Goal: Task Accomplishment & Management: Manage account settings

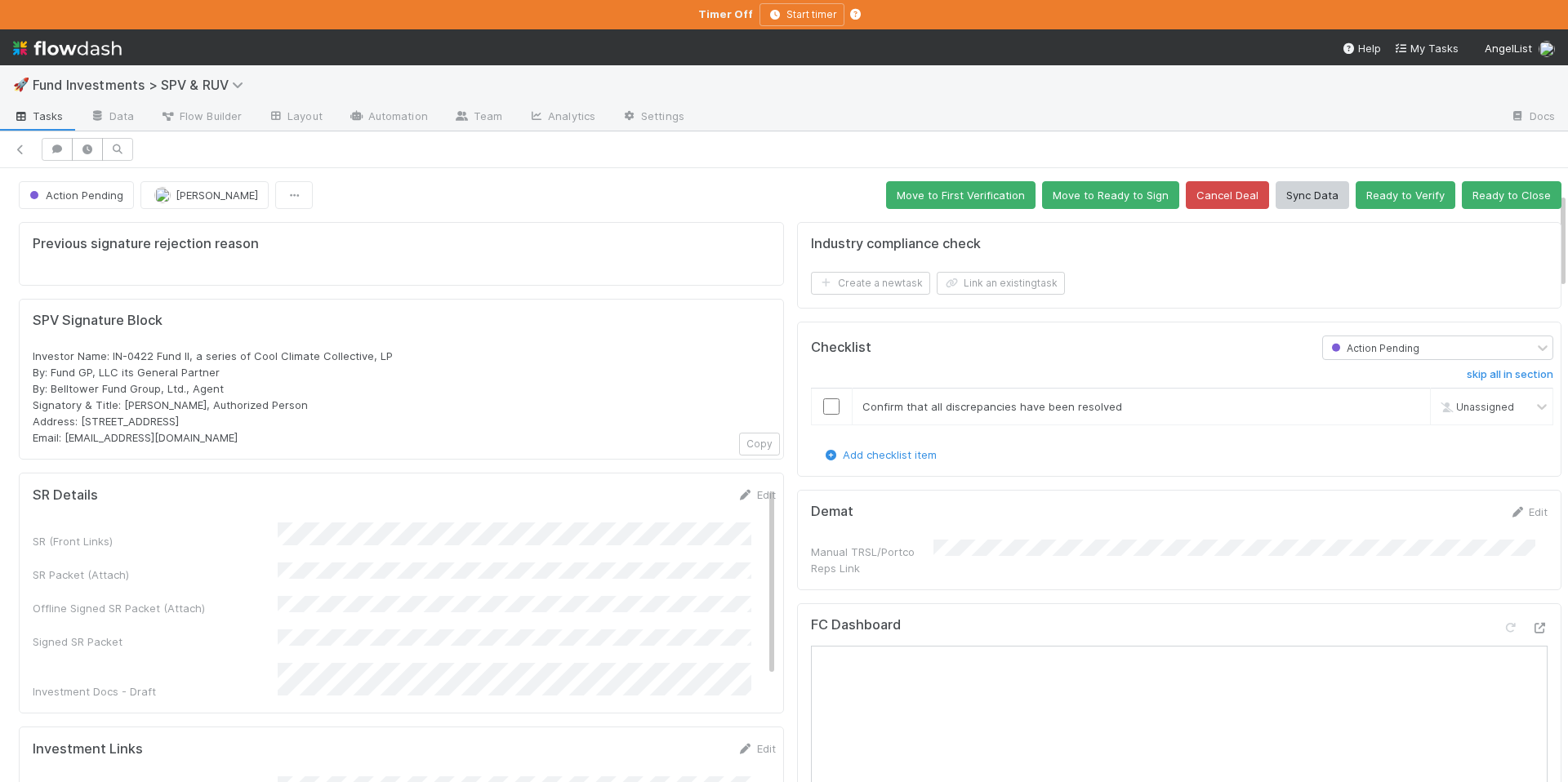
scroll to position [153, 0]
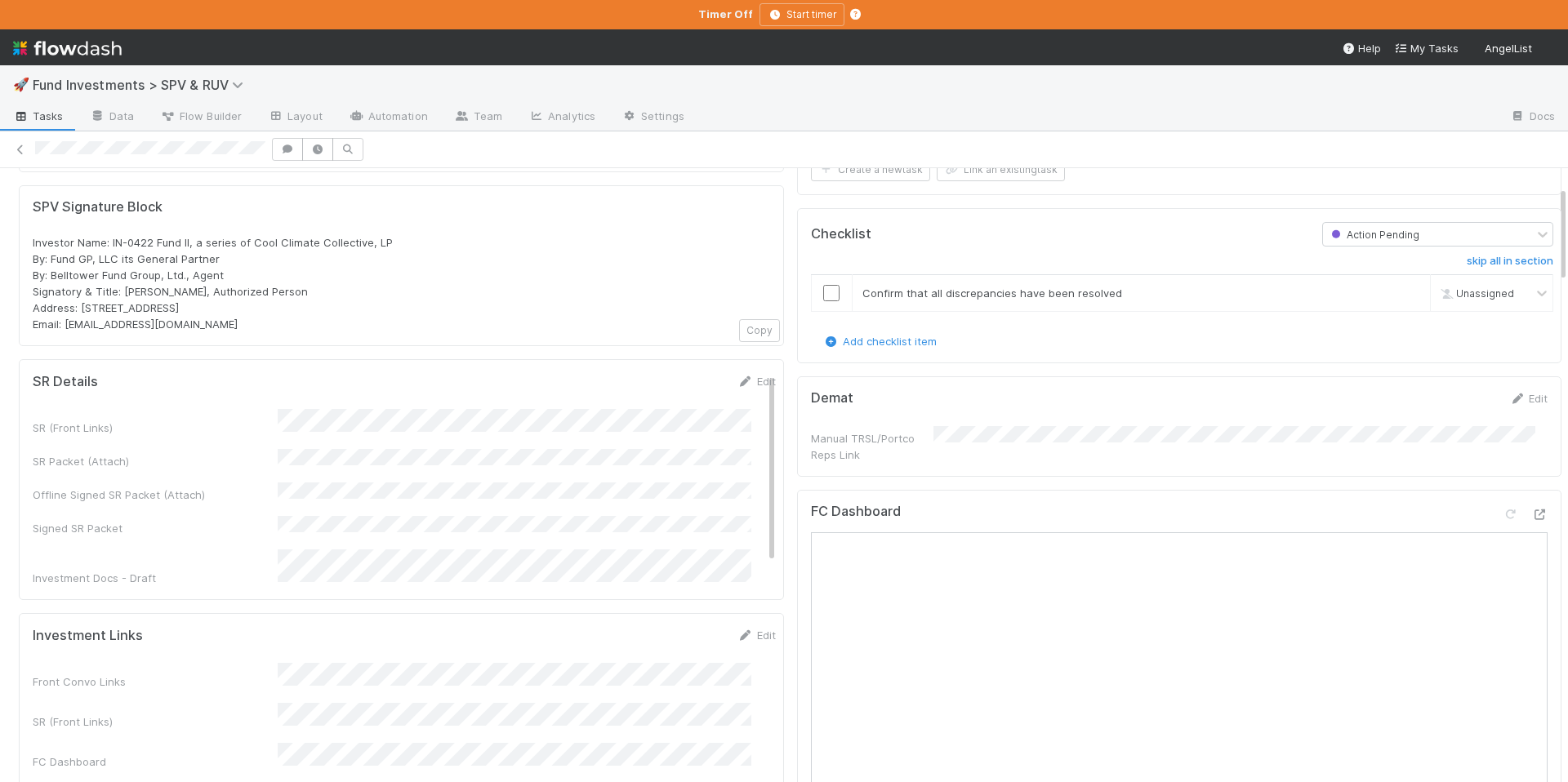
scroll to position [113, 0]
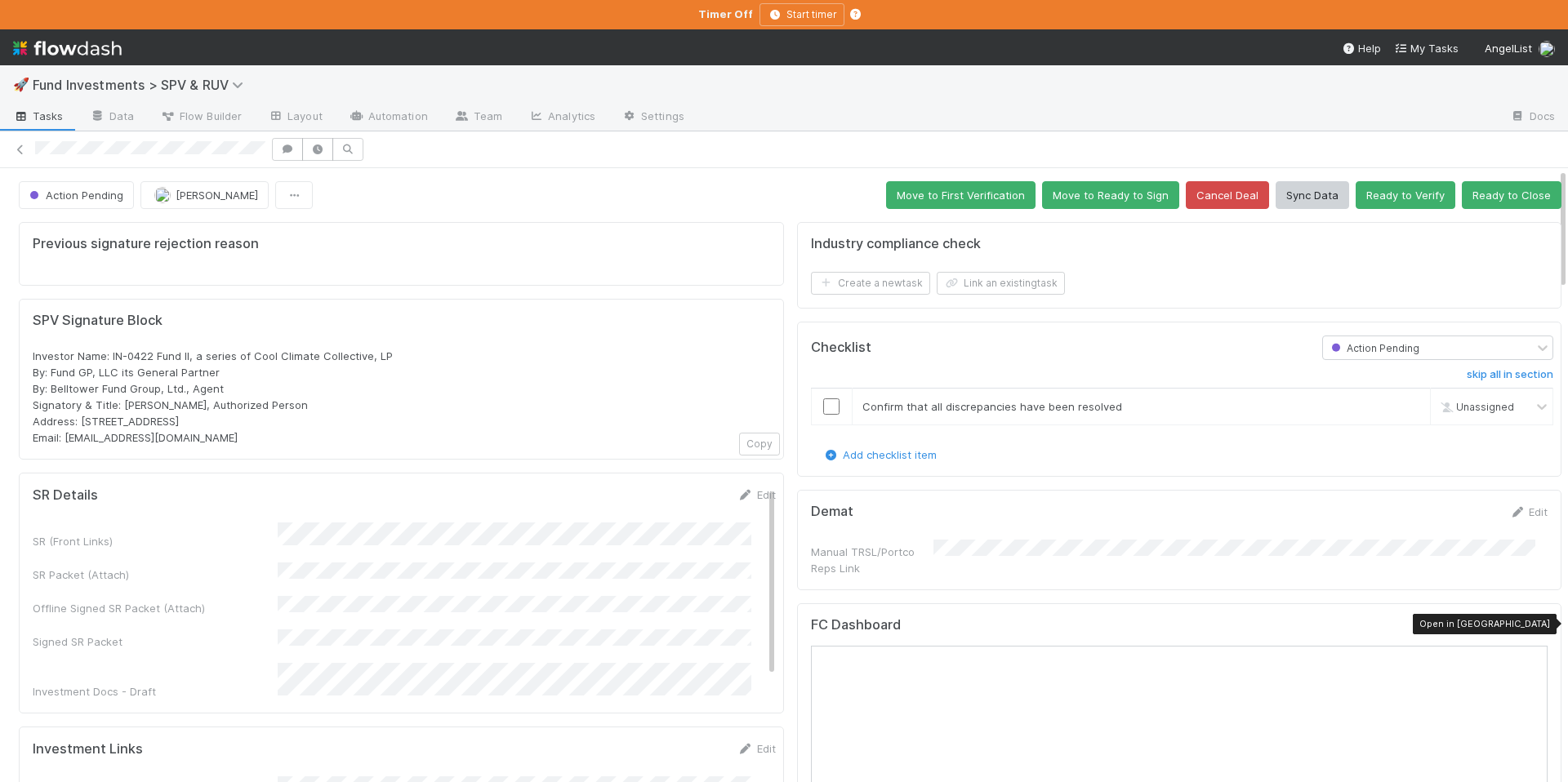
click at [1531, 623] on icon at bounding box center [1539, 629] width 16 height 10
click at [1462, 197] on button "Ready to Close" at bounding box center [1511, 195] width 99 height 27
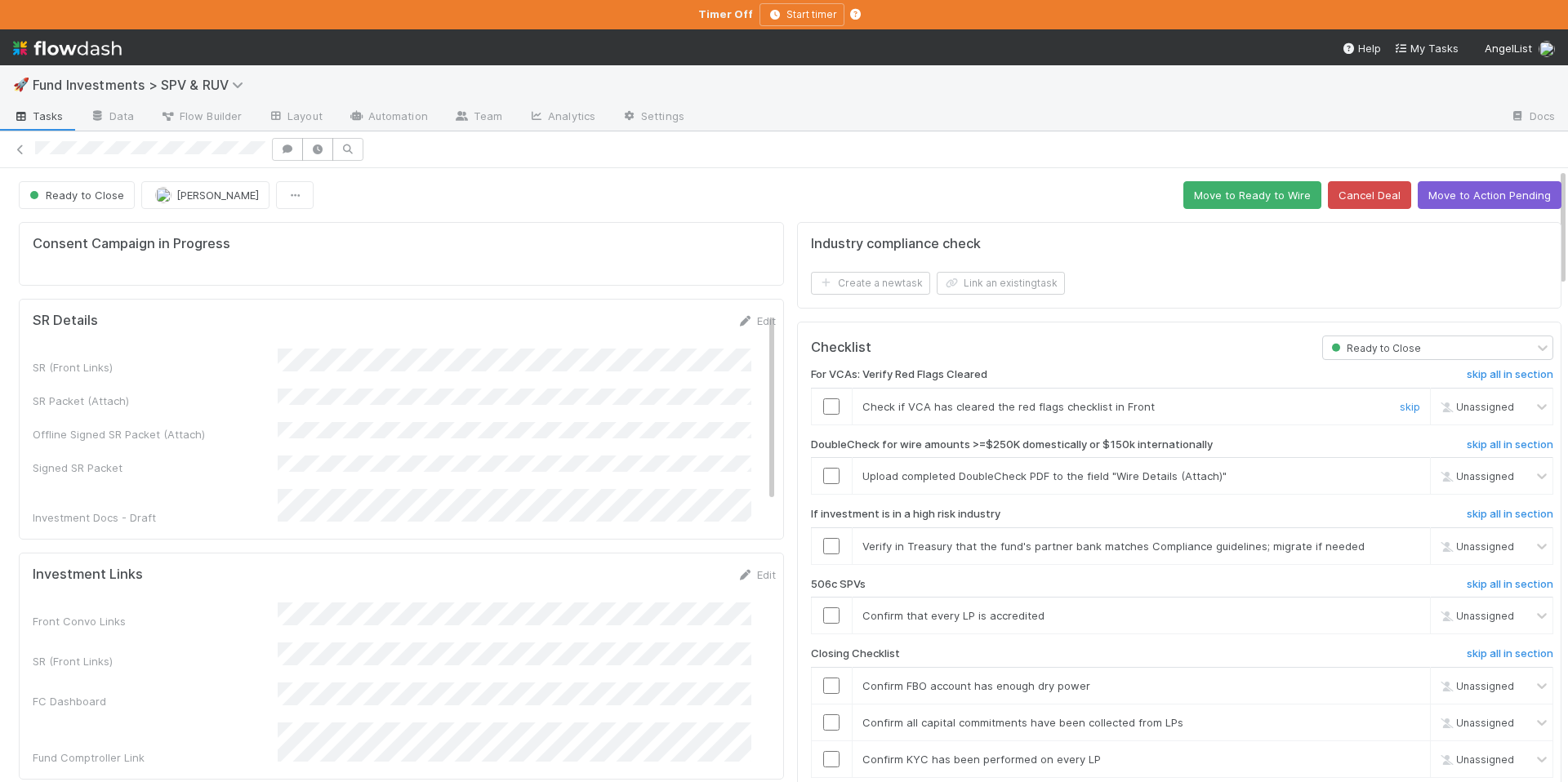
click at [826, 402] on input "checkbox" at bounding box center [831, 406] width 16 height 16
click at [1434, 412] on div "Chloe Hammett" at bounding box center [1481, 406] width 94 height 18
type input "sara"
click at [1448, 472] on span "Sarah Zheng" at bounding box center [1459, 470] width 80 height 12
click at [823, 472] on input "checkbox" at bounding box center [831, 476] width 16 height 16
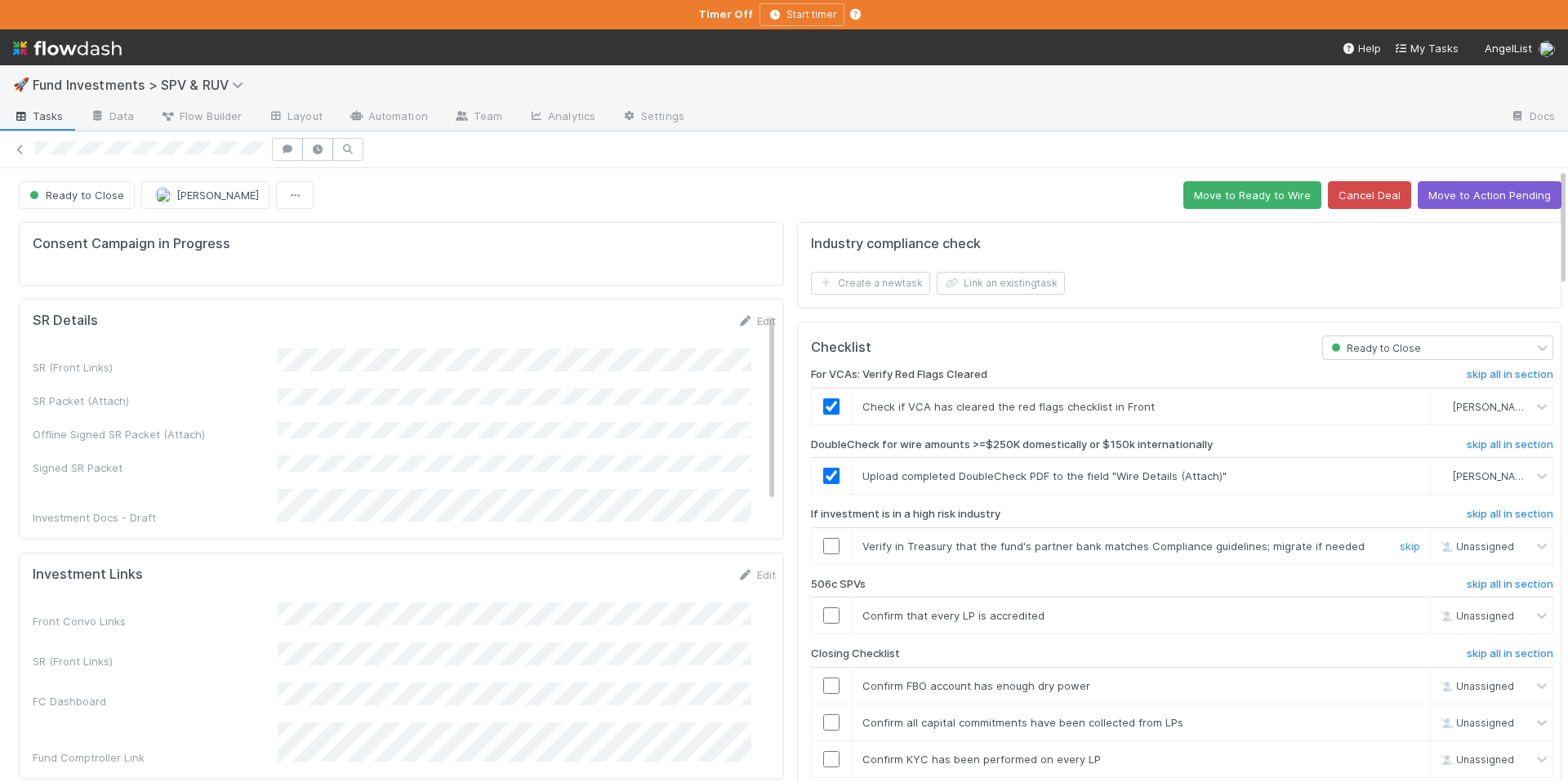
click at [823, 545] on input "checkbox" at bounding box center [831, 546] width 16 height 16
click at [1399, 611] on link "skip" at bounding box center [1409, 615] width 21 height 13
click at [823, 685] on input "checkbox" at bounding box center [831, 685] width 16 height 16
click at [823, 691] on input "checkbox" at bounding box center [831, 685] width 16 height 16
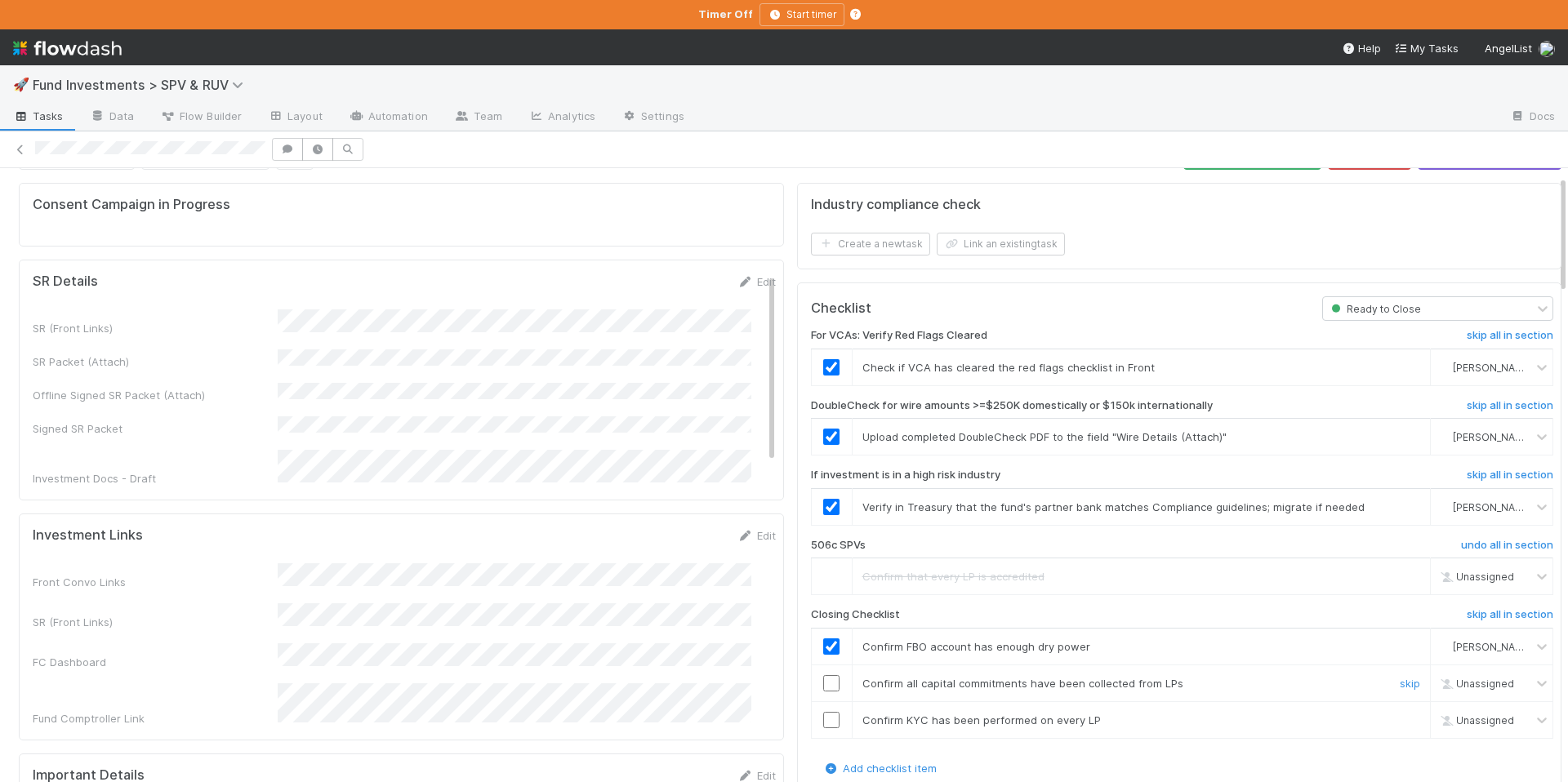
click at [825, 679] on input "checkbox" at bounding box center [831, 683] width 16 height 16
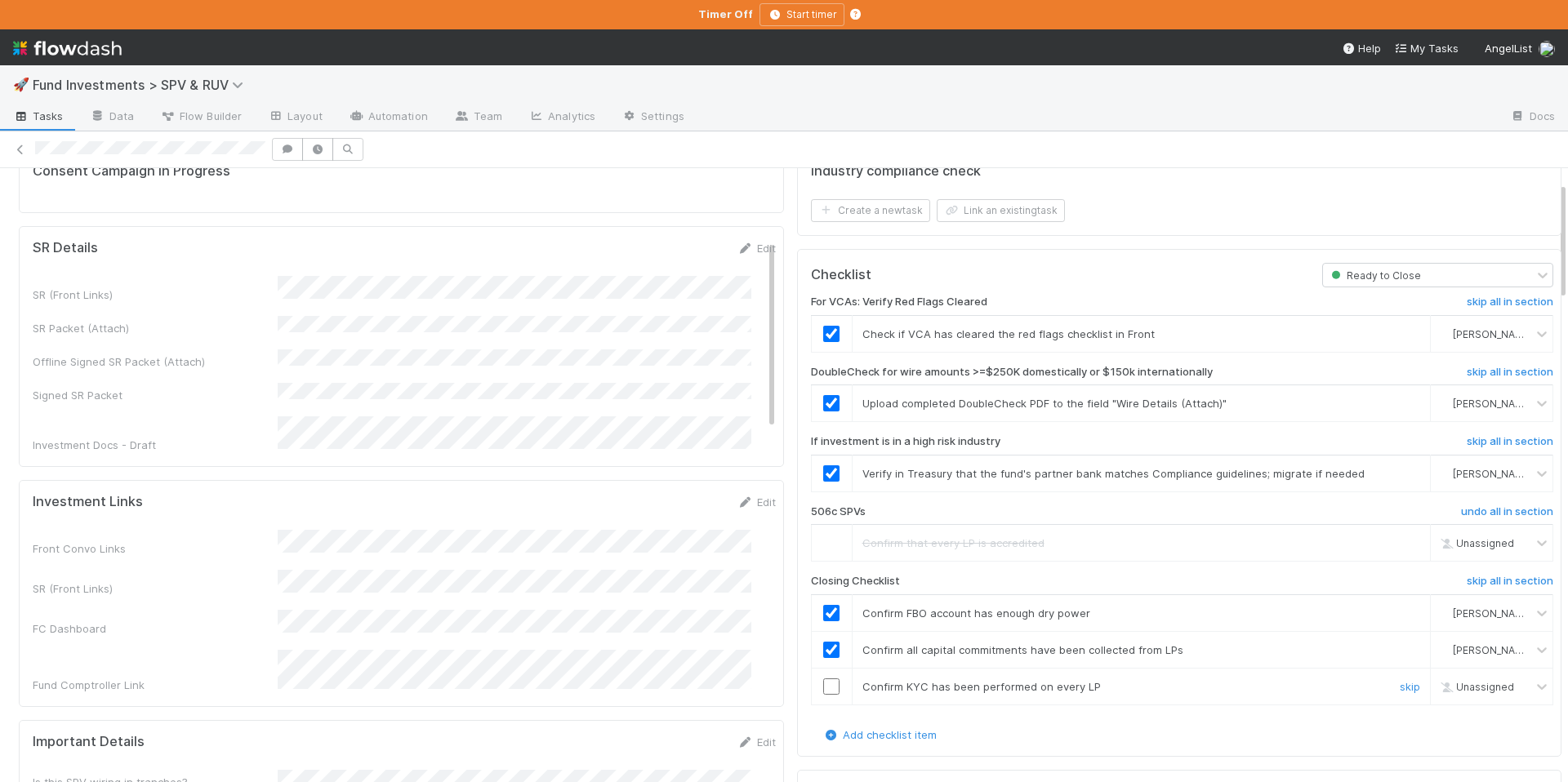
click at [823, 683] on input "checkbox" at bounding box center [831, 686] width 16 height 16
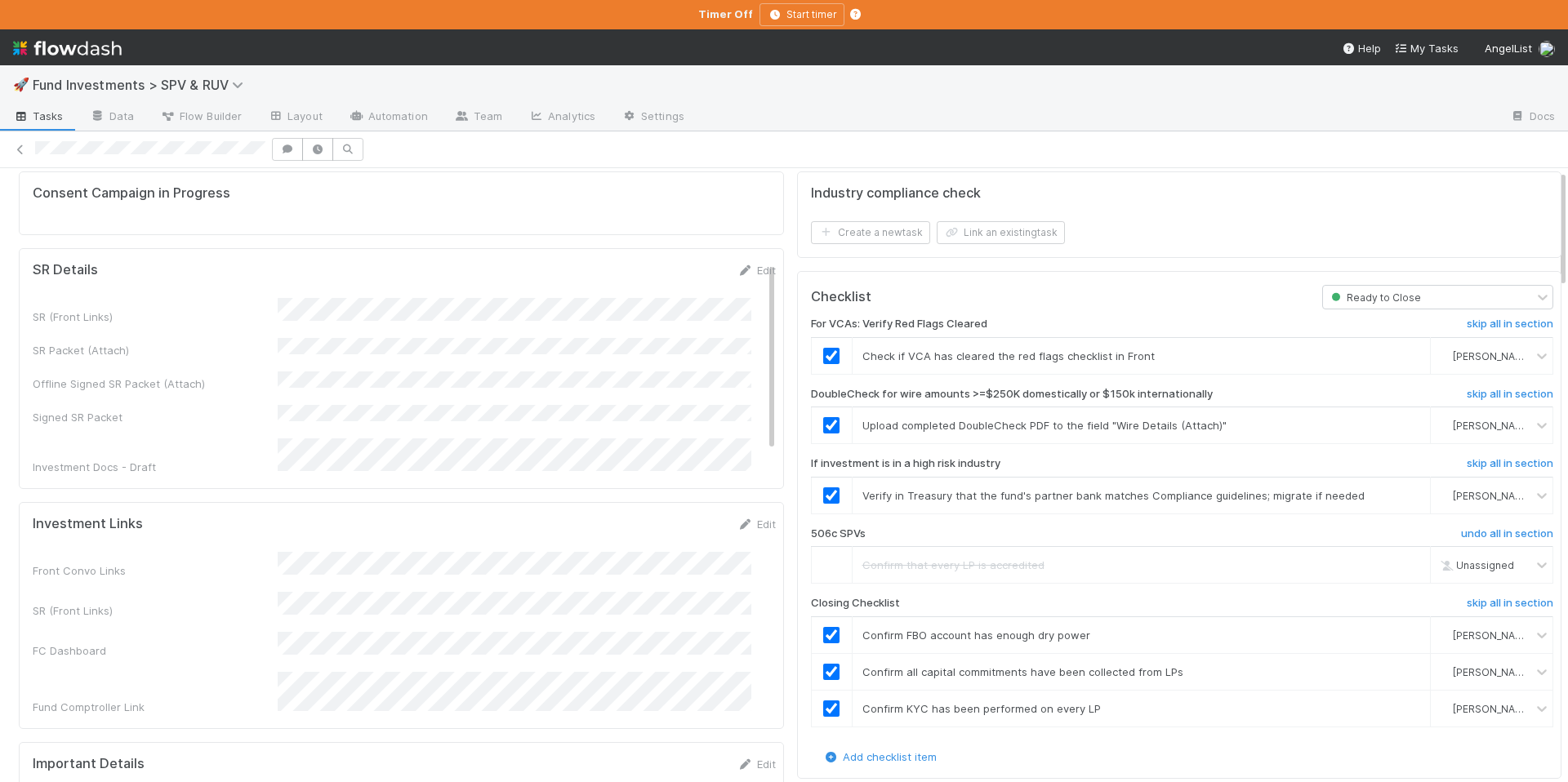
scroll to position [0, 0]
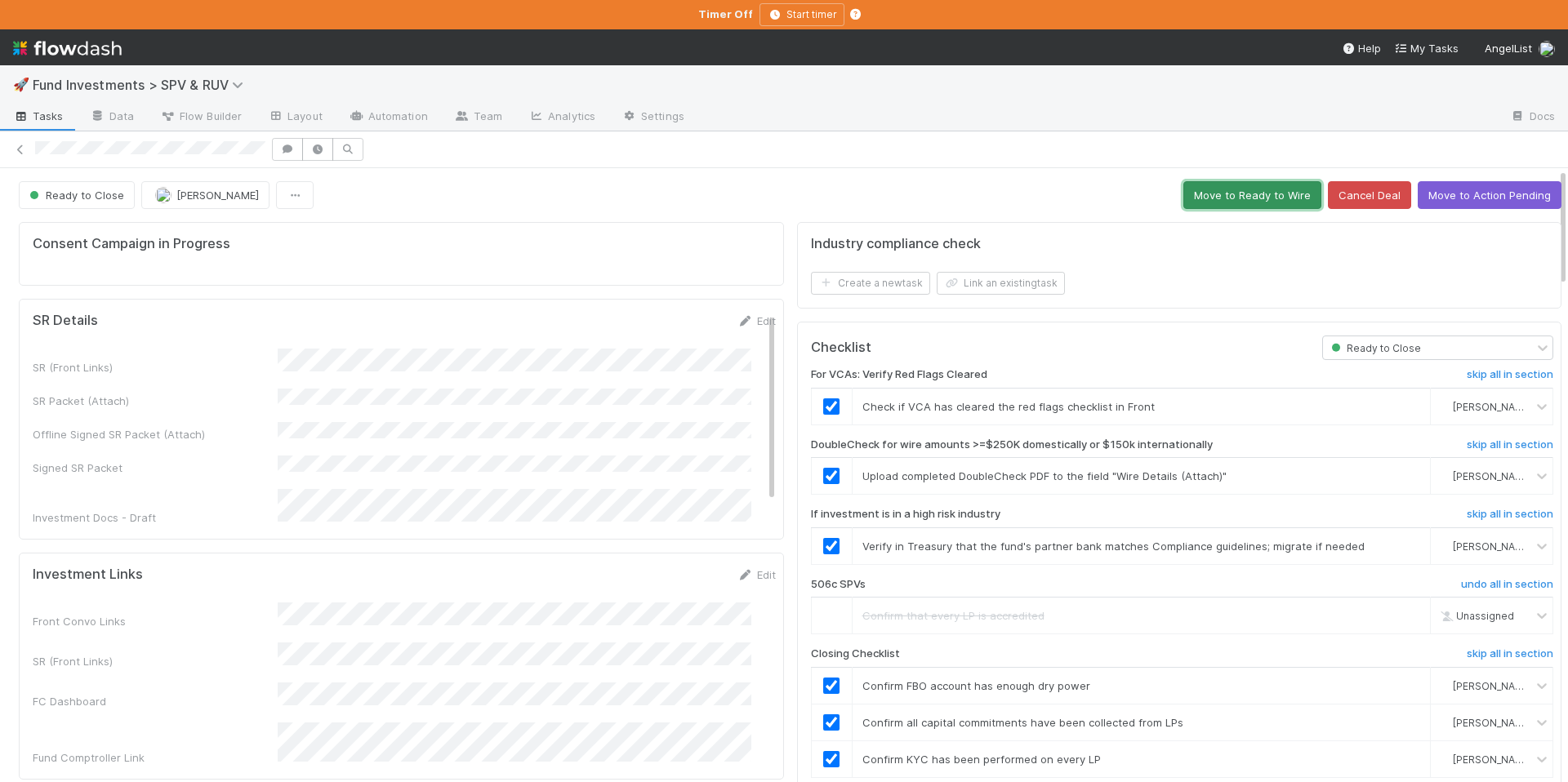
click at [1258, 196] on button "Move to Ready to Wire" at bounding box center [1252, 195] width 138 height 27
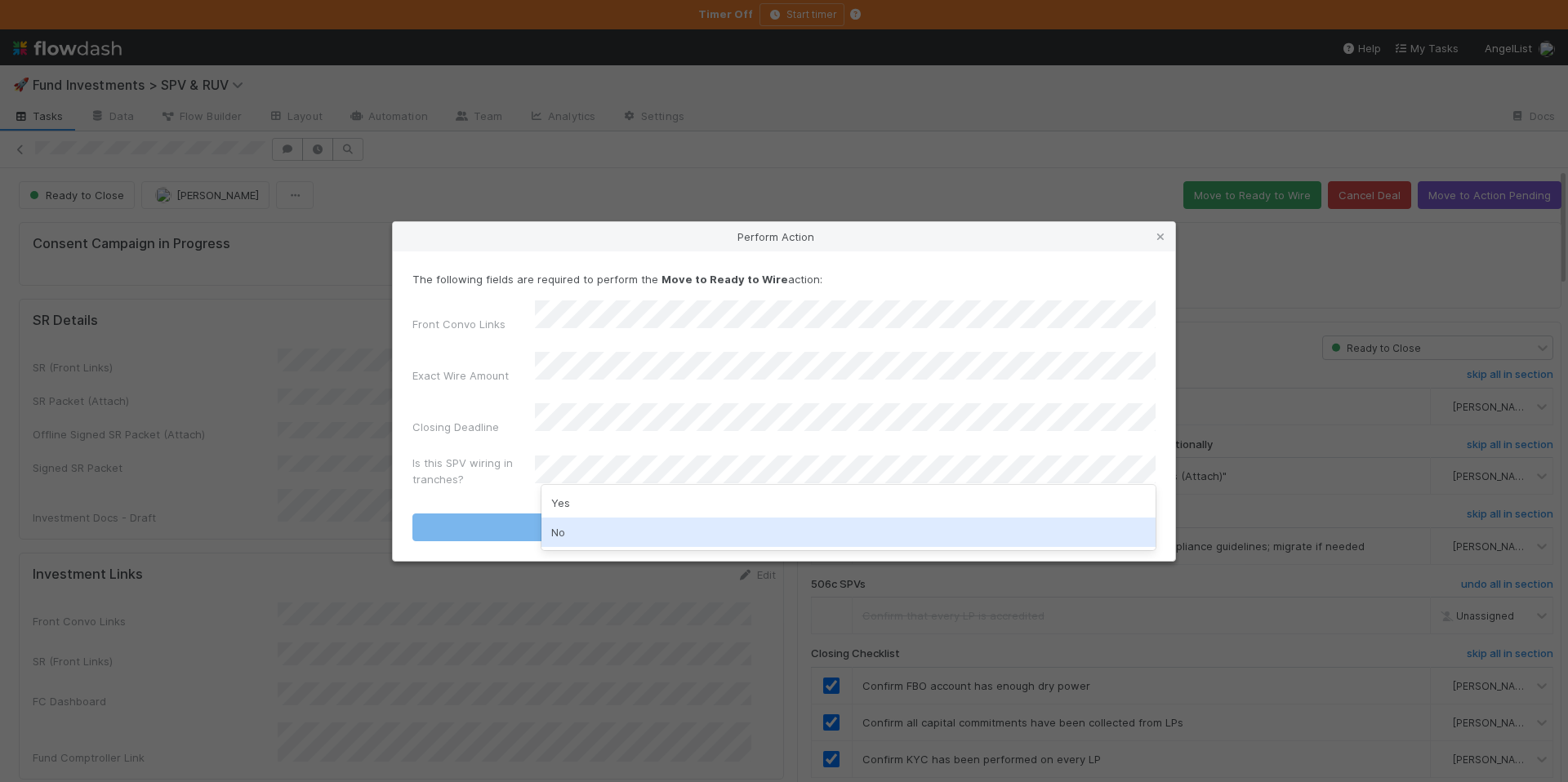
drag, startPoint x: 651, startPoint y: 518, endPoint x: 691, endPoint y: 511, distance: 40.6
click at [651, 518] on div "No" at bounding box center [848, 532] width 614 height 29
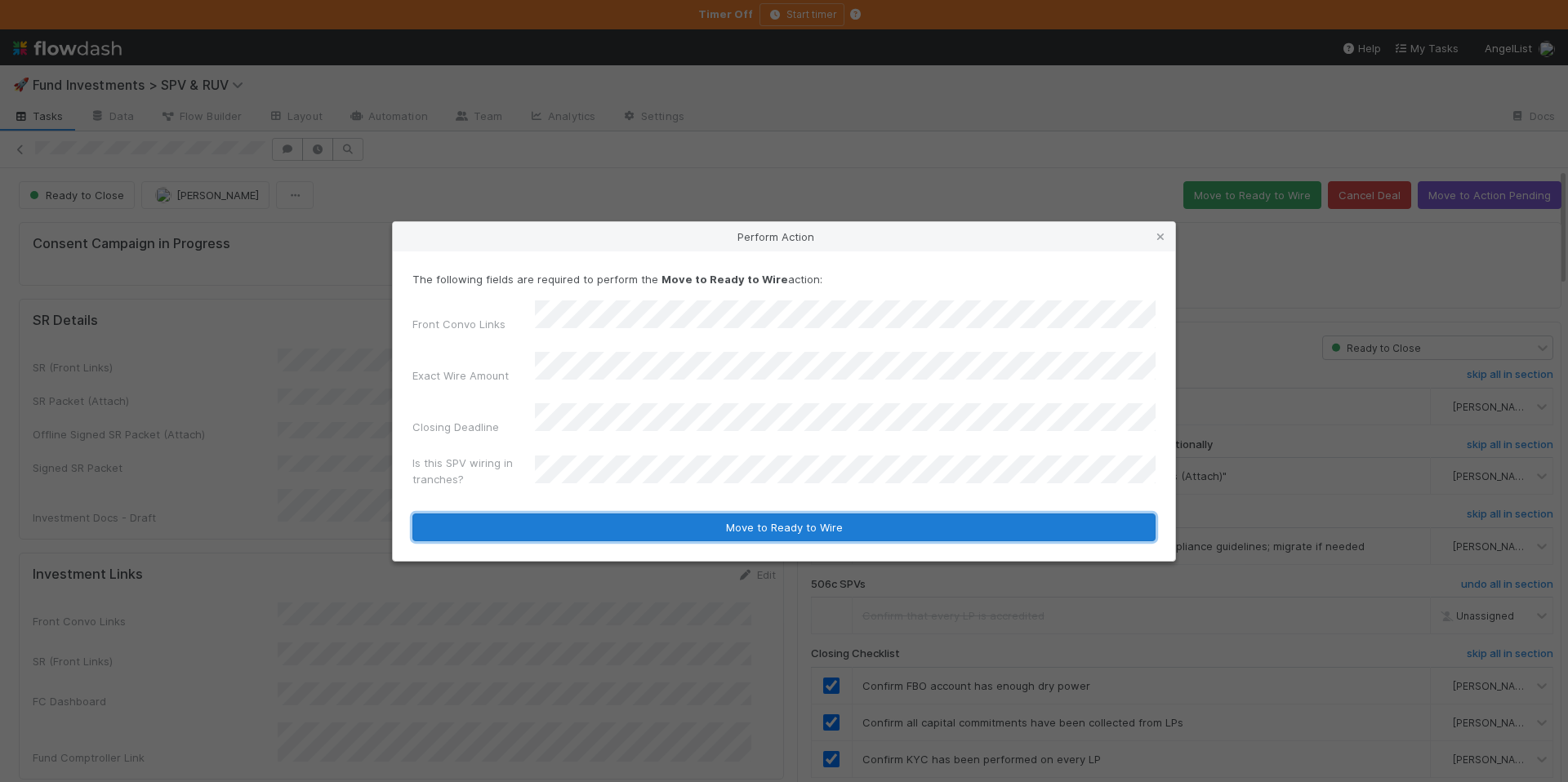
click at [693, 514] on button "Move to Ready to Wire" at bounding box center [784, 527] width 743 height 27
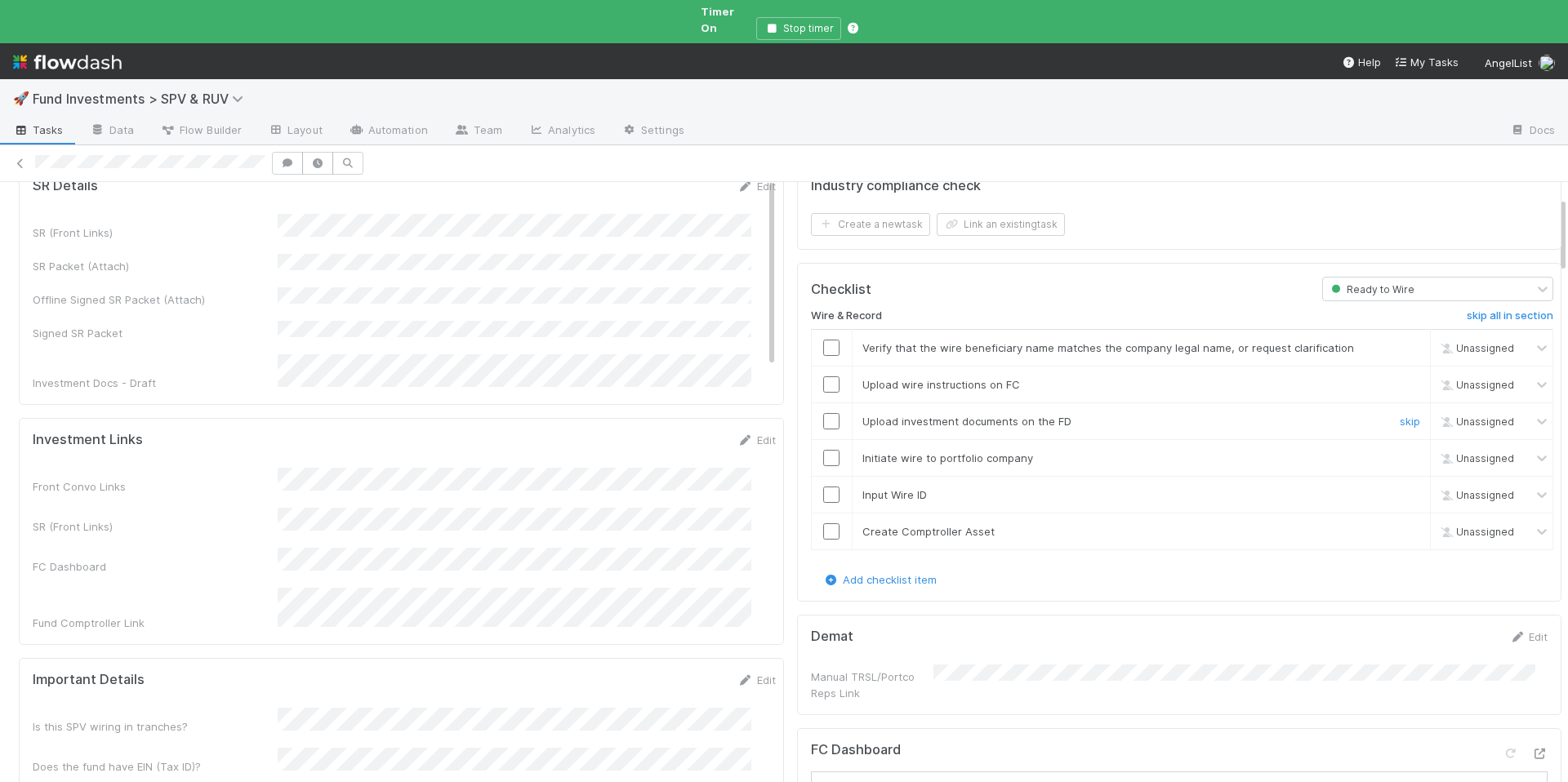
scroll to position [58, 0]
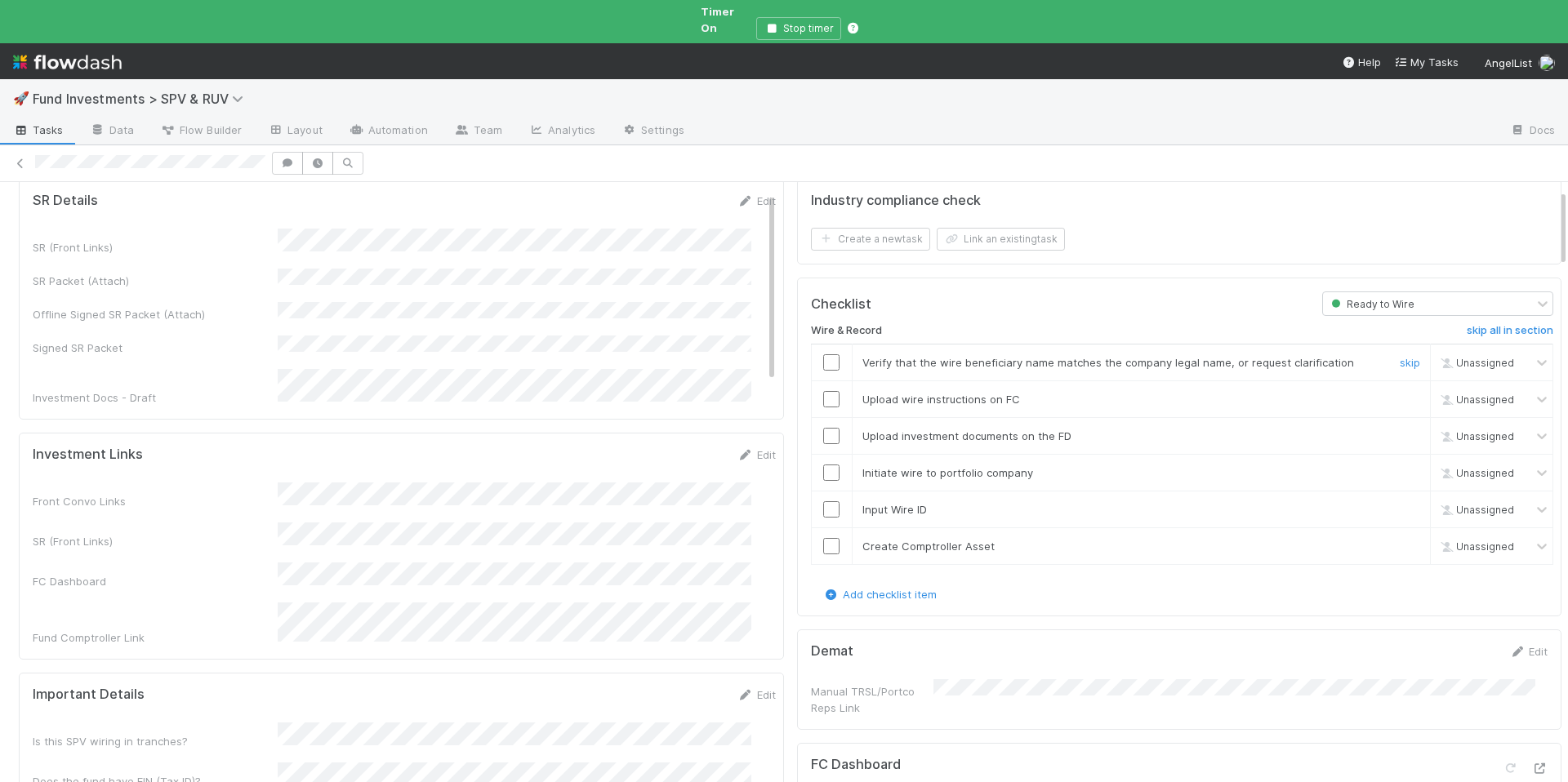
click at [823, 354] on input "checkbox" at bounding box center [831, 362] width 16 height 16
checkbox input "true"
click at [826, 391] on input "checkbox" at bounding box center [831, 399] width 16 height 16
drag, startPoint x: 816, startPoint y: 422, endPoint x: 820, endPoint y: 454, distance: 32.2
click at [823, 428] on input "checkbox" at bounding box center [831, 436] width 16 height 16
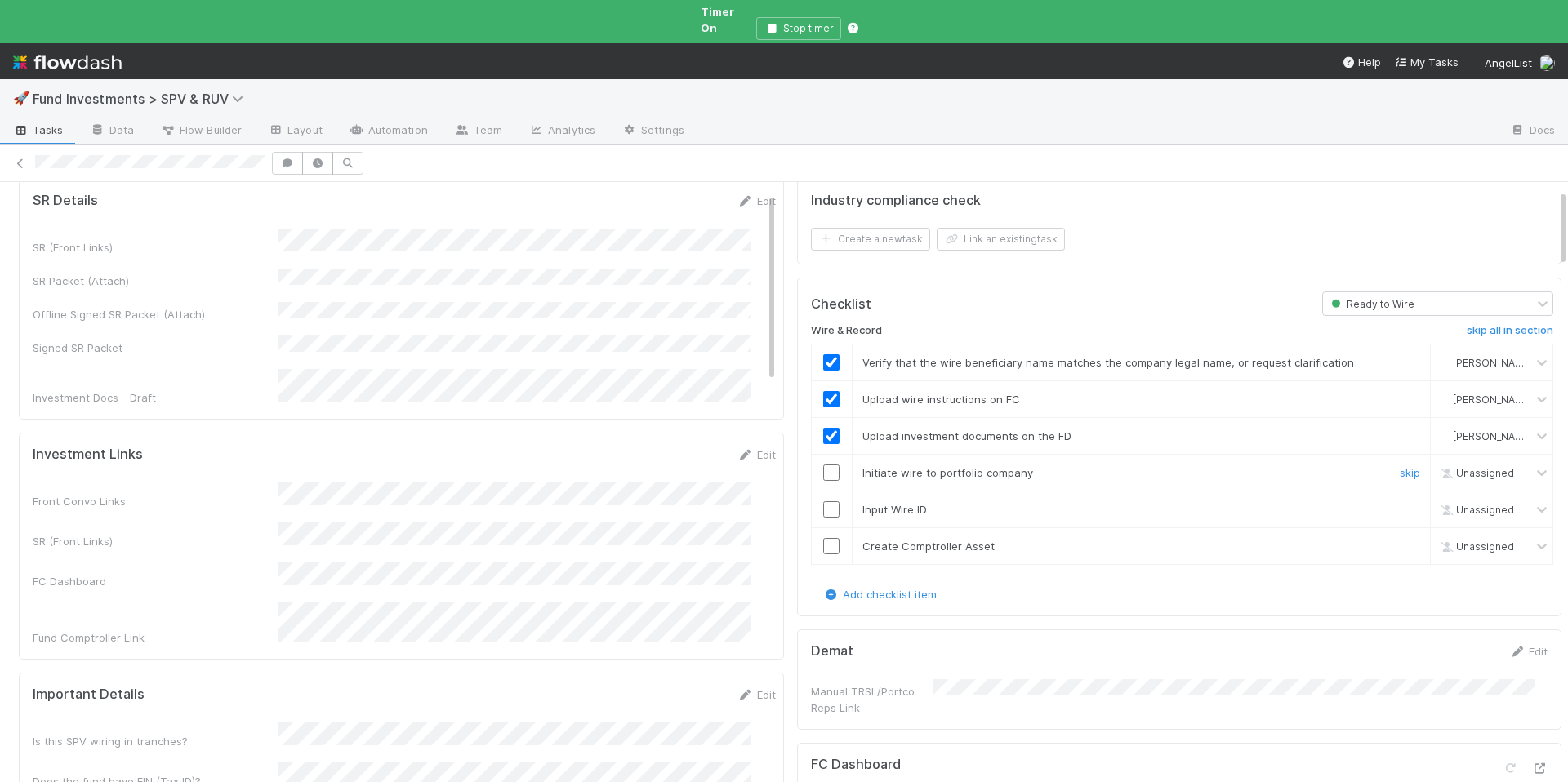
click at [823, 465] on input "checkbox" at bounding box center [831, 472] width 16 height 16
click at [823, 502] on input "checkbox" at bounding box center [831, 509] width 16 height 16
click at [823, 538] on input "checkbox" at bounding box center [831, 546] width 16 height 16
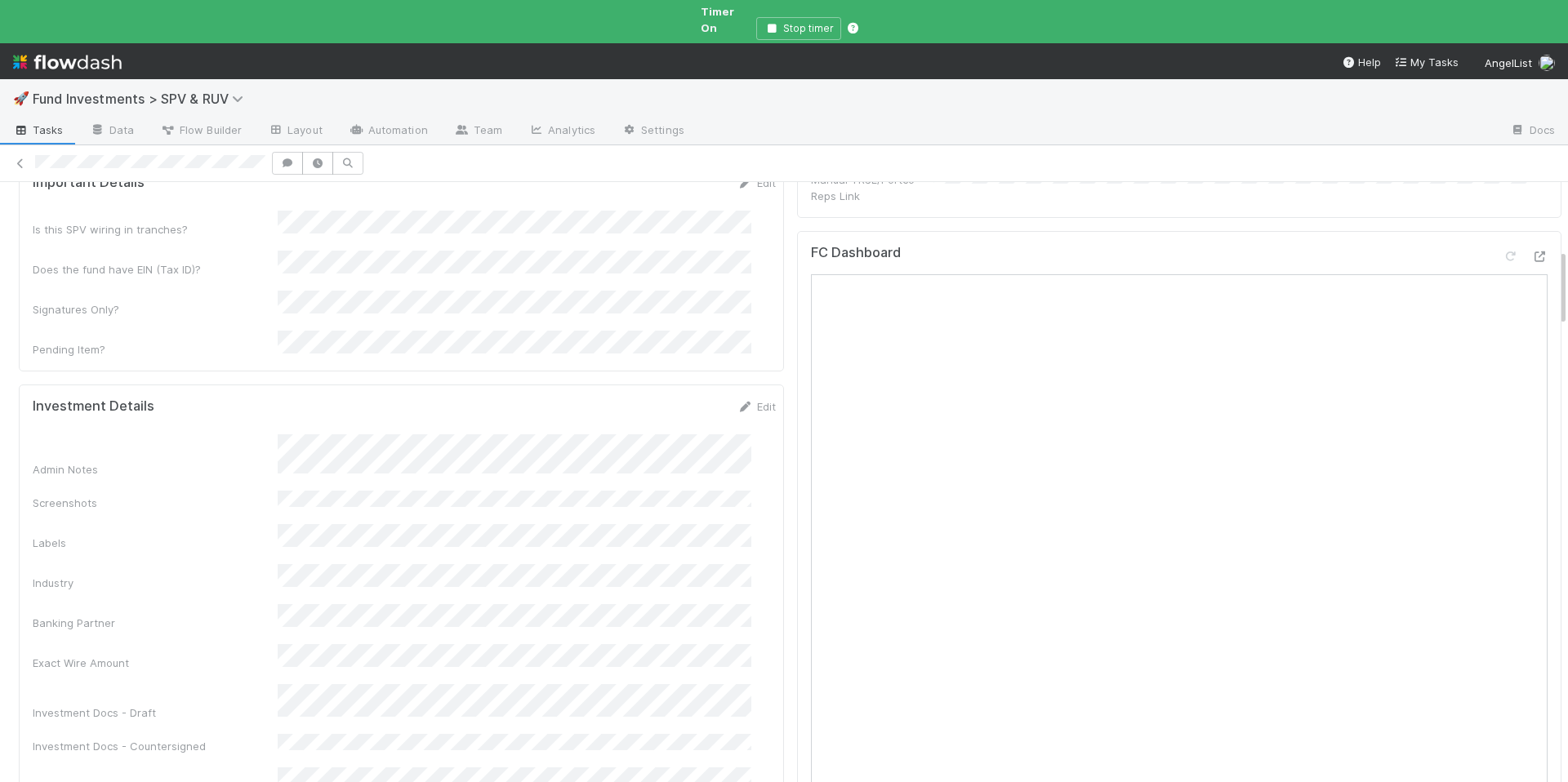
scroll to position [6, 0]
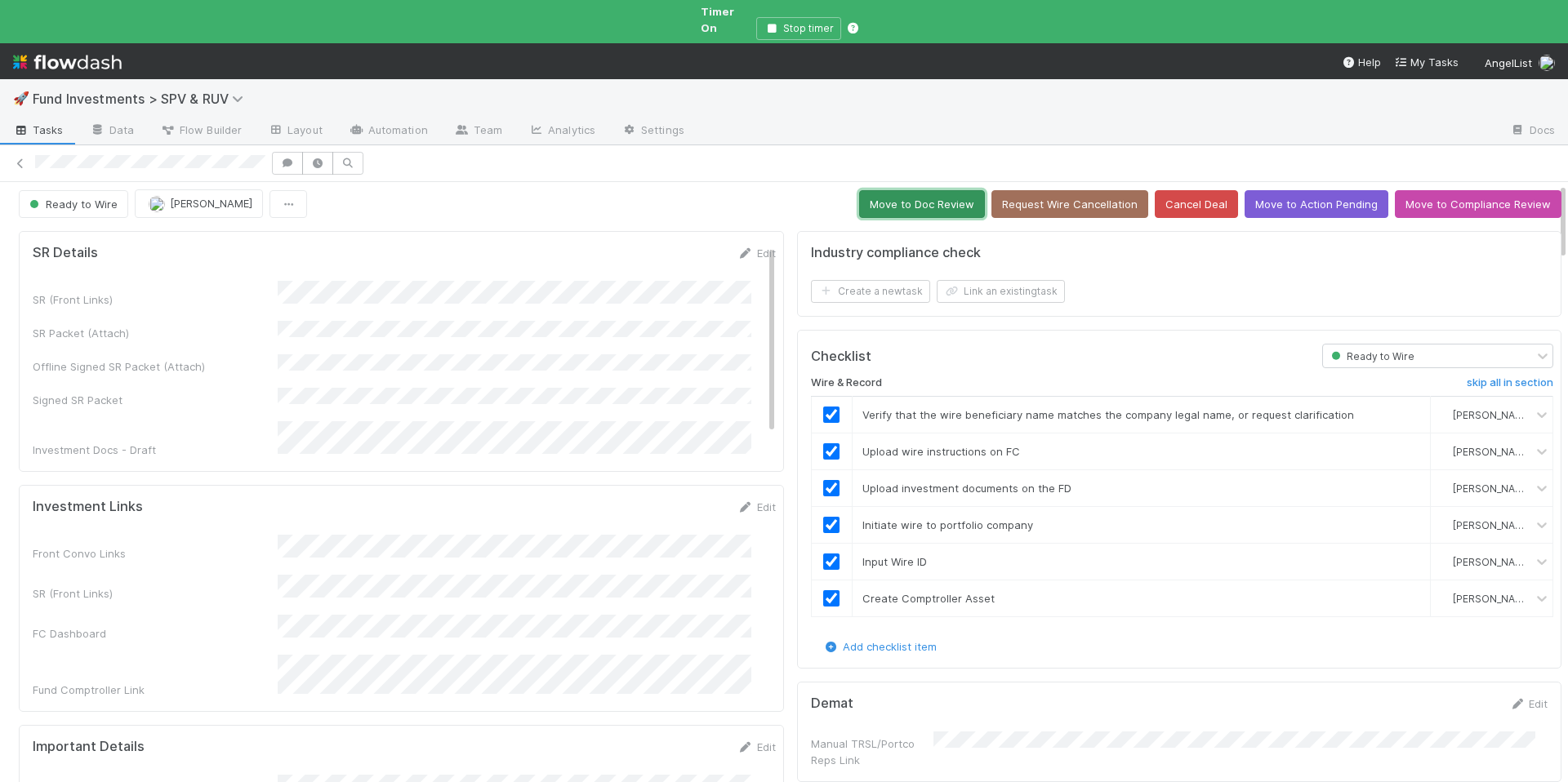
click at [914, 197] on button "Move to Doc Review" at bounding box center [922, 204] width 126 height 27
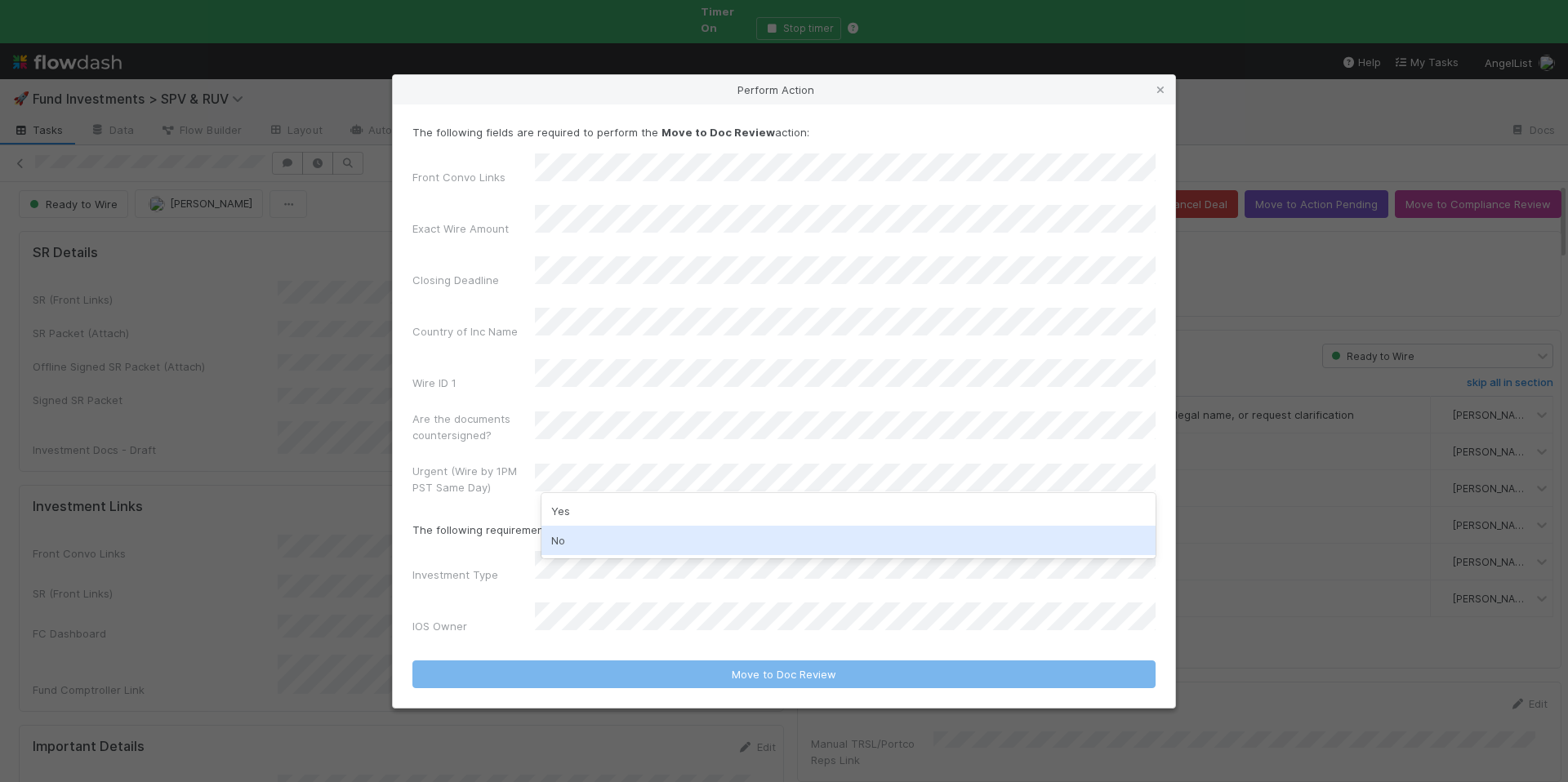
click at [655, 531] on div "No" at bounding box center [848, 540] width 614 height 29
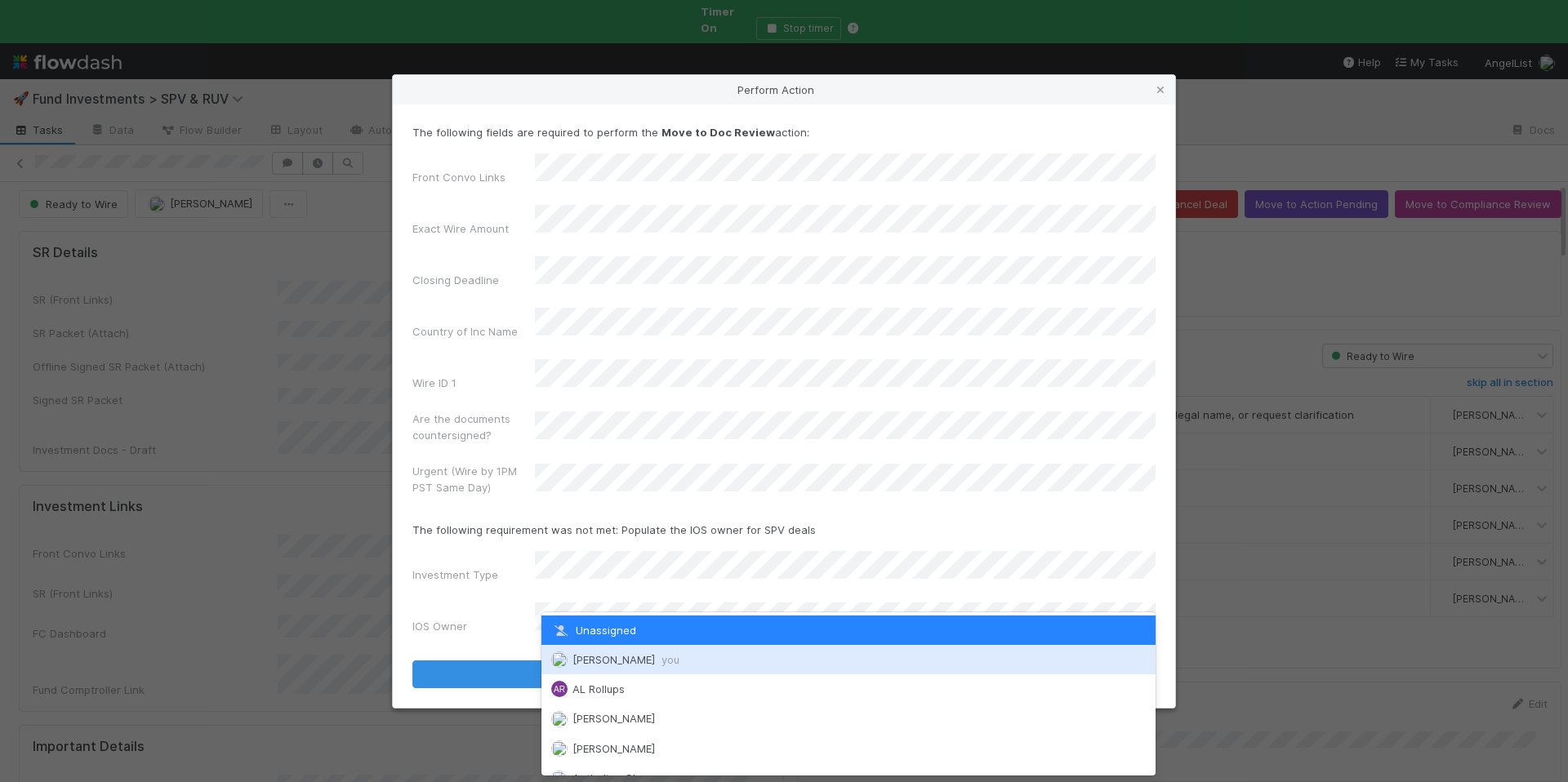
click at [672, 665] on span "you" at bounding box center [670, 659] width 18 height 13
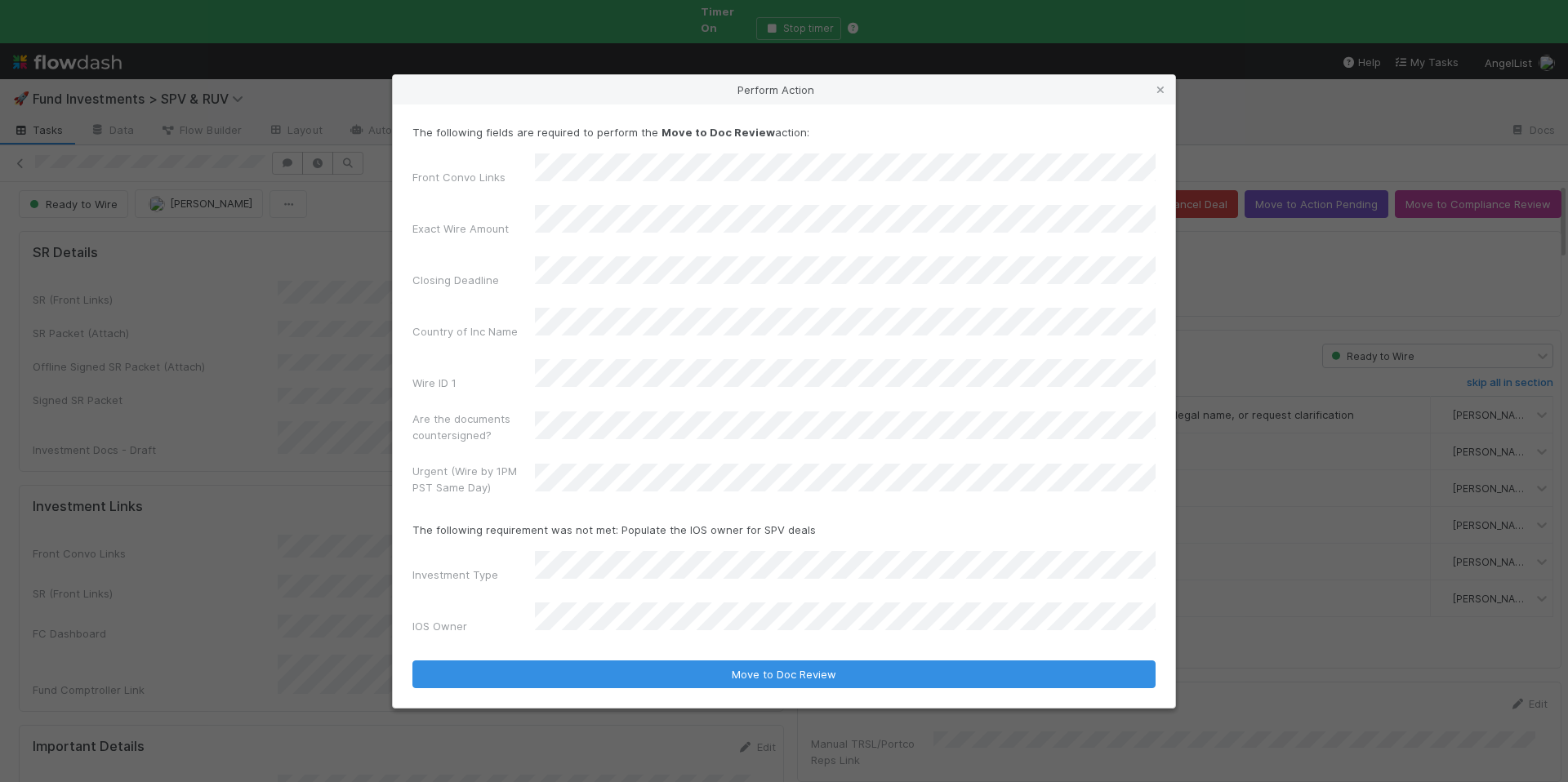
click at [745, 659] on div "The following fields are required to perform the Move to Doc Review action: Fro…" at bounding box center [784, 406] width 782 height 604
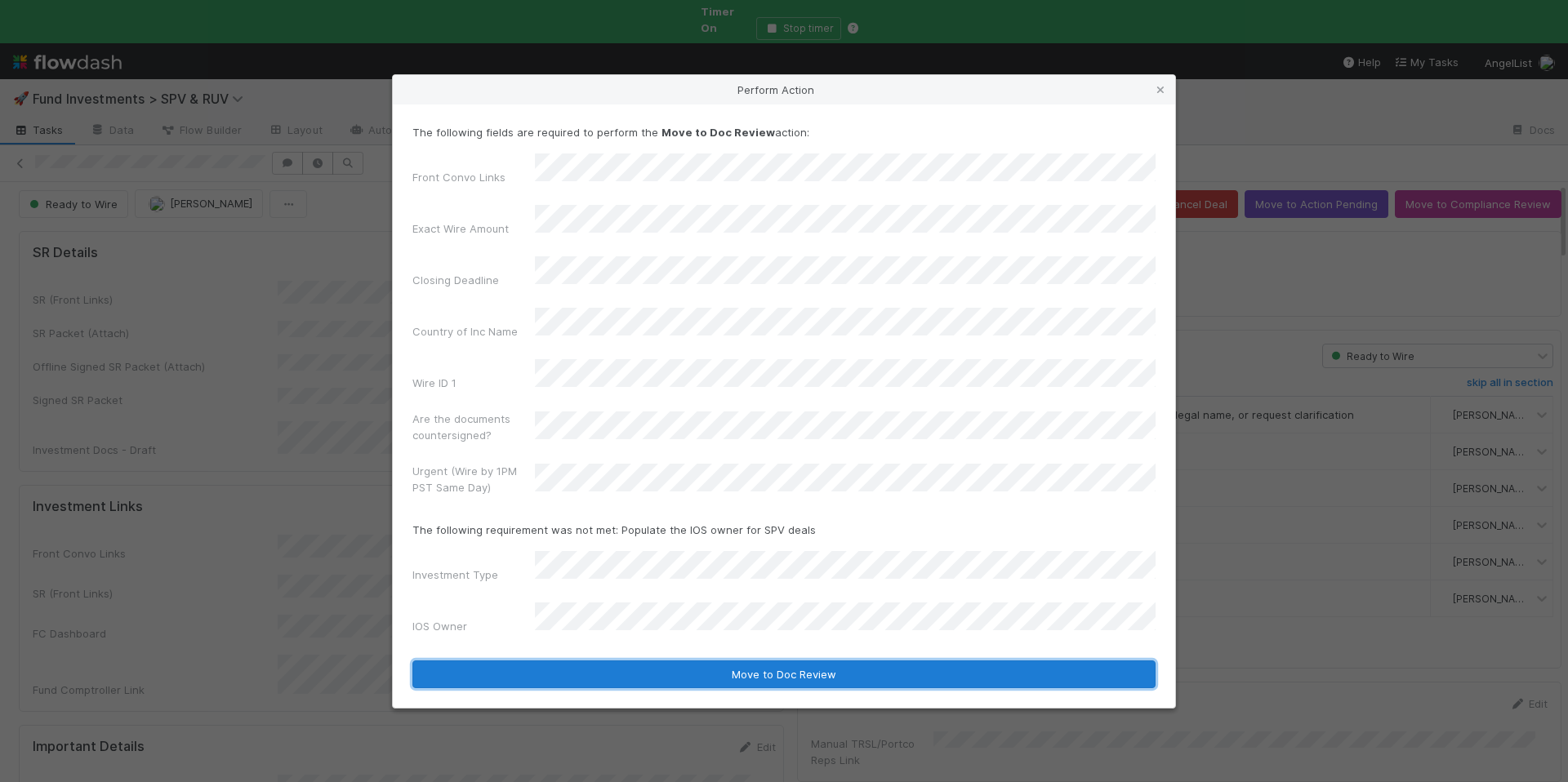
click at [758, 660] on button "Move to Doc Review" at bounding box center [784, 674] width 743 height 27
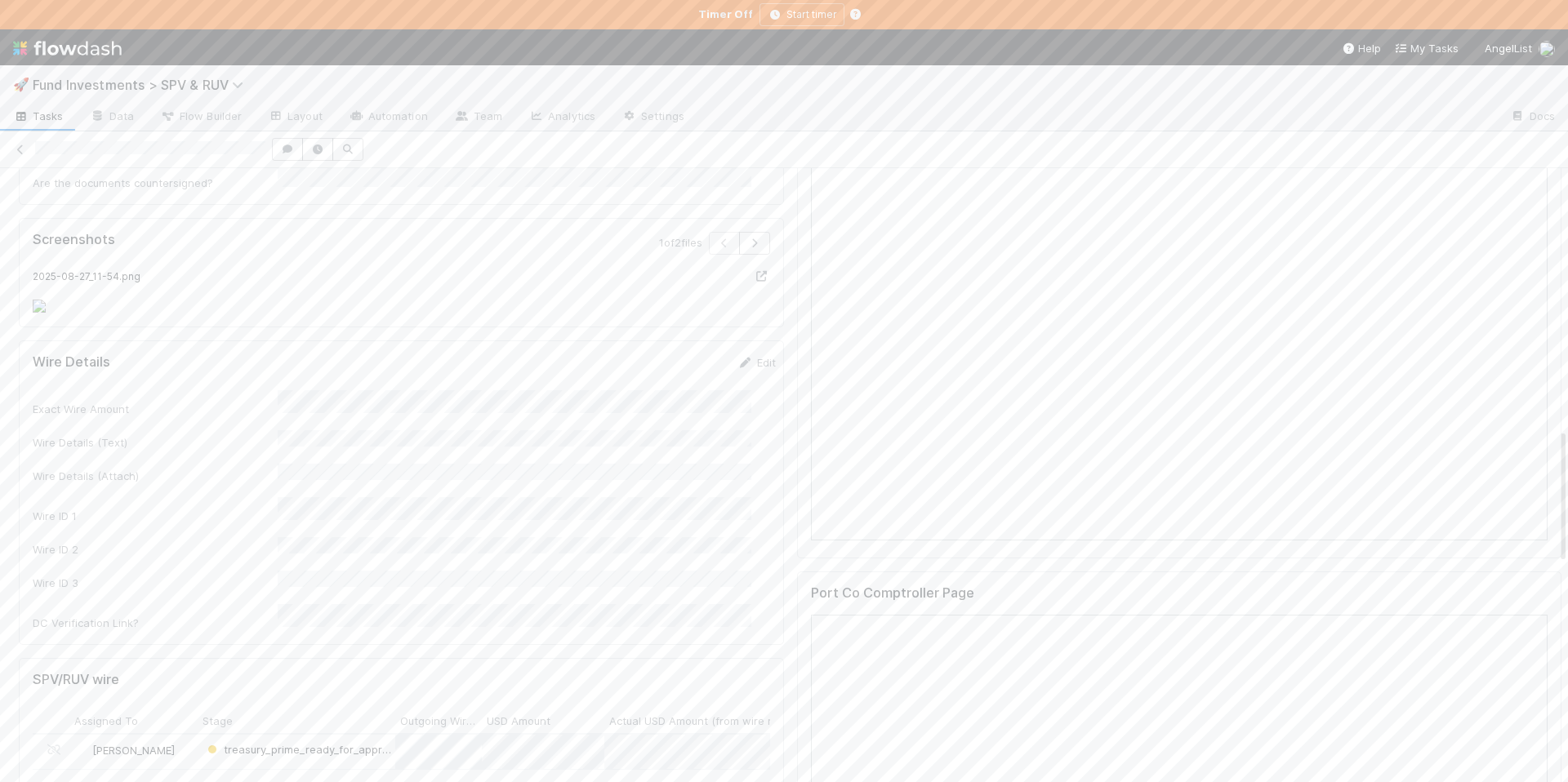
scroll to position [1175, 0]
click at [737, 352] on icon at bounding box center [745, 347] width 16 height 10
click at [666, 367] on button "Save" at bounding box center [688, 352] width 46 height 27
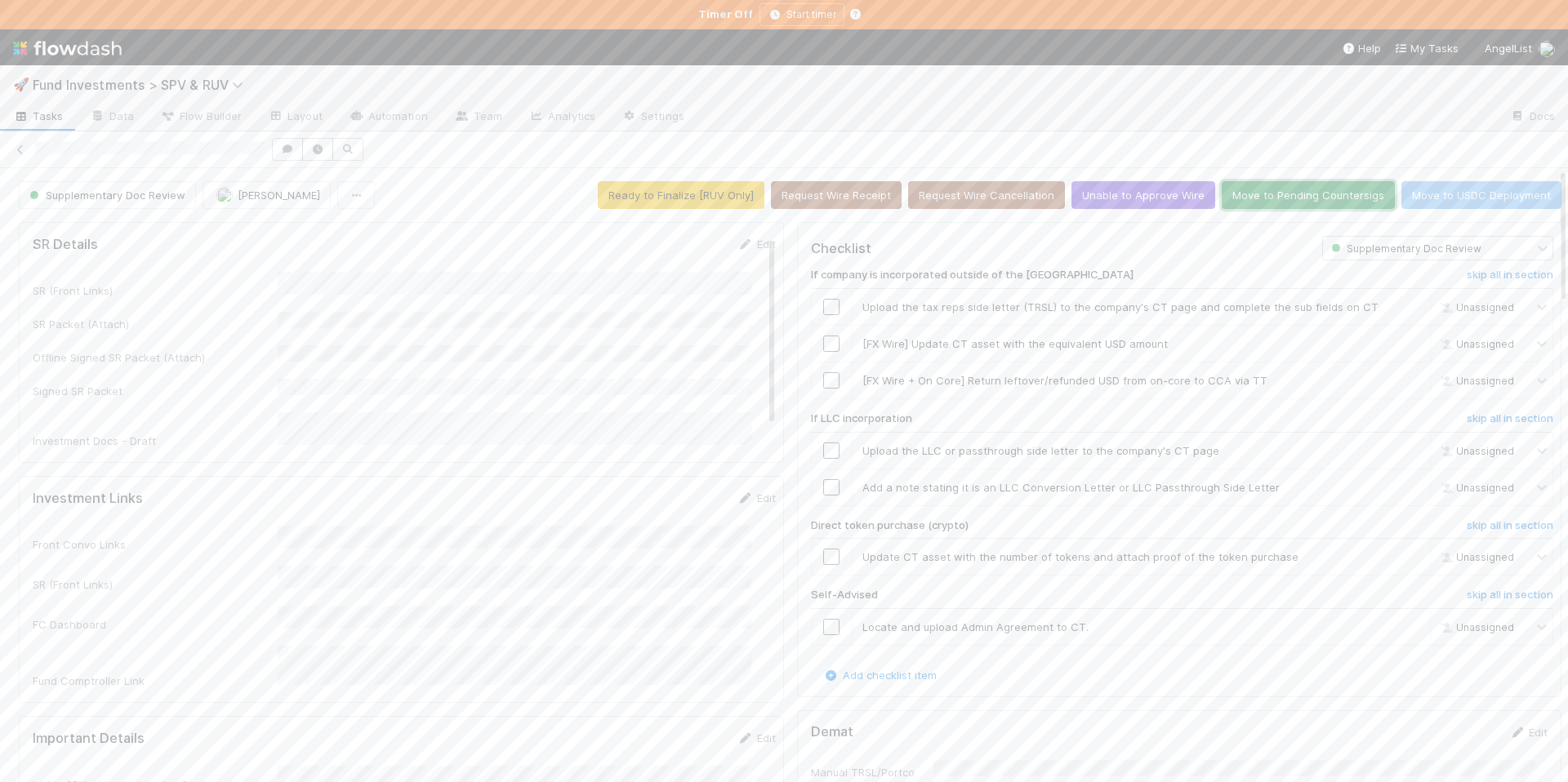
click at [1267, 200] on button "Move to Pending Countersigs" at bounding box center [1308, 195] width 173 height 27
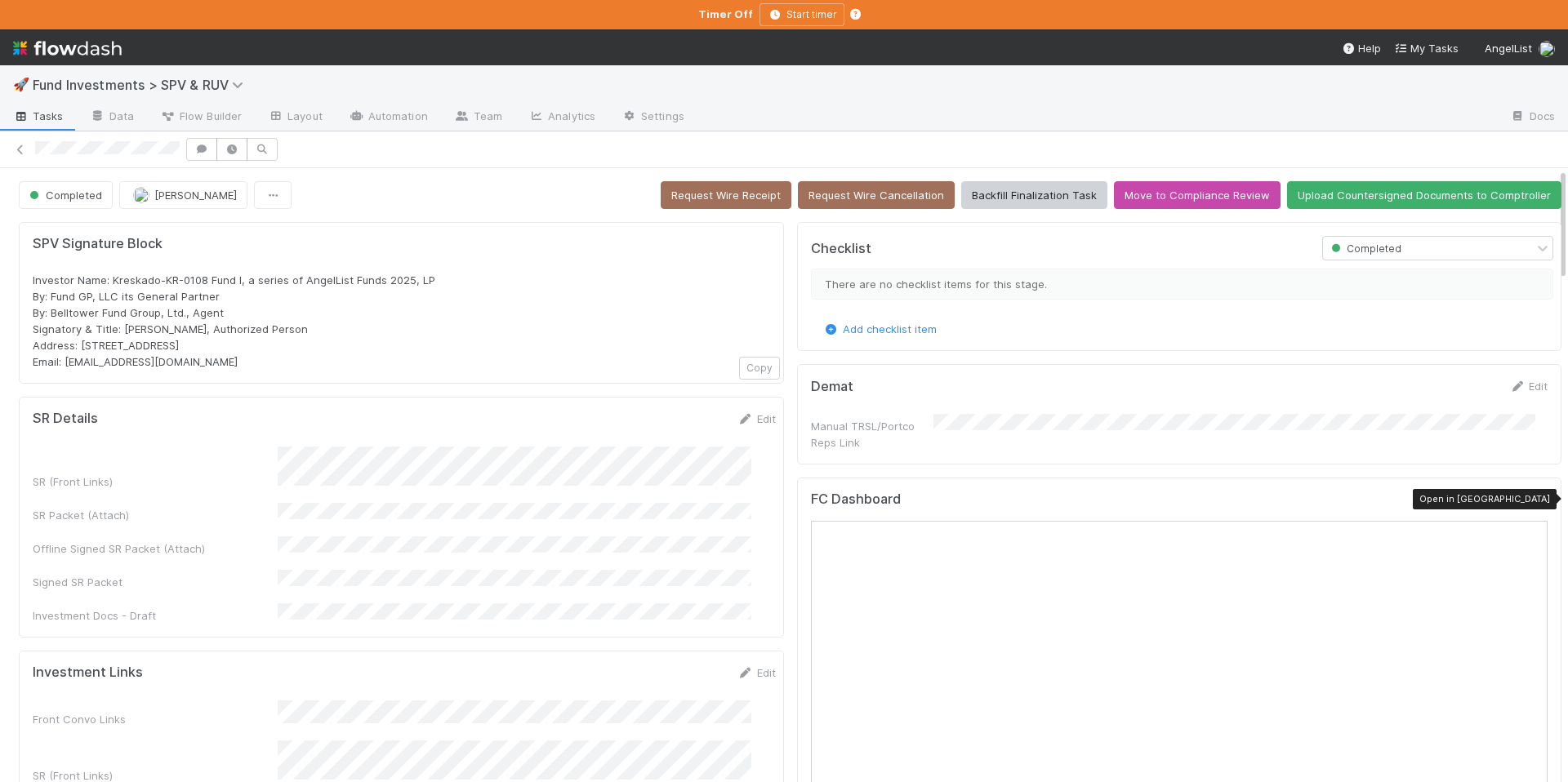
click at [1531, 499] on icon at bounding box center [1539, 503] width 16 height 10
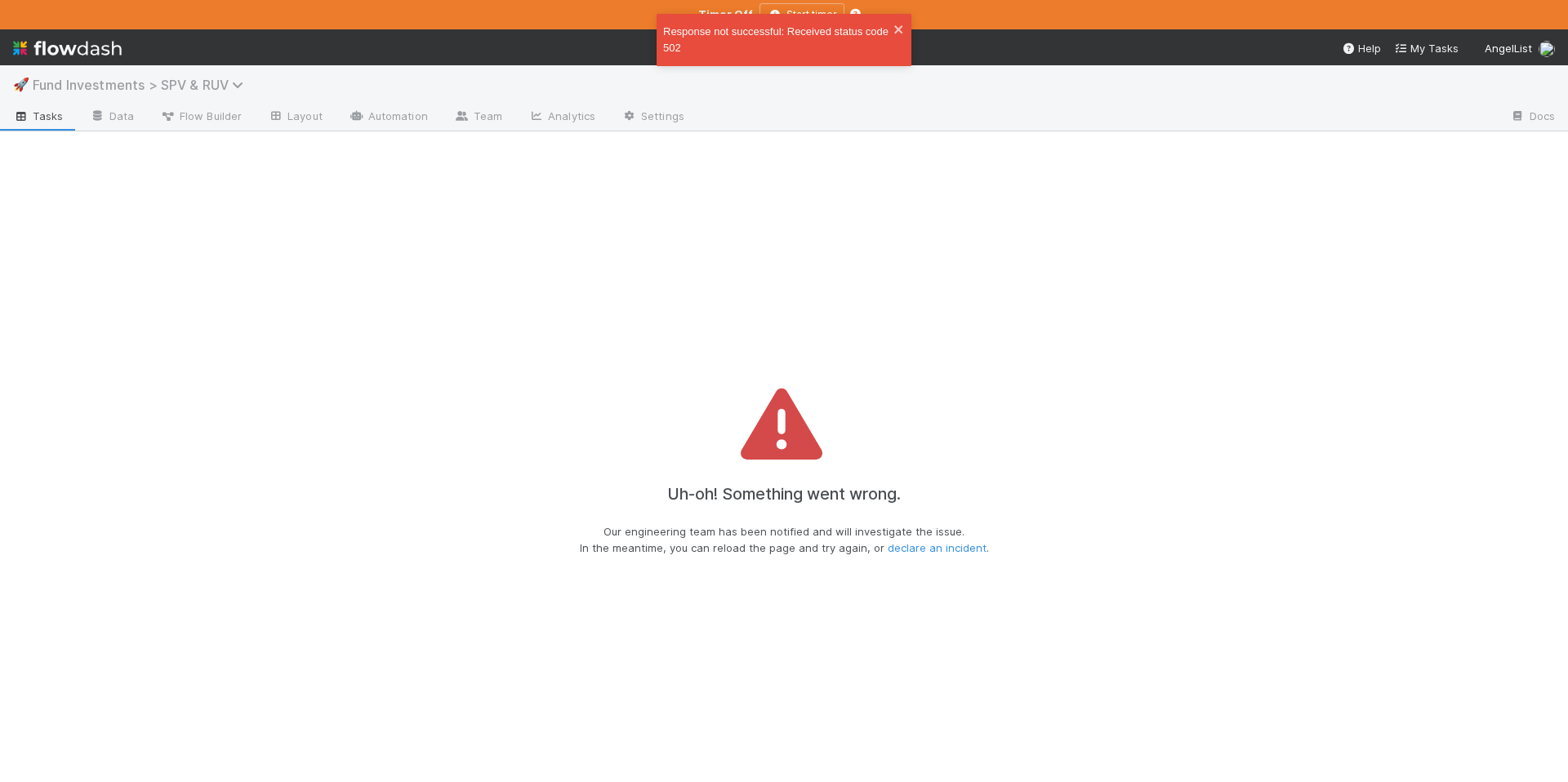
click at [227, 88] on span "Fund Investments > SPV & RUV" at bounding box center [141, 85] width 219 height 16
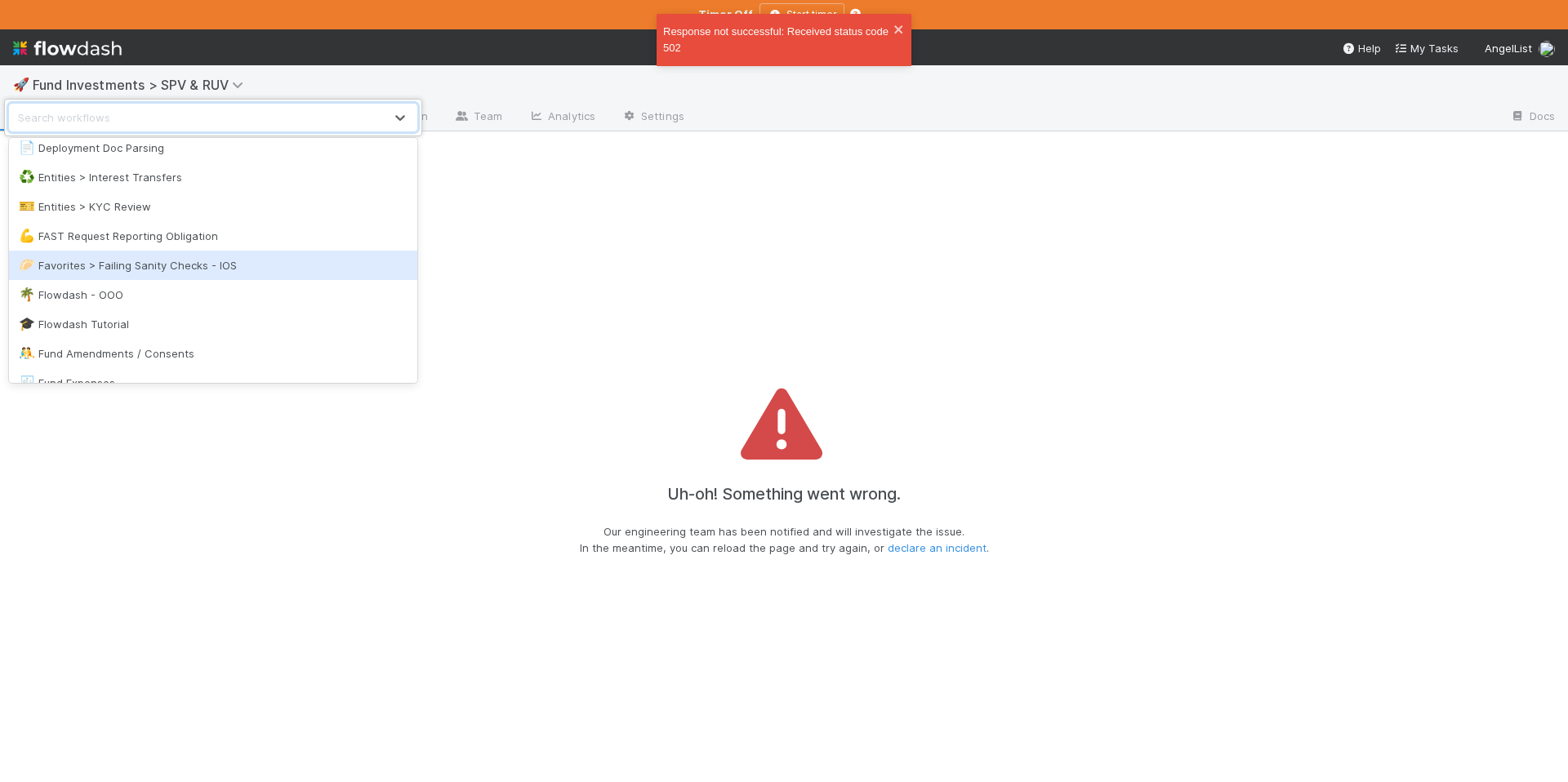
scroll to position [952, 0]
click at [147, 267] on div "🥟 Favorites > Failing Sanity Checks - IOS" at bounding box center [213, 262] width 388 height 16
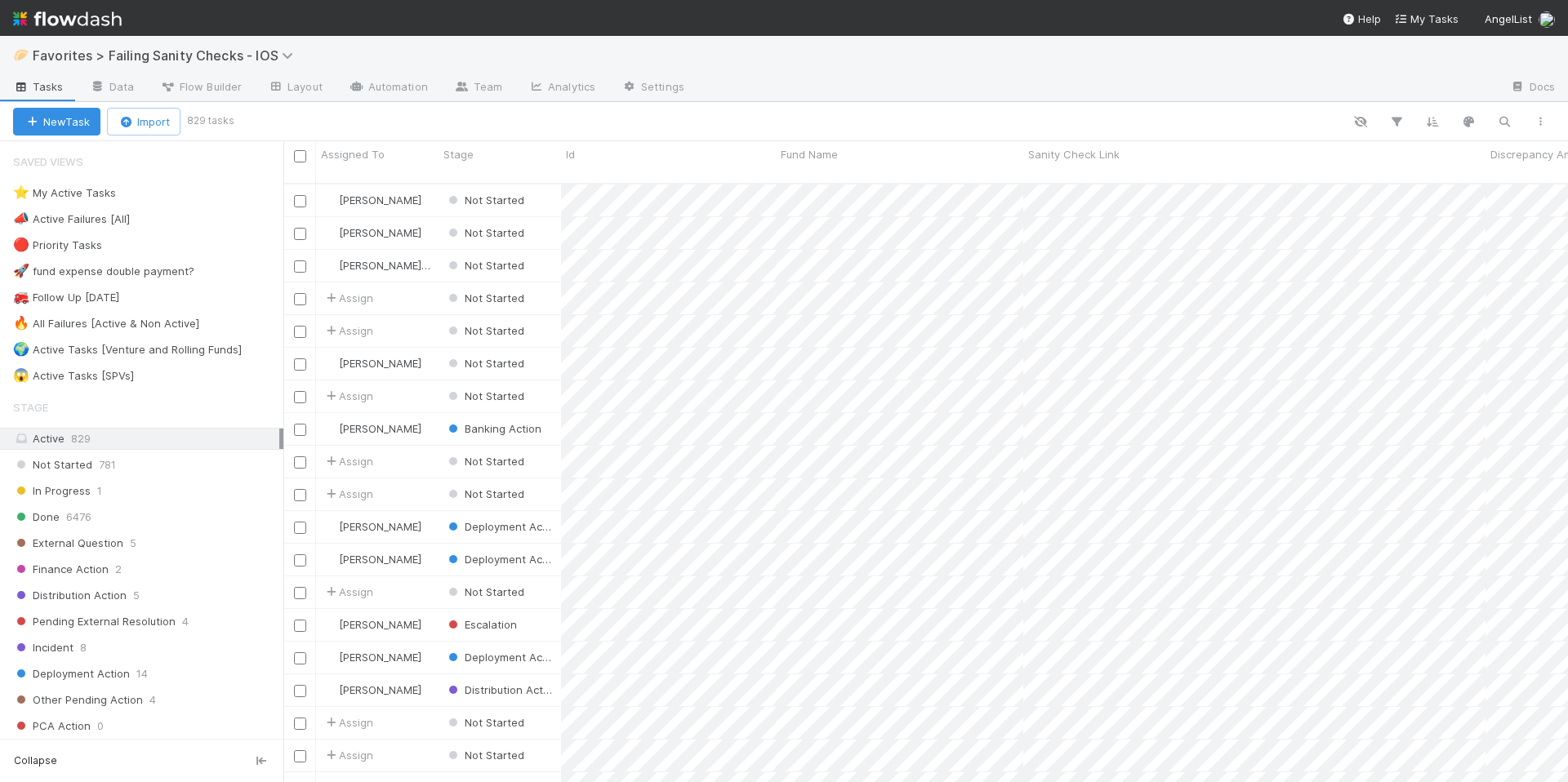
scroll to position [600, 1272]
click at [168, 188] on div "⭐ My Active Tasks 4" at bounding box center [147, 193] width 270 height 21
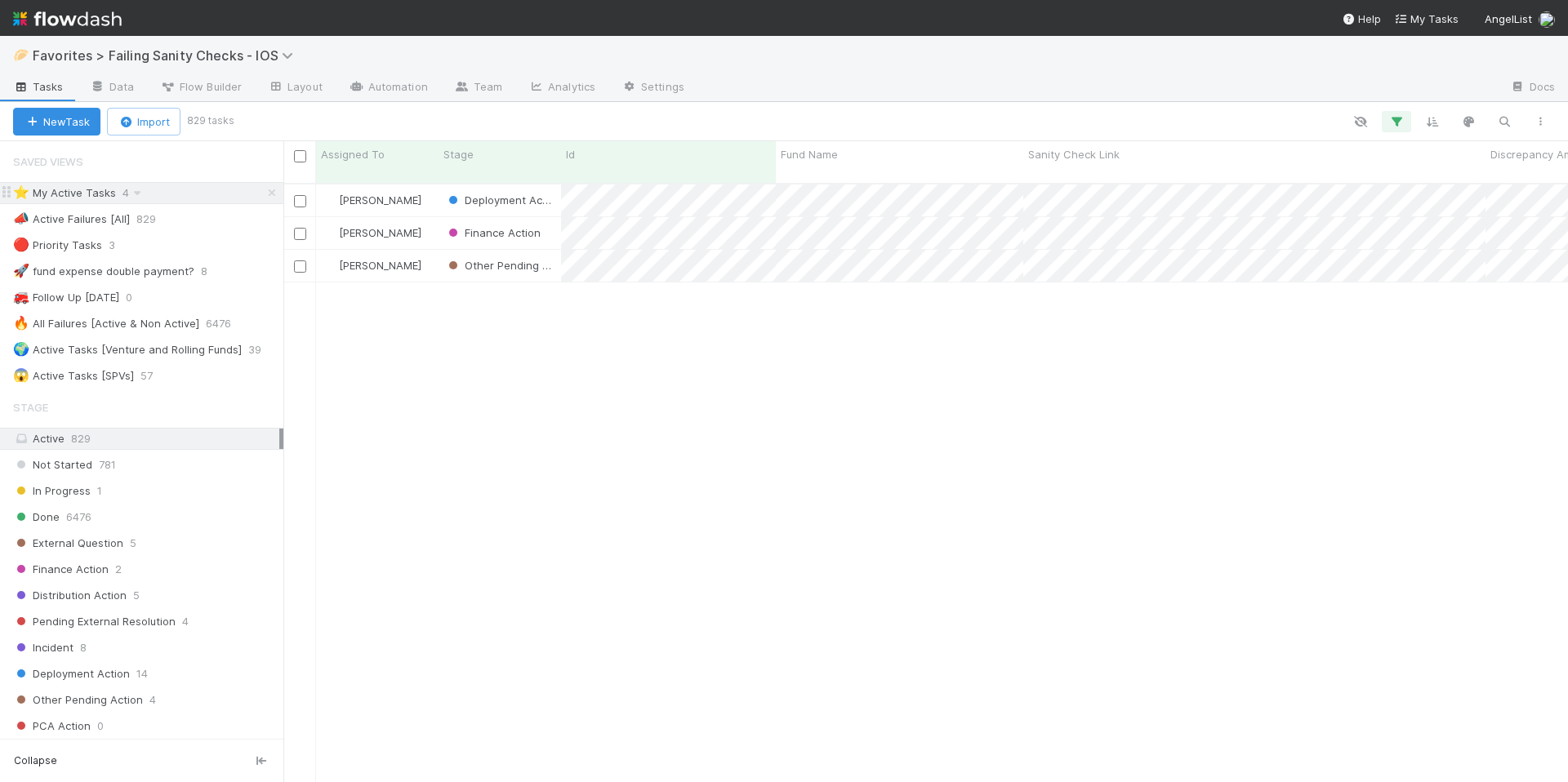
scroll to position [600, 1272]
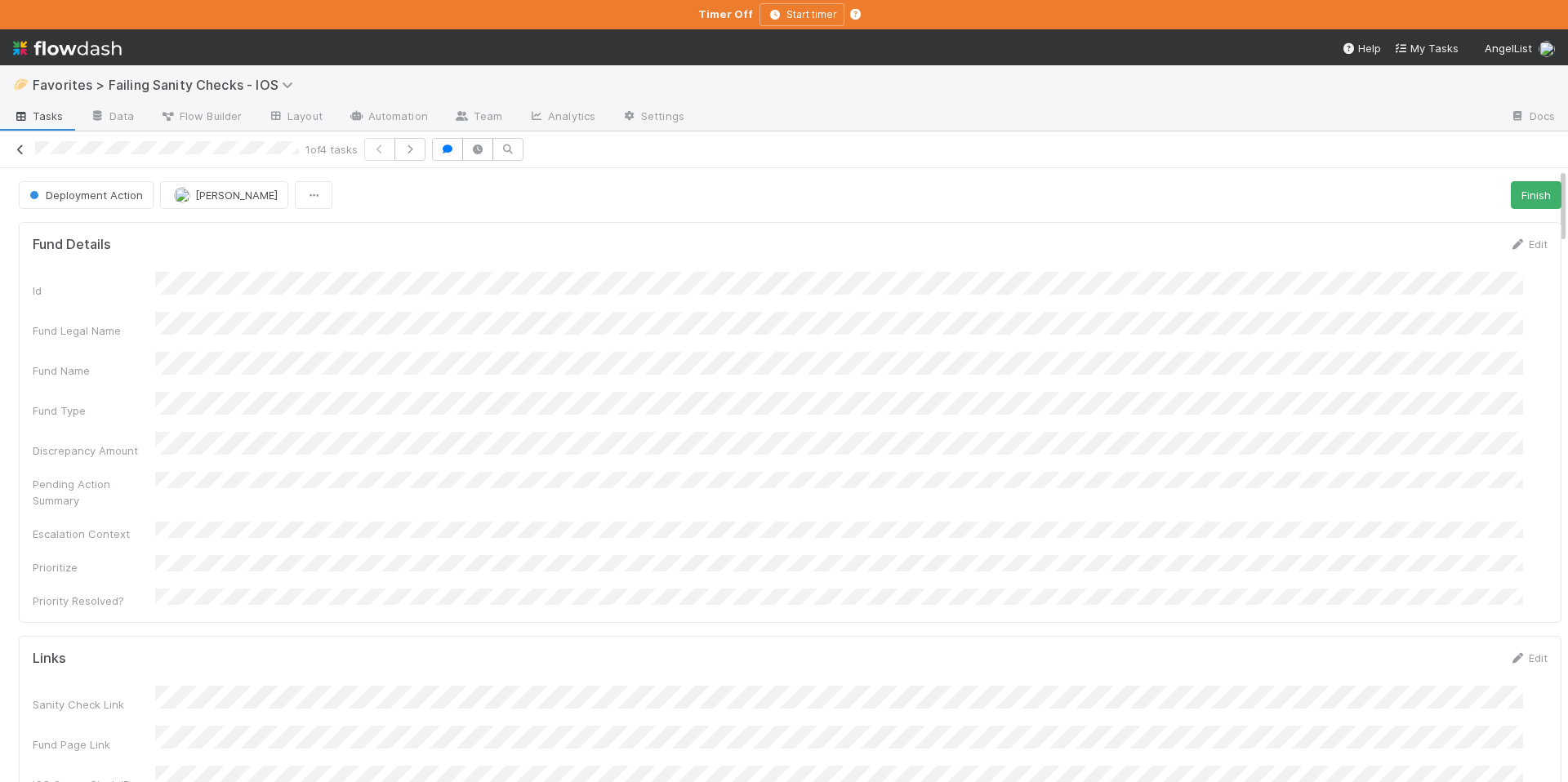
click at [20, 153] on icon at bounding box center [20, 150] width 16 height 10
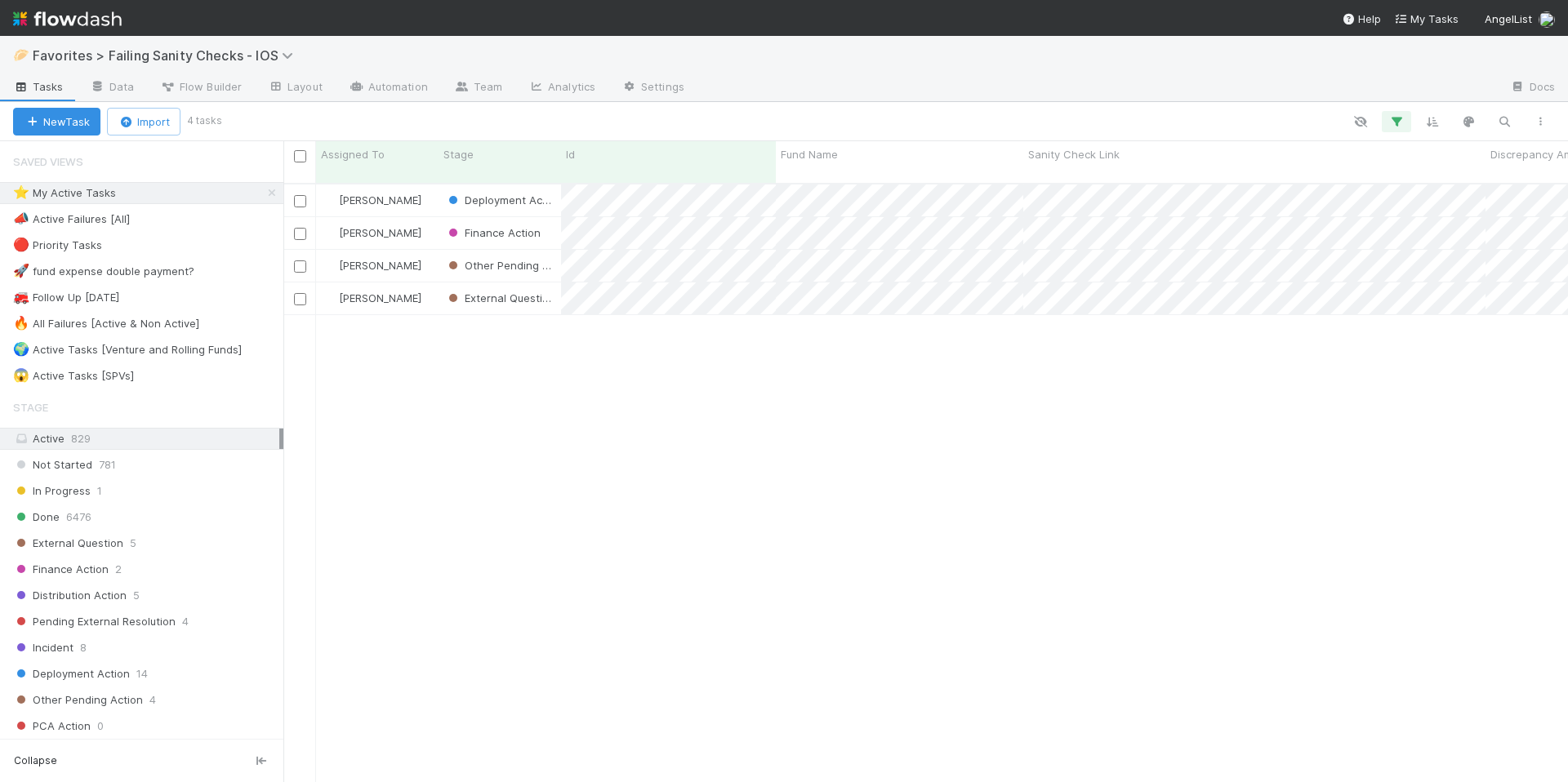
scroll to position [600, 1272]
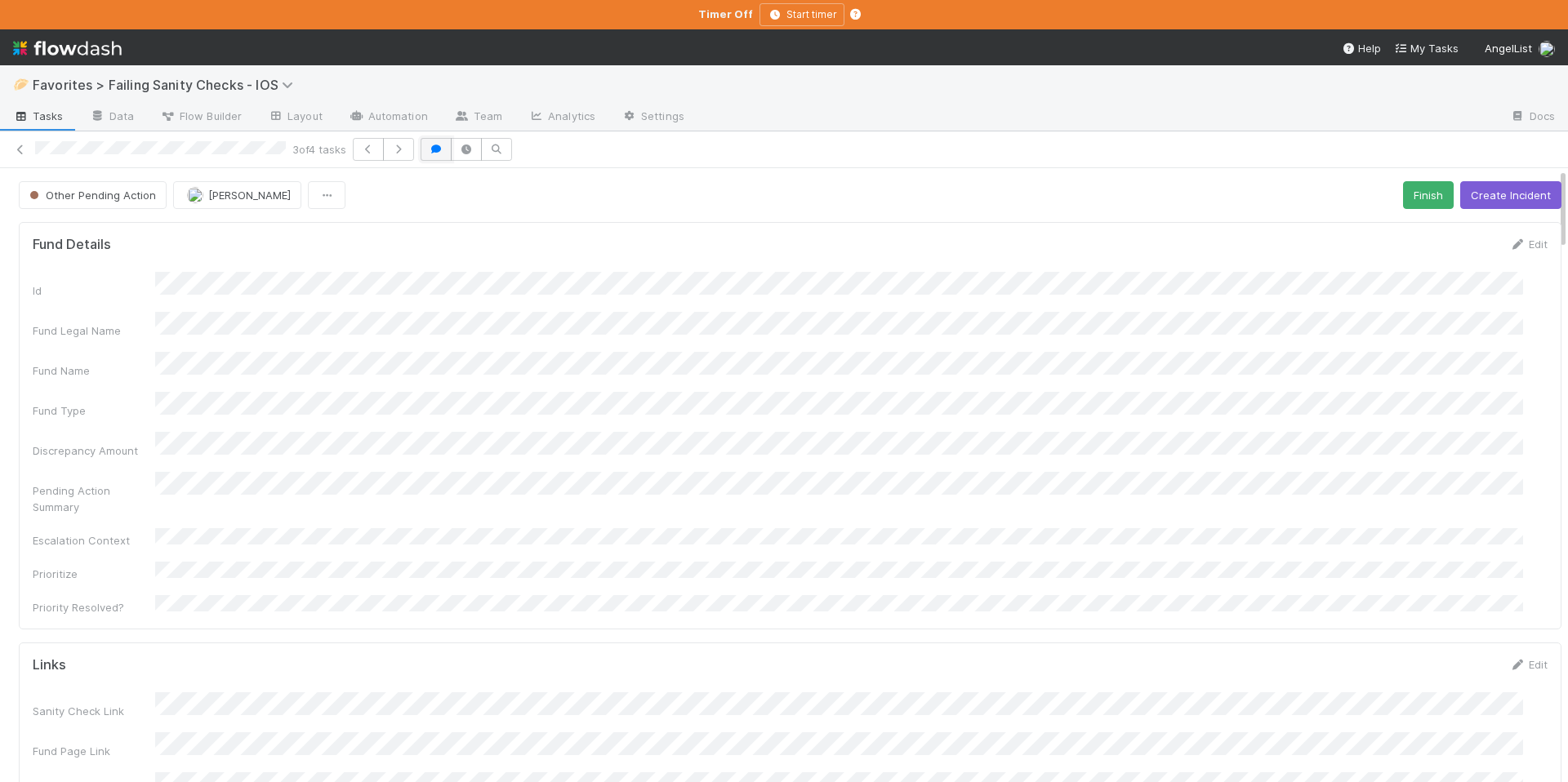
click at [430, 147] on button "button" at bounding box center [436, 149] width 31 height 23
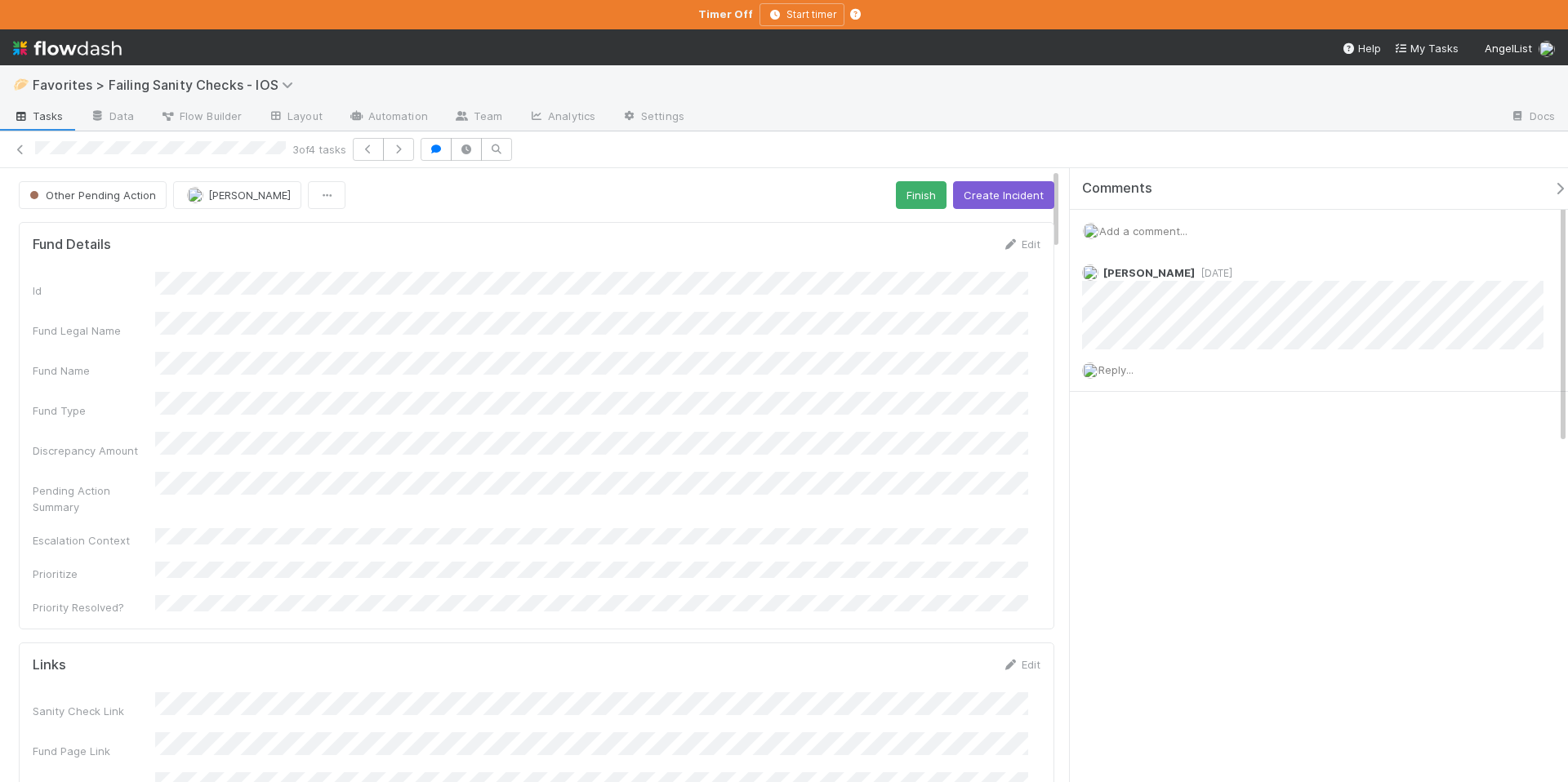
click at [1143, 237] on span "Add a comment..." at bounding box center [1143, 231] width 88 height 13
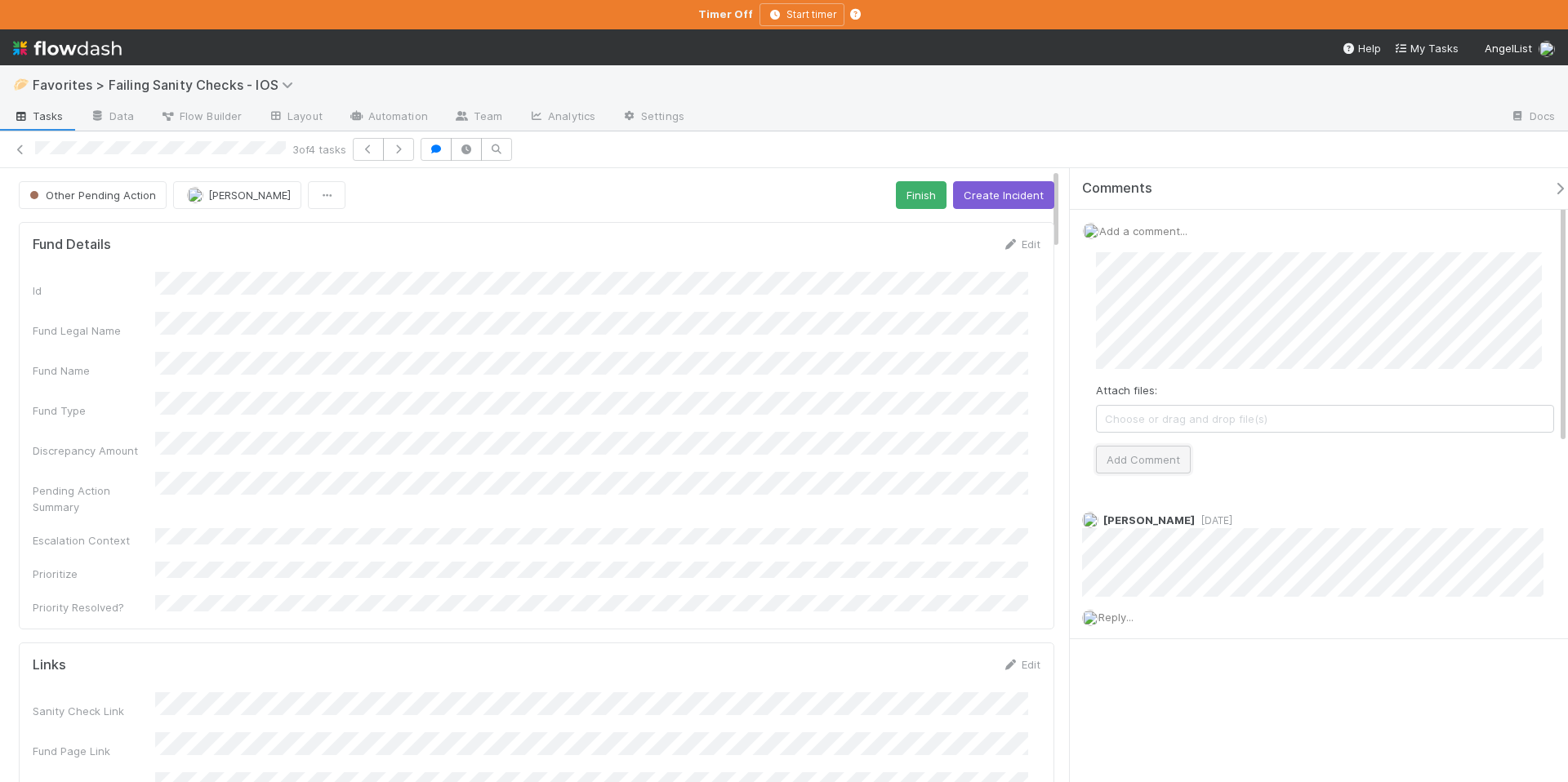
click at [1152, 461] on button "Add Comment" at bounding box center [1143, 460] width 94 height 27
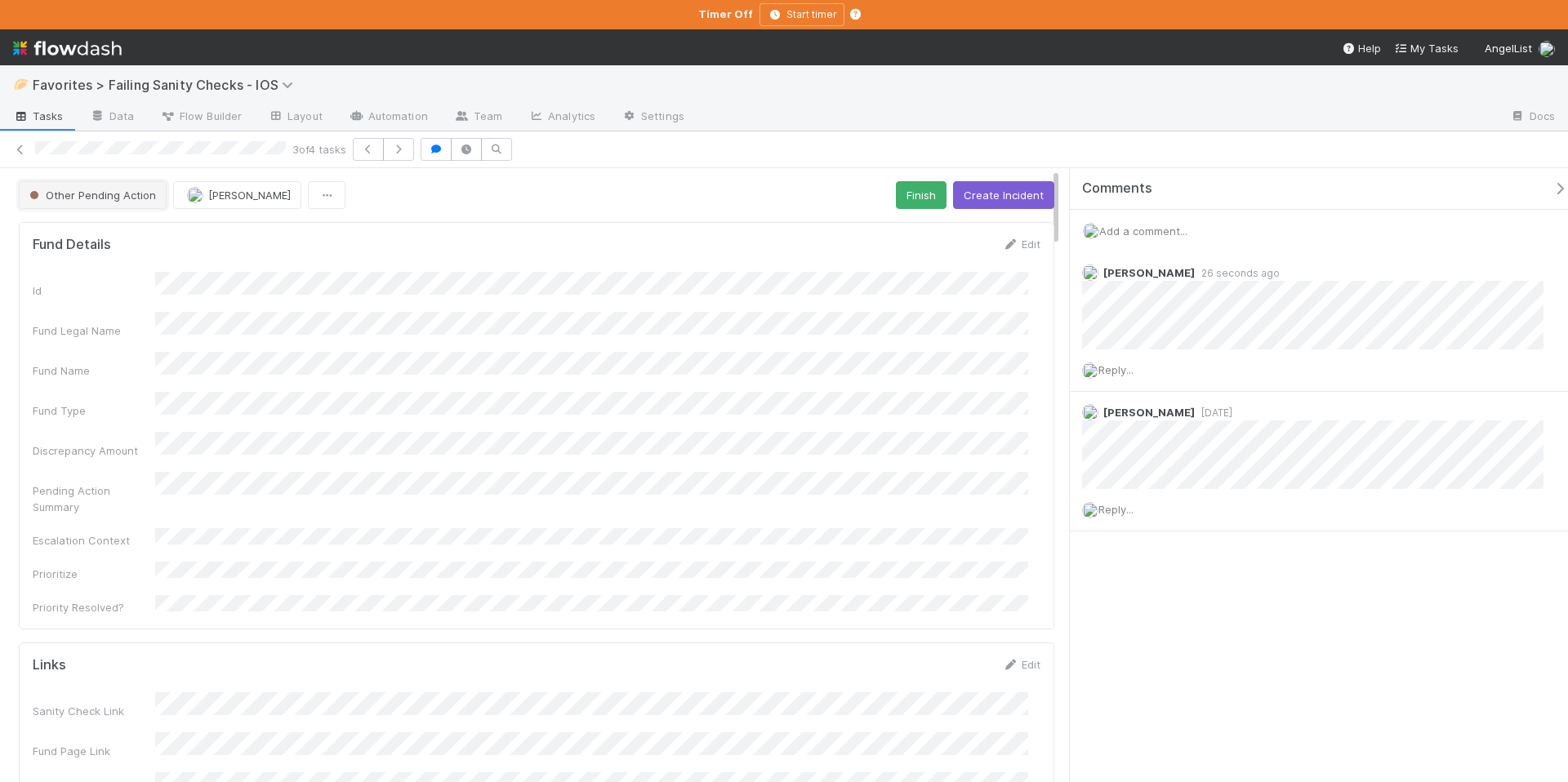
click at [112, 197] on span "Other Pending Action" at bounding box center [90, 195] width 129 height 13
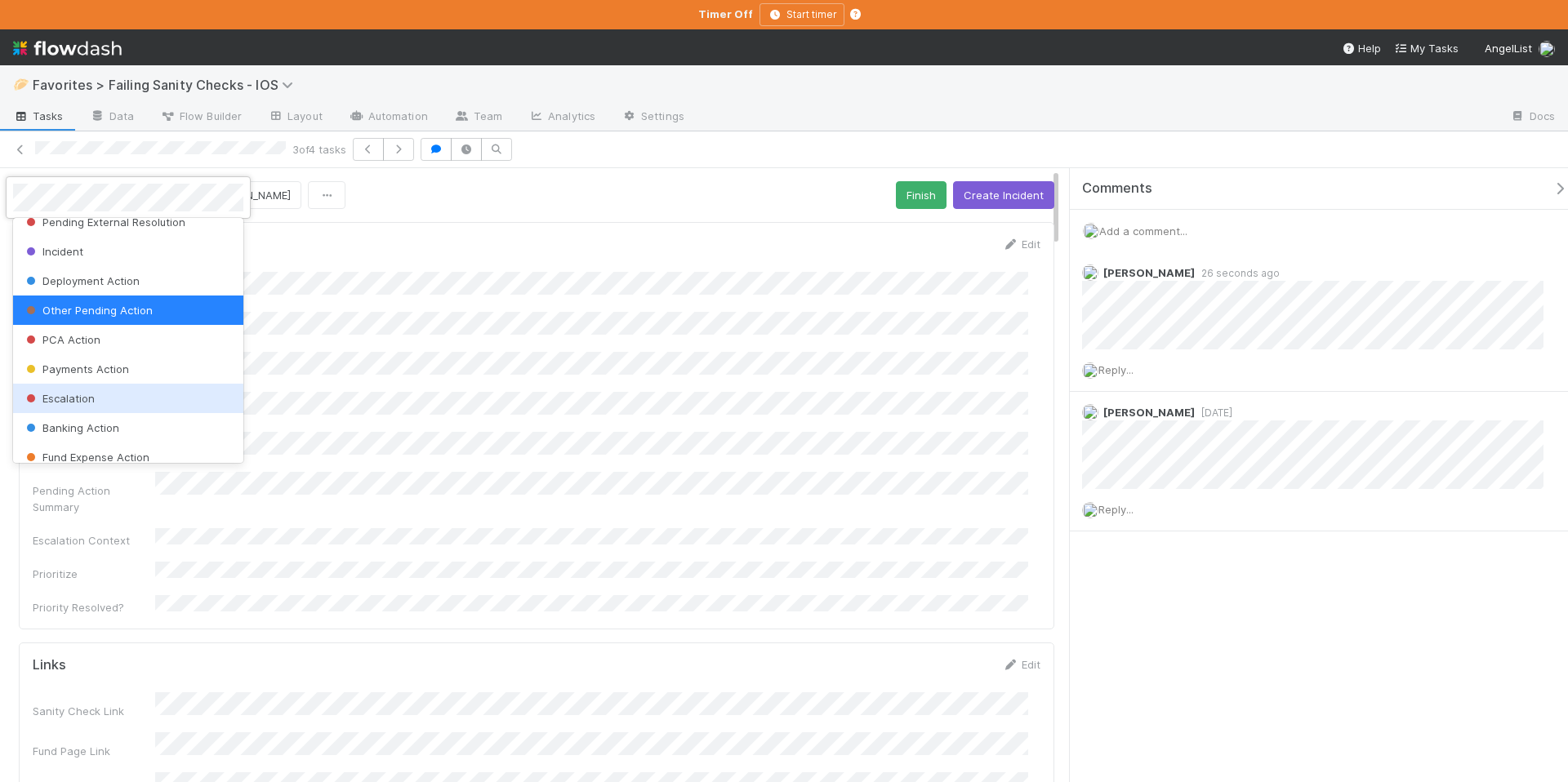
scroll to position [202, 0]
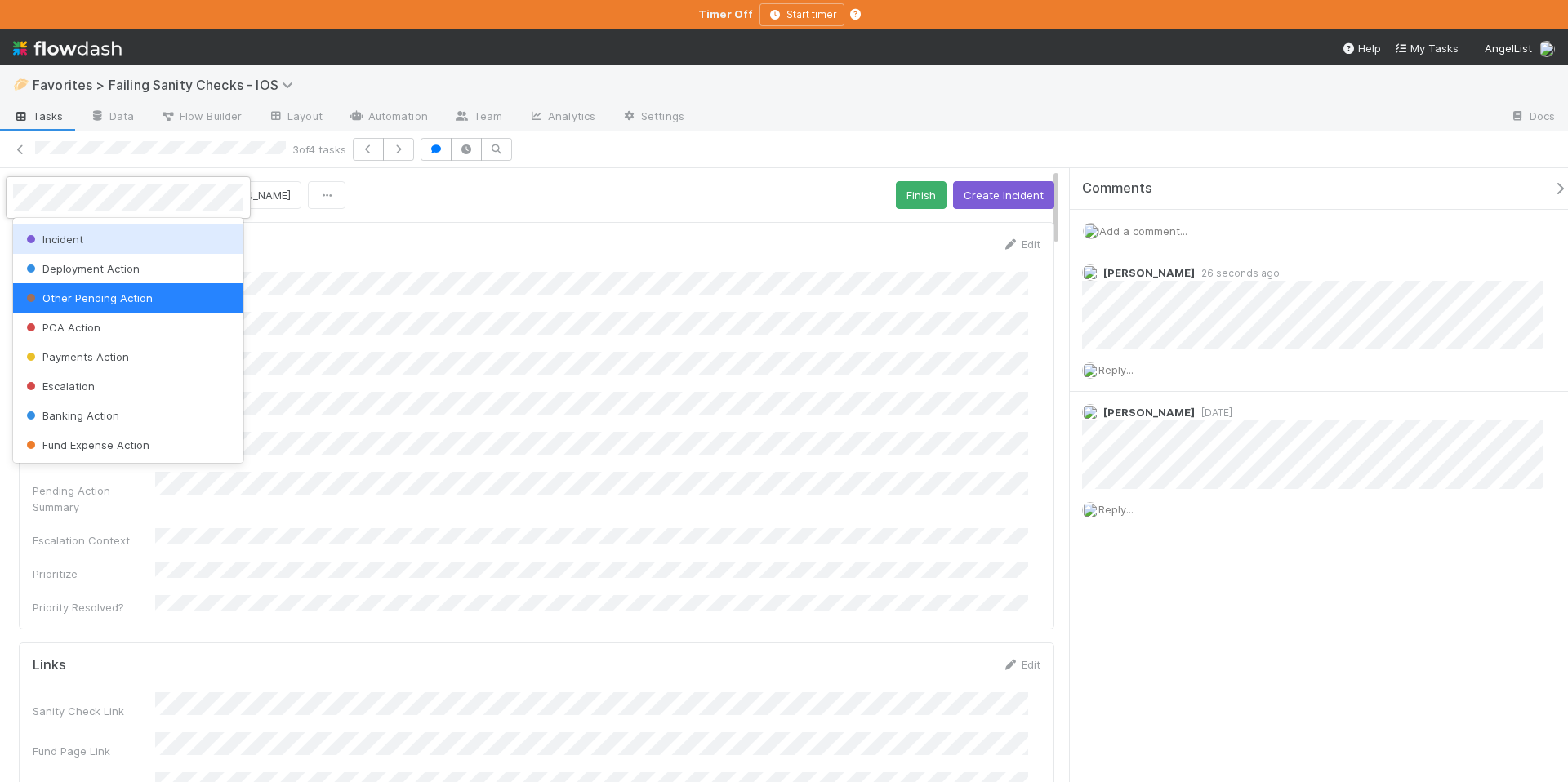
click at [77, 246] on div "Incident" at bounding box center [128, 239] width 231 height 29
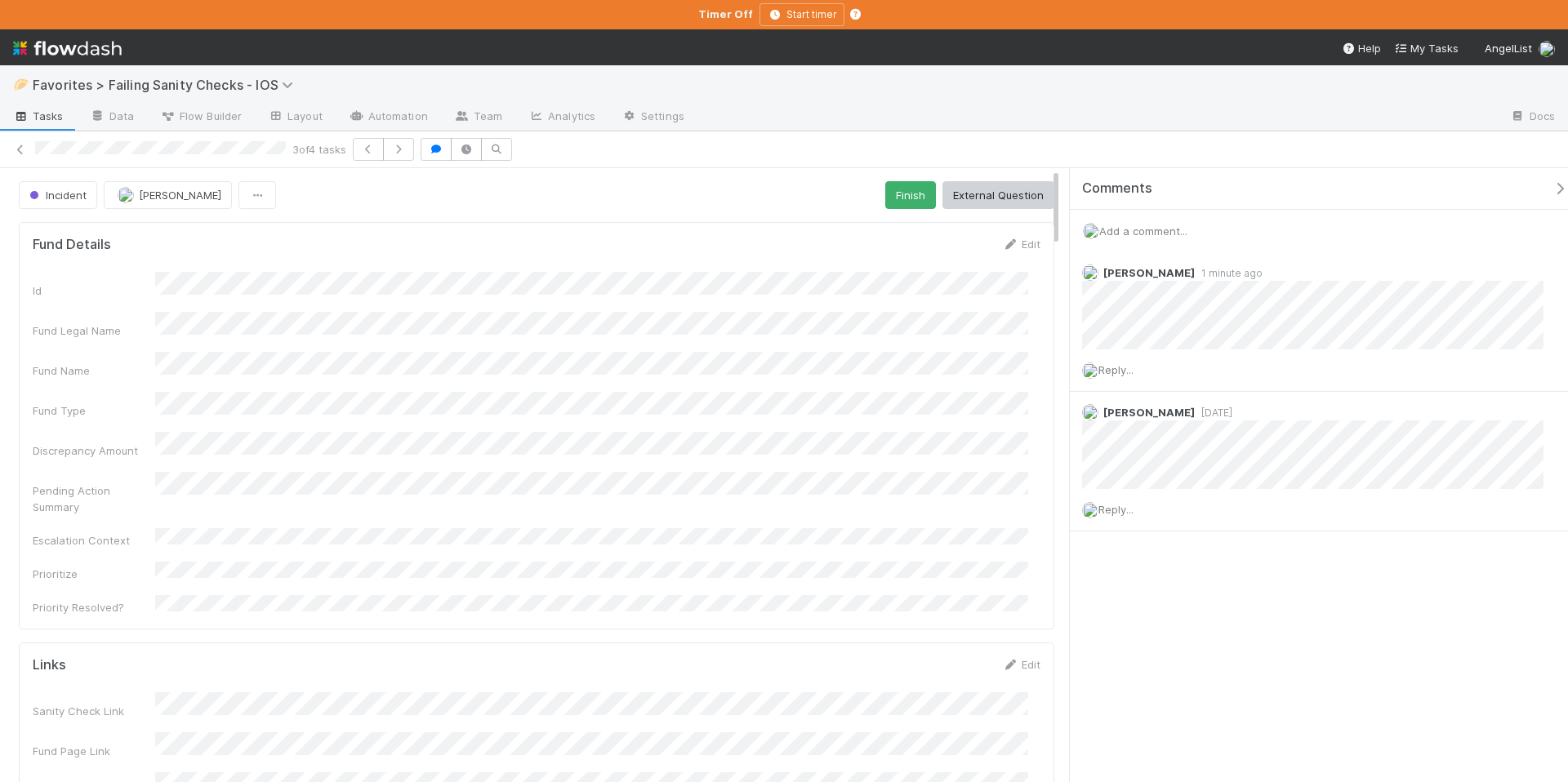
click at [1552, 191] on icon "button" at bounding box center [1559, 188] width 16 height 13
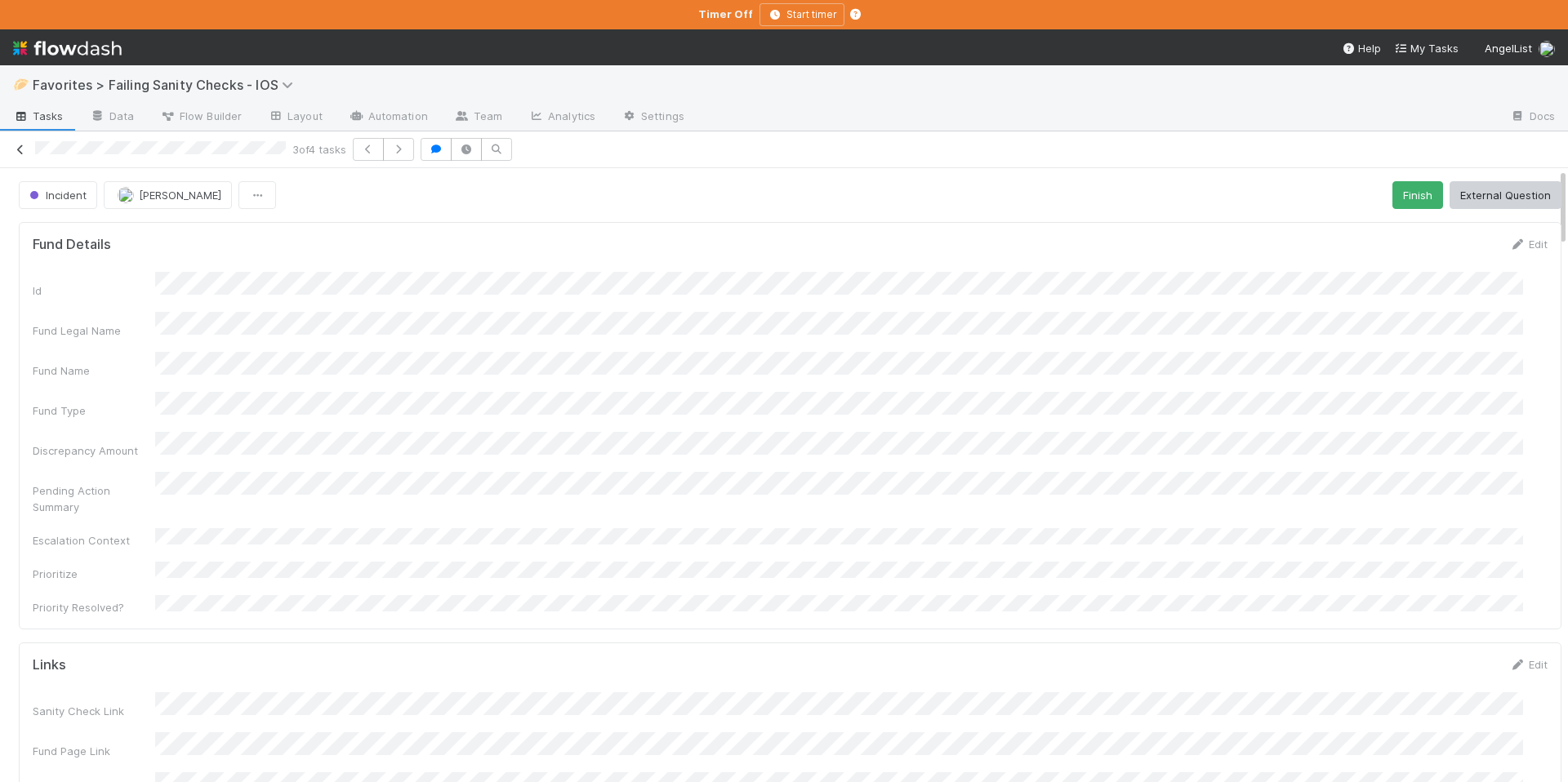
click at [15, 151] on icon at bounding box center [20, 150] width 16 height 10
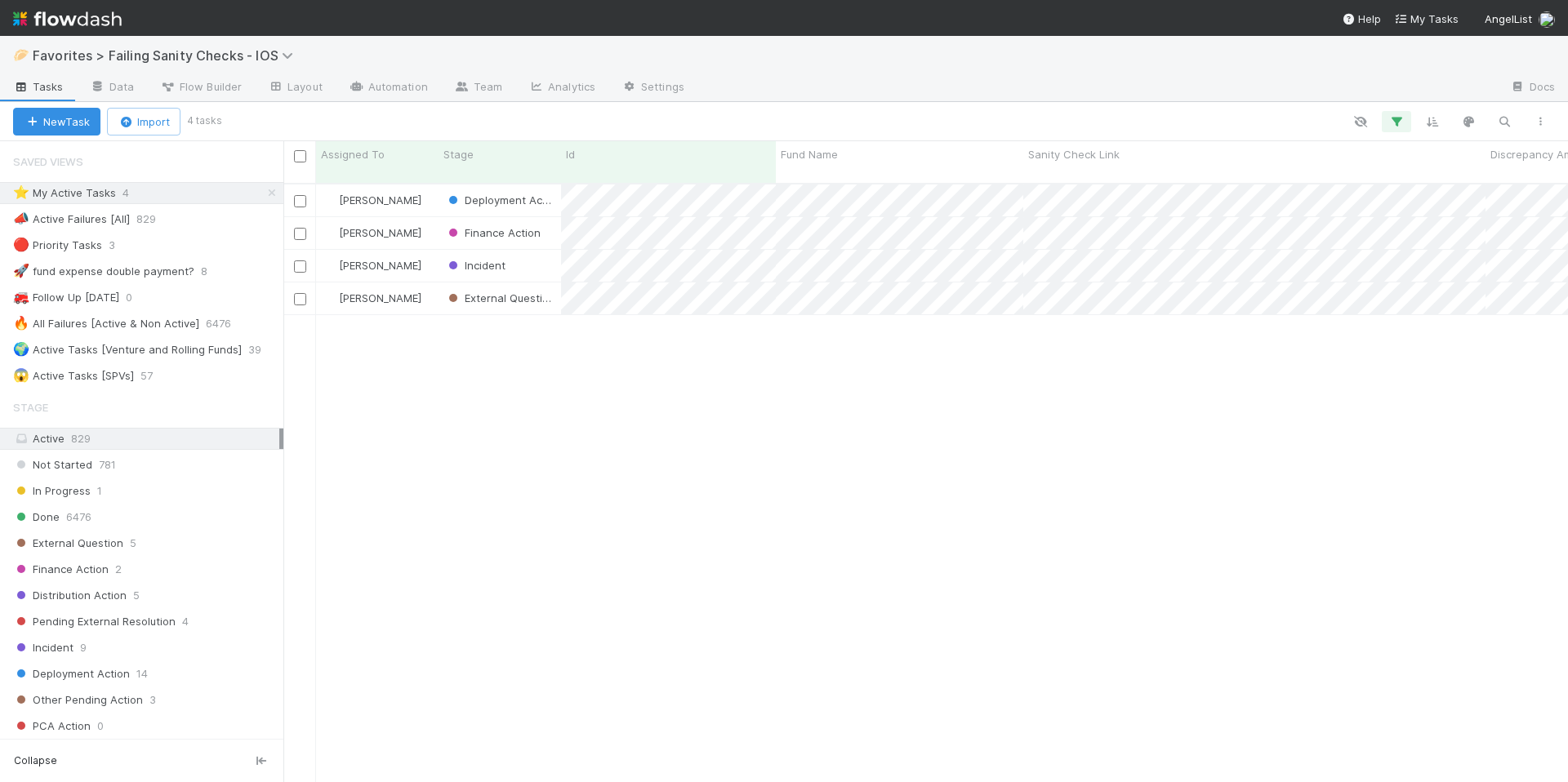
scroll to position [13, 13]
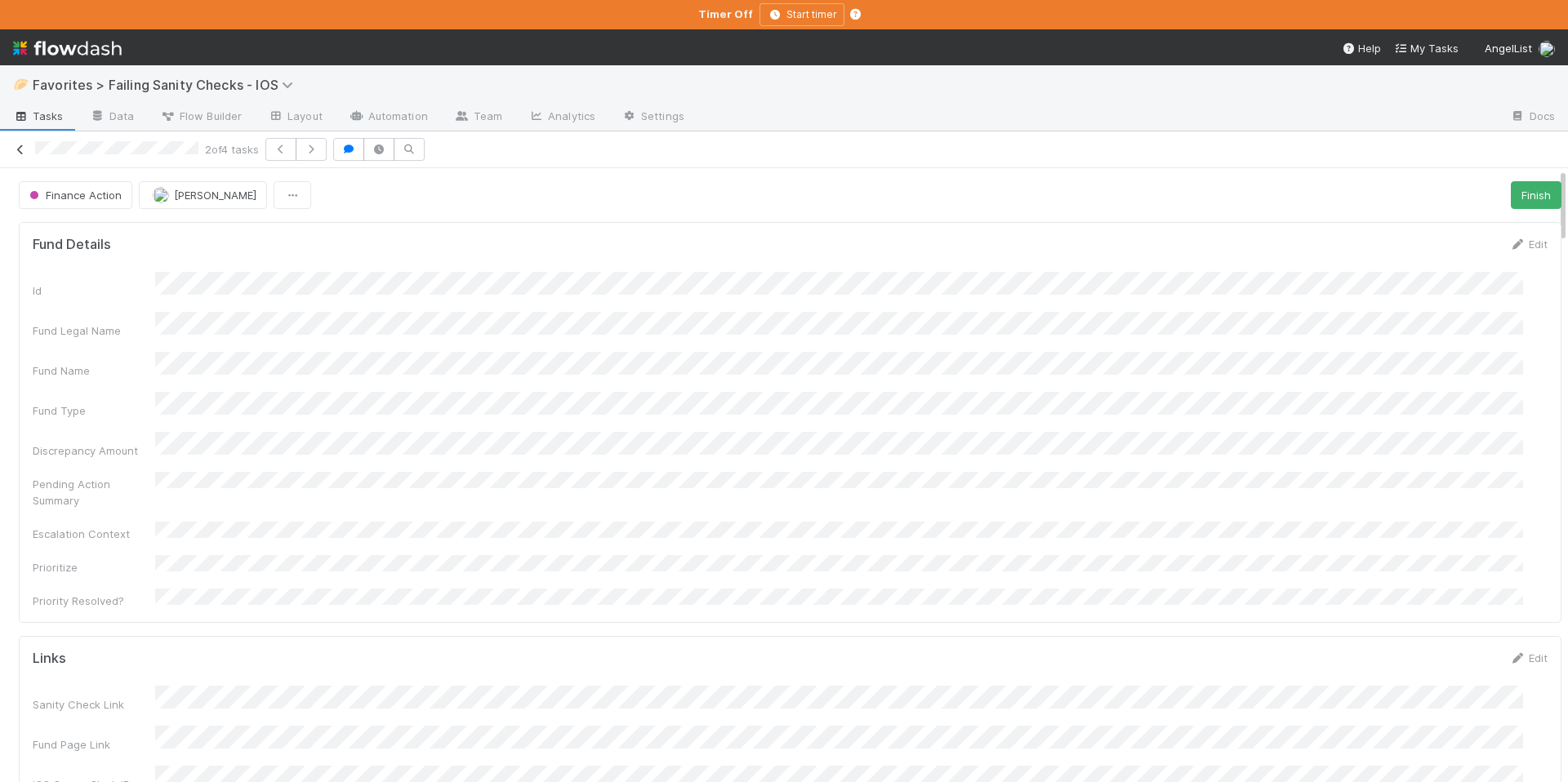
click at [27, 152] on icon at bounding box center [20, 150] width 16 height 10
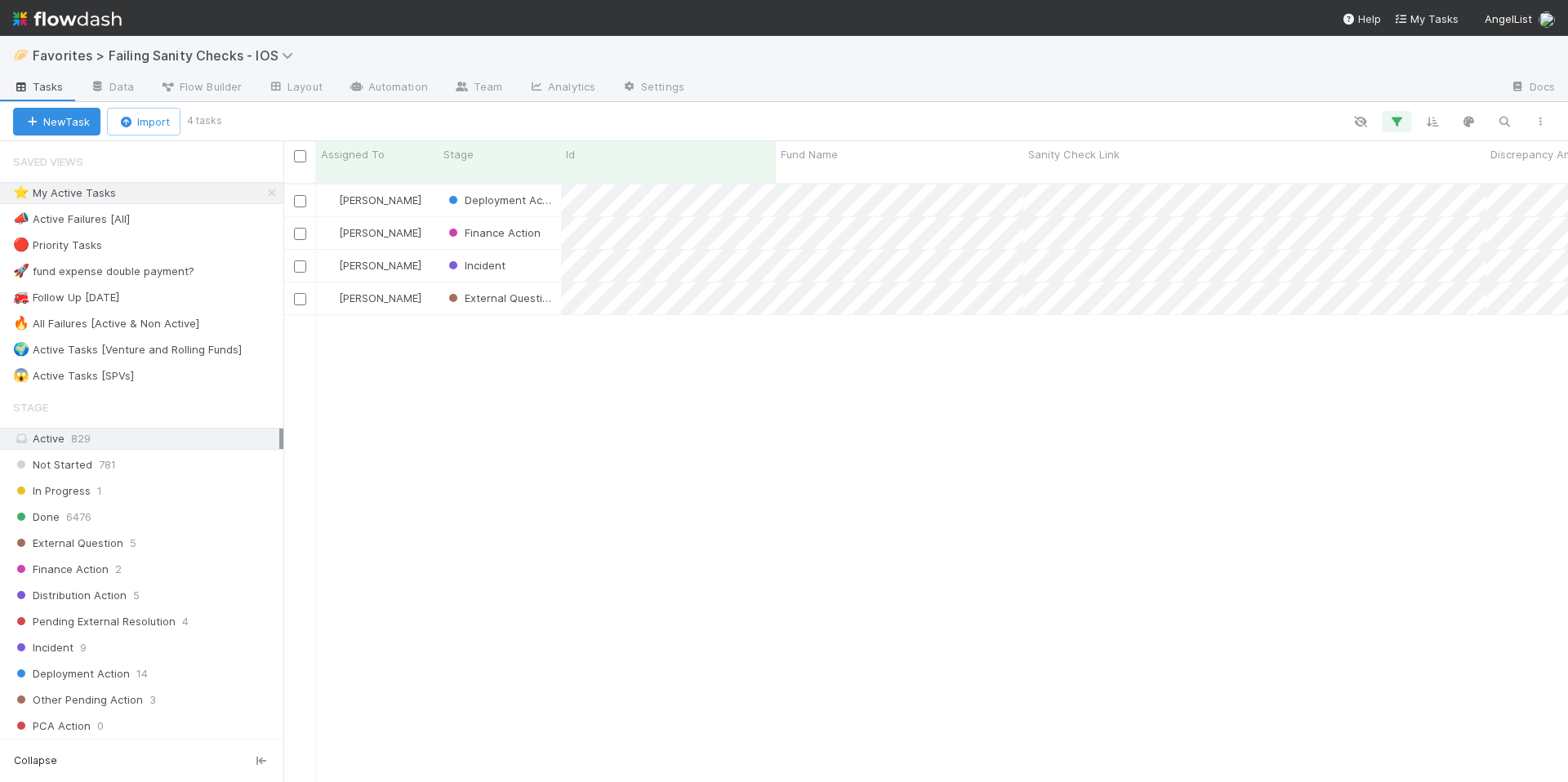
scroll to position [600, 1272]
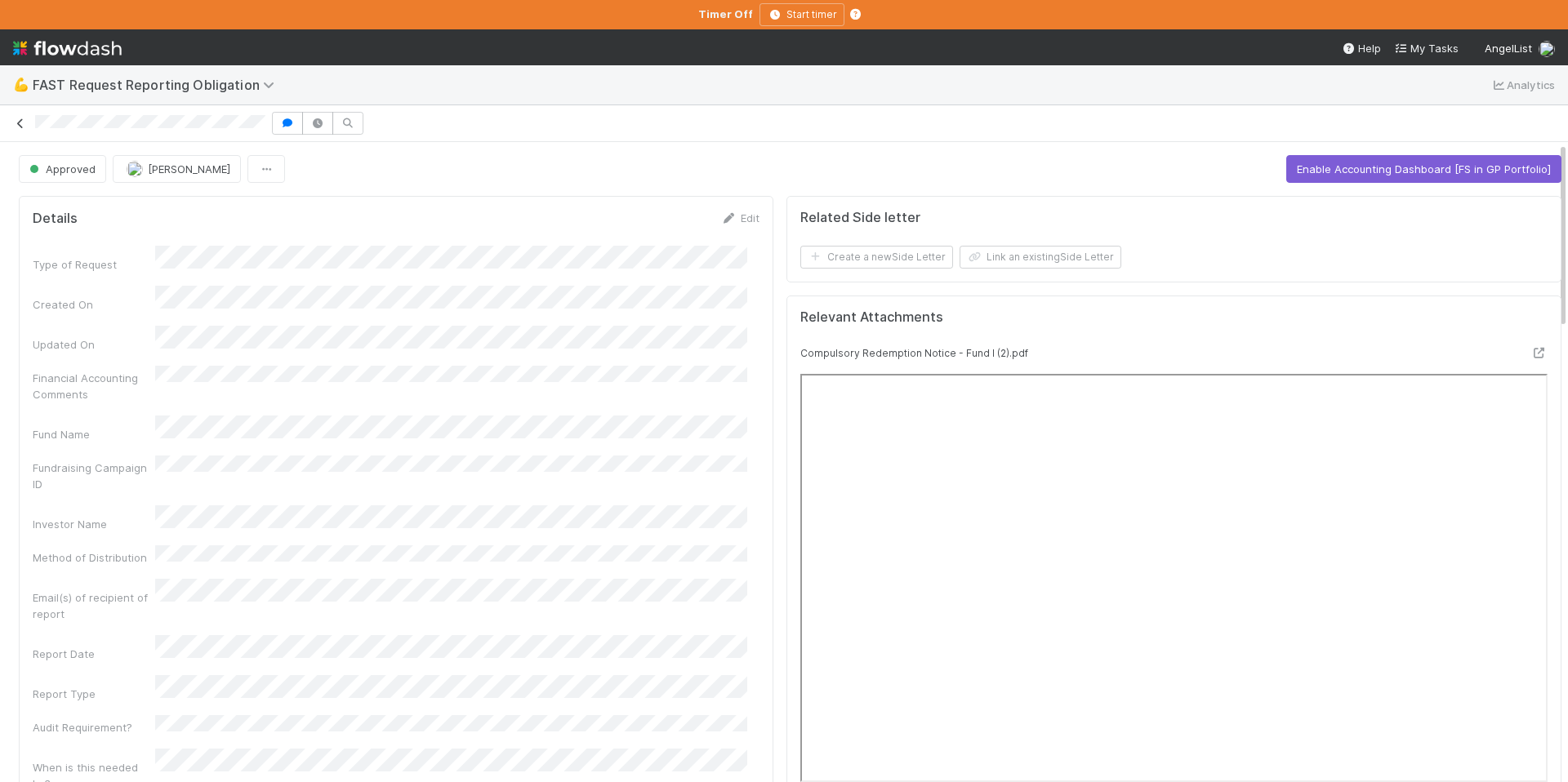
click at [21, 128] on icon at bounding box center [20, 123] width 16 height 10
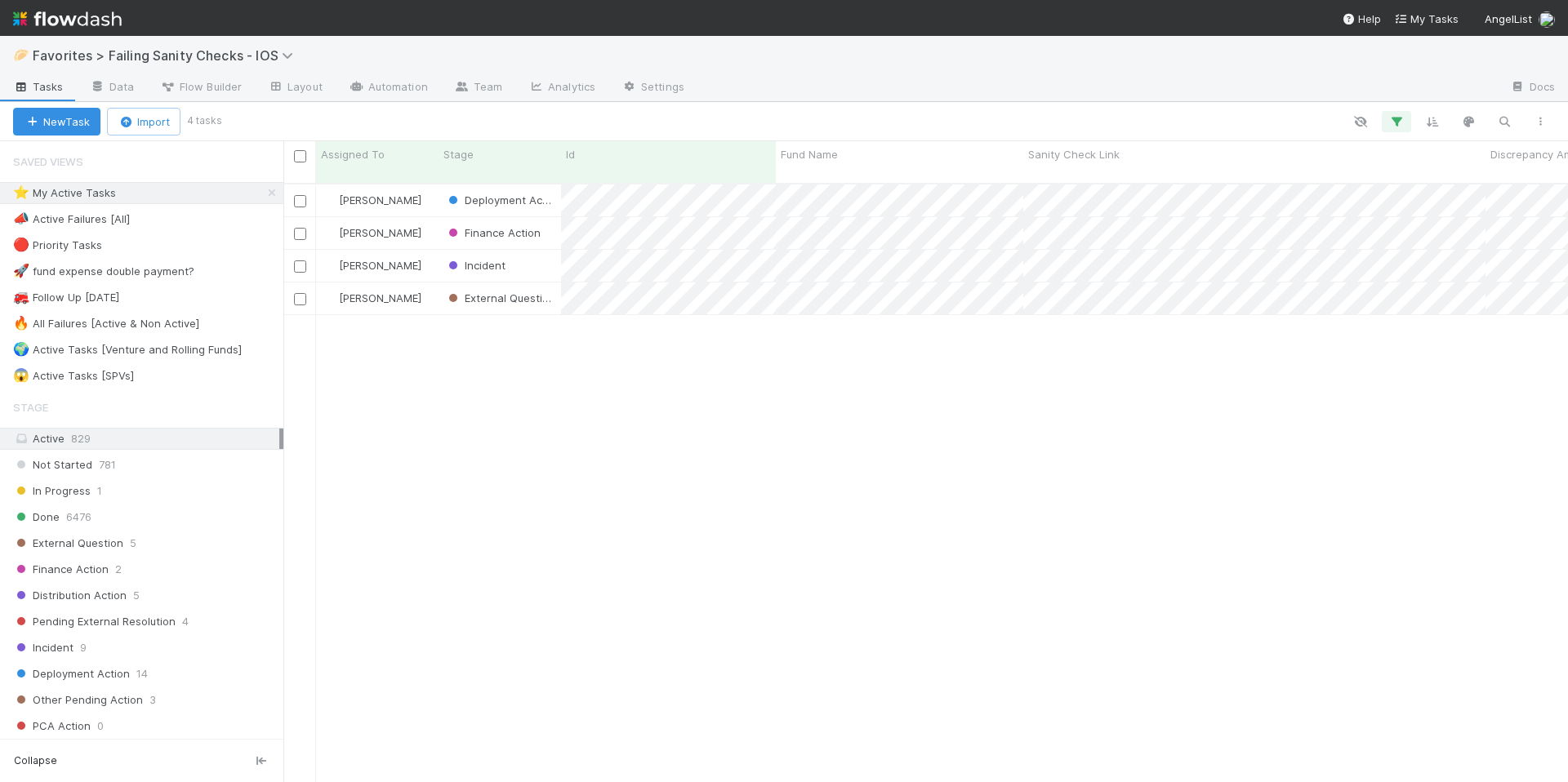
scroll to position [600, 1272]
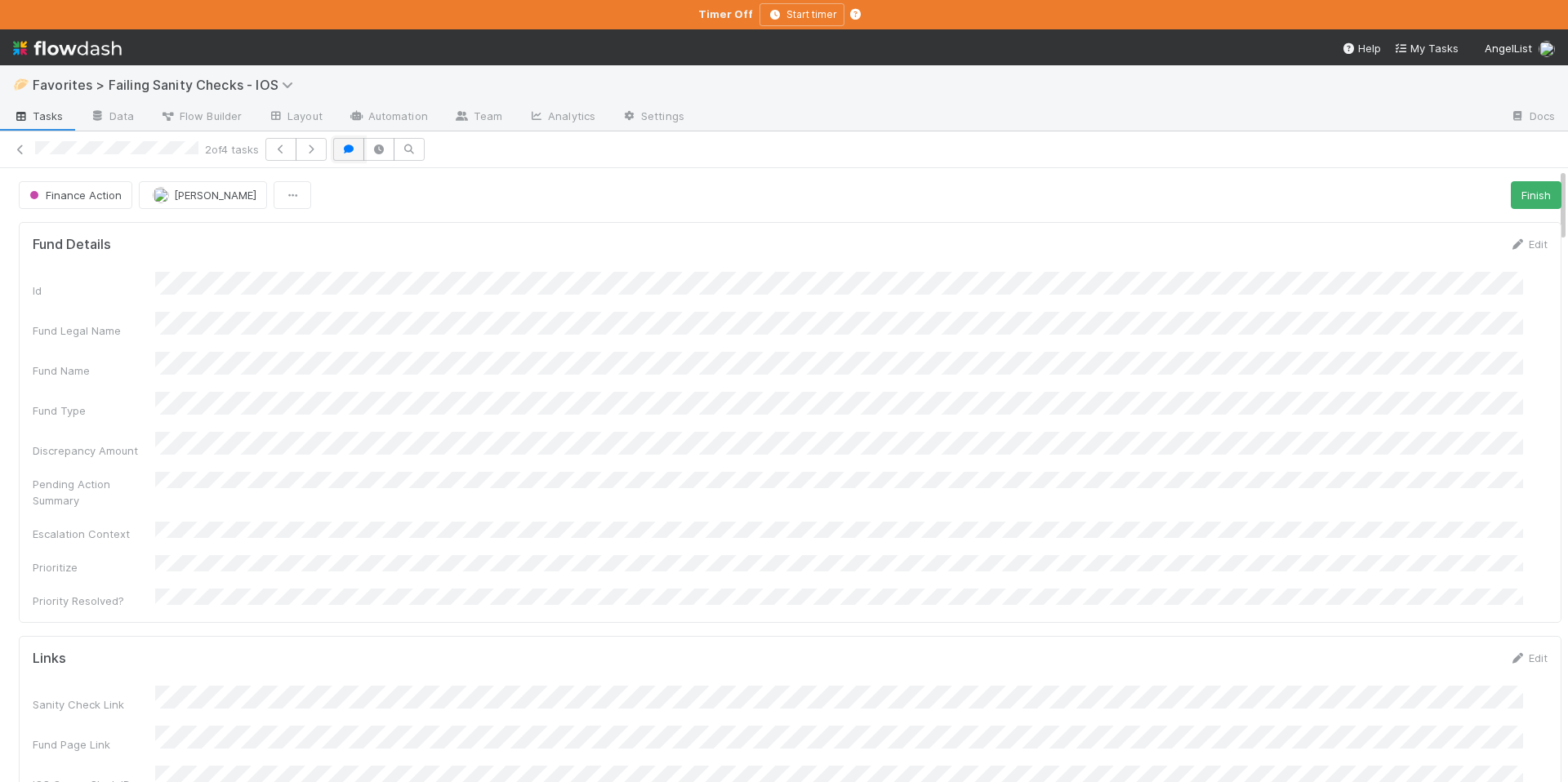
click at [356, 153] on icon "button" at bounding box center [348, 149] width 16 height 9
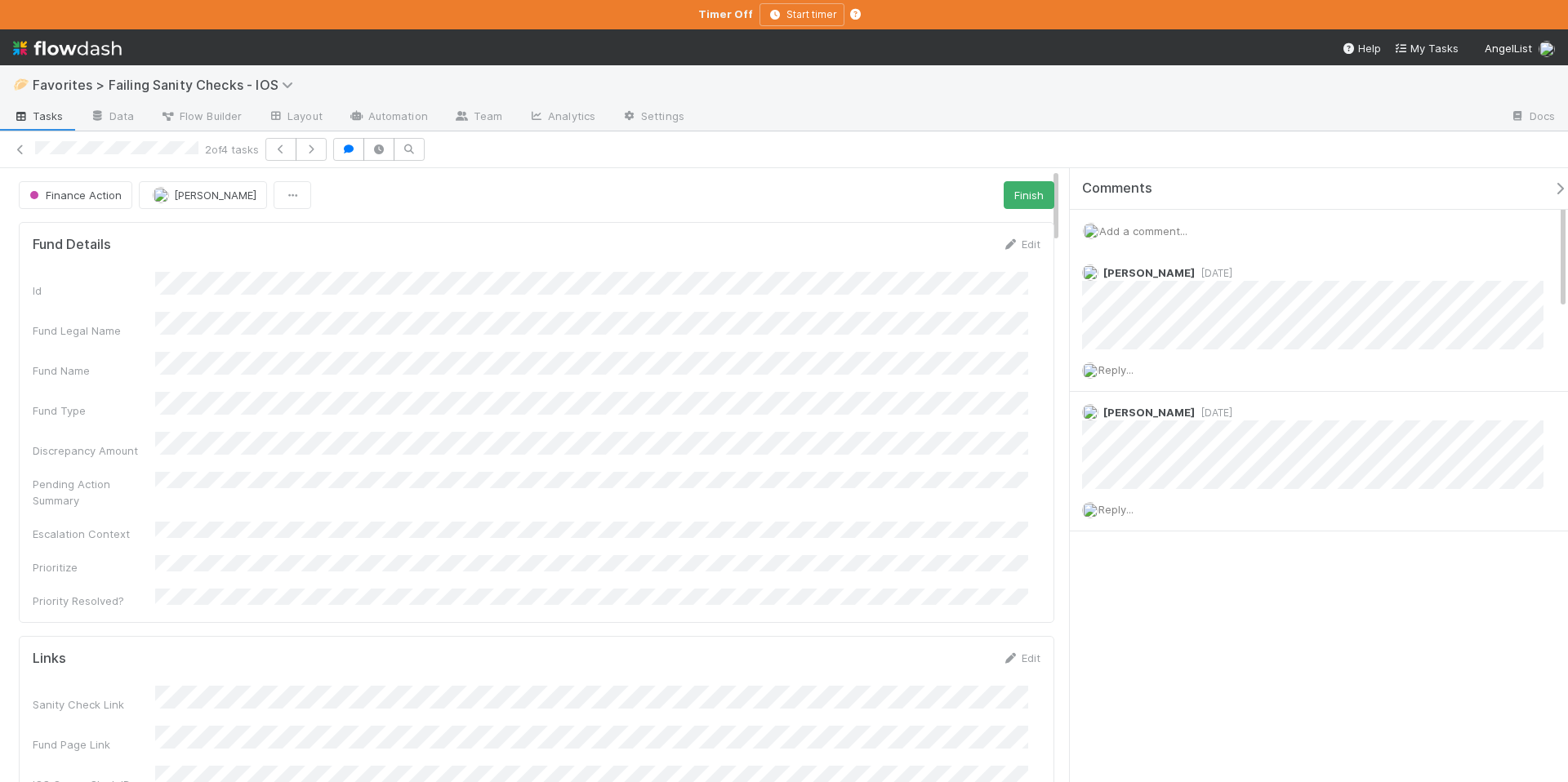
click at [1140, 231] on span "Add a comment..." at bounding box center [1143, 231] width 88 height 13
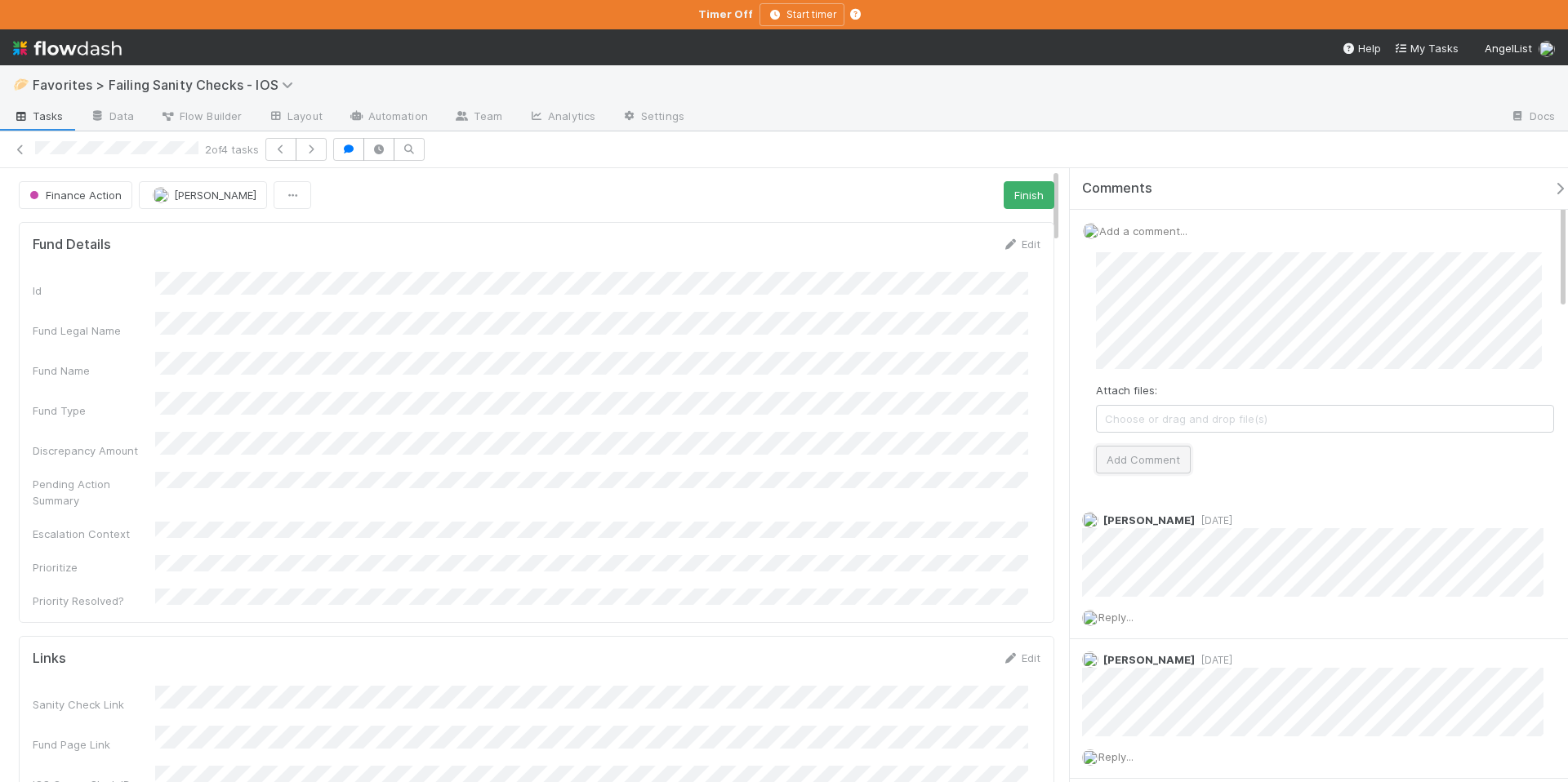
click at [1156, 467] on button "Add Comment" at bounding box center [1143, 460] width 94 height 27
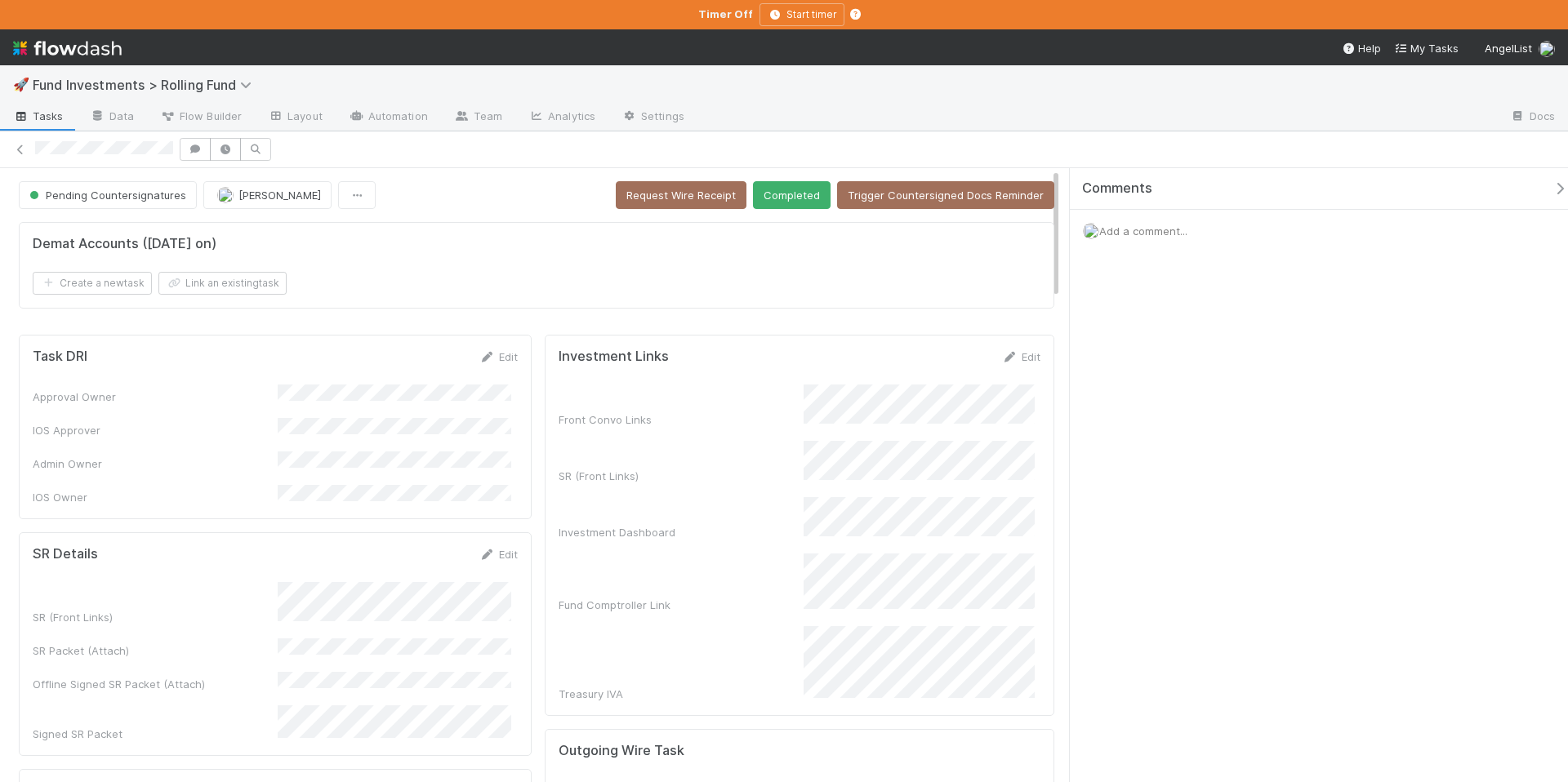
click at [1552, 188] on icon "button" at bounding box center [1559, 188] width 16 height 13
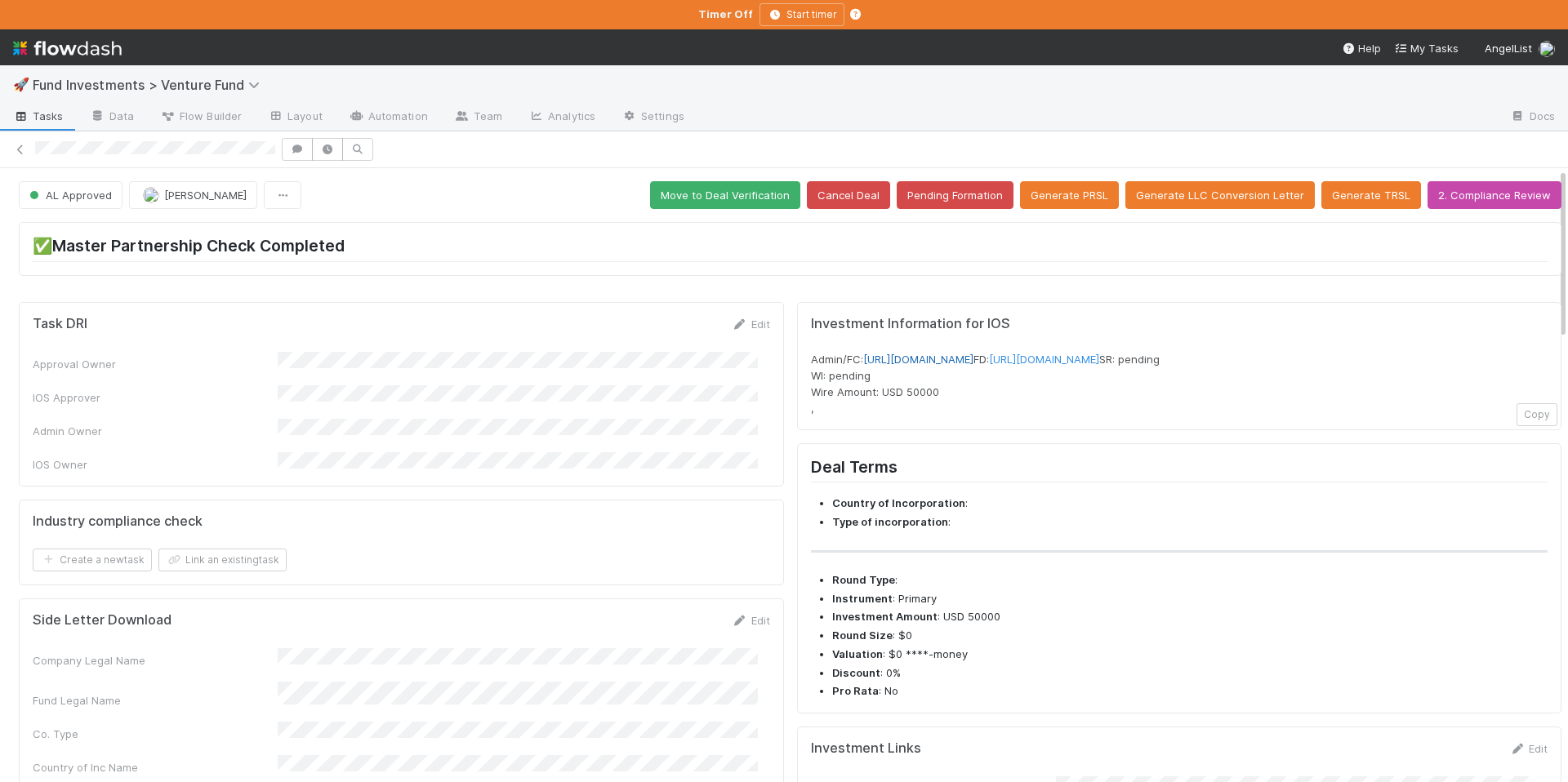
click at [973, 360] on link "[URL][DOMAIN_NAME]" at bounding box center [918, 358] width 111 height 13
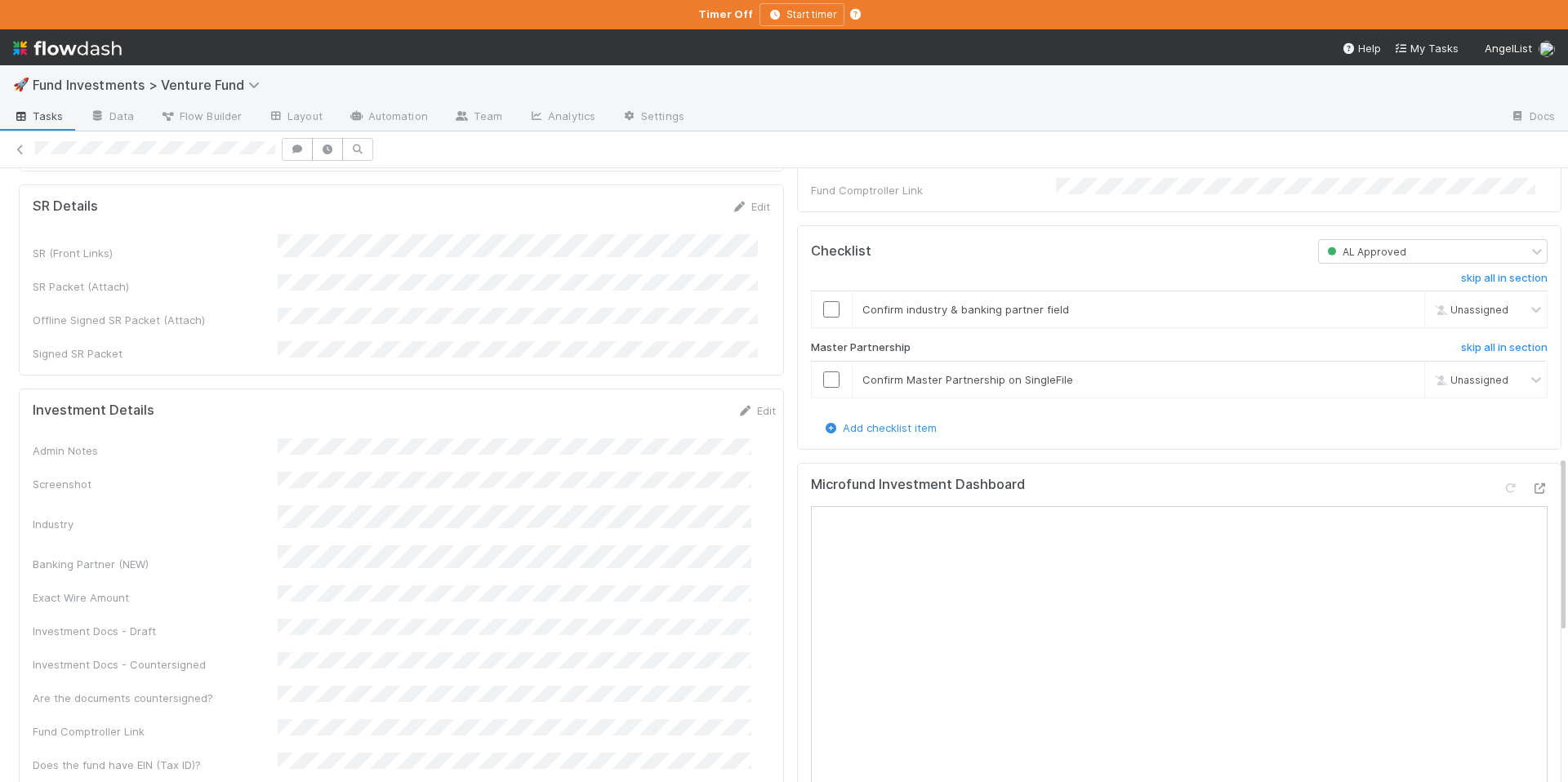
scroll to position [1082, 0]
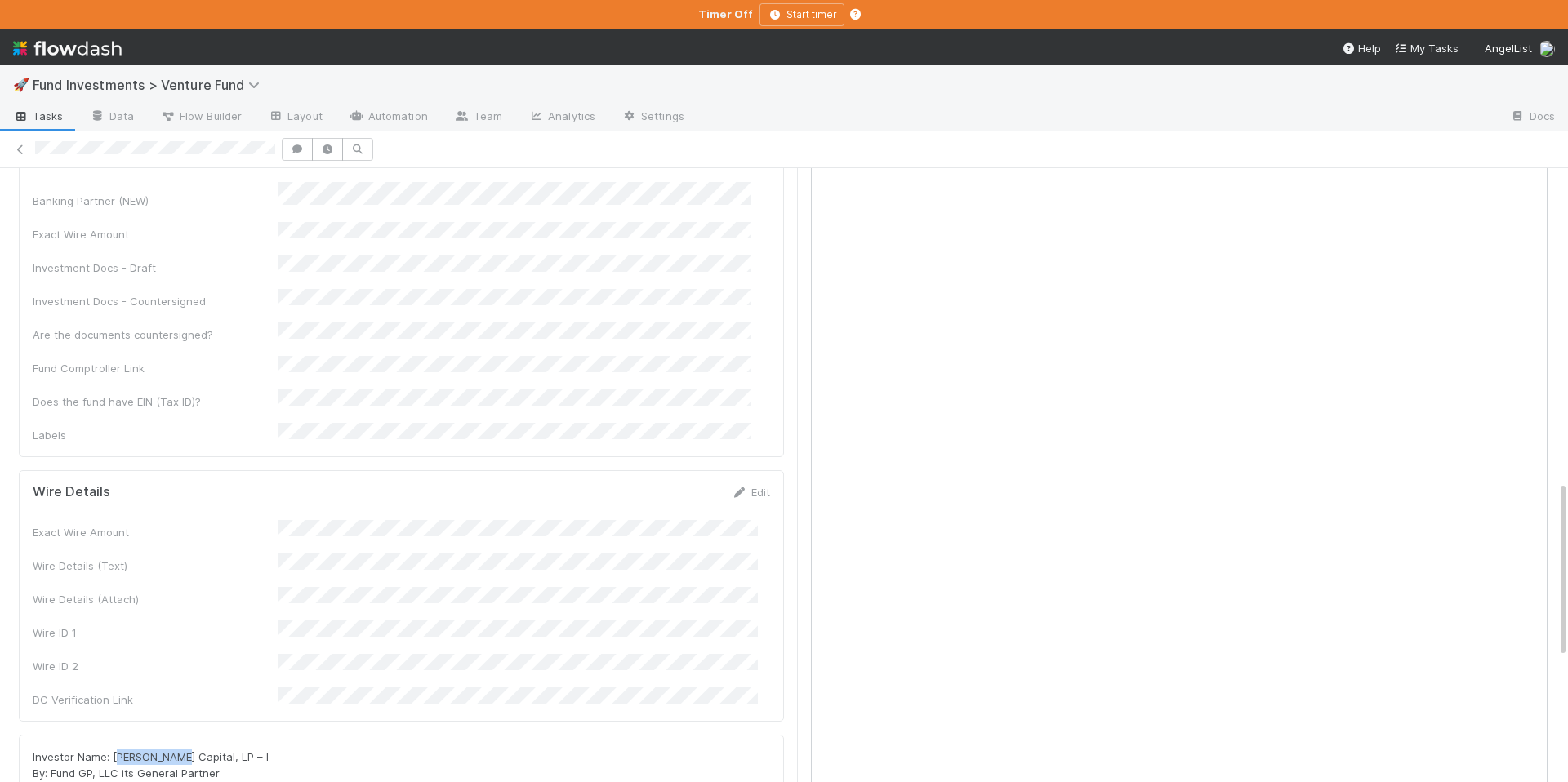
drag, startPoint x: 189, startPoint y: 625, endPoint x: 153, endPoint y: 628, distance: 36.1
click at [116, 750] on span "Investor Name: [PERSON_NAME] Capital, LP – I By: Fund GP, LLC its General Partn…" at bounding box center [170, 797] width 275 height 94
drag, startPoint x: 191, startPoint y: 625, endPoint x: 117, endPoint y: 624, distance: 74.0
click at [112, 750] on span "Investor Name: [PERSON_NAME] Capital, LP – I By: Fund GP, LLC its General Partn…" at bounding box center [170, 797] width 275 height 94
copy span "[PERSON_NAME]"
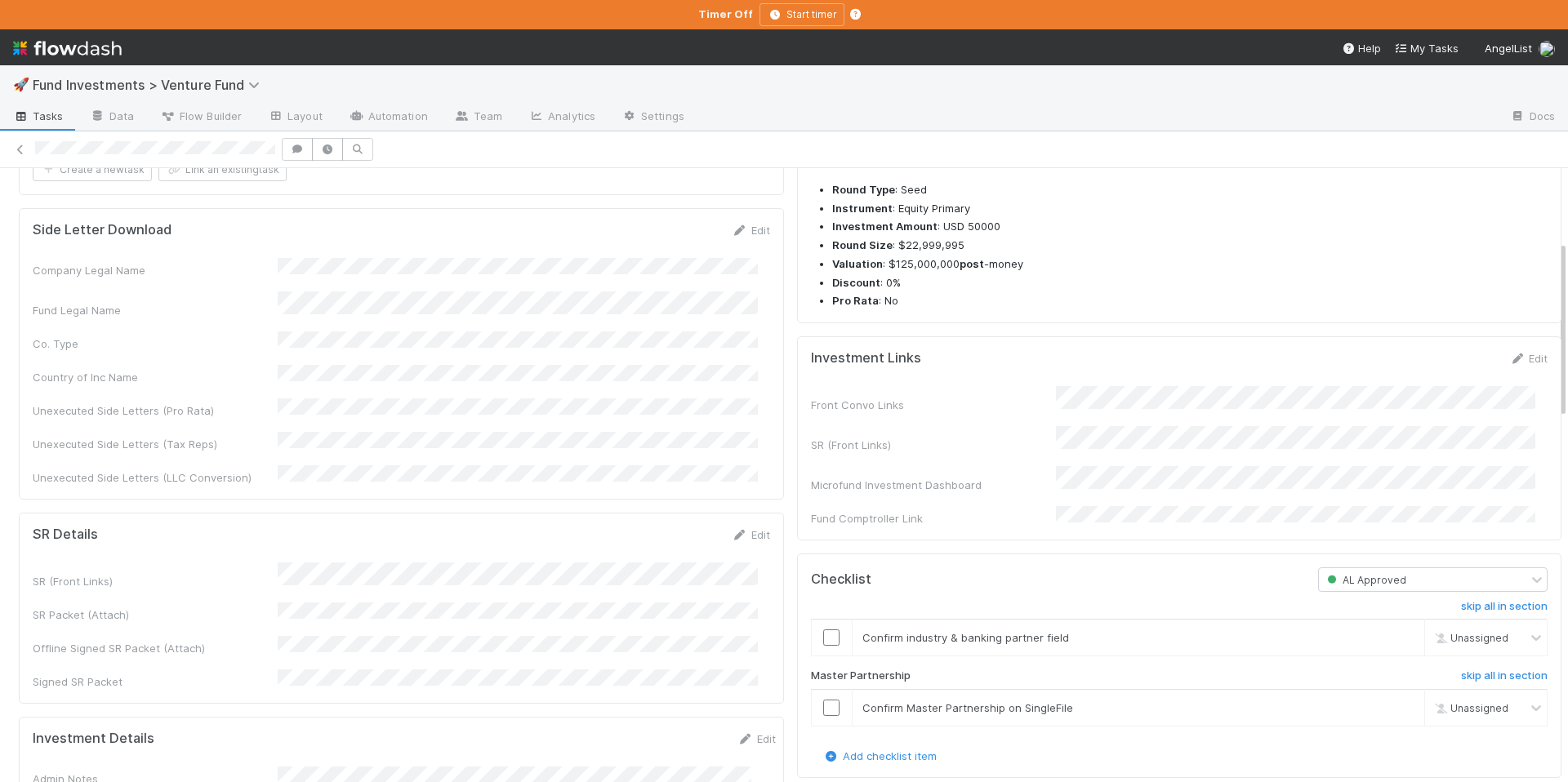
scroll to position [523, 0]
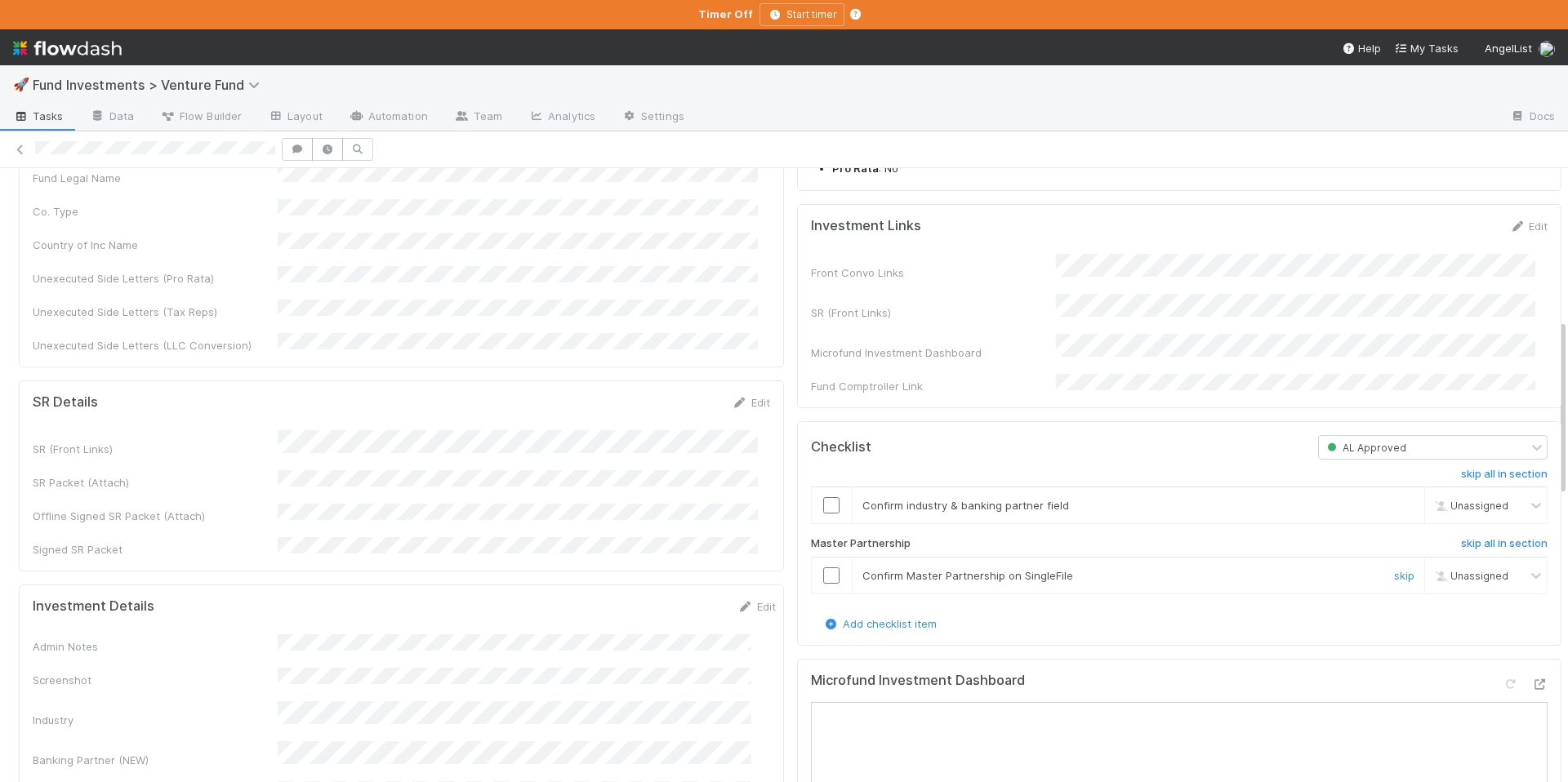
click at [823, 584] on input "checkbox" at bounding box center [831, 575] width 16 height 16
click at [823, 514] on input "checkbox" at bounding box center [831, 505] width 16 height 16
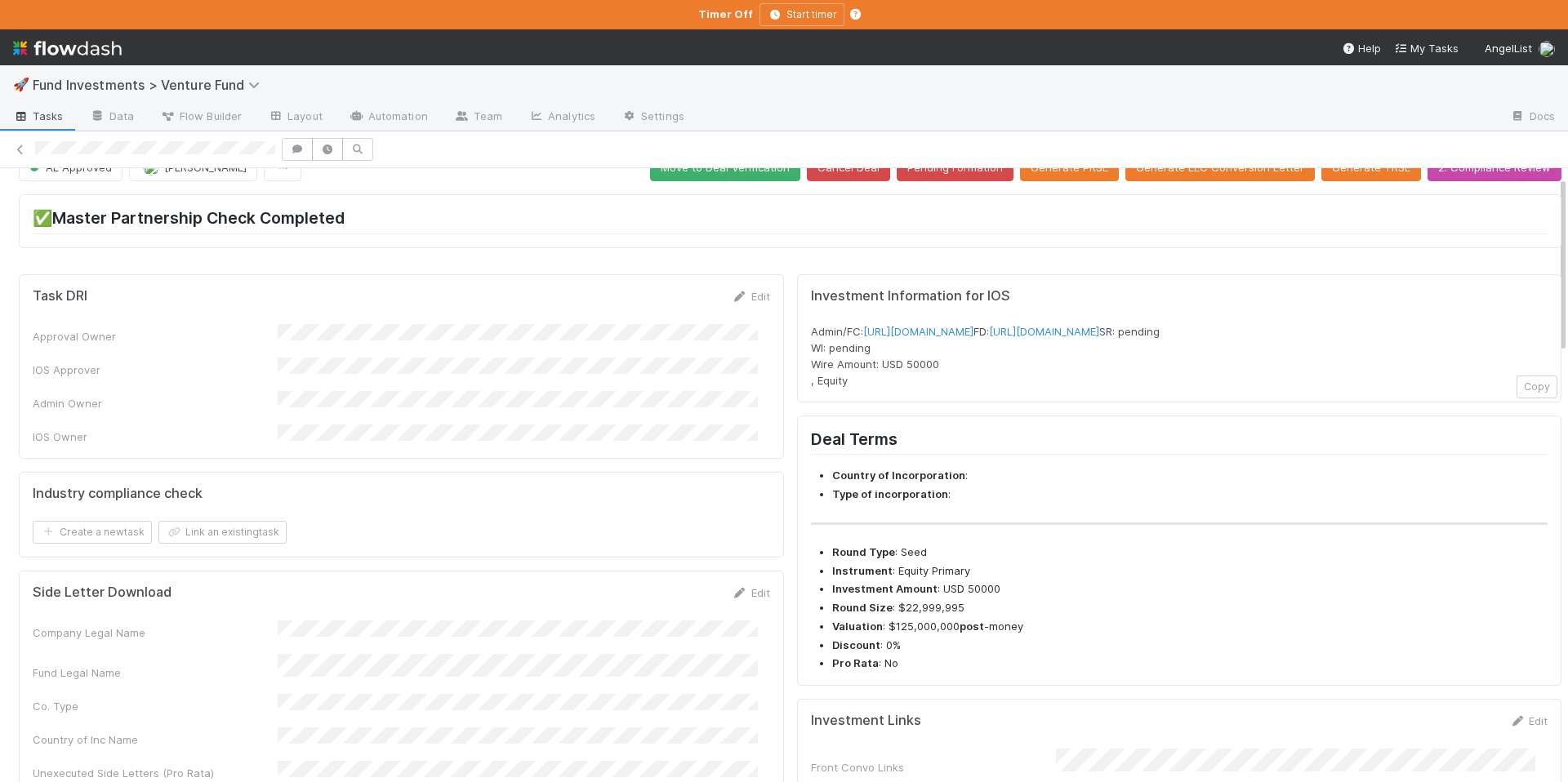
scroll to position [0, 0]
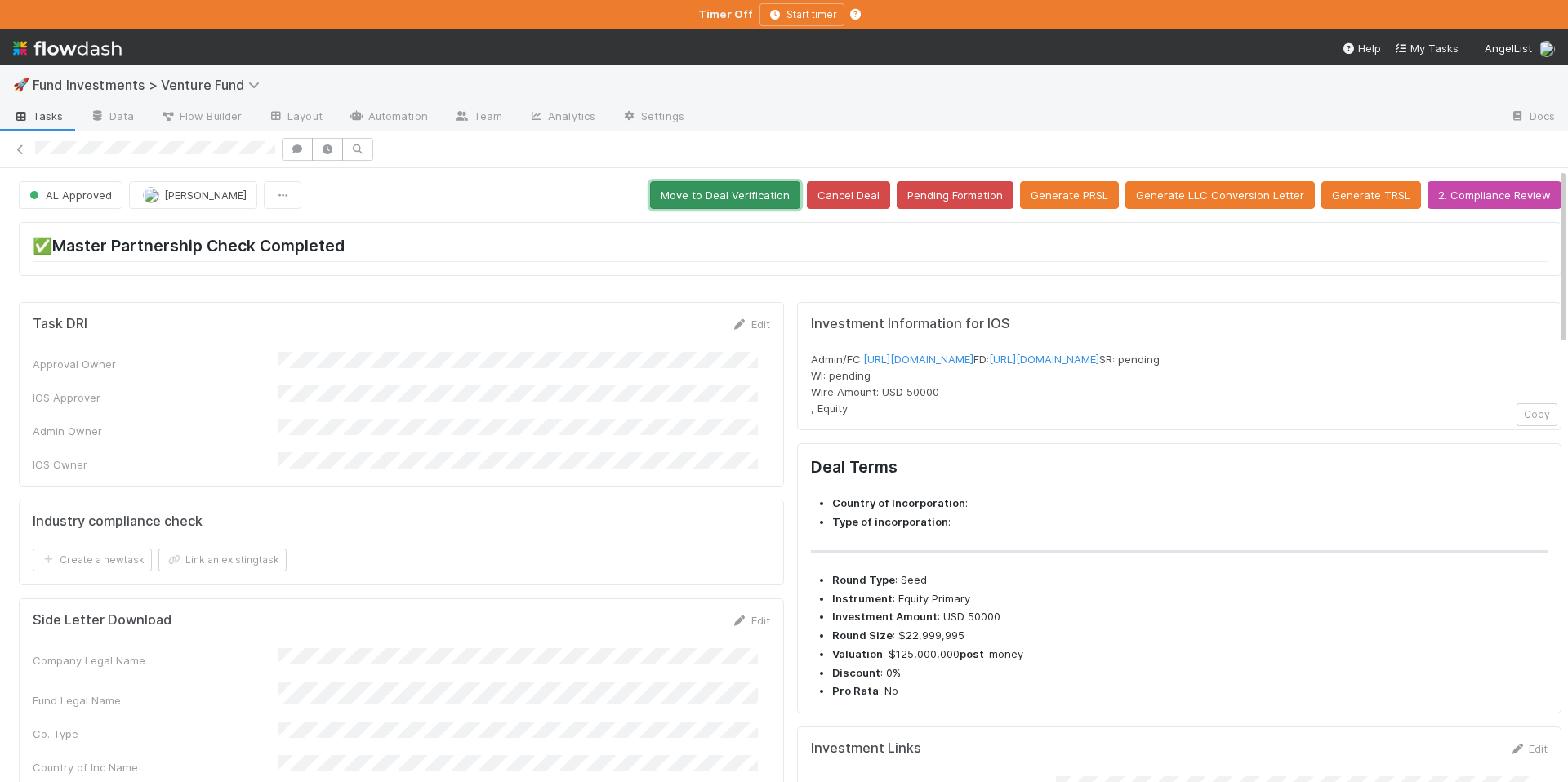
click at [740, 204] on button "Move to Deal Verification" at bounding box center [724, 195] width 150 height 27
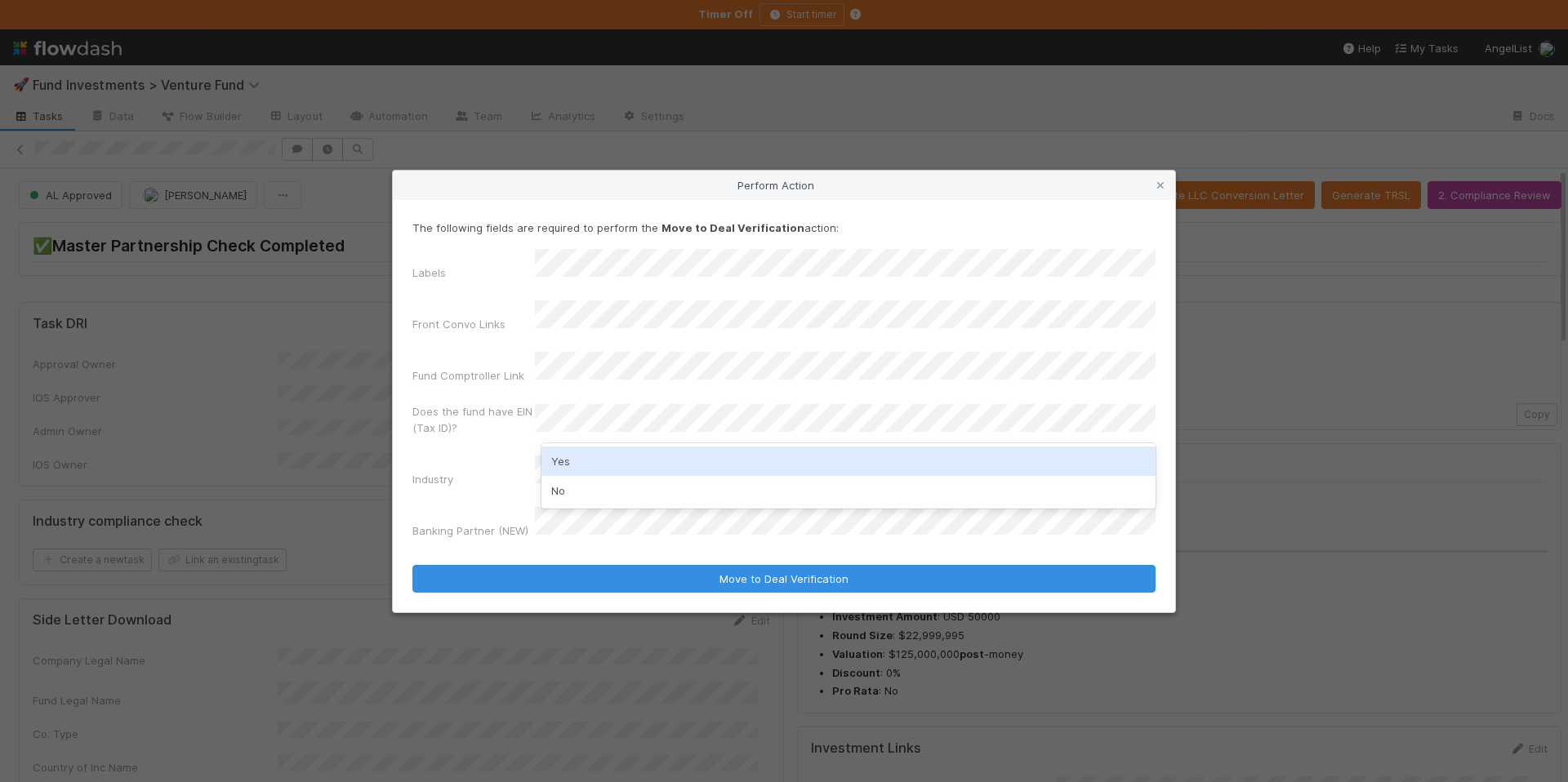
click at [634, 460] on div "Yes" at bounding box center [848, 461] width 614 height 29
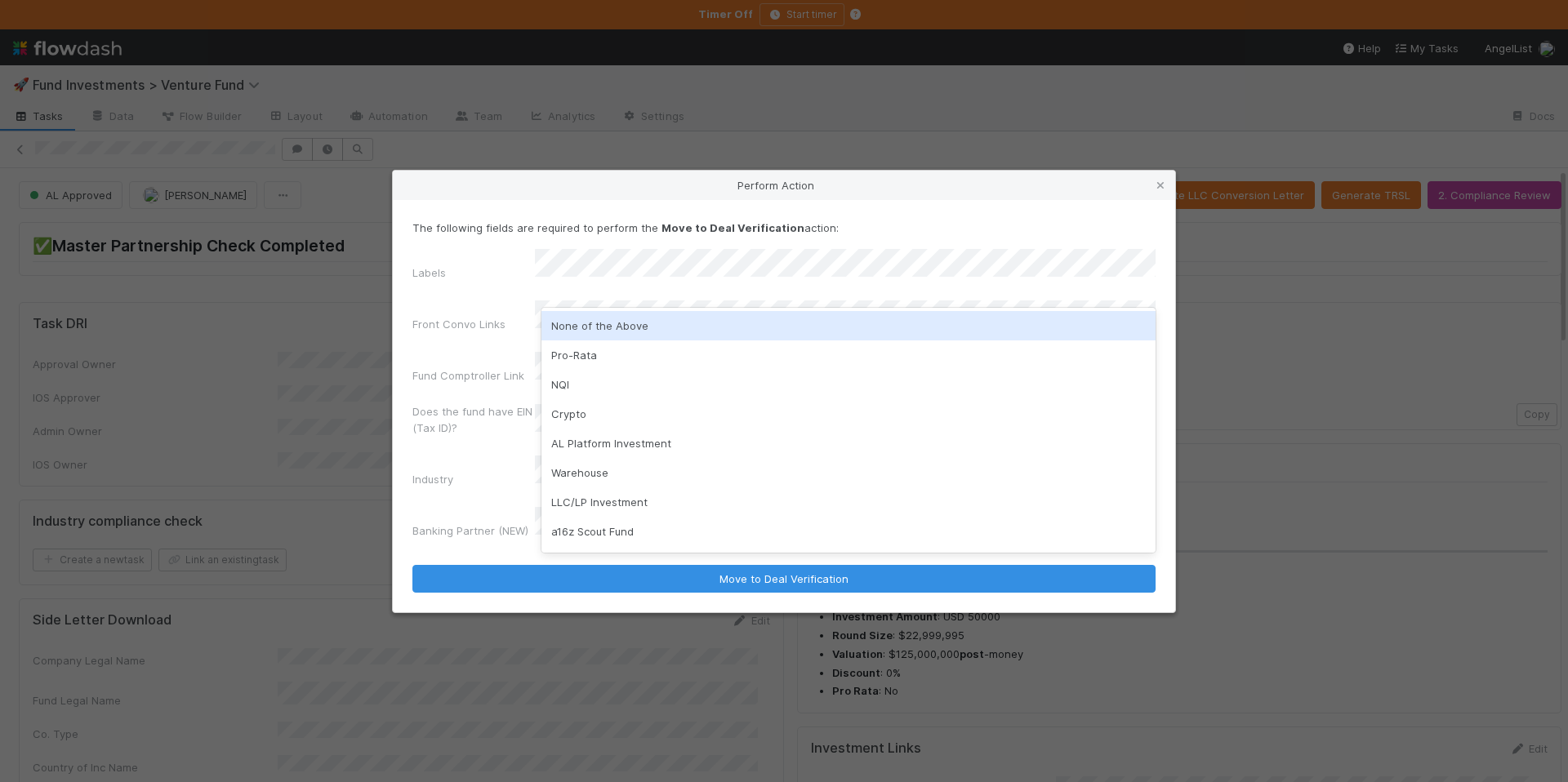
click at [638, 323] on div "None of the Above" at bounding box center [848, 326] width 614 height 29
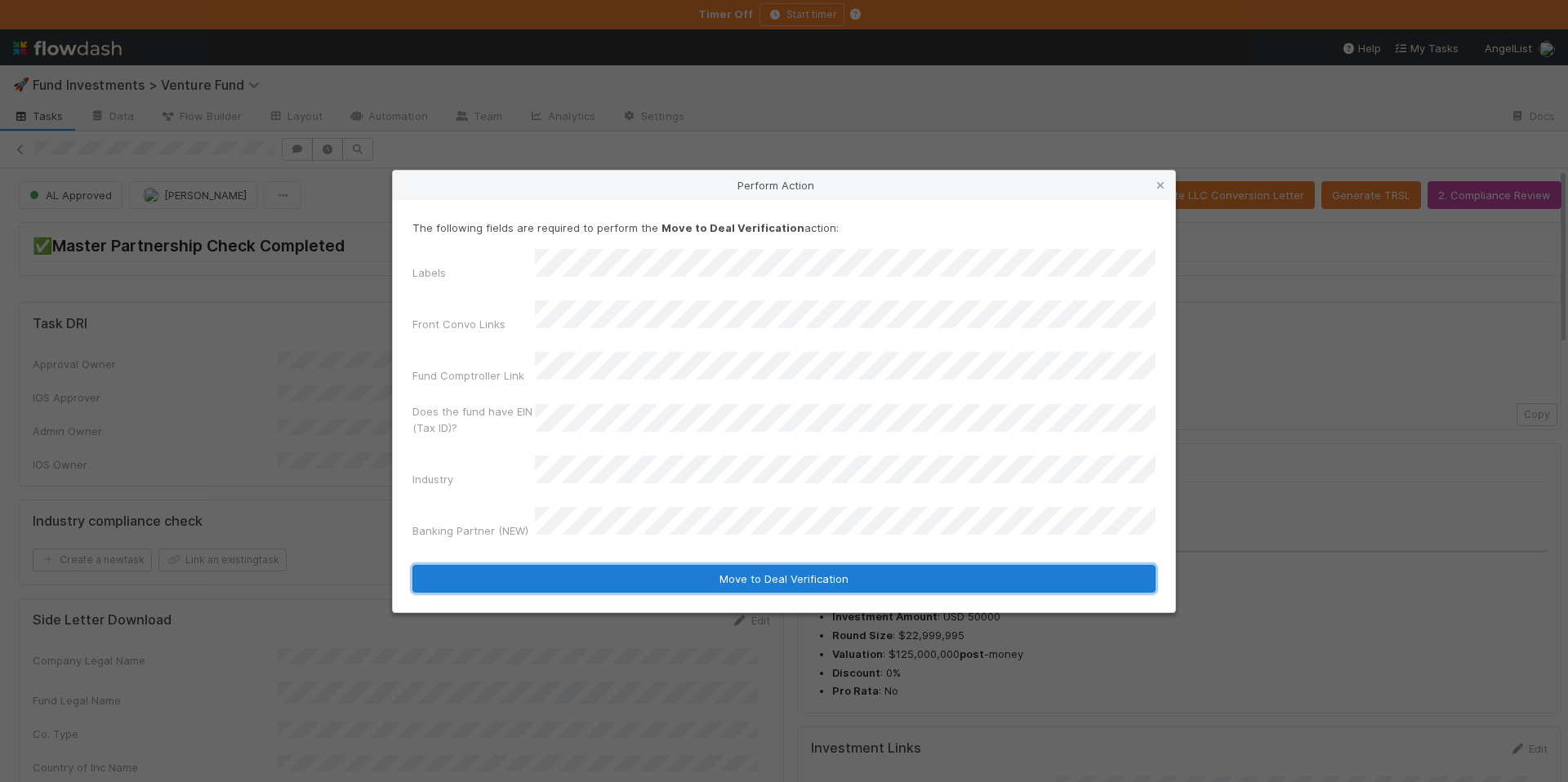
click at [748, 565] on button "Move to Deal Verification" at bounding box center [784, 579] width 743 height 27
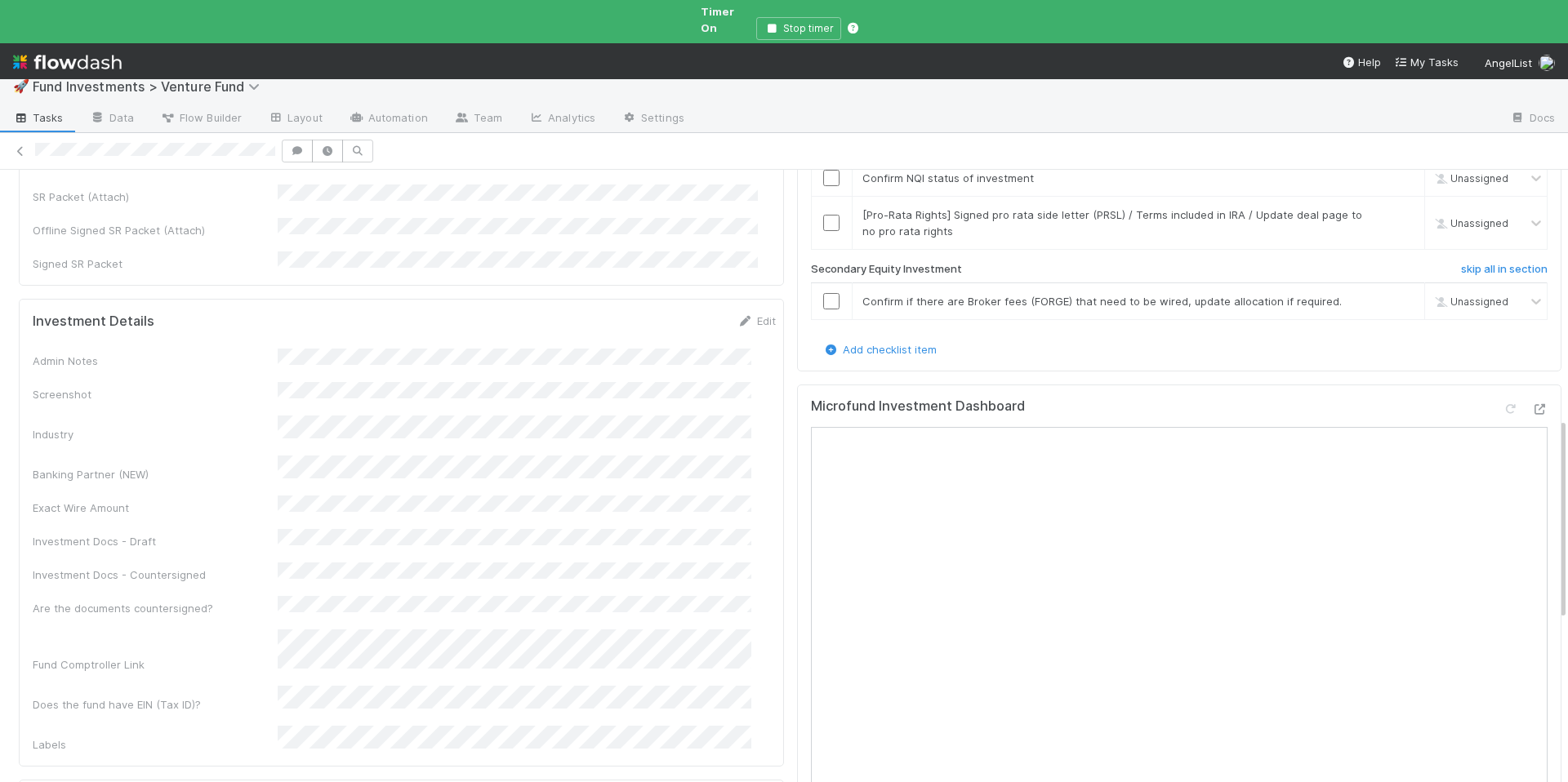
scroll to position [741, 0]
click at [1394, 298] on link "skip" at bounding box center [1404, 304] width 21 height 13
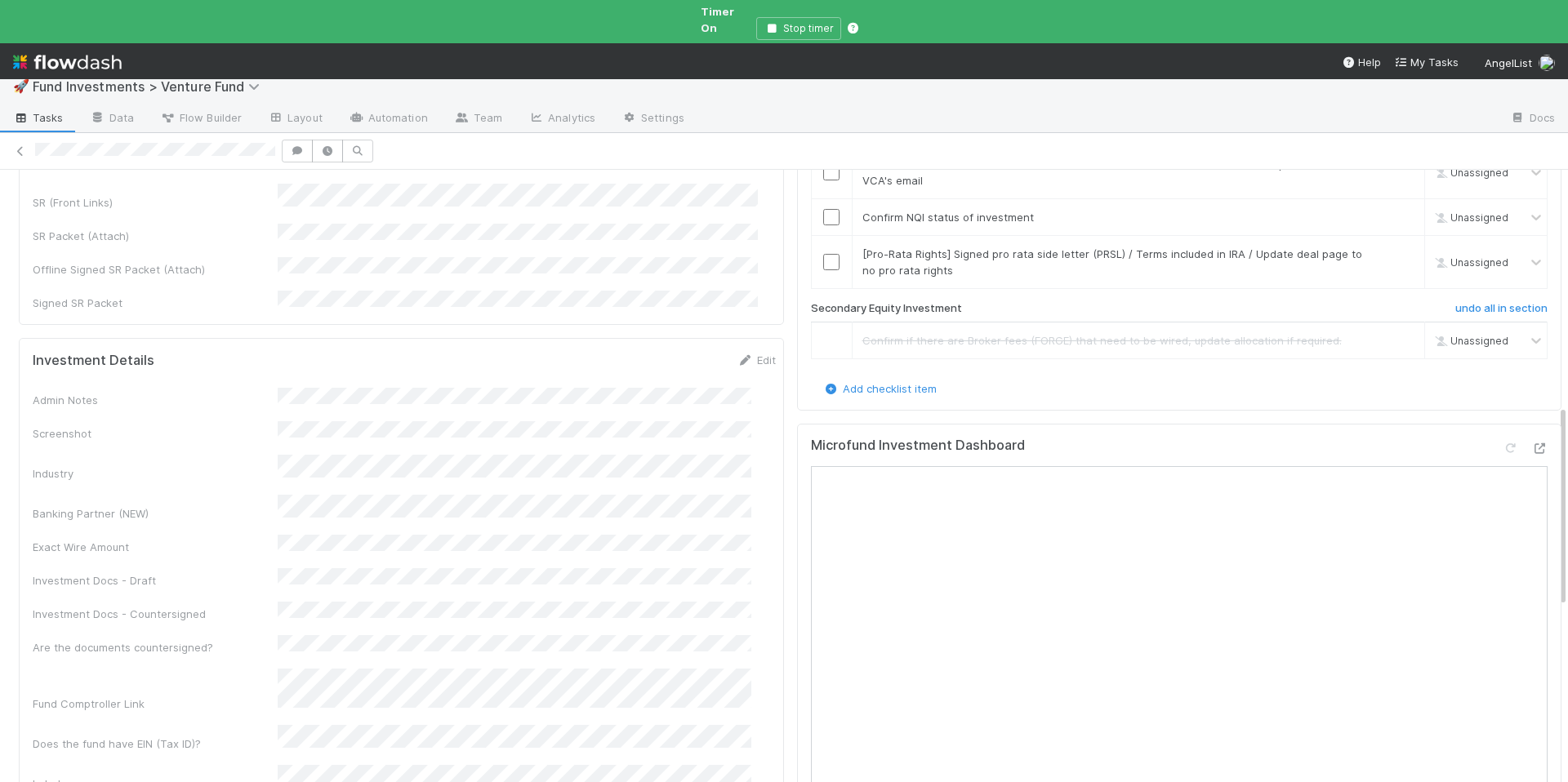
scroll to position [704, 0]
click at [1394, 249] on link "skip" at bounding box center [1404, 255] width 21 height 13
click at [823, 210] on input "checkbox" at bounding box center [831, 218] width 16 height 16
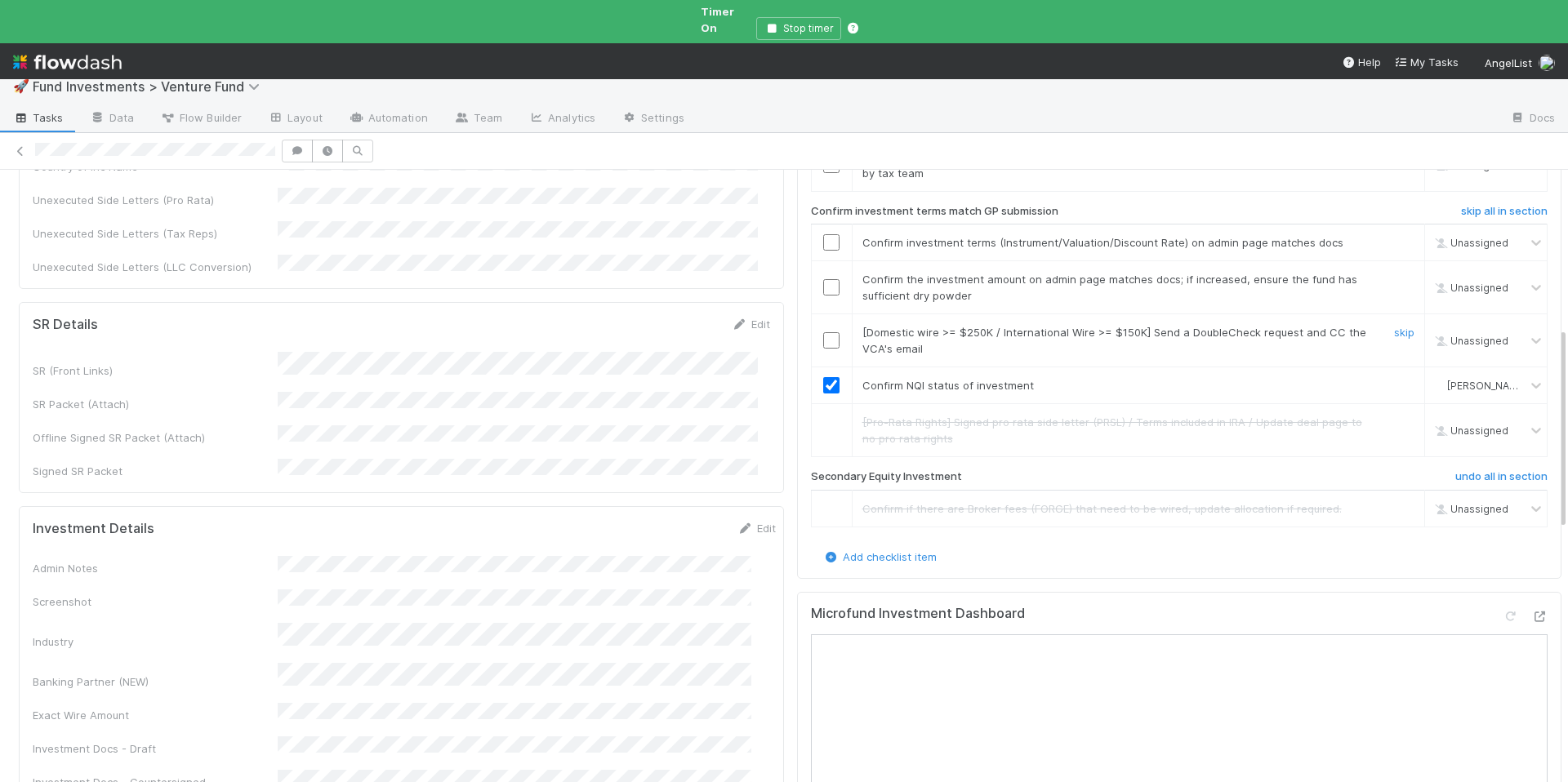
scroll to position [427, 0]
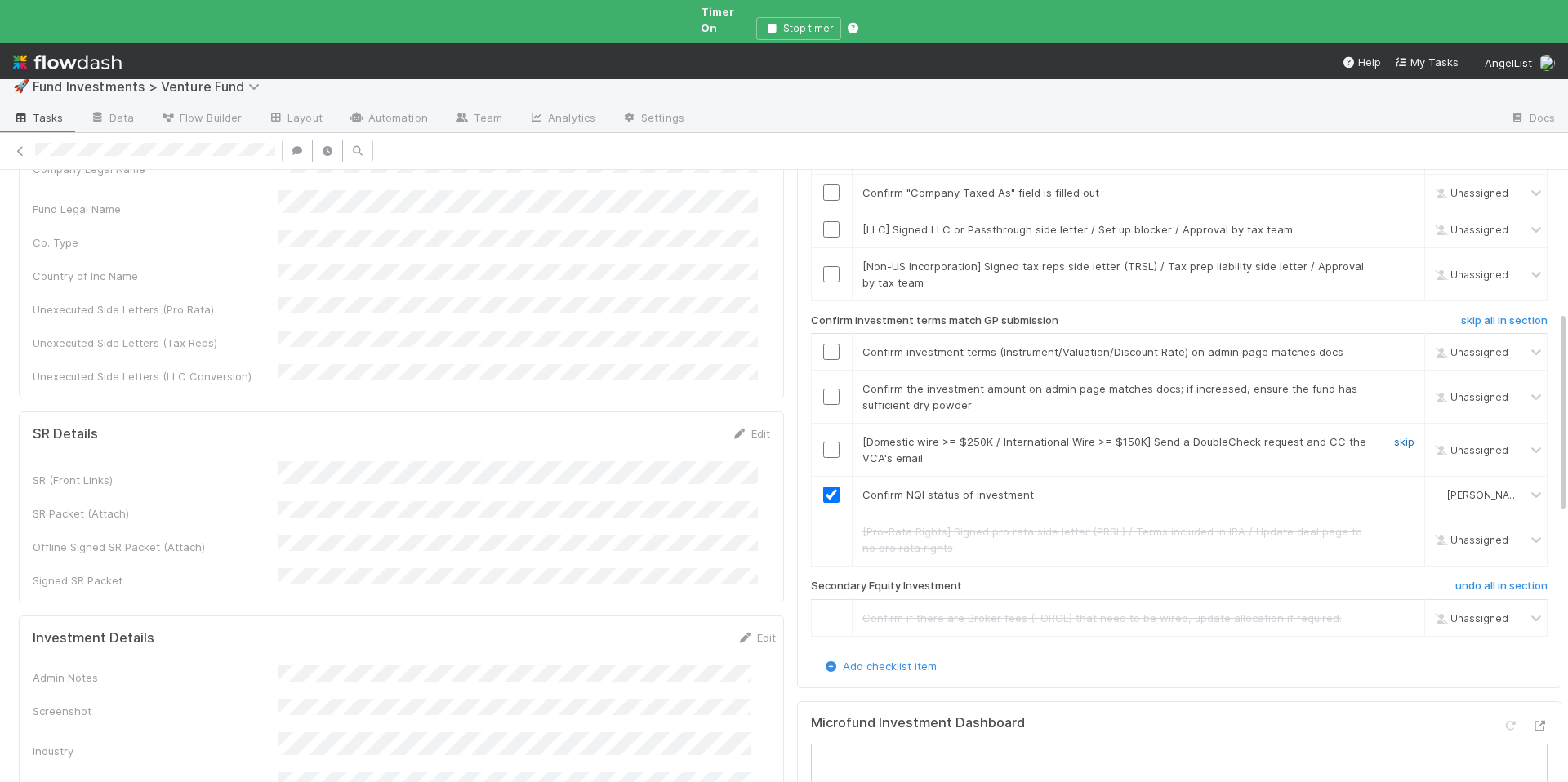
click at [1394, 436] on link "skip" at bounding box center [1404, 442] width 21 height 13
click at [823, 388] on input "checkbox" at bounding box center [831, 396] width 16 height 16
click at [823, 344] on input "checkbox" at bounding box center [831, 352] width 16 height 16
click at [1394, 260] on link "skip" at bounding box center [1404, 266] width 21 height 13
click at [1394, 223] on link "skip" at bounding box center [1404, 229] width 21 height 13
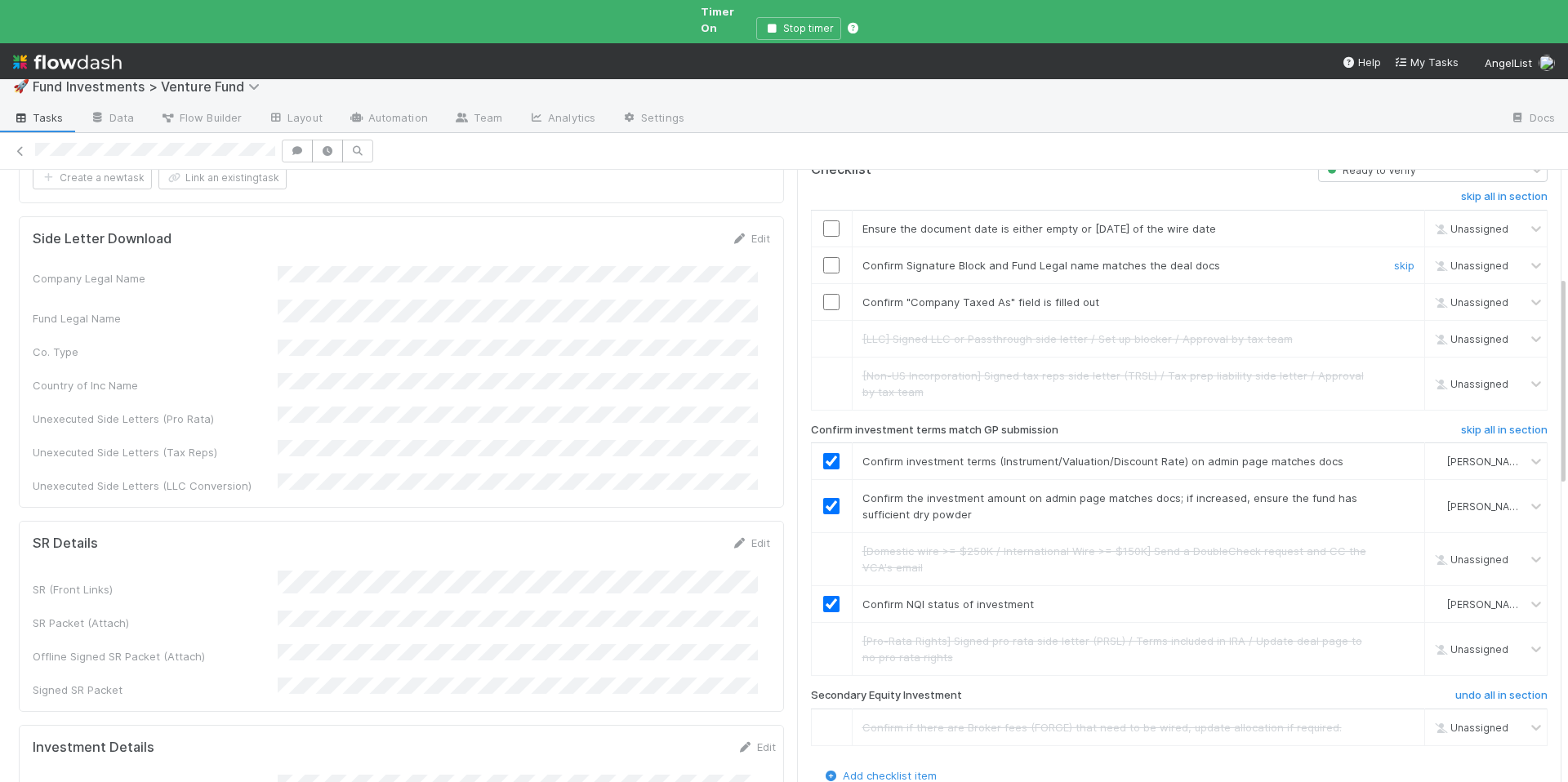
scroll to position [310, 0]
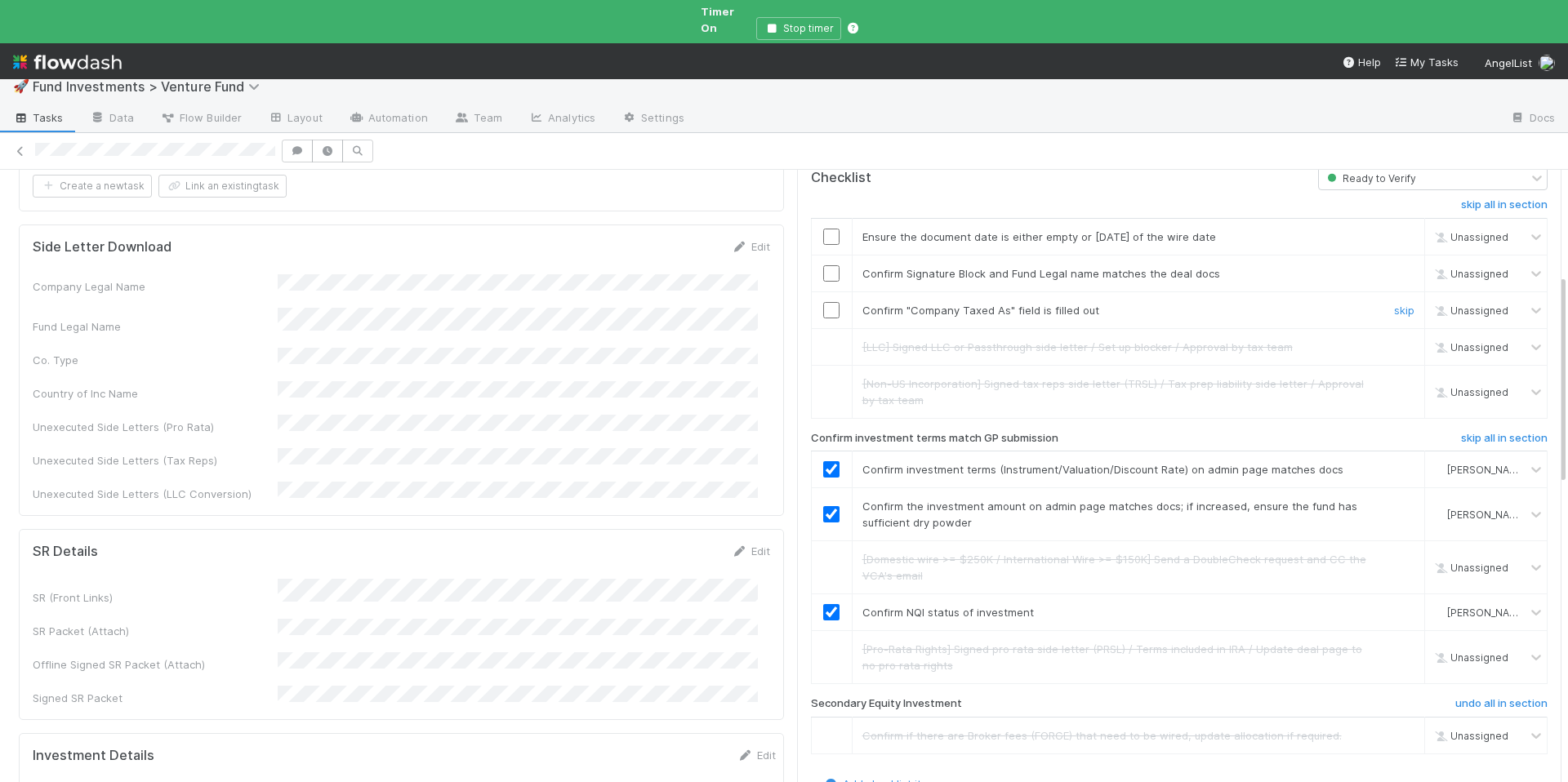
click at [823, 302] on input "checkbox" at bounding box center [831, 310] width 16 height 16
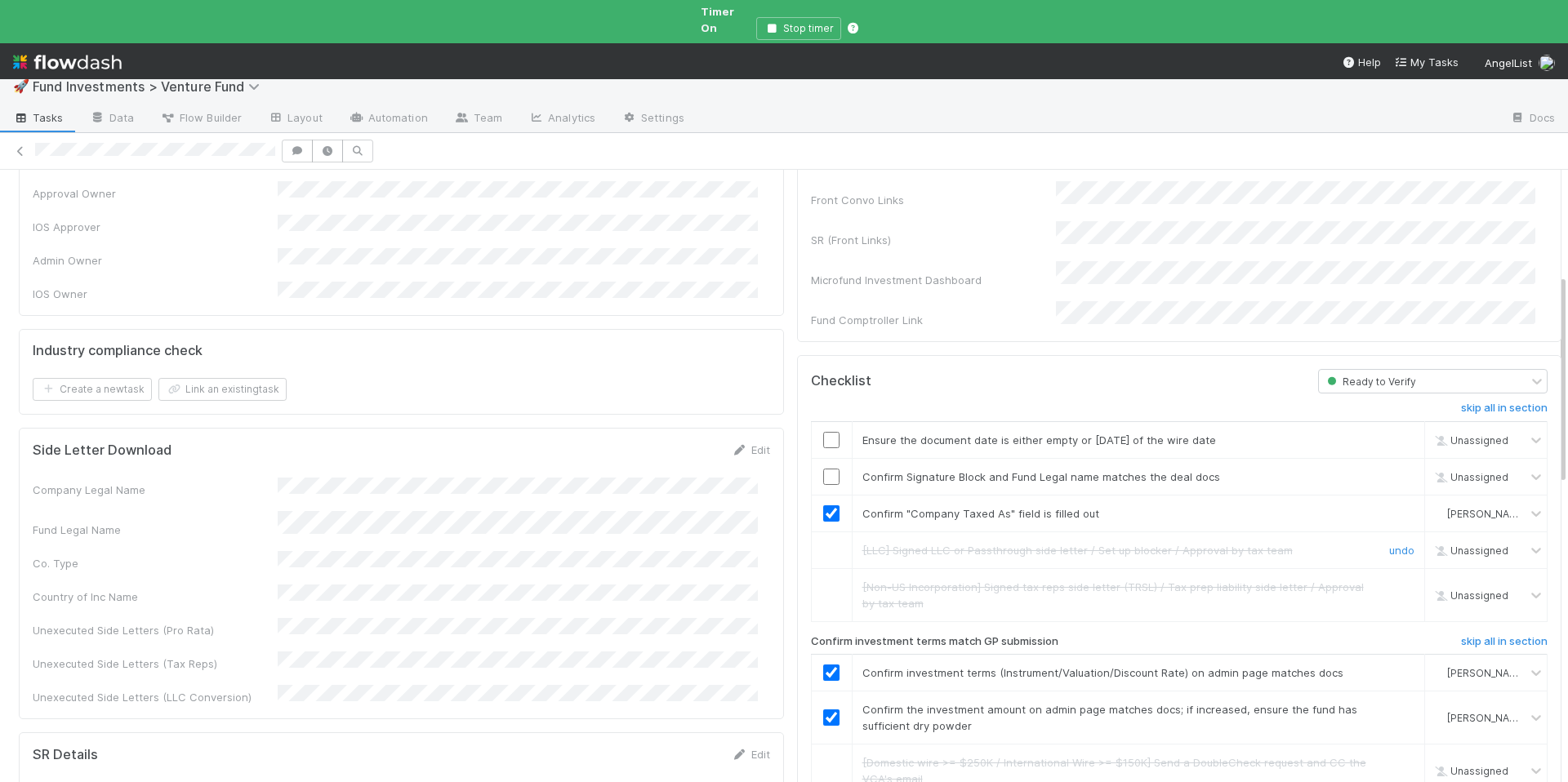
scroll to position [0, 0]
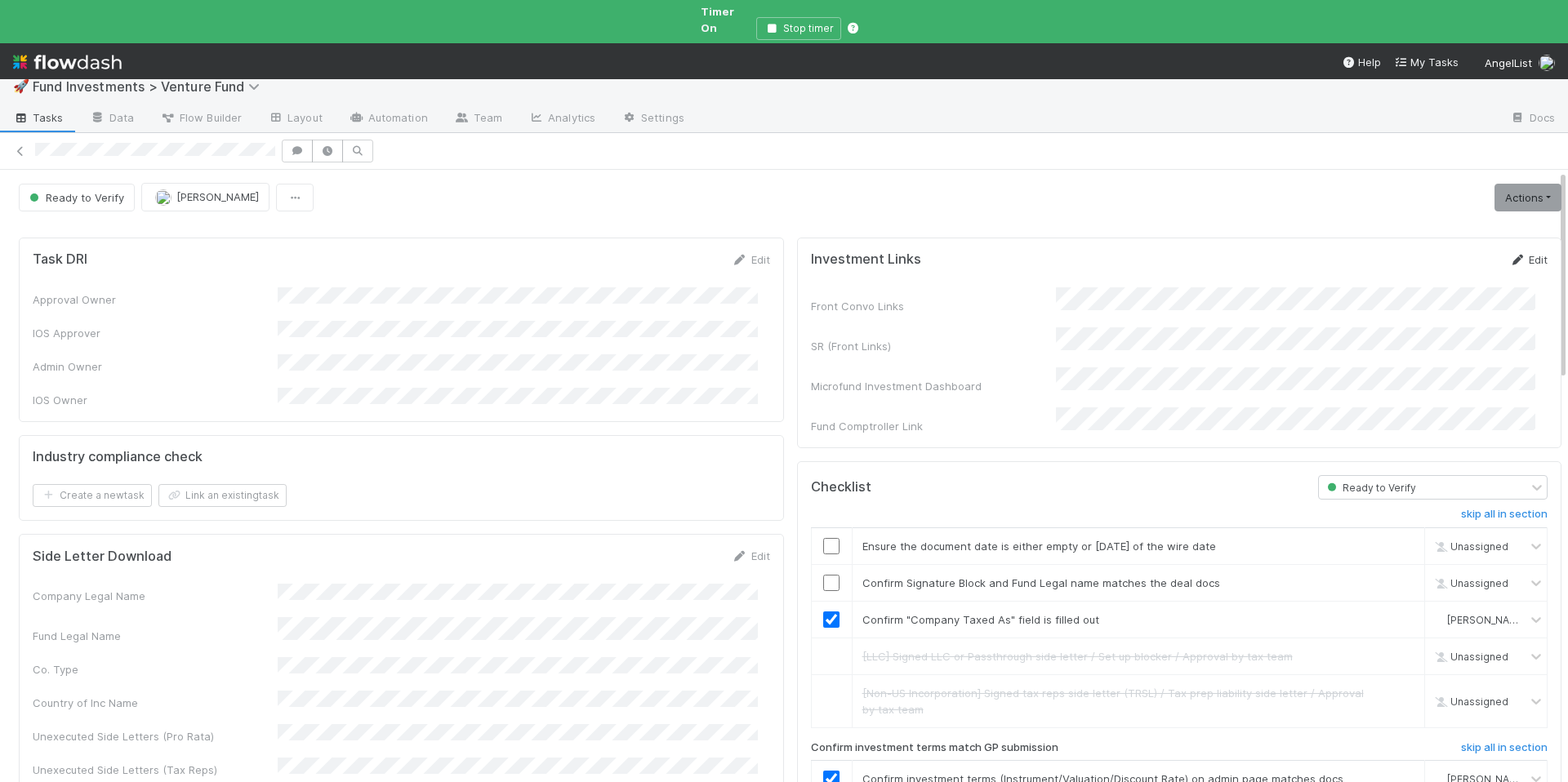
click at [1509, 253] on link "Edit" at bounding box center [1528, 259] width 39 height 13
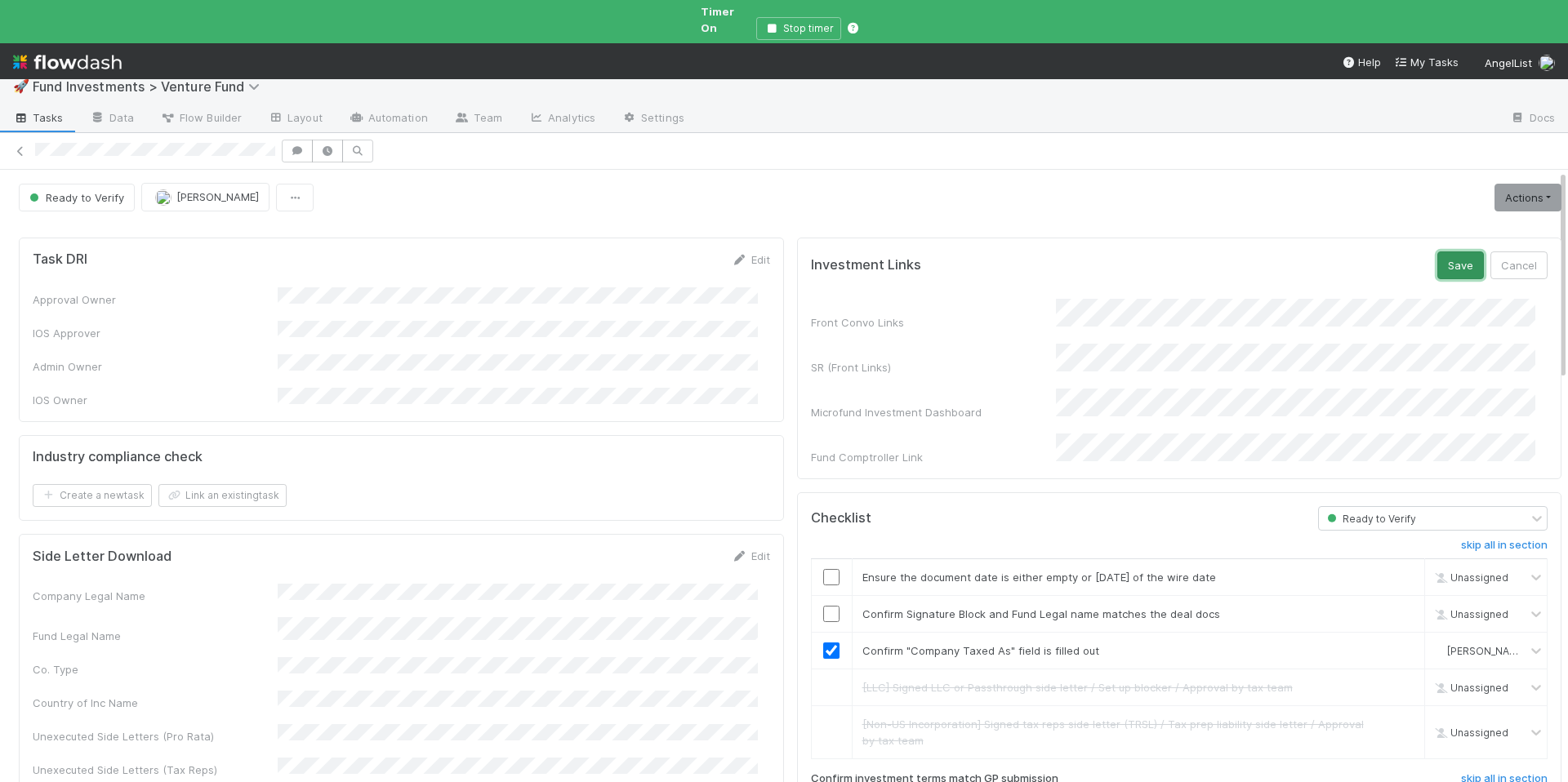
click at [1437, 252] on button "Save" at bounding box center [1460, 265] width 46 height 27
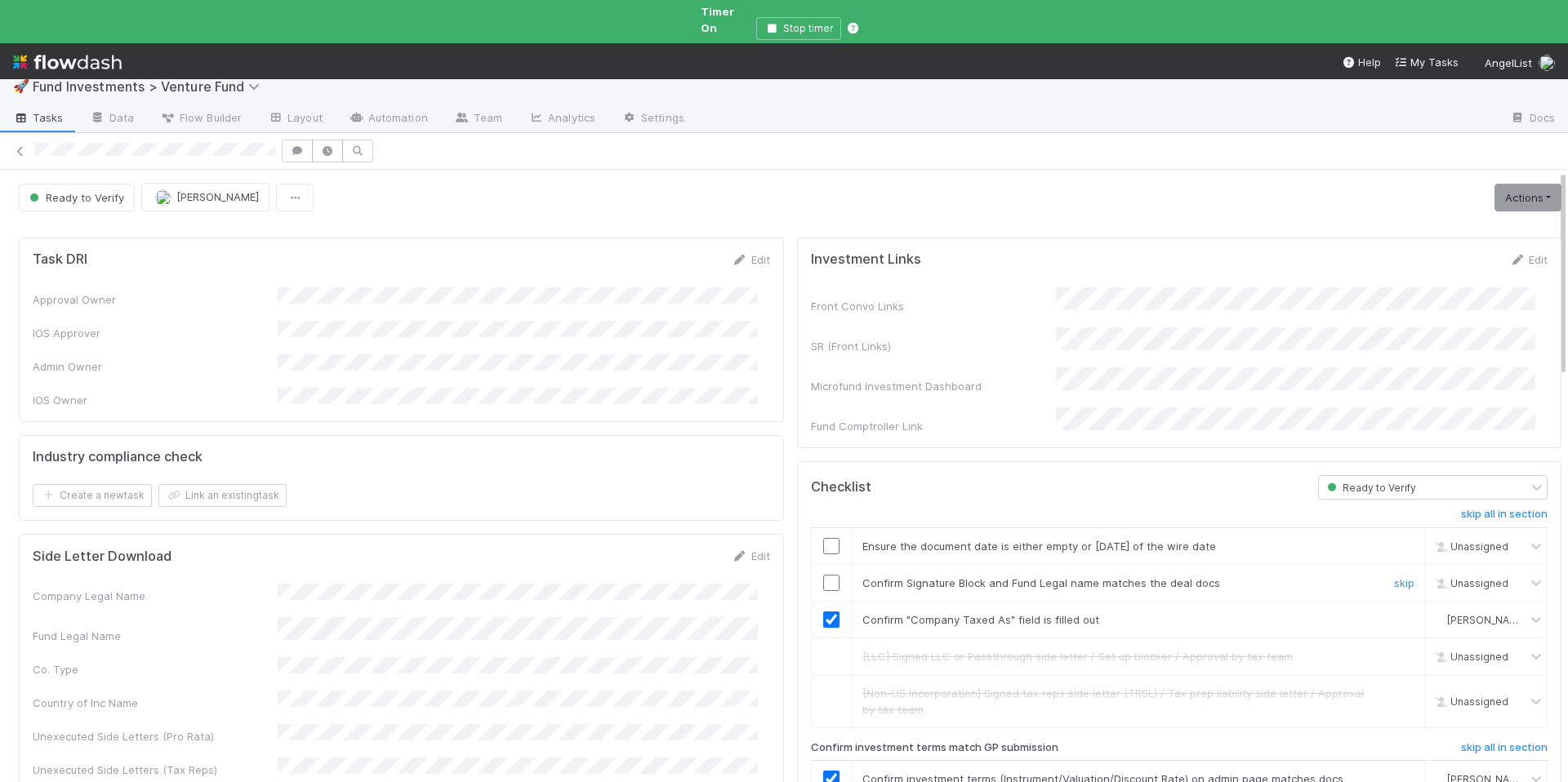
click at [823, 574] on input "checkbox" at bounding box center [831, 582] width 16 height 16
click at [823, 538] on input "checkbox" at bounding box center [831, 546] width 16 height 16
click at [1533, 183] on link "Actions" at bounding box center [1528, 197] width 67 height 27
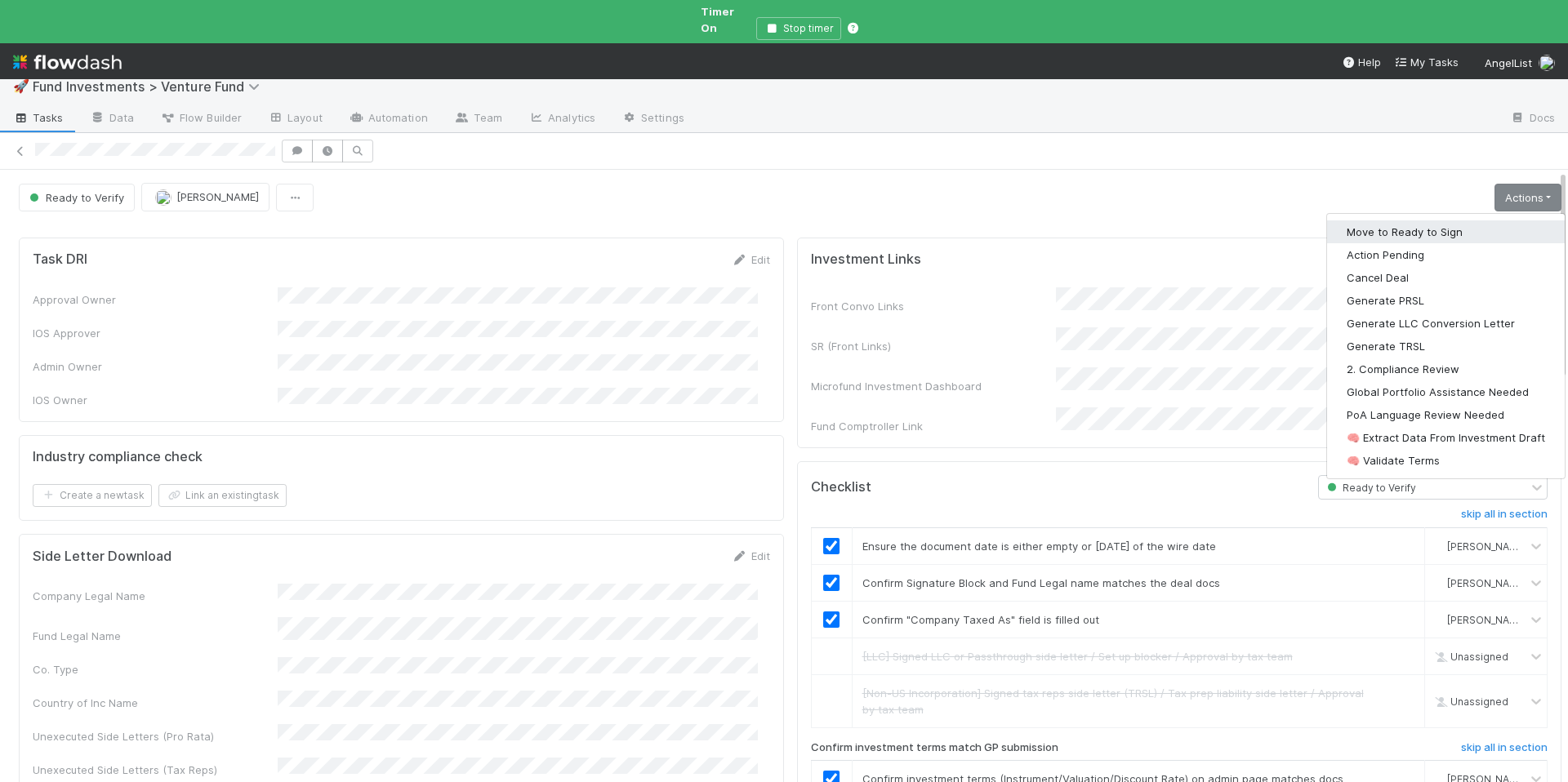
click at [1445, 220] on button "Move to Ready to Sign" at bounding box center [1445, 232] width 237 height 23
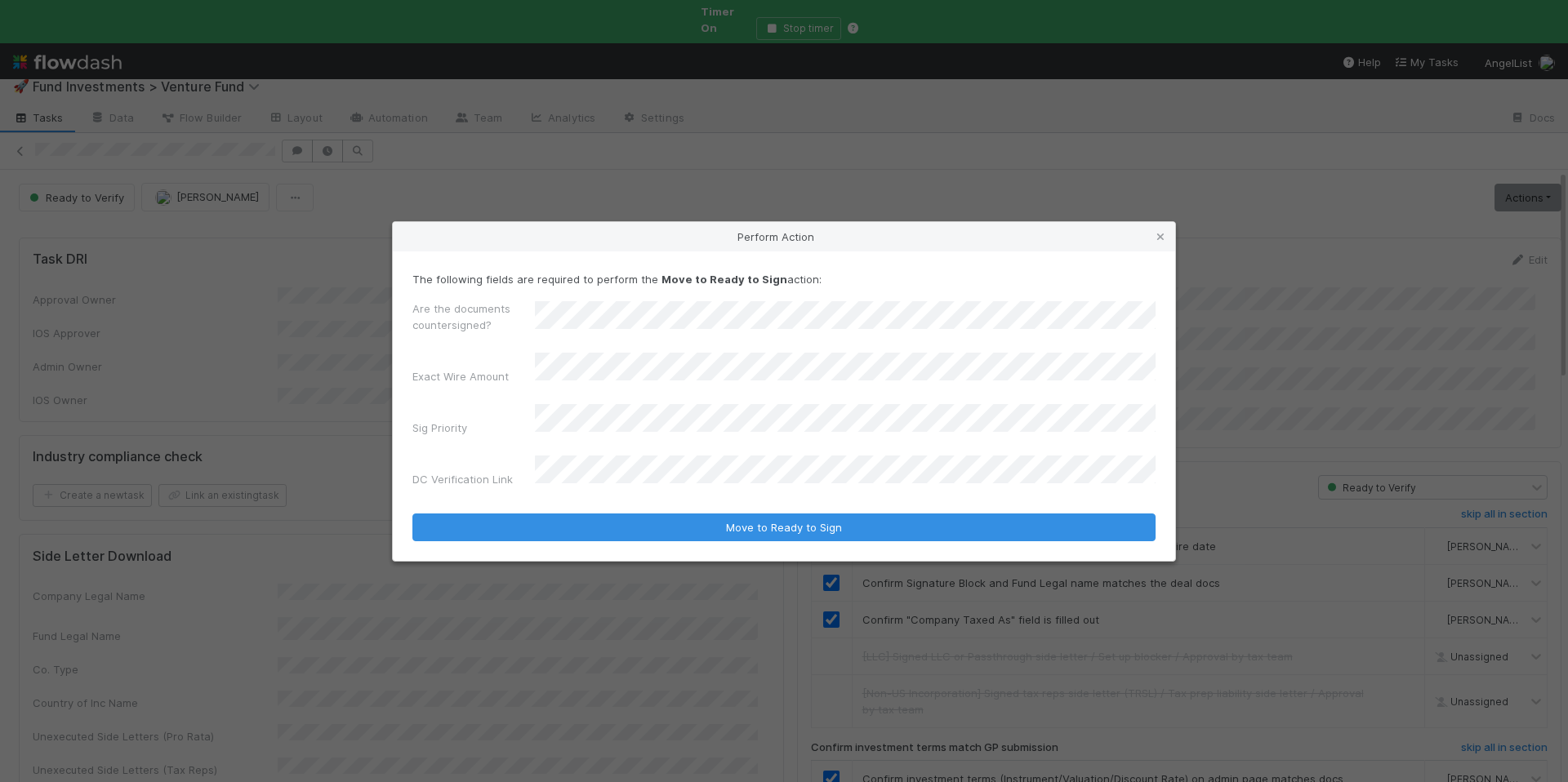
click at [412, 514] on button "Move to Ready to Sign" at bounding box center [784, 527] width 743 height 27
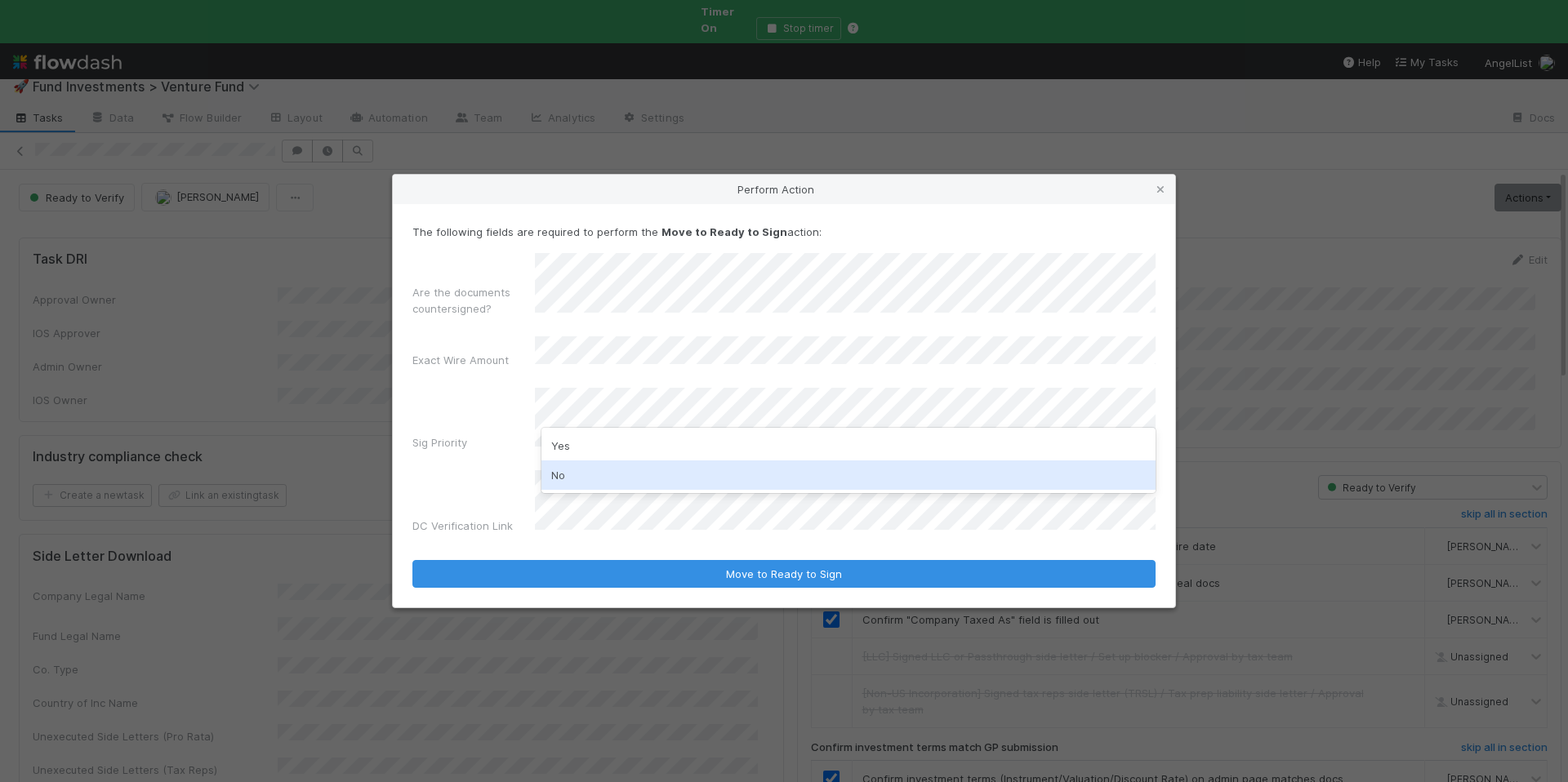
click at [610, 471] on div "No" at bounding box center [848, 475] width 614 height 29
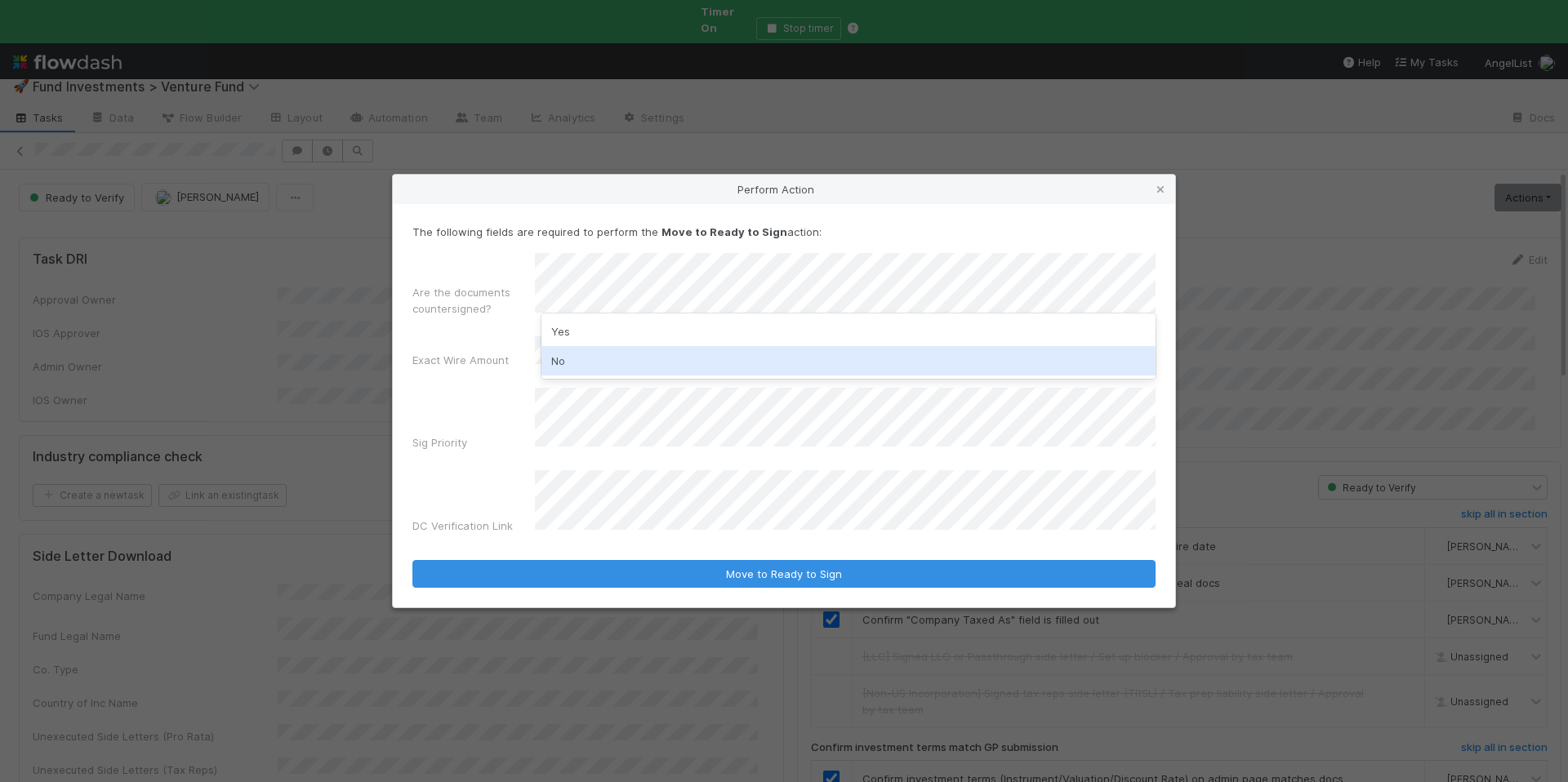
click at [604, 353] on div "No" at bounding box center [848, 361] width 614 height 29
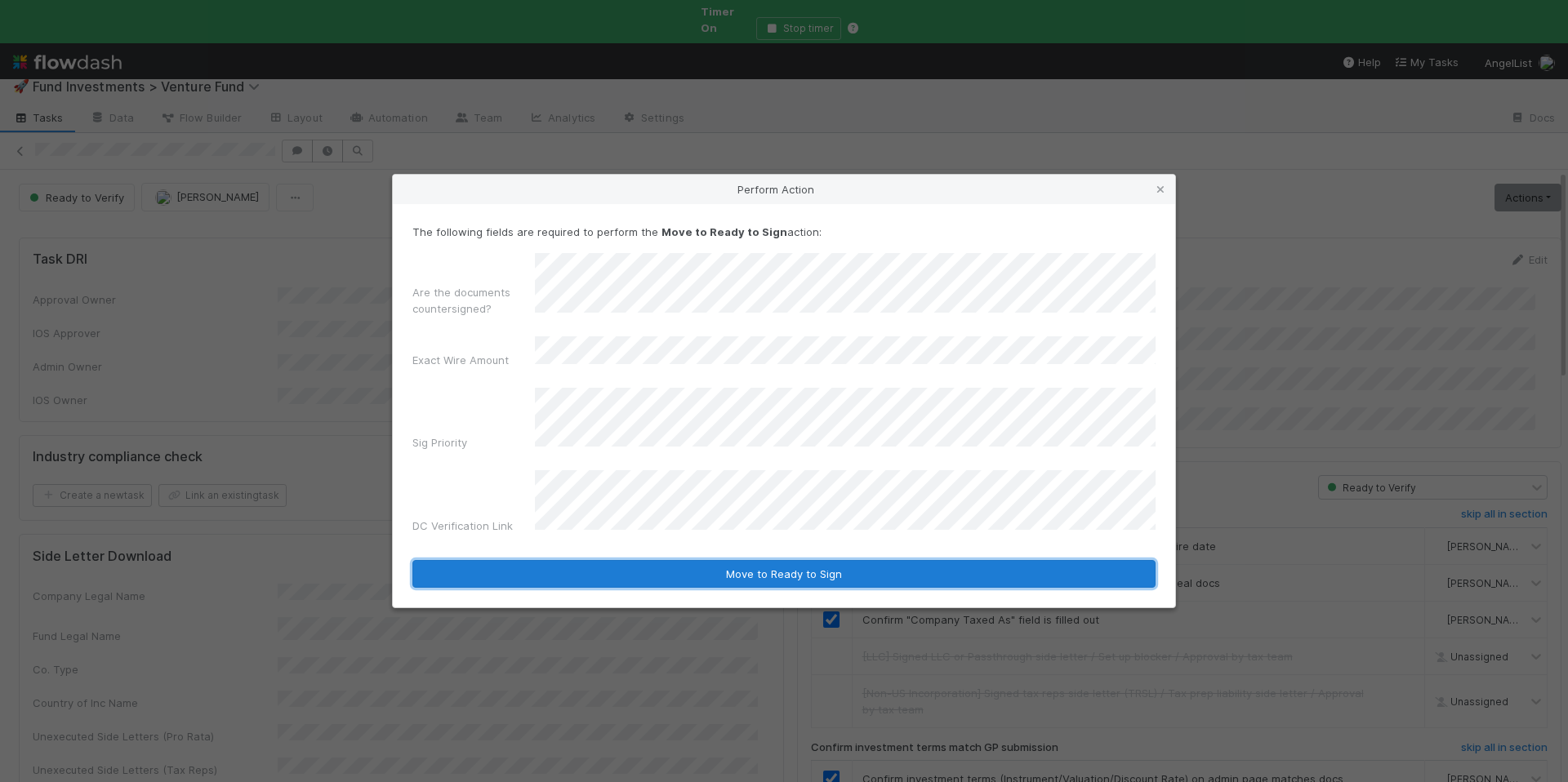
click at [682, 560] on button "Move to Ready to Sign" at bounding box center [784, 574] width 743 height 27
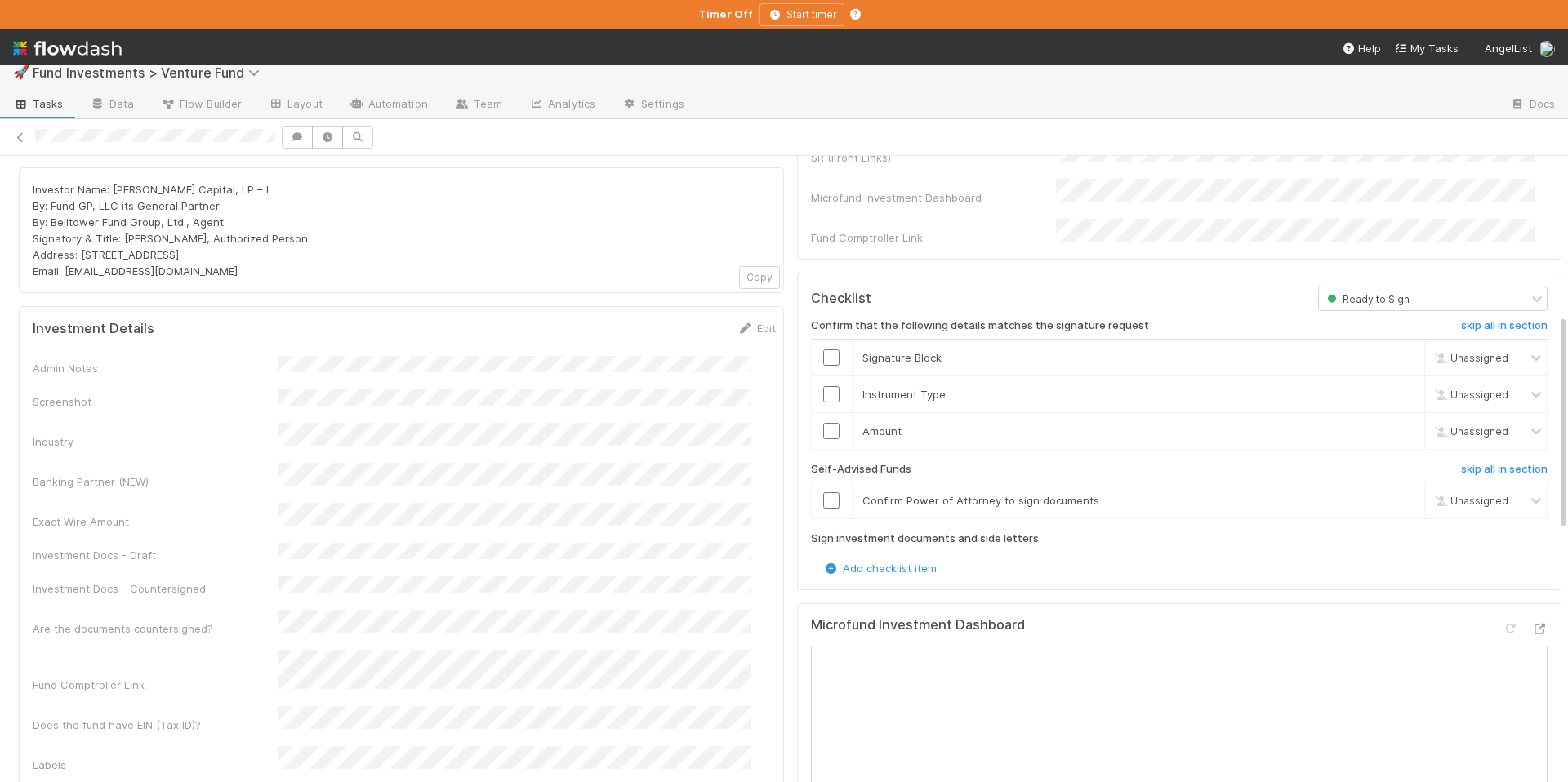
scroll to position [457, 0]
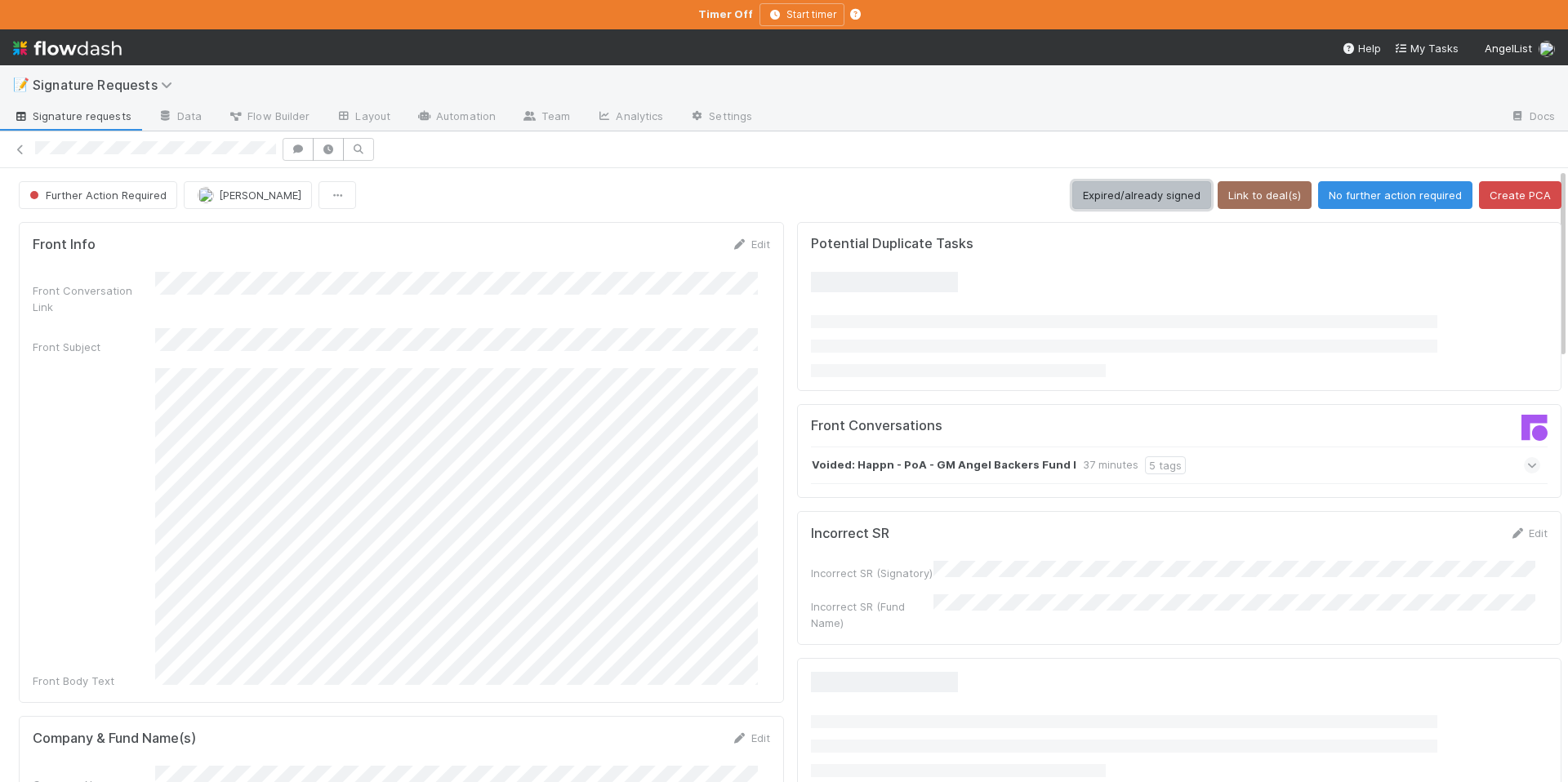
click at [1096, 191] on button "Expired/already signed" at bounding box center [1141, 195] width 139 height 27
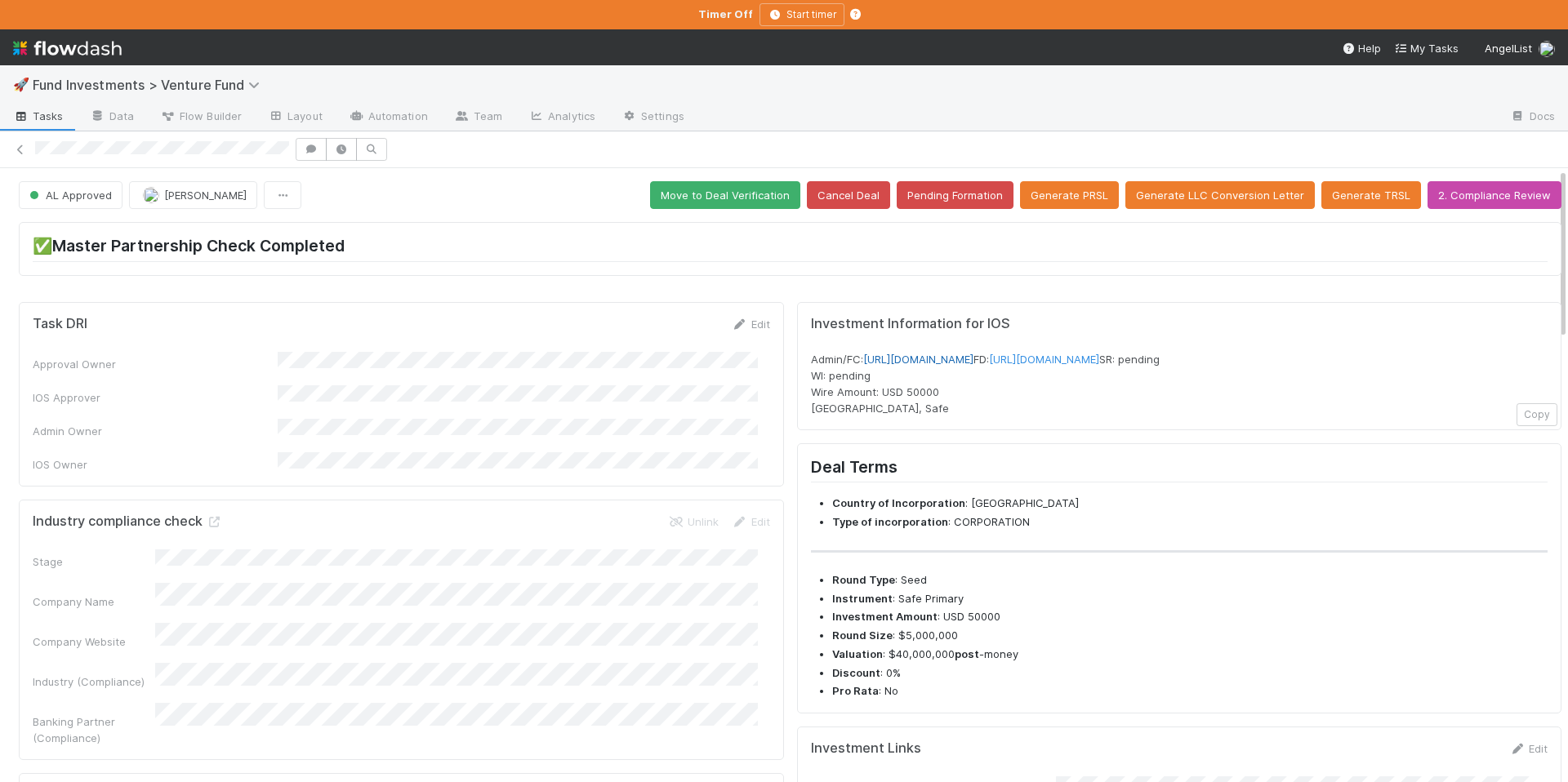
click at [954, 359] on link "[URL][DOMAIN_NAME]" at bounding box center [918, 358] width 111 height 13
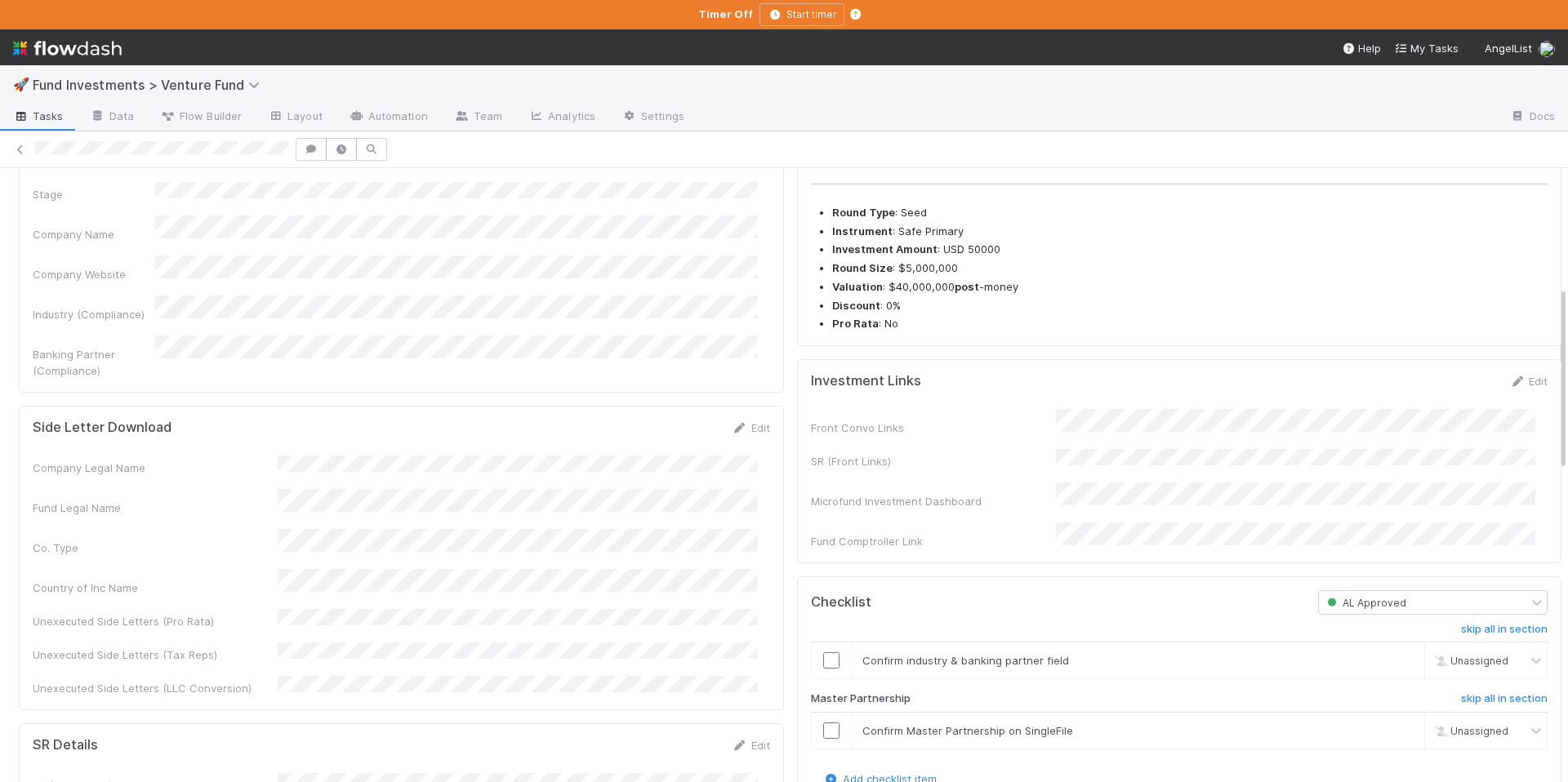
scroll to position [404, 0]
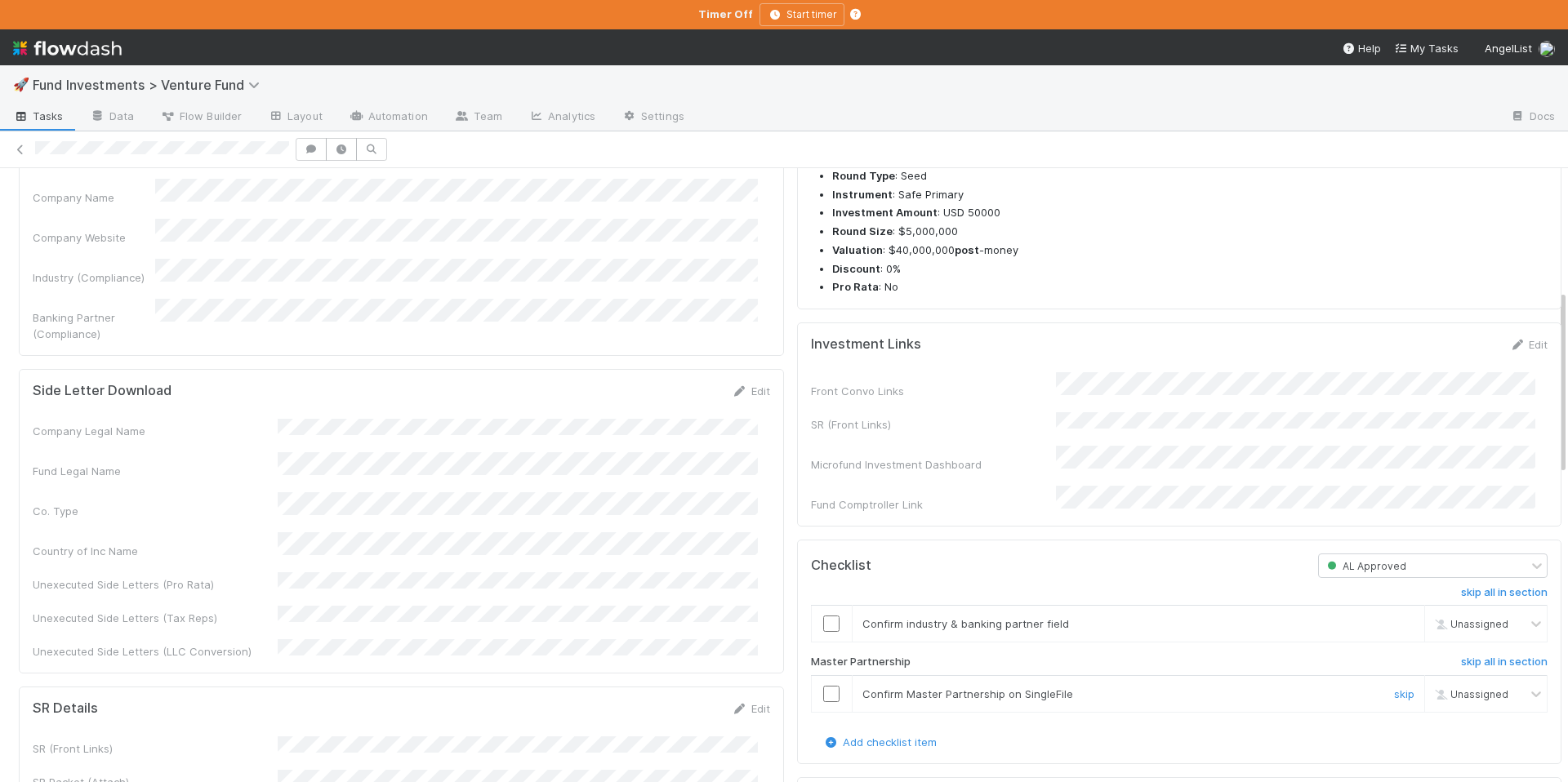
click at [823, 702] on input "checkbox" at bounding box center [831, 694] width 16 height 16
click at [823, 632] on input "checkbox" at bounding box center [831, 623] width 16 height 16
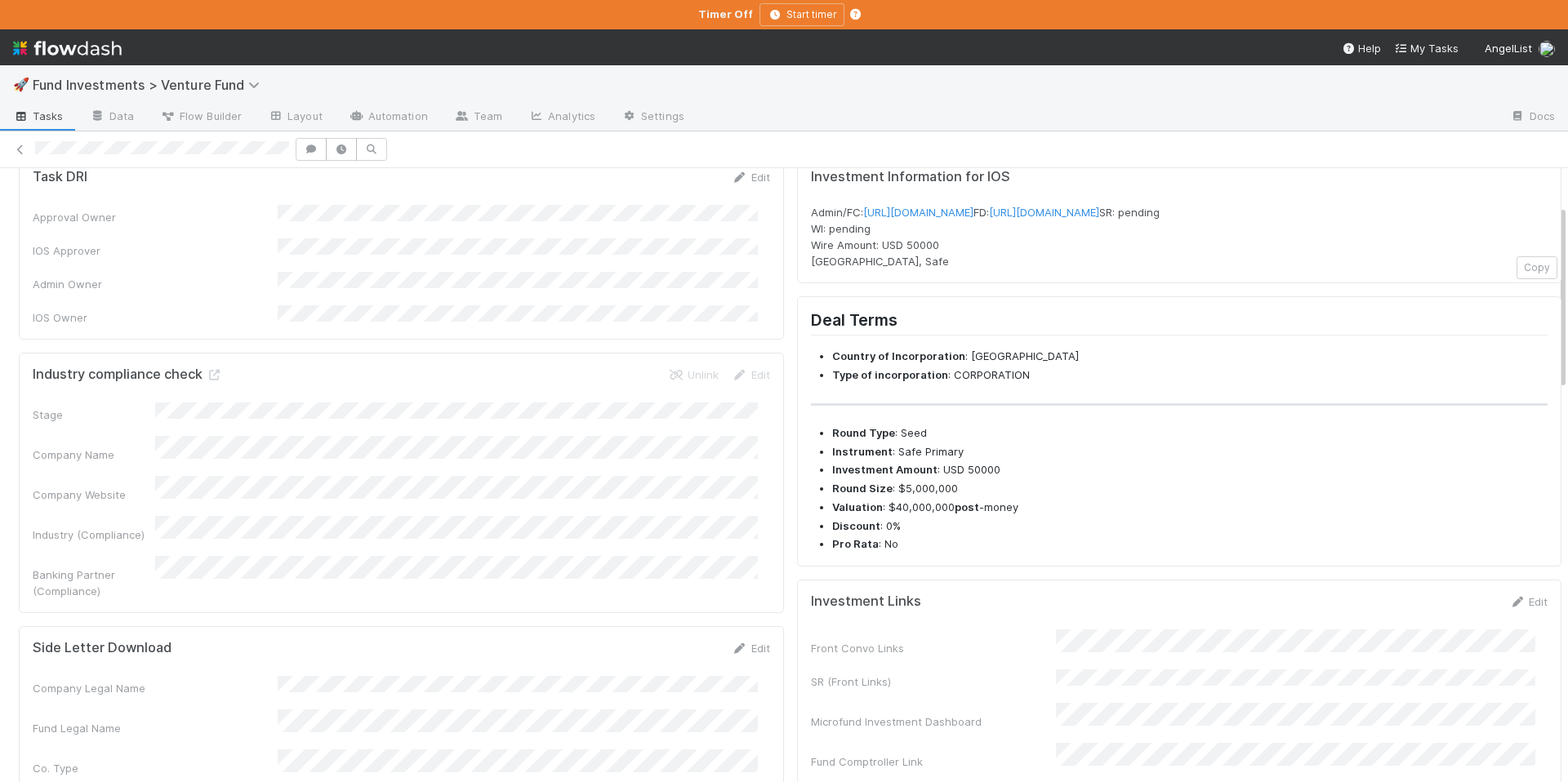
scroll to position [0, 0]
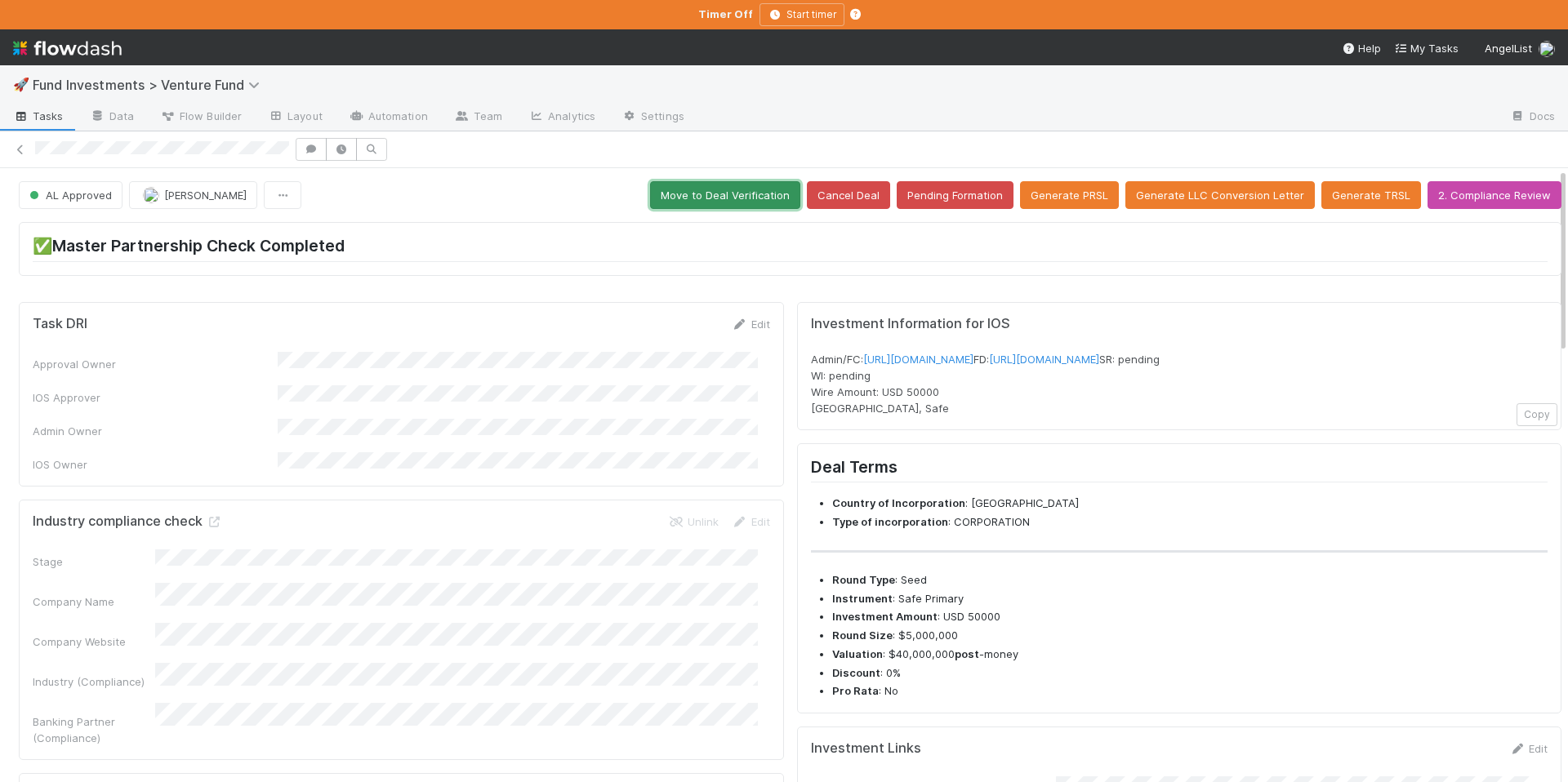
click at [714, 196] on button "Move to Deal Verification" at bounding box center [724, 195] width 150 height 27
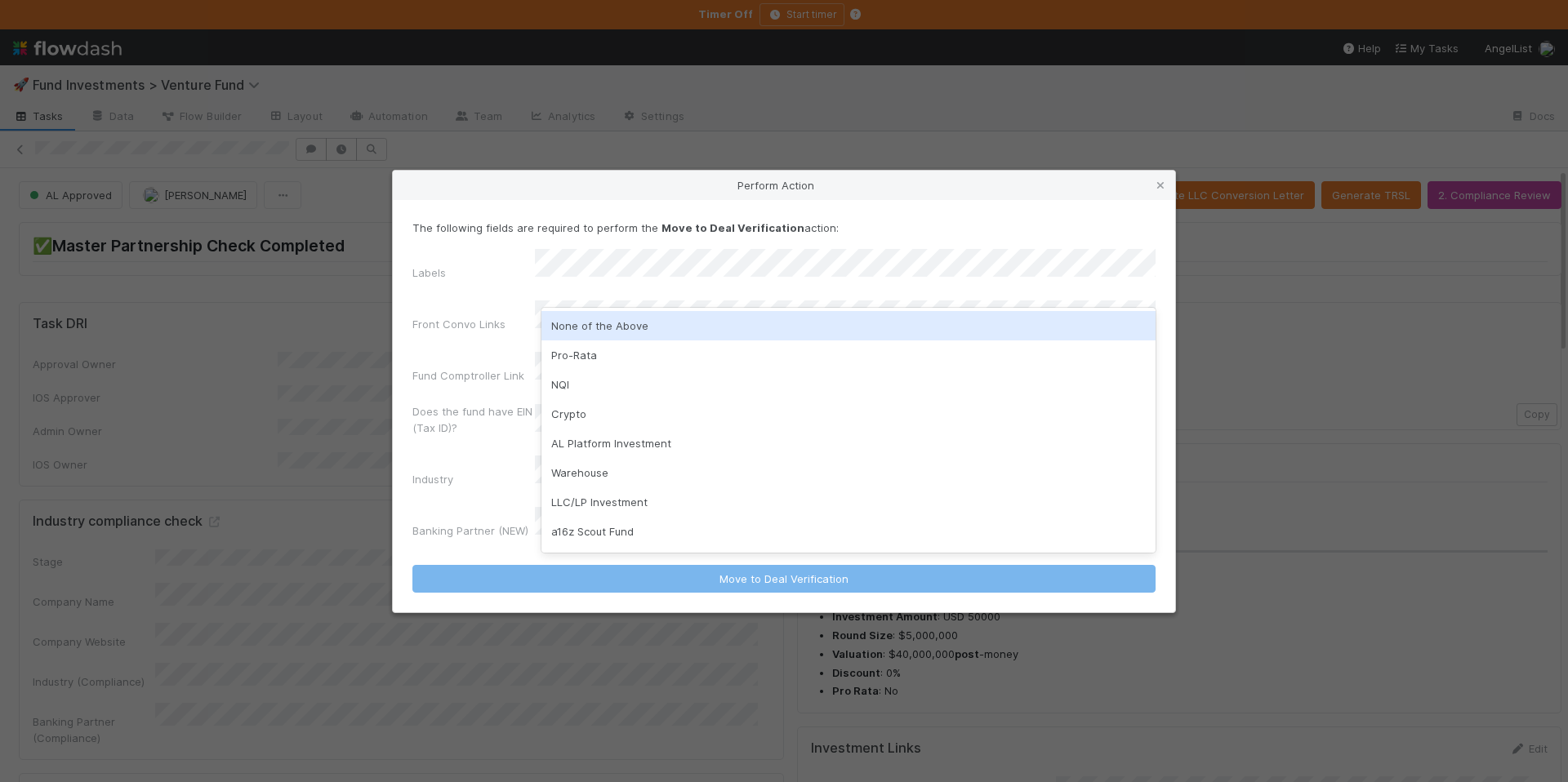
click at [653, 316] on div "None of the Above" at bounding box center [848, 326] width 614 height 29
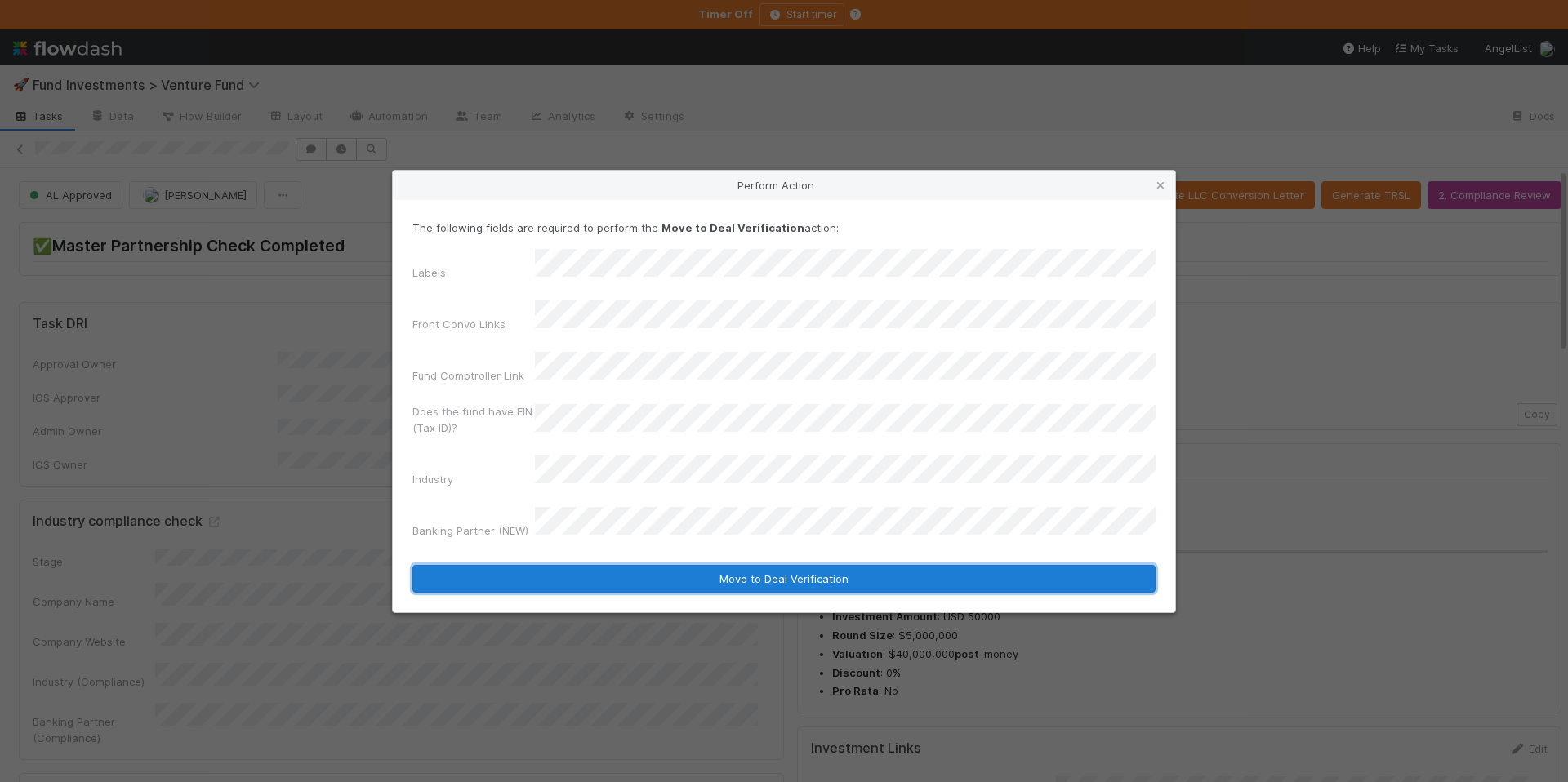
click at [692, 565] on button "Move to Deal Verification" at bounding box center [784, 579] width 743 height 27
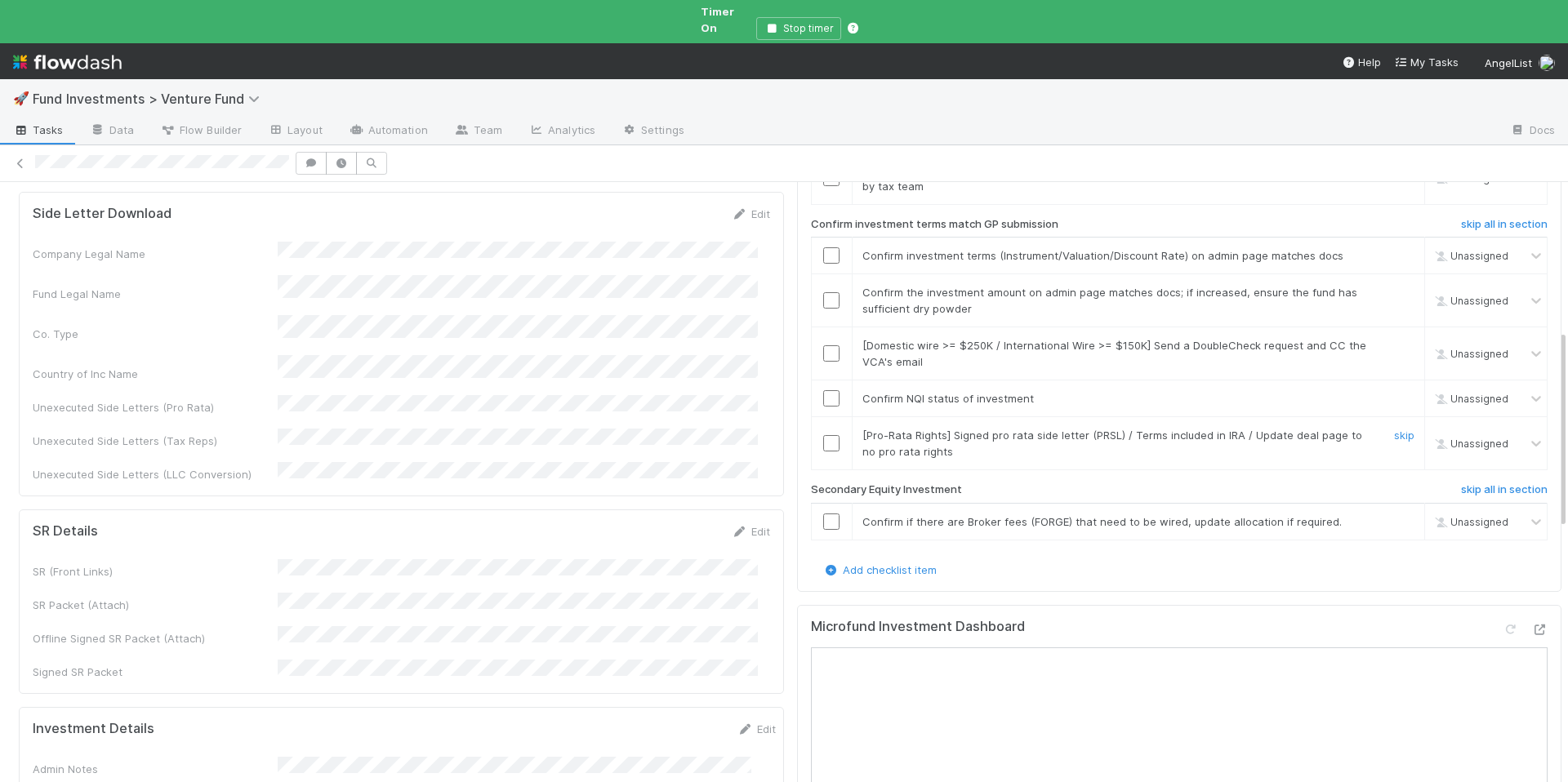
scroll to position [453, 0]
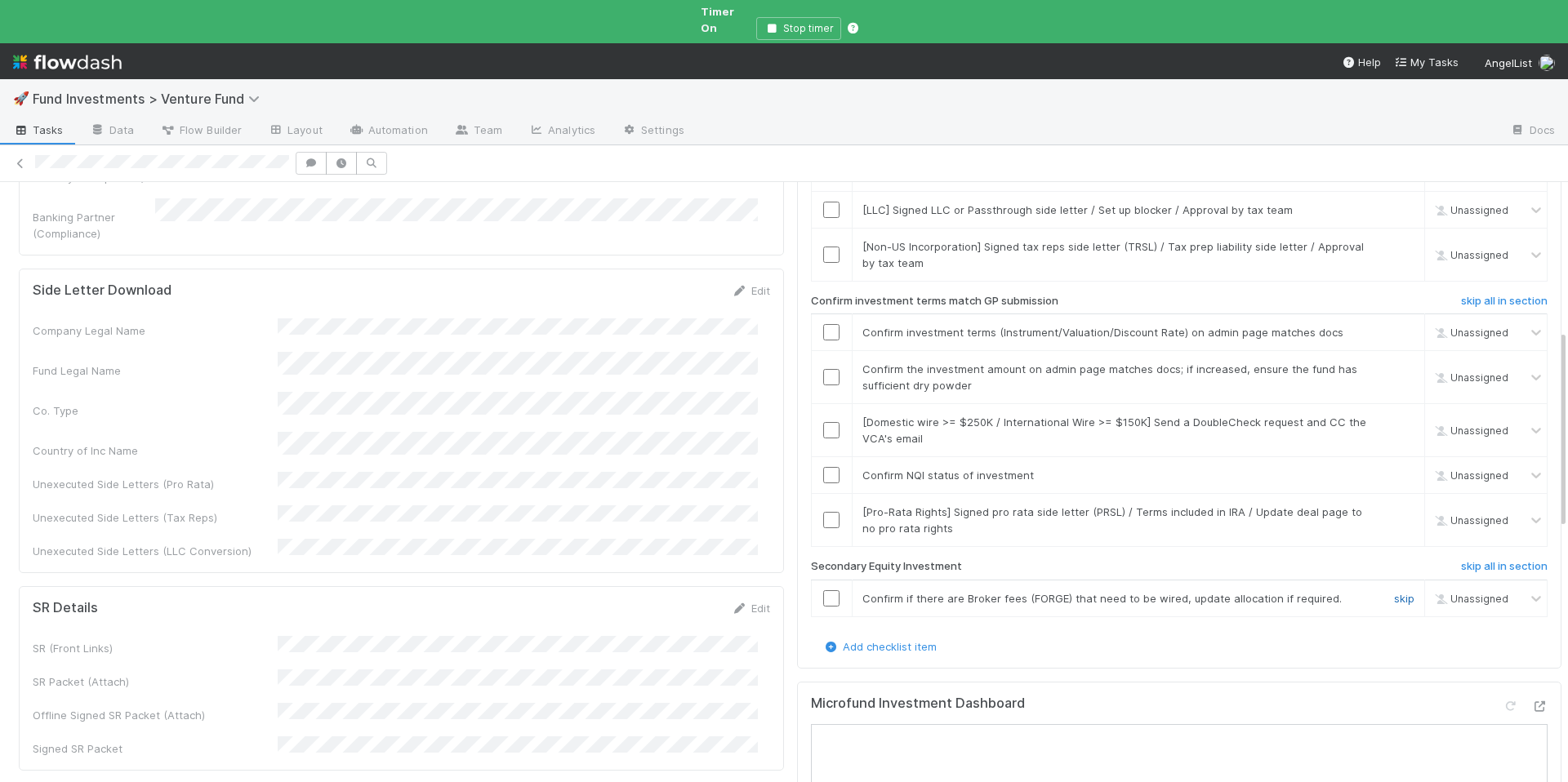
click at [1394, 592] on link "skip" at bounding box center [1404, 598] width 21 height 13
click at [823, 467] on input "checkbox" at bounding box center [831, 475] width 16 height 16
click at [1394, 506] on link "skip" at bounding box center [1404, 512] width 21 height 13
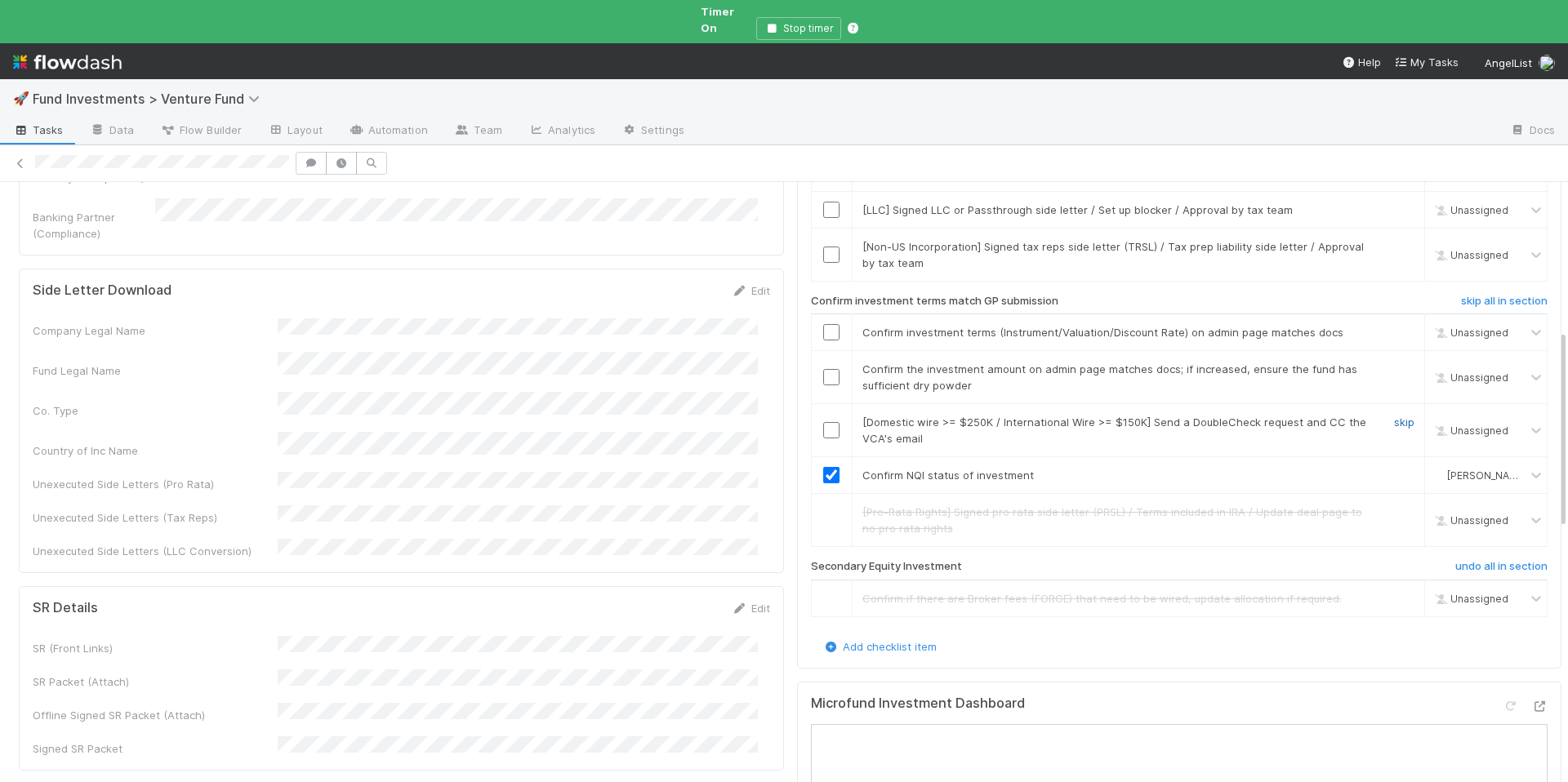
click at [1394, 416] on link "skip" at bounding box center [1404, 422] width 21 height 13
click at [823, 369] on input "checkbox" at bounding box center [831, 376] width 16 height 16
click at [823, 324] on input "checkbox" at bounding box center [831, 332] width 16 height 16
checkbox input "true"
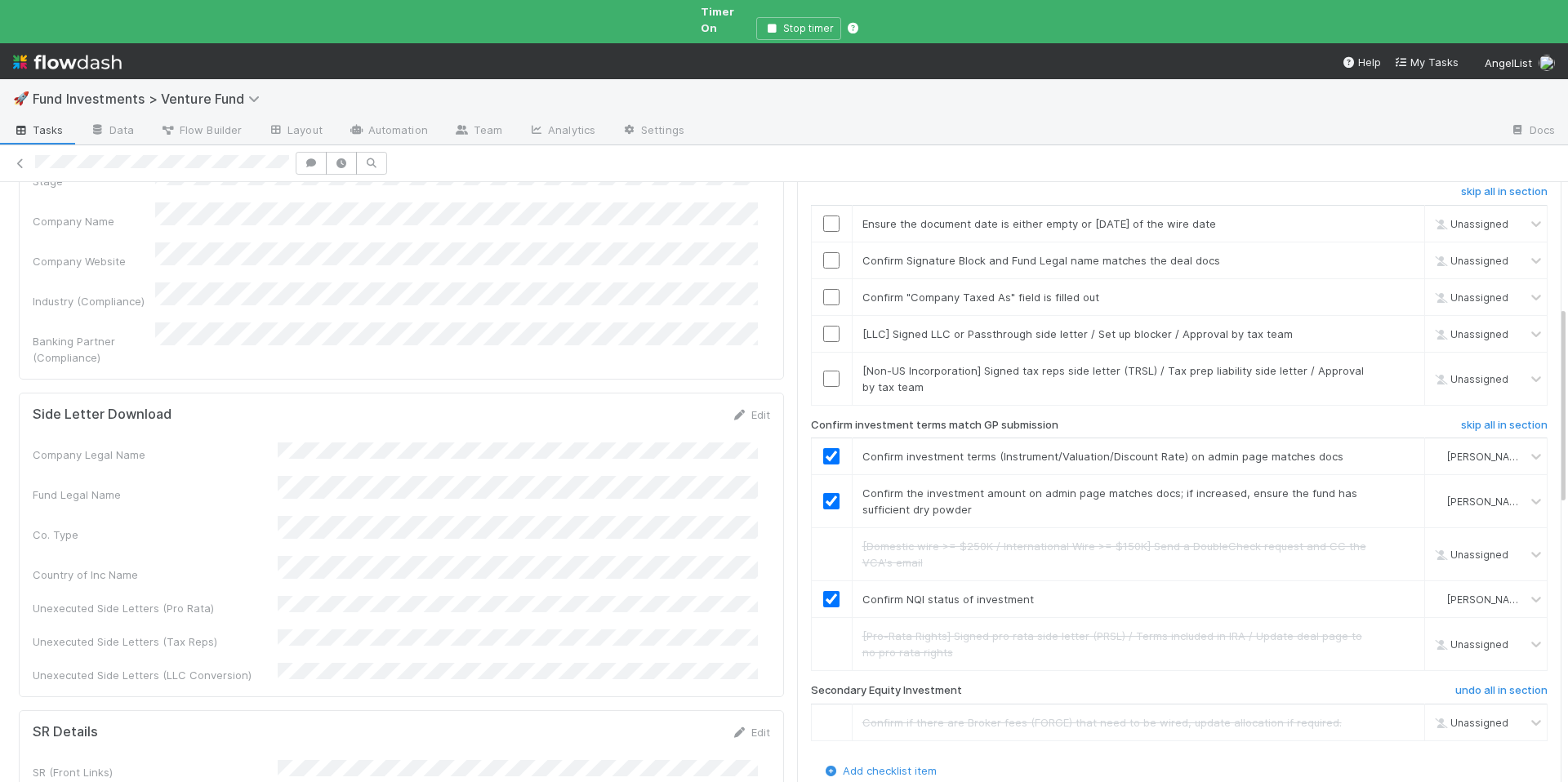
scroll to position [297, 0]
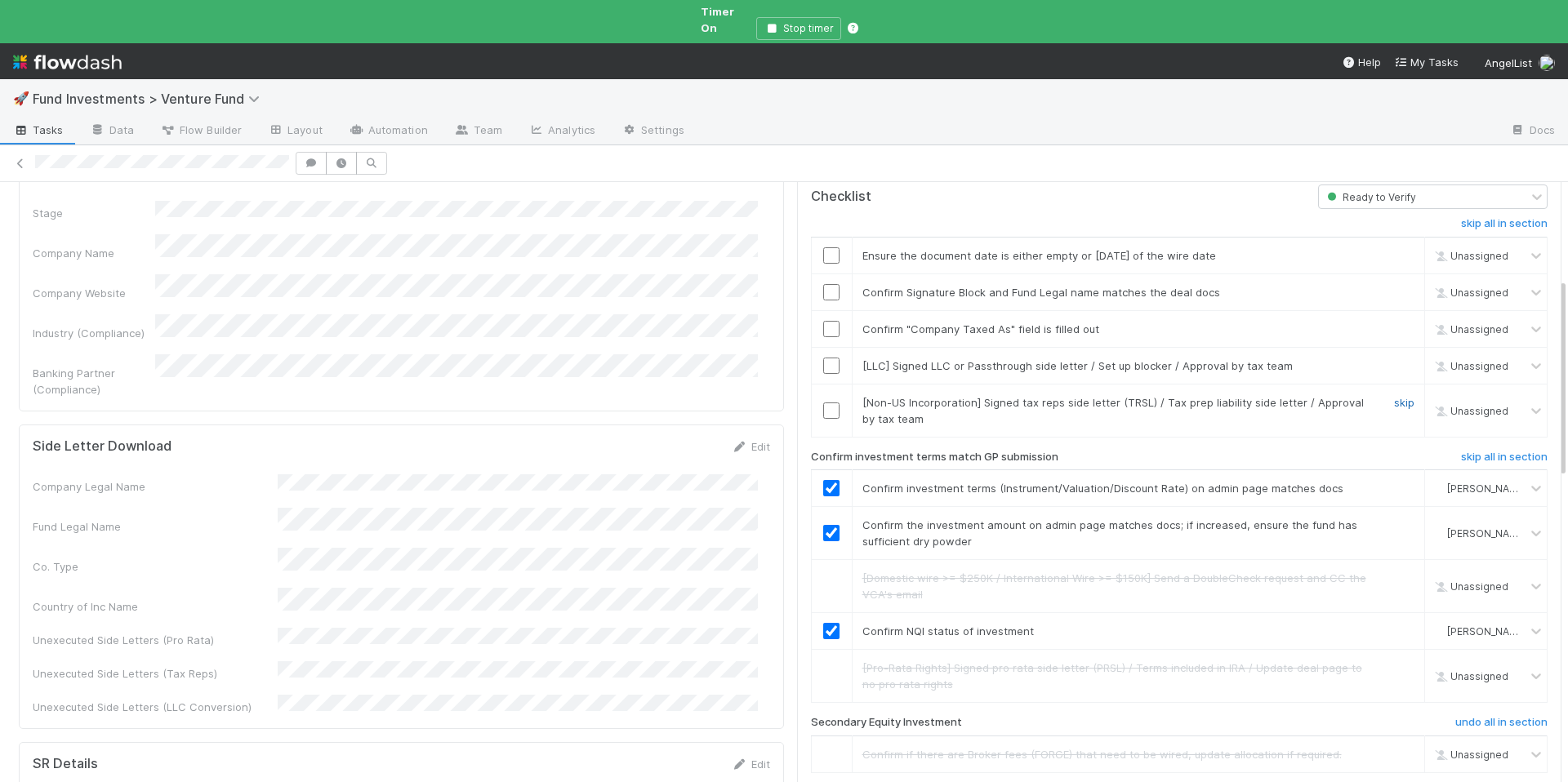
click at [1394, 396] on link "skip" at bounding box center [1404, 402] width 21 height 13
drag, startPoint x: 1379, startPoint y: 342, endPoint x: 1377, endPoint y: 359, distance: 17.1
click at [1394, 359] on link "skip" at bounding box center [1404, 365] width 21 height 13
click at [1394, 396] on link "skip" at bounding box center [1404, 402] width 21 height 13
click at [823, 321] on input "checkbox" at bounding box center [831, 328] width 16 height 16
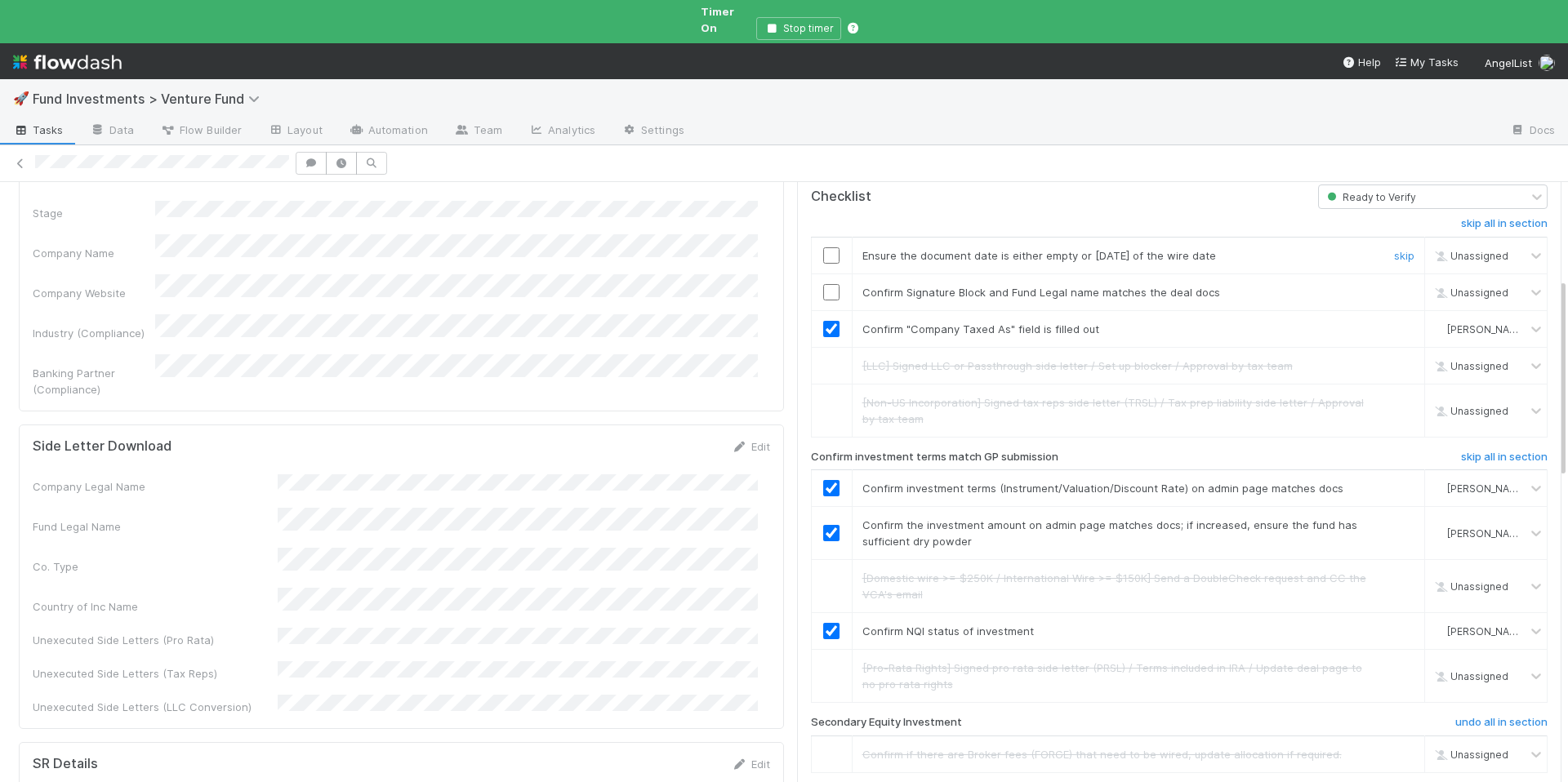
click at [823, 248] on input "checkbox" at bounding box center [831, 256] width 16 height 16
click at [823, 284] on input "checkbox" at bounding box center [831, 292] width 16 height 16
checkbox input "true"
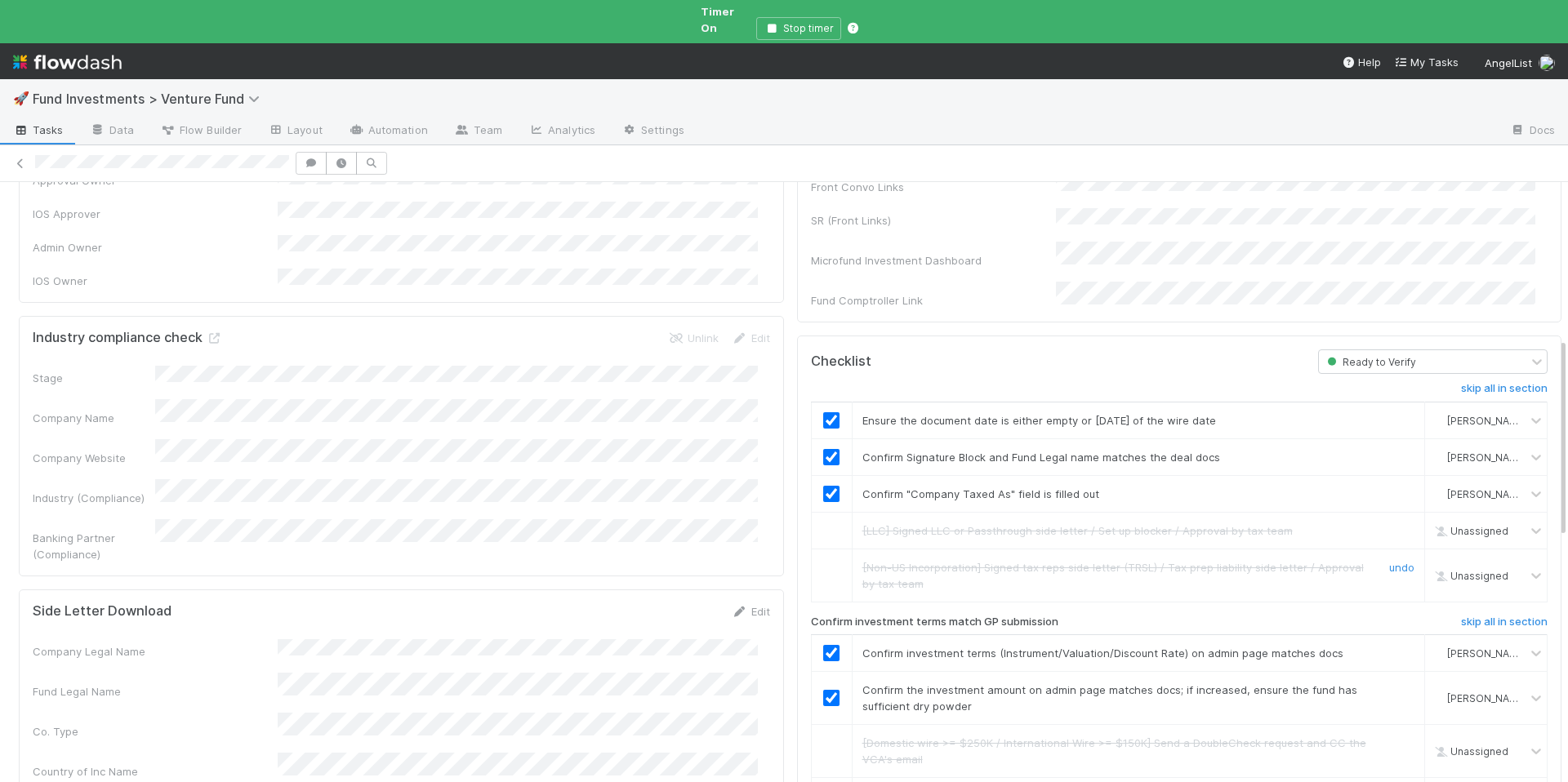
scroll to position [0, 0]
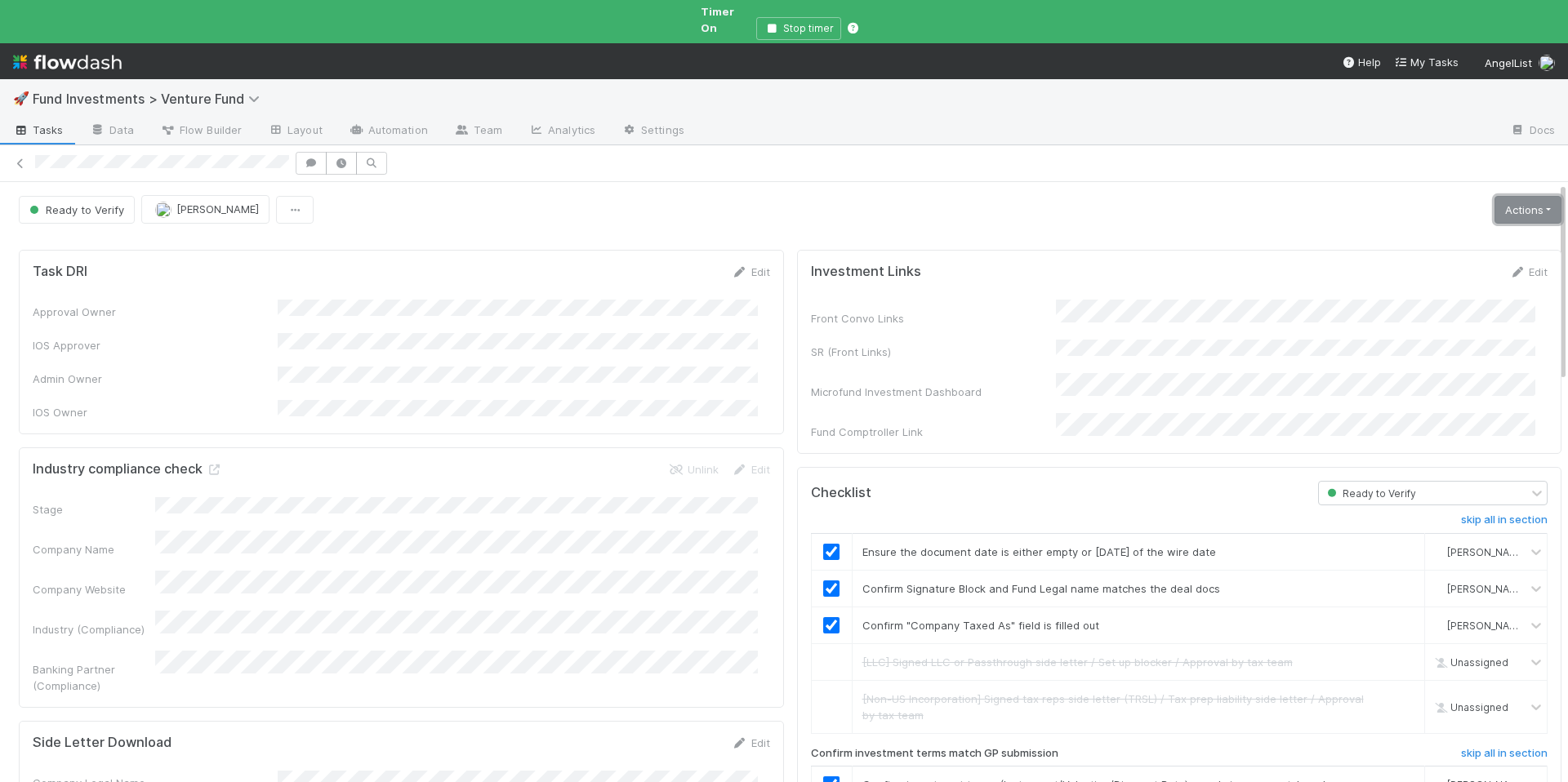
click at [1494, 196] on link "Actions" at bounding box center [1528, 210] width 67 height 27
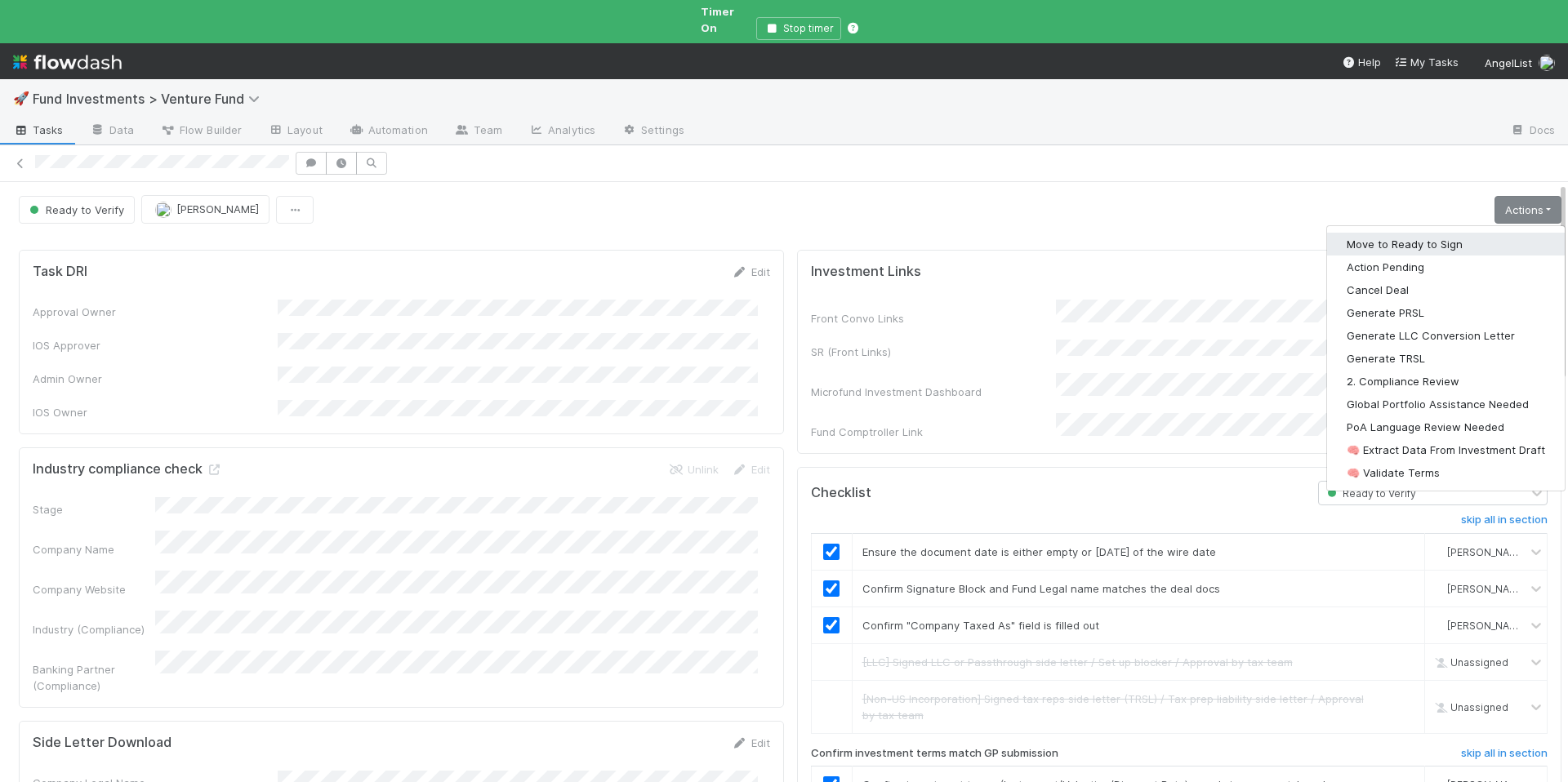
click at [1428, 232] on button "Move to Ready to Sign" at bounding box center [1445, 244] width 237 height 23
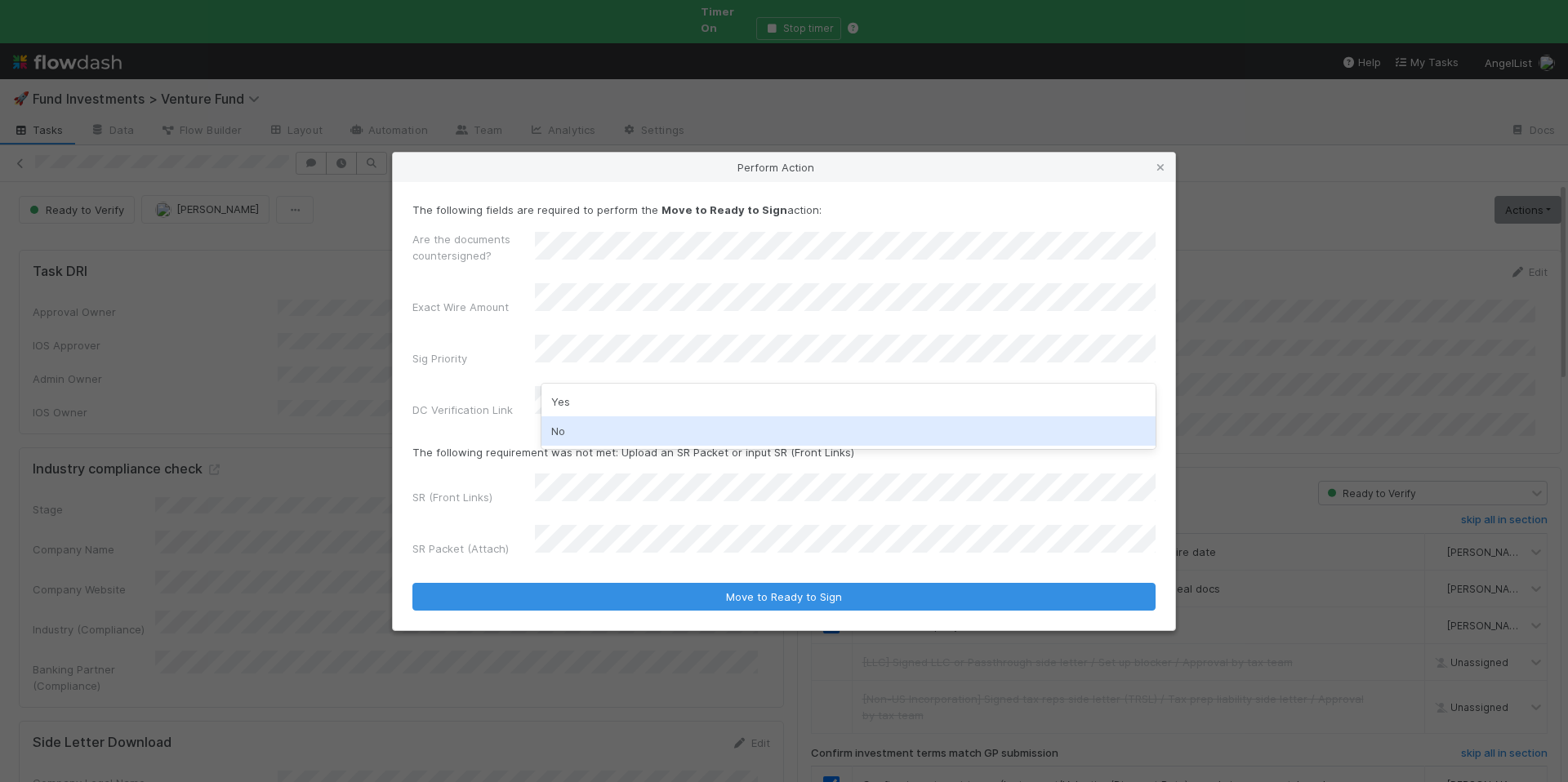
click at [608, 415] on div "Yes No" at bounding box center [848, 417] width 614 height 65
click at [574, 432] on div "No" at bounding box center [848, 431] width 614 height 29
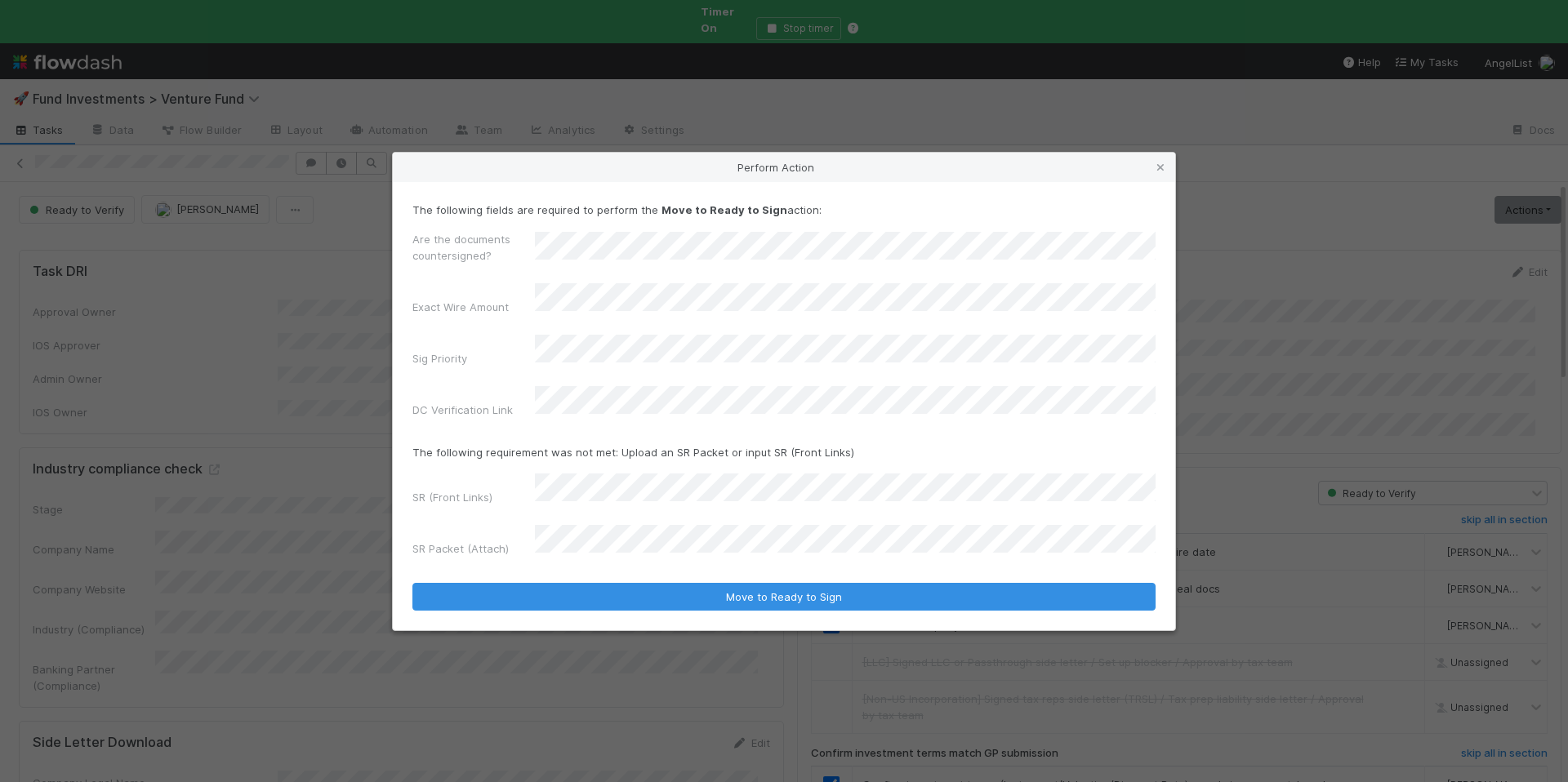
click at [605, 300] on div "Are the documents countersigned? Exact Wire Amount Sig Priority DC Verification…" at bounding box center [784, 328] width 743 height 194
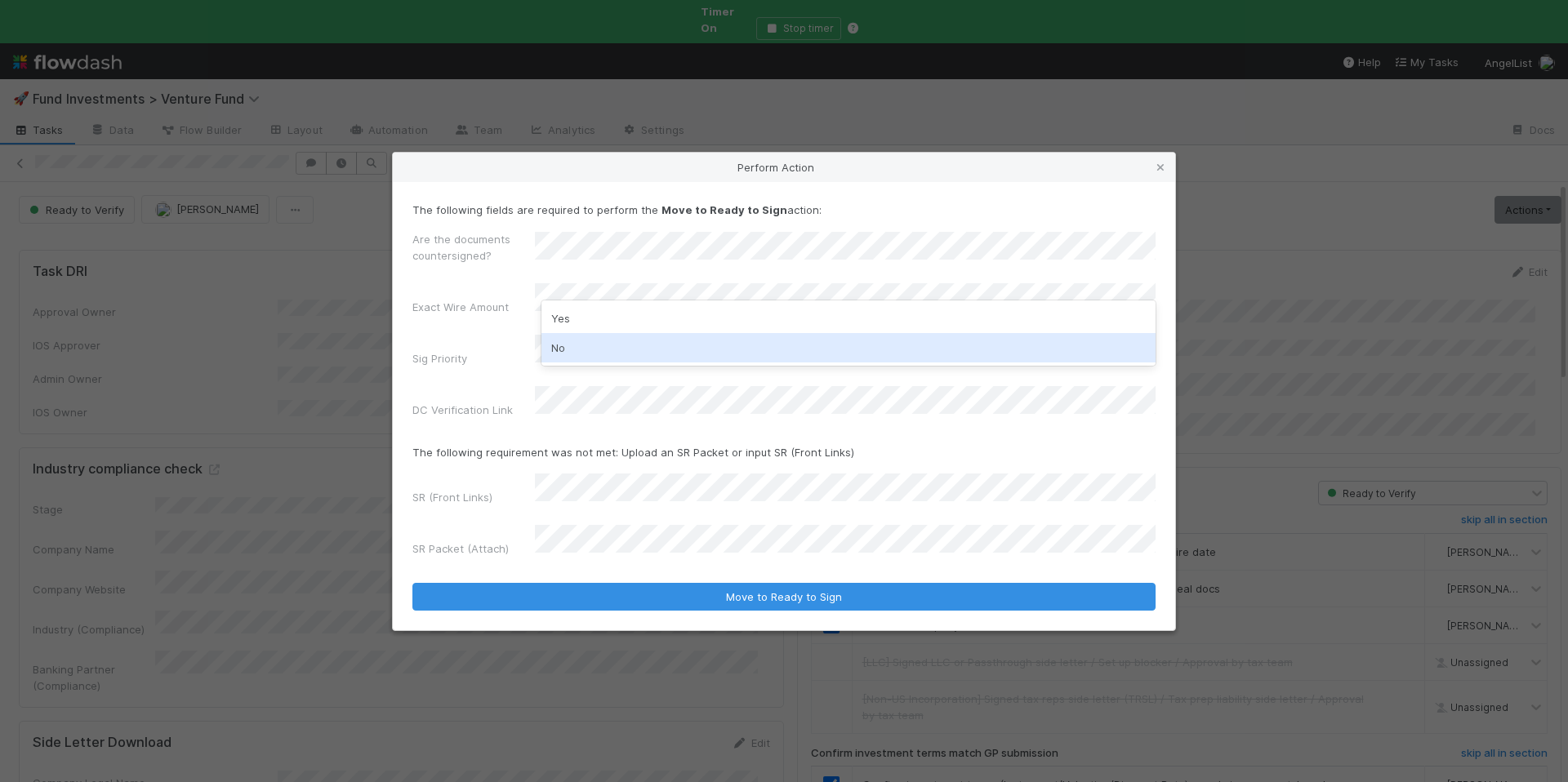
click at [600, 344] on div "No" at bounding box center [848, 348] width 614 height 29
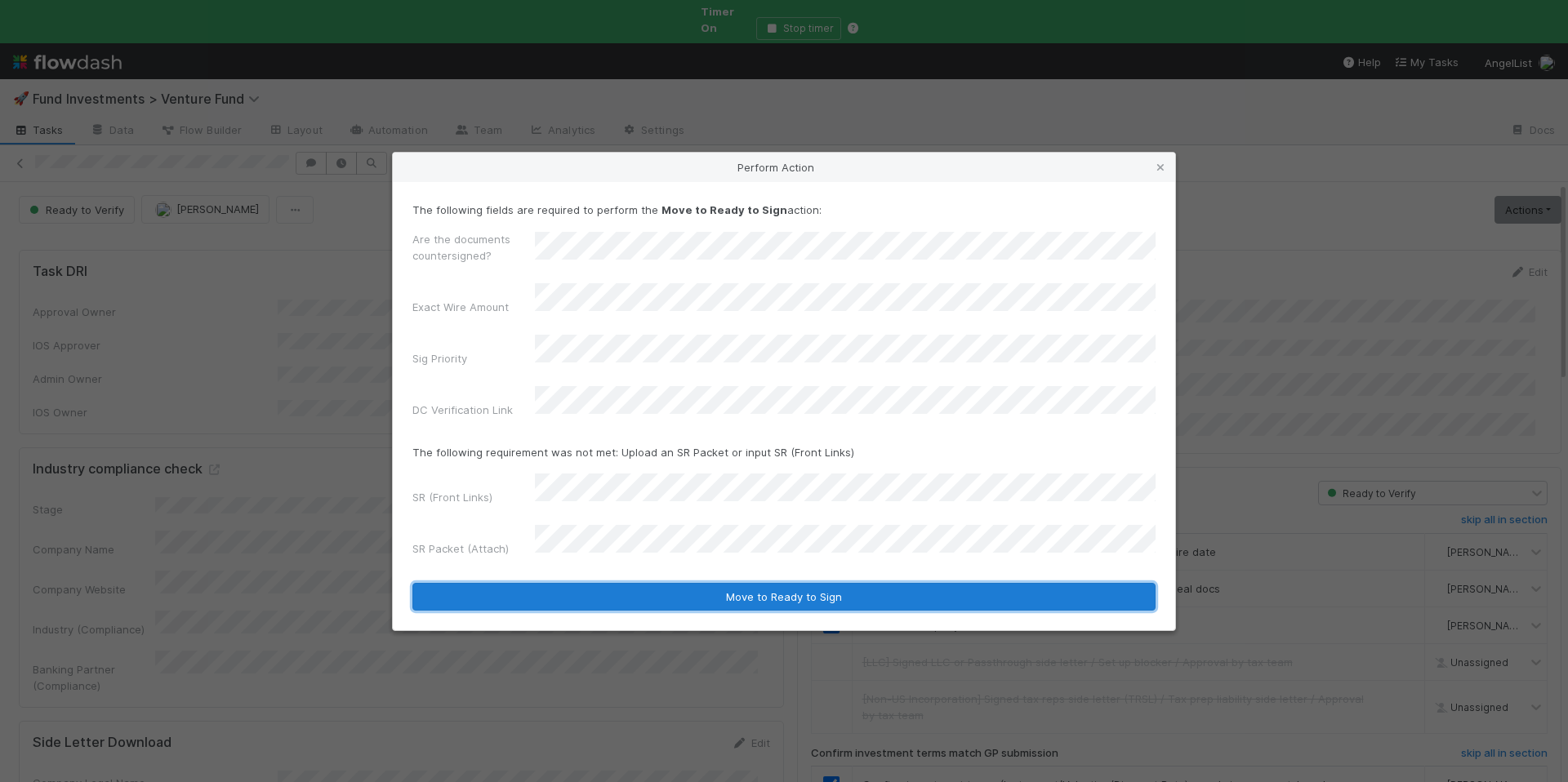
click at [767, 583] on button "Move to Ready to Sign" at bounding box center [784, 597] width 743 height 27
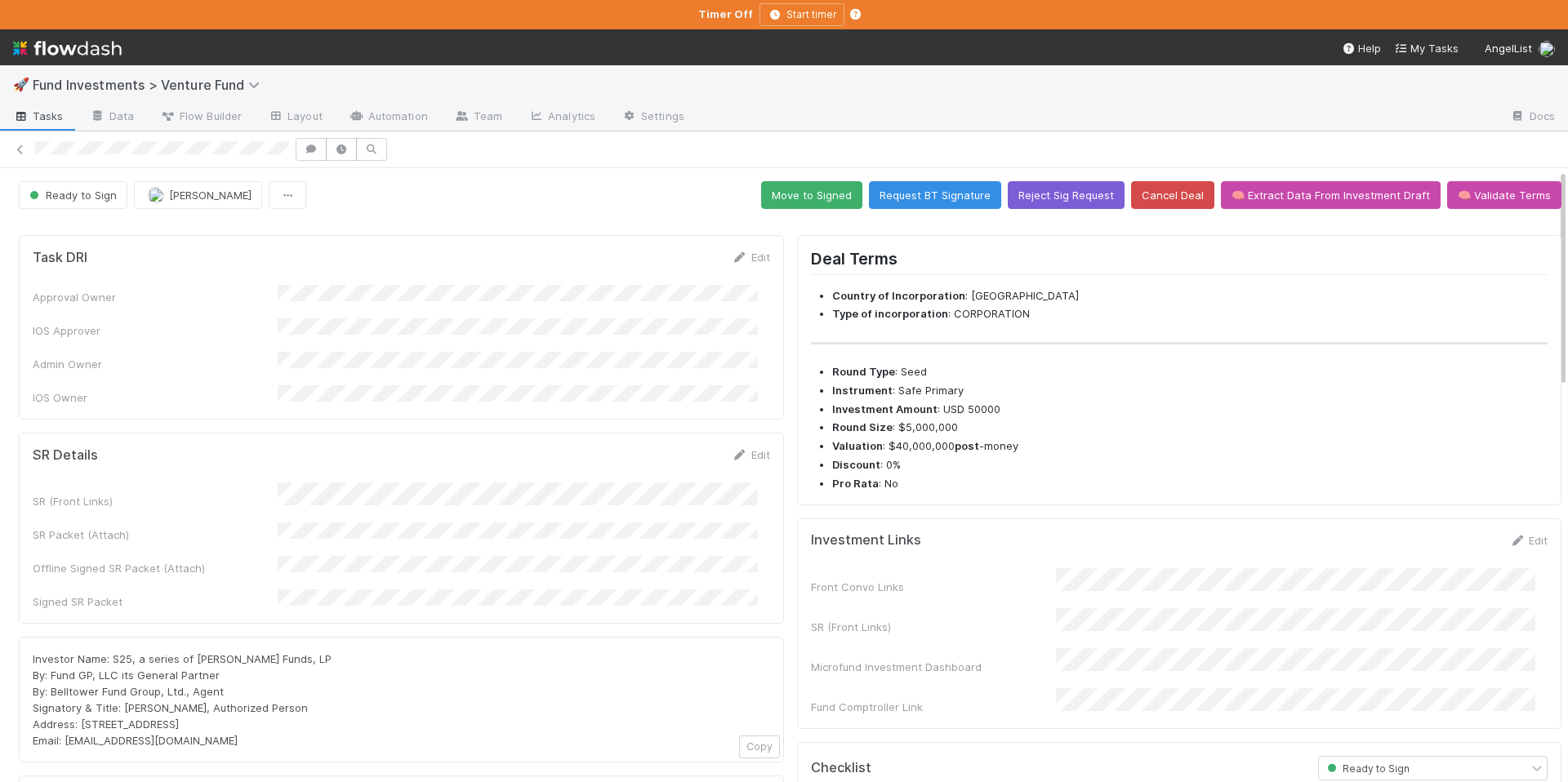
scroll to position [153, 0]
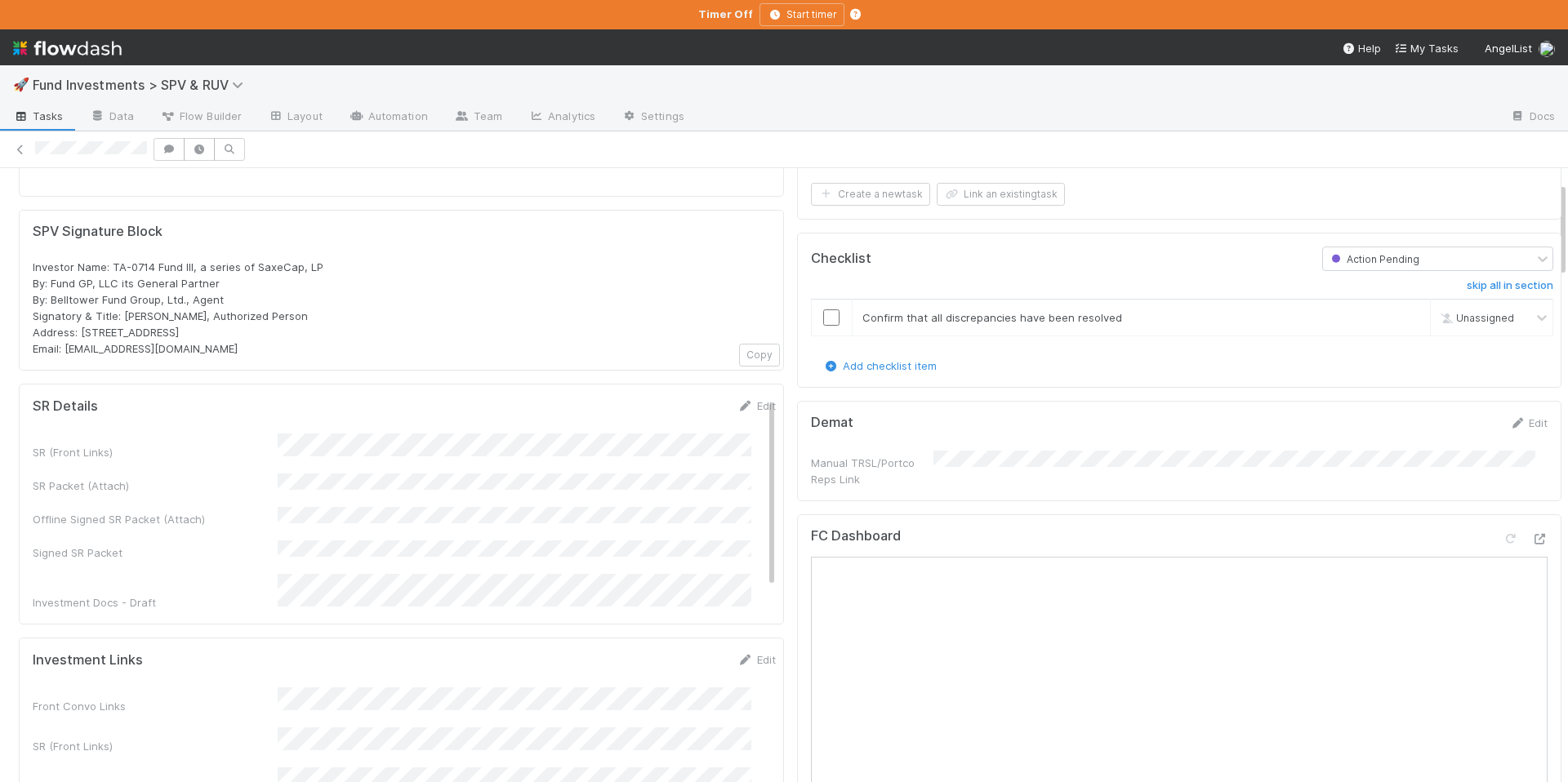
scroll to position [90, 0]
click at [1531, 534] on icon at bounding box center [1539, 538] width 16 height 10
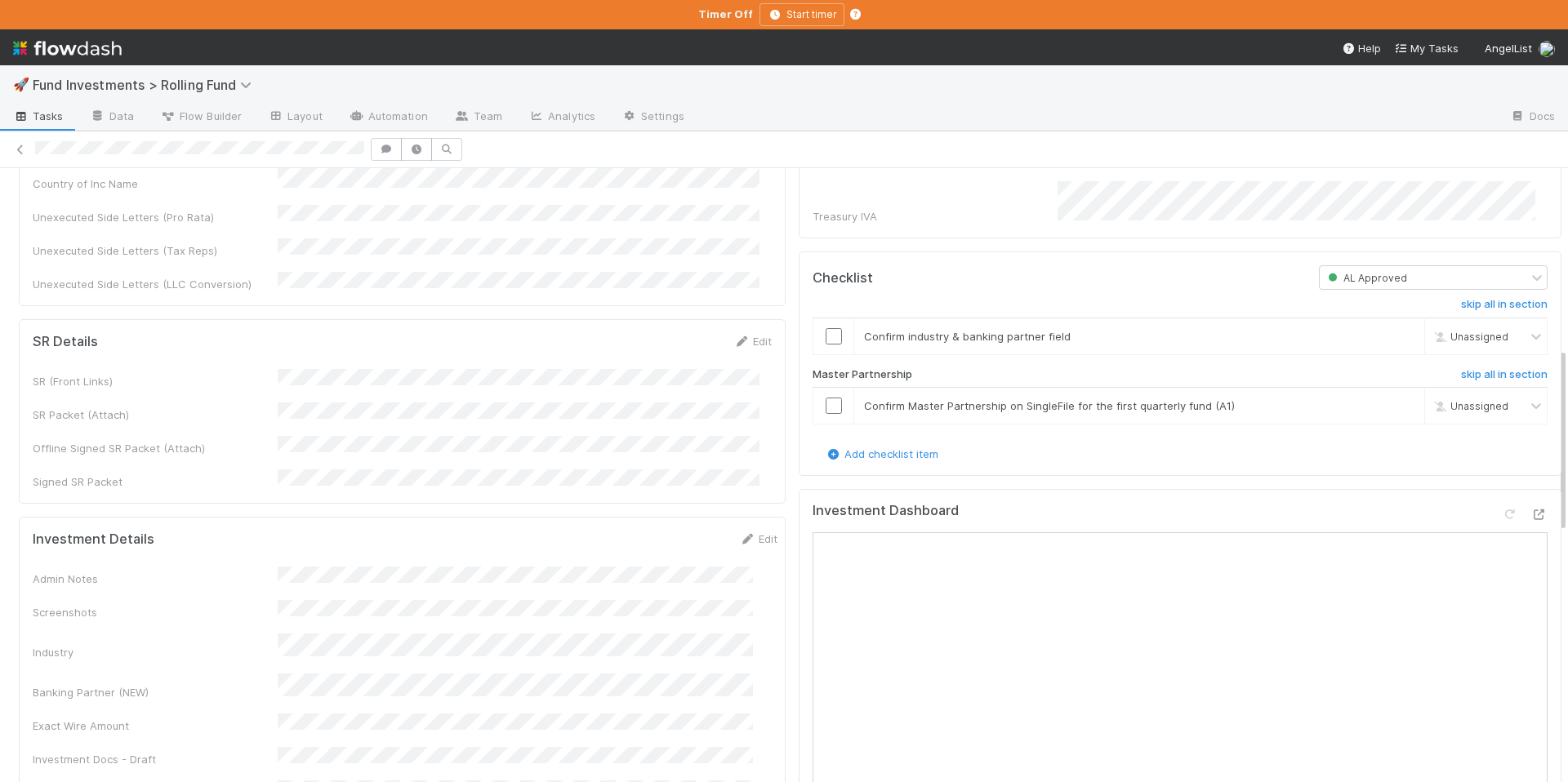
scroll to position [650, 0]
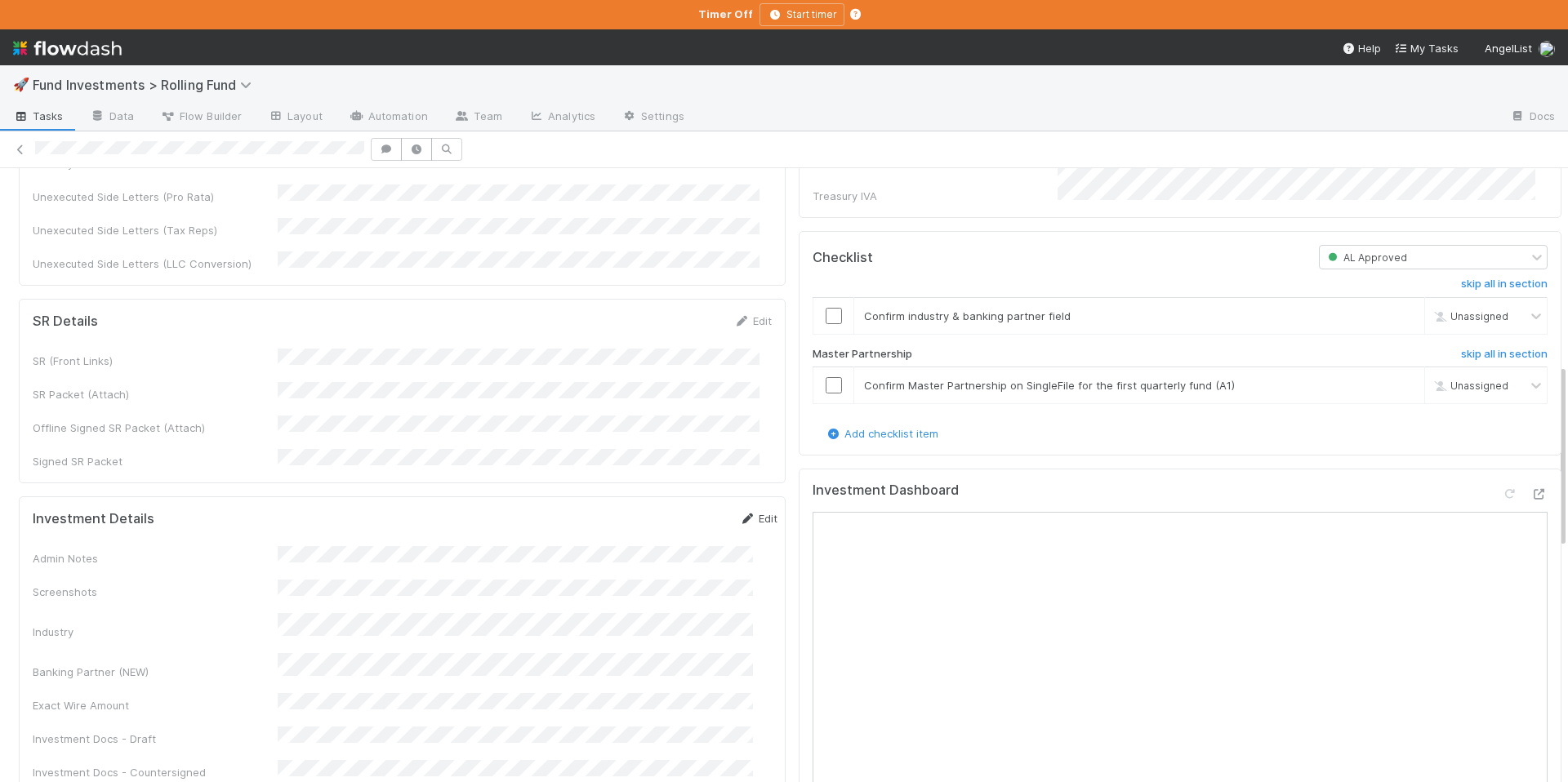
click at [739, 514] on icon at bounding box center [747, 519] width 16 height 10
click at [667, 509] on button "Save" at bounding box center [690, 523] width 46 height 27
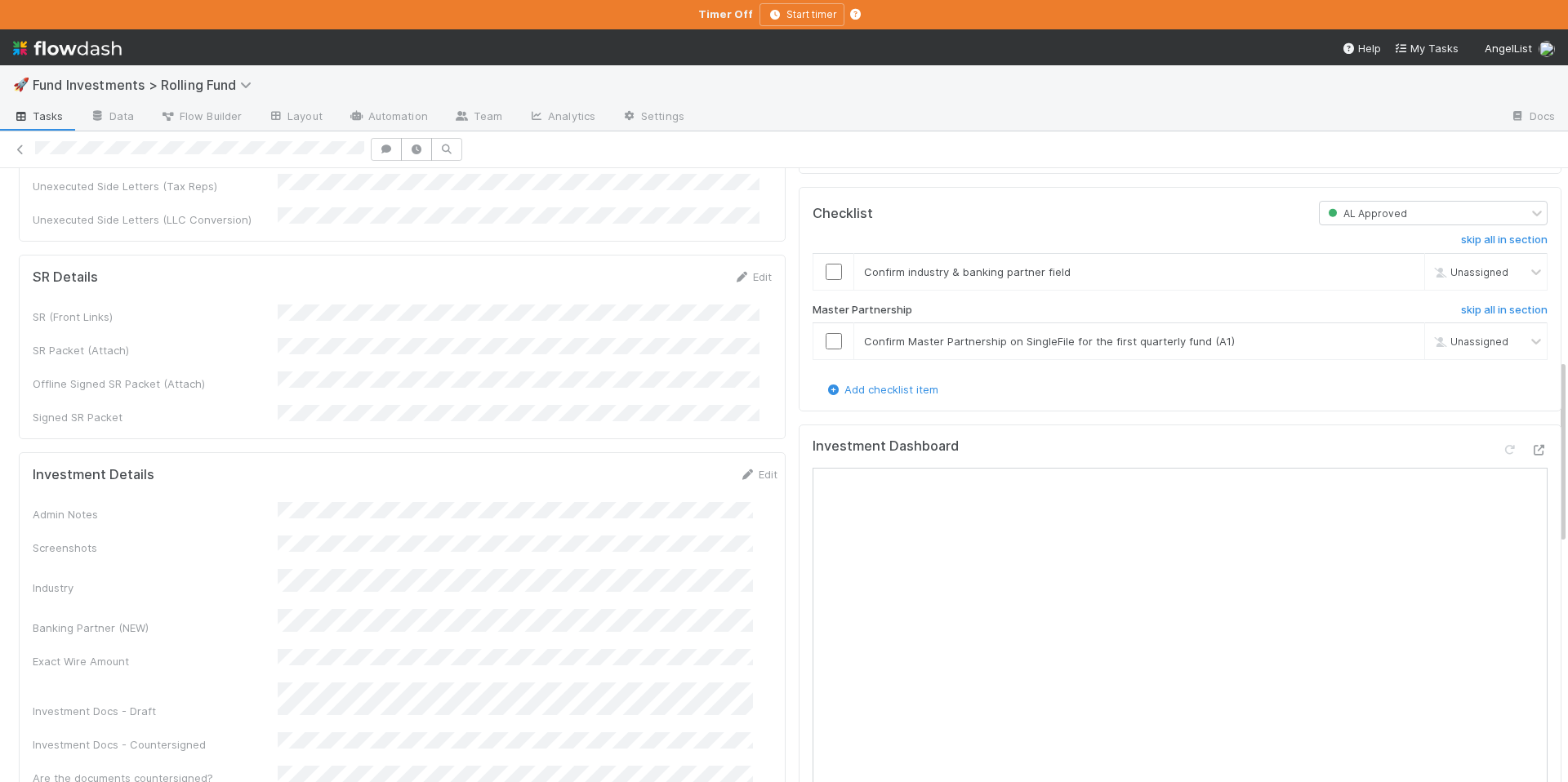
scroll to position [609, 0]
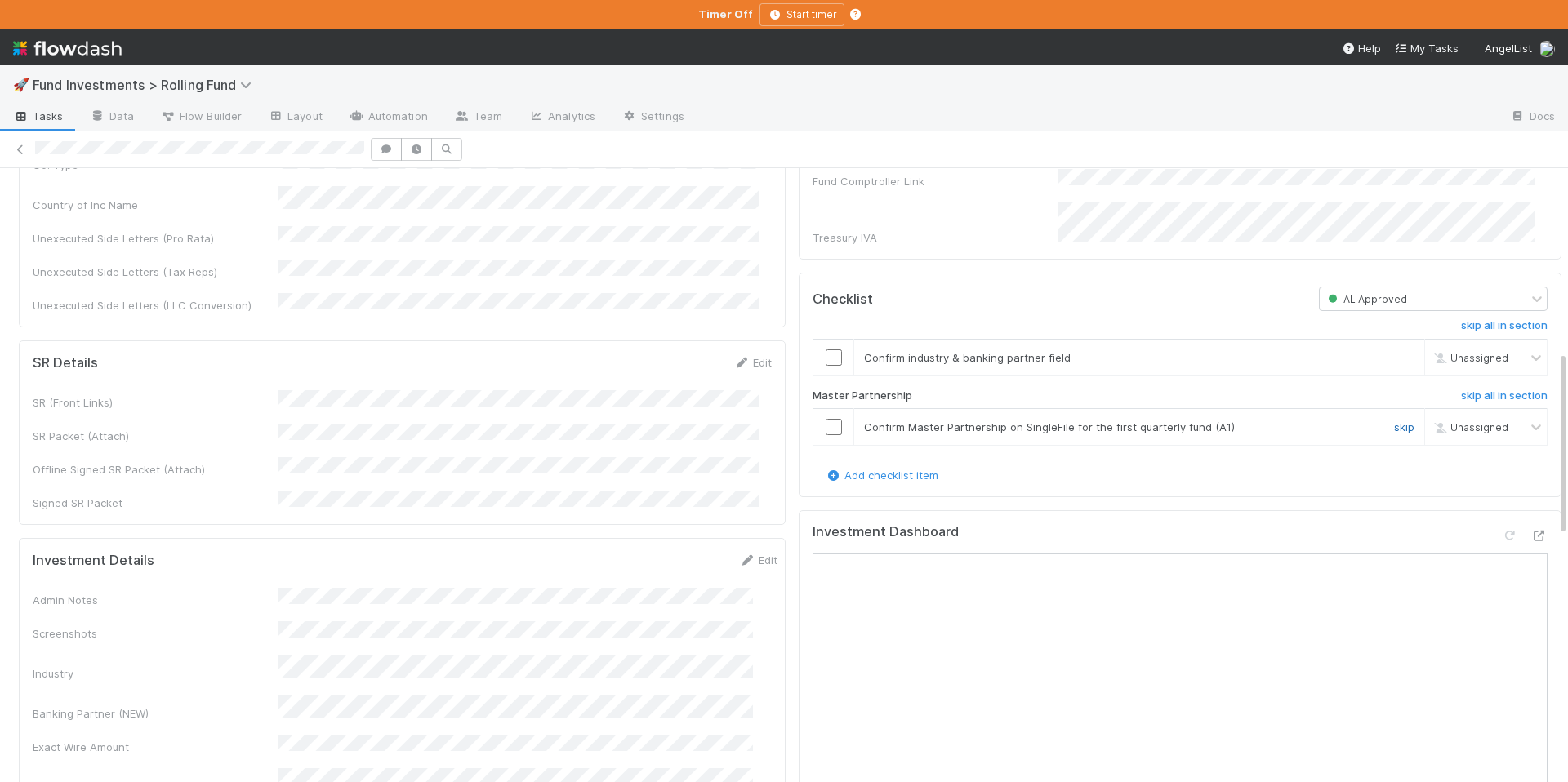
click at [1394, 420] on link "skip" at bounding box center [1404, 426] width 21 height 13
click at [826, 350] on input "checkbox" at bounding box center [833, 358] width 16 height 16
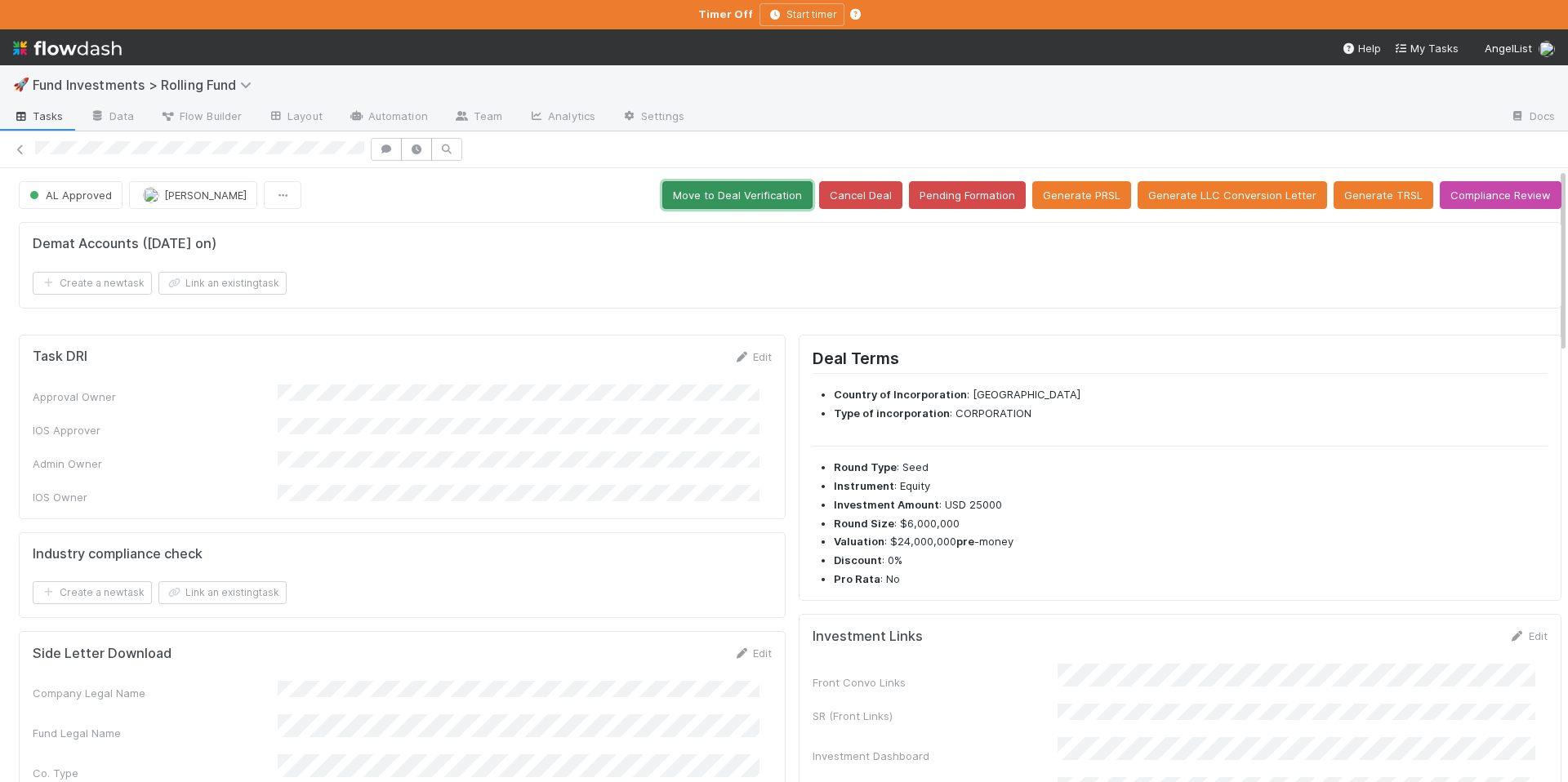
click at [736, 201] on button "Move to Deal Verification" at bounding box center [736, 195] width 150 height 27
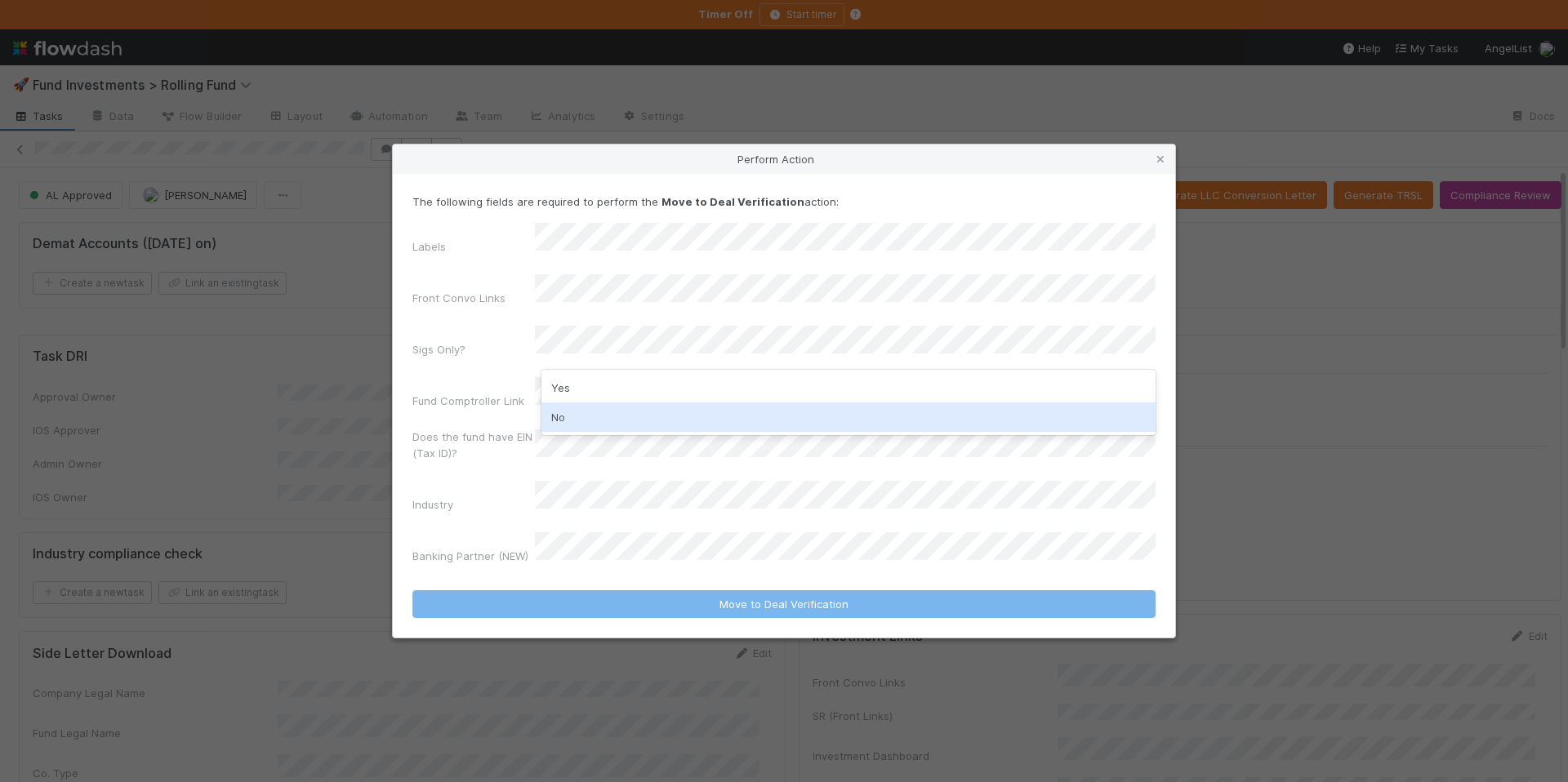
click at [602, 409] on div "No" at bounding box center [848, 418] width 614 height 29
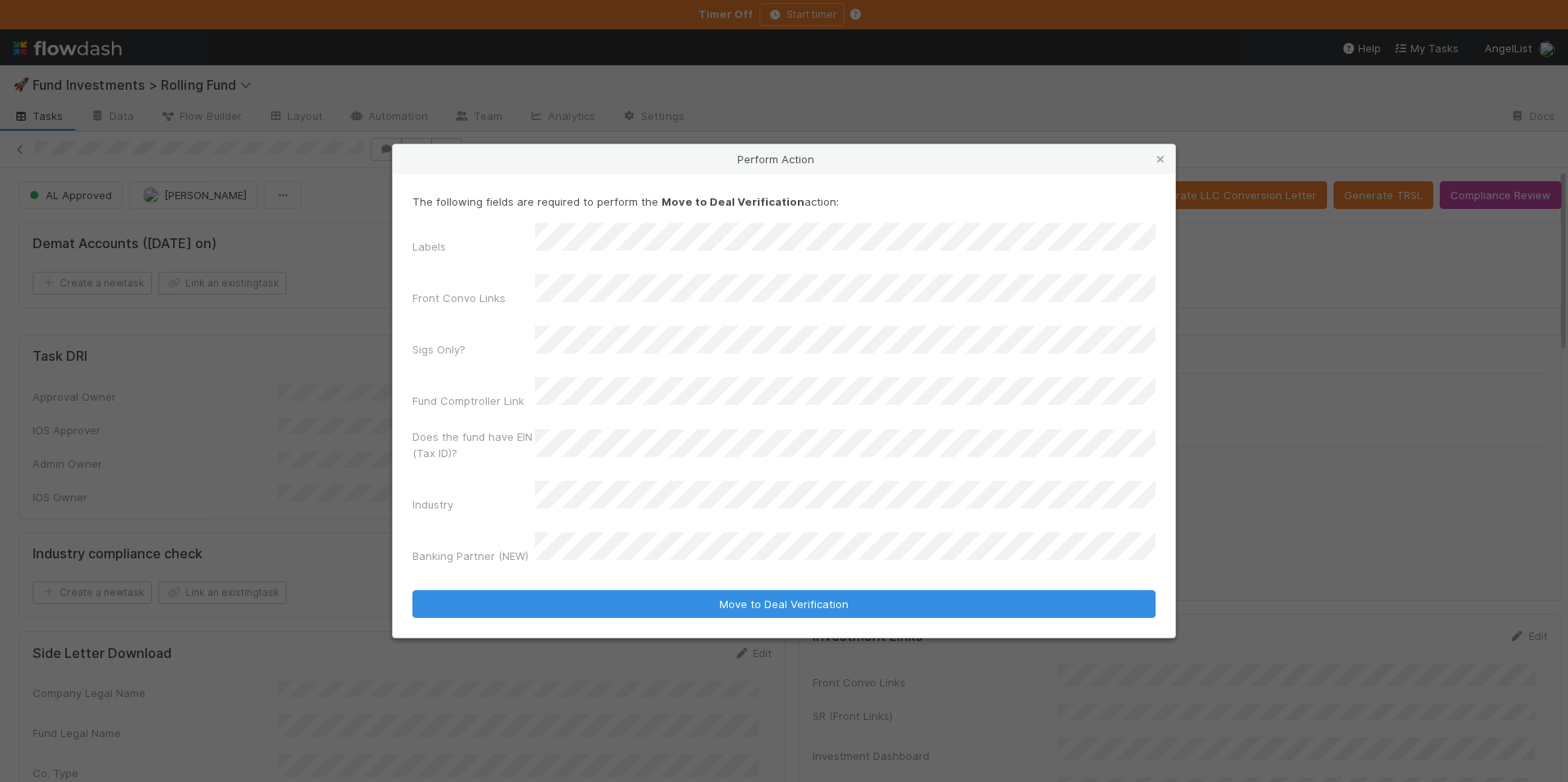
click at [468, 413] on div "Labels Front Convo Links Sigs Only? Fund Comptroller Link Does the fund have EI…" at bounding box center [784, 397] width 743 height 348
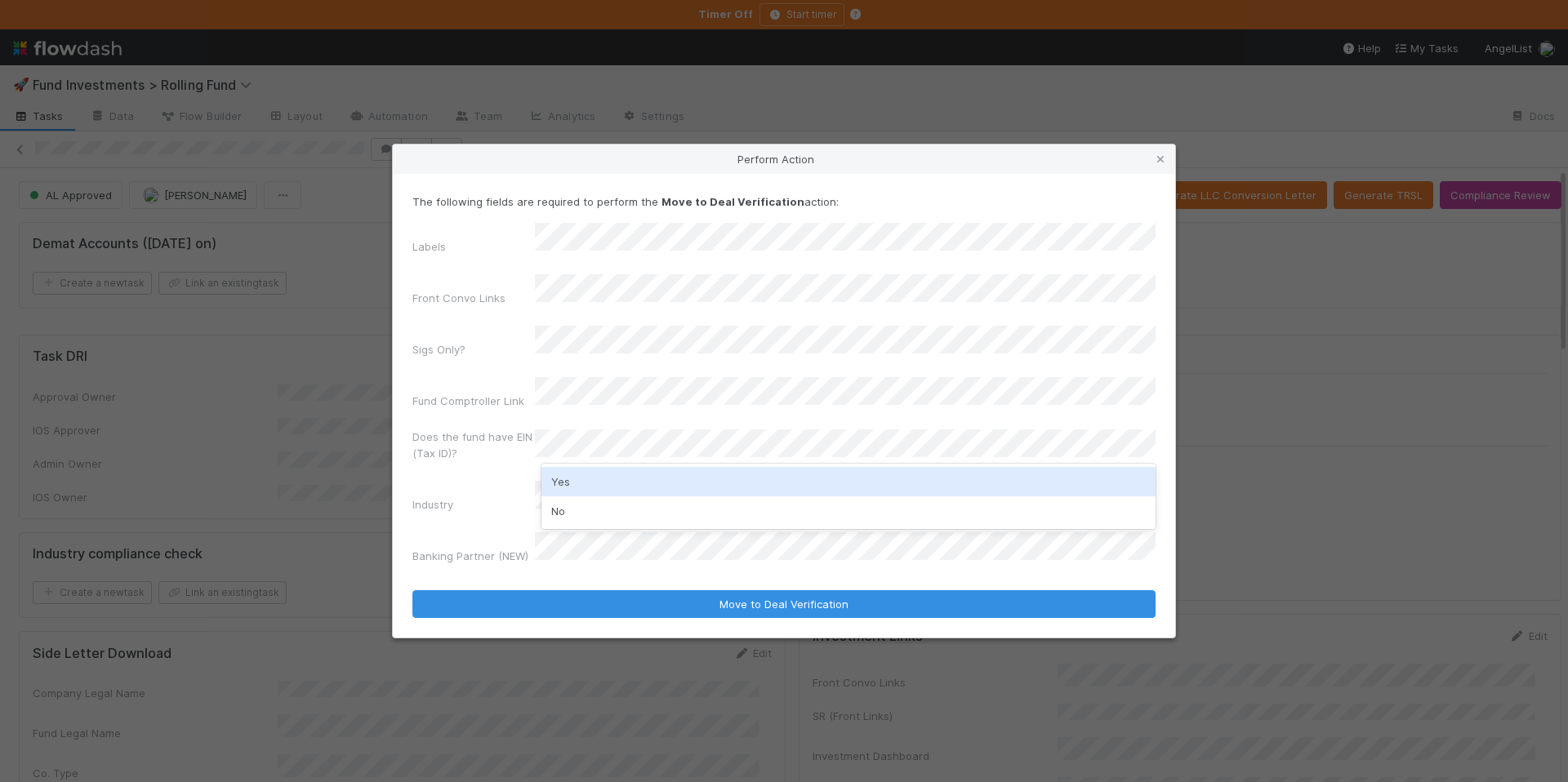
click at [575, 478] on div "Yes" at bounding box center [848, 482] width 614 height 29
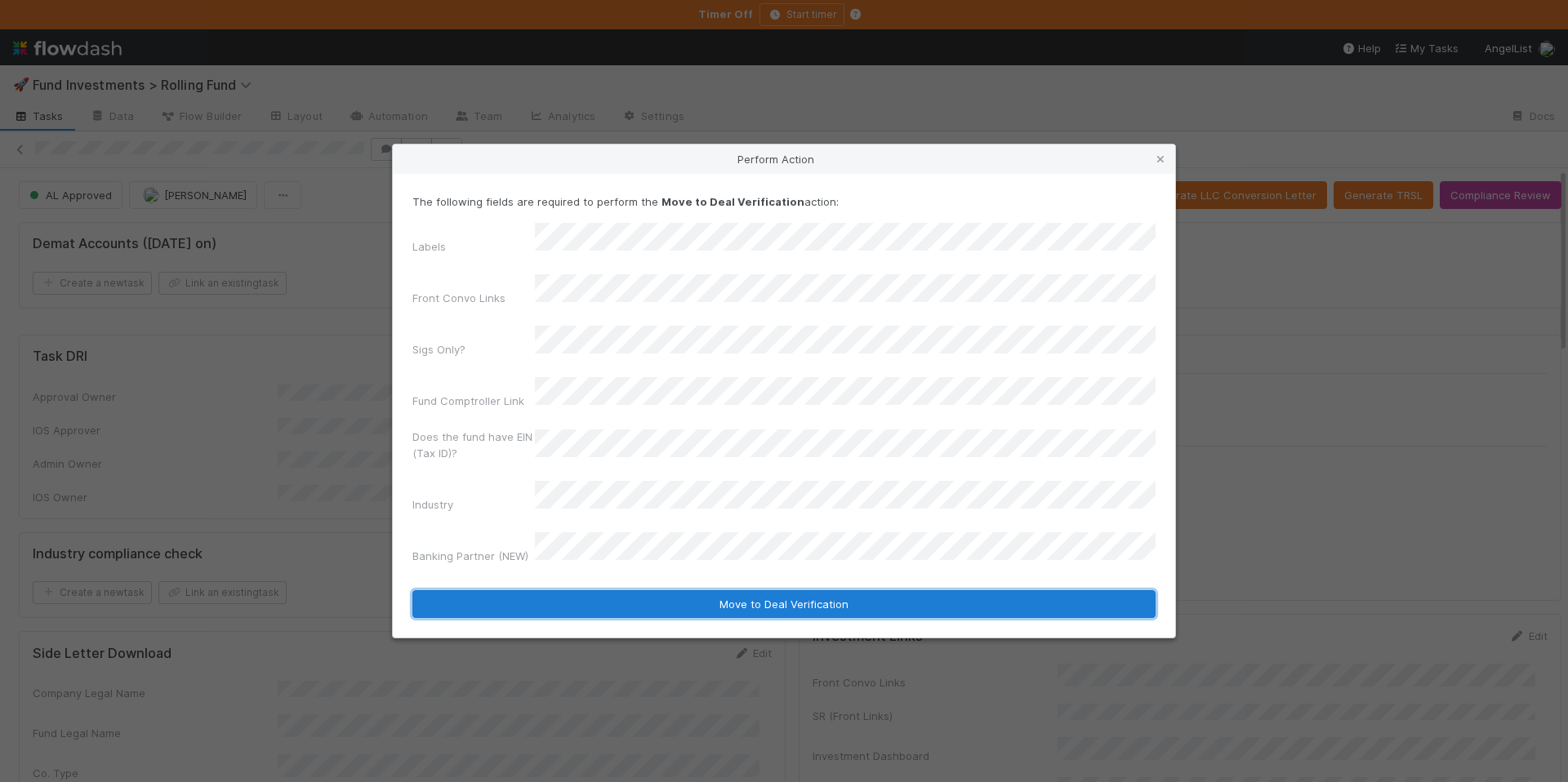
click at [666, 591] on button "Move to Deal Verification" at bounding box center [784, 605] width 743 height 27
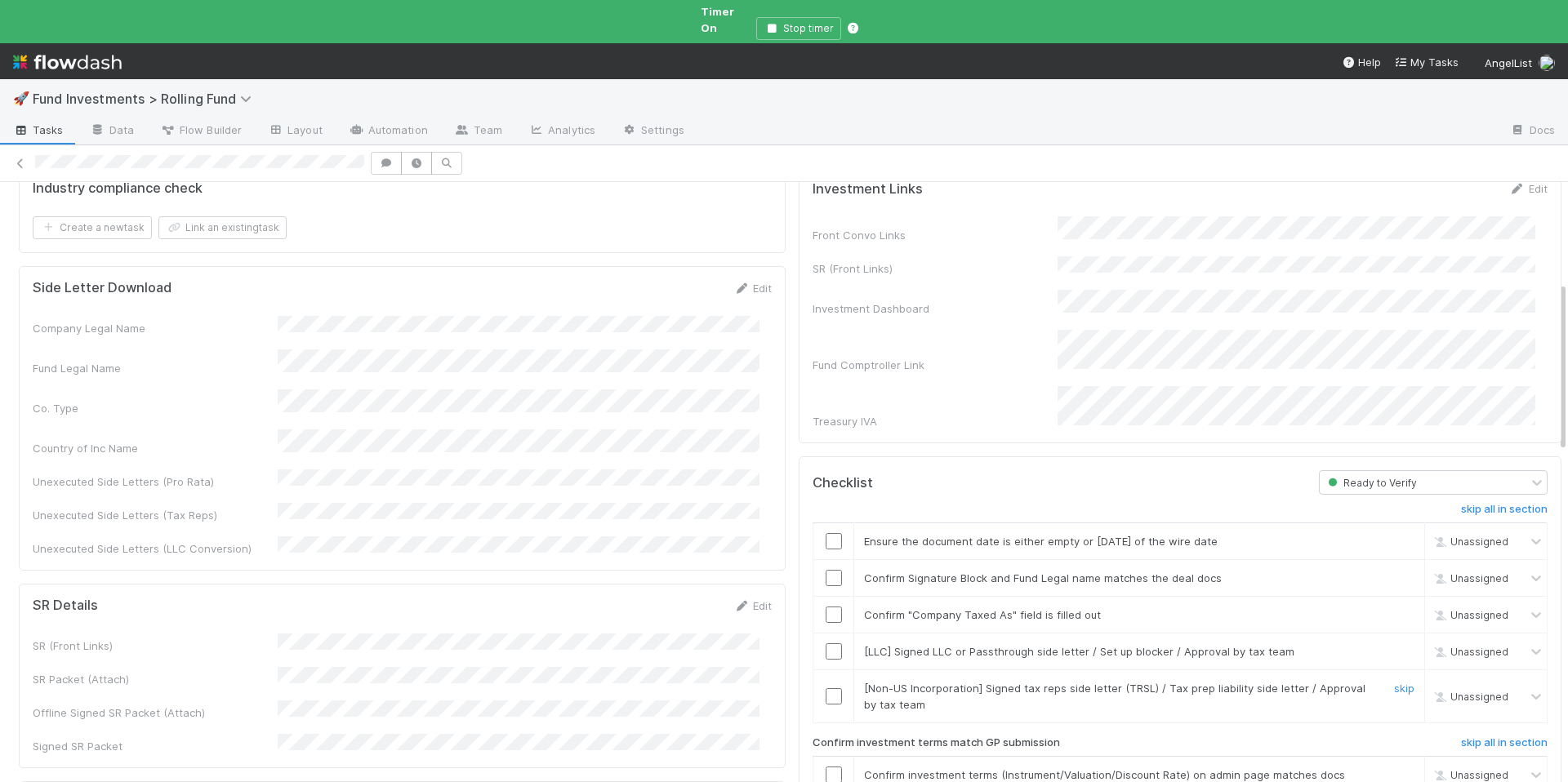
scroll to position [357, 0]
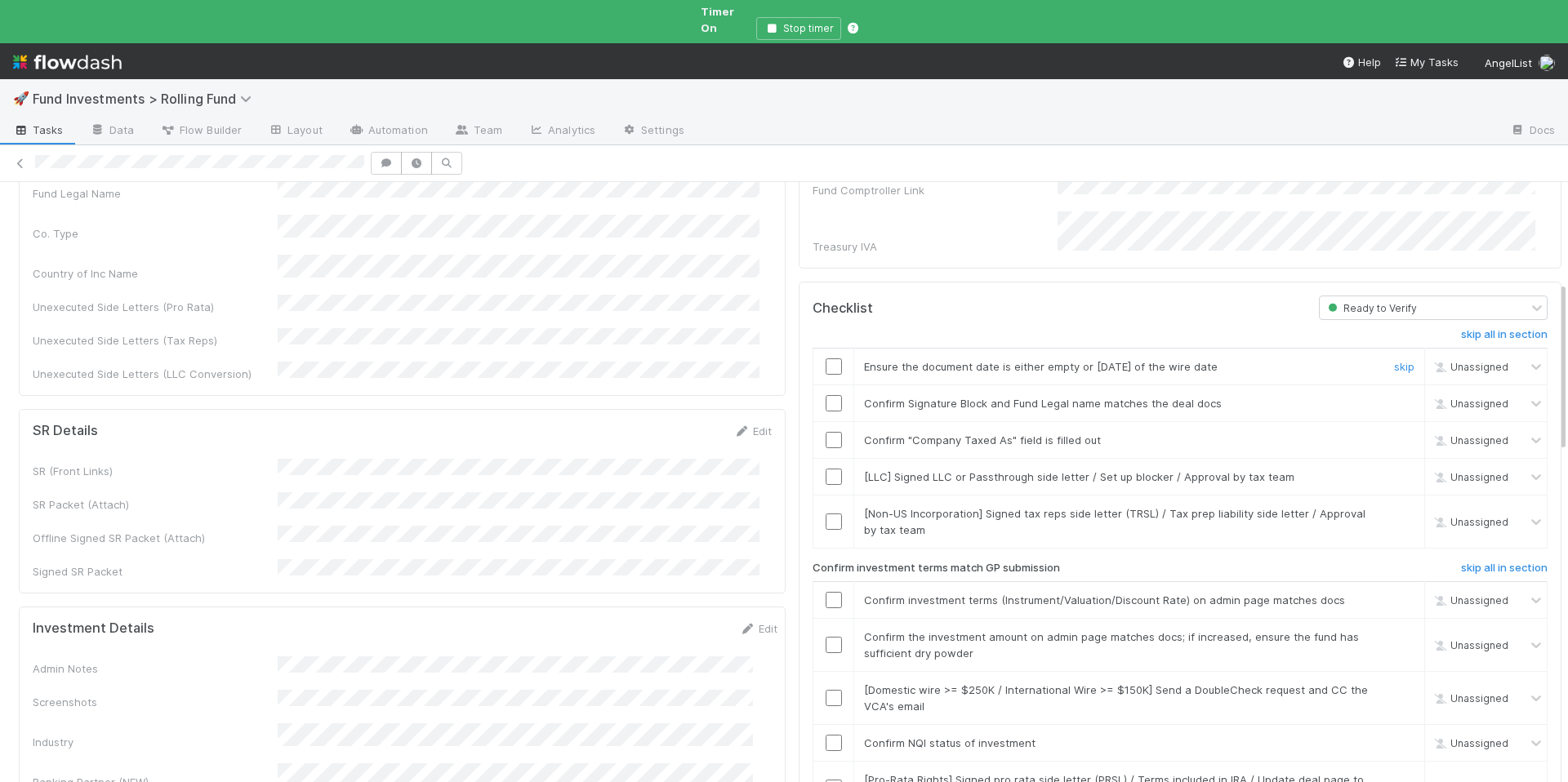
click at [827, 358] on input "checkbox" at bounding box center [833, 366] width 16 height 16
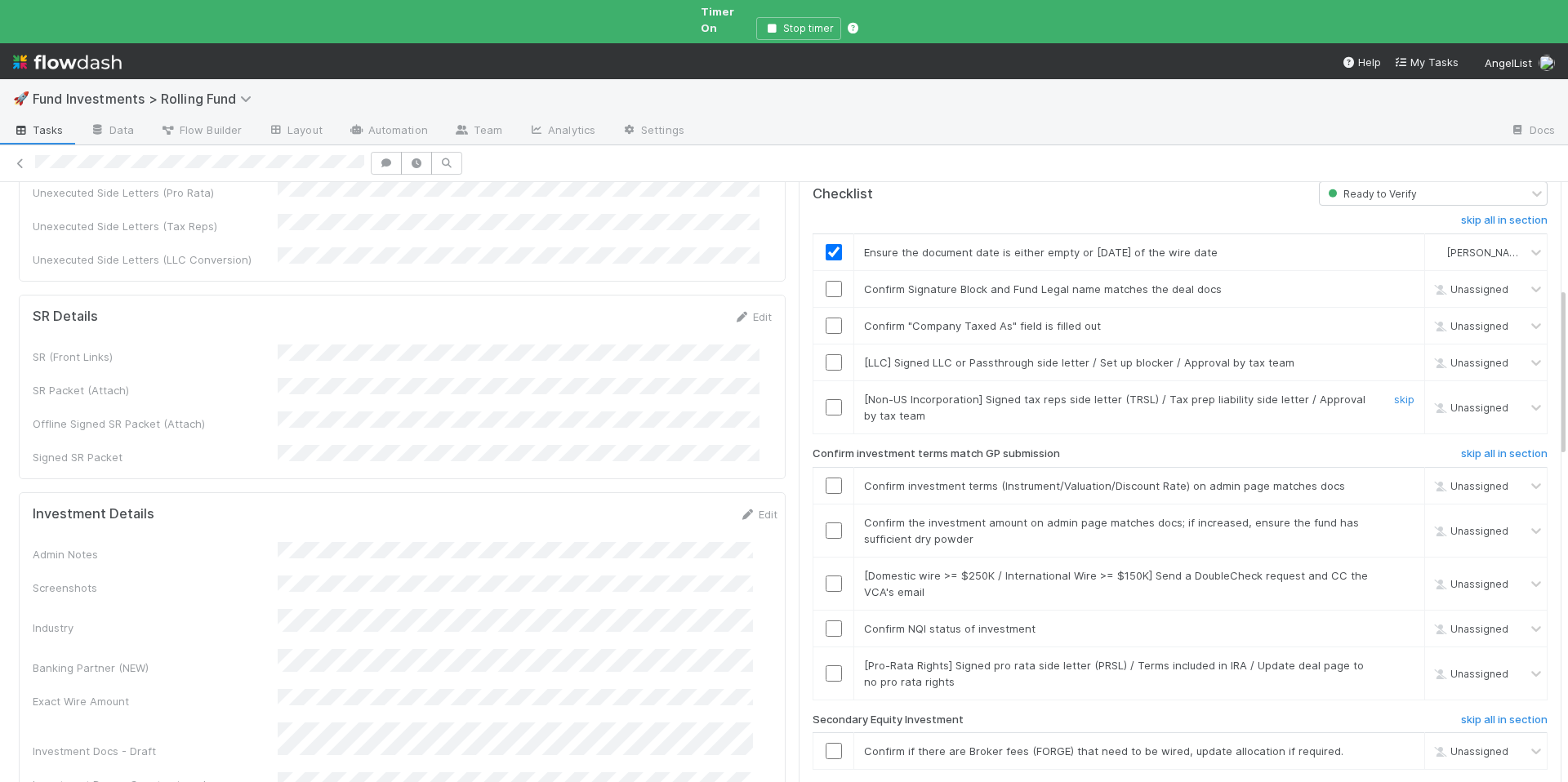
scroll to position [484, 0]
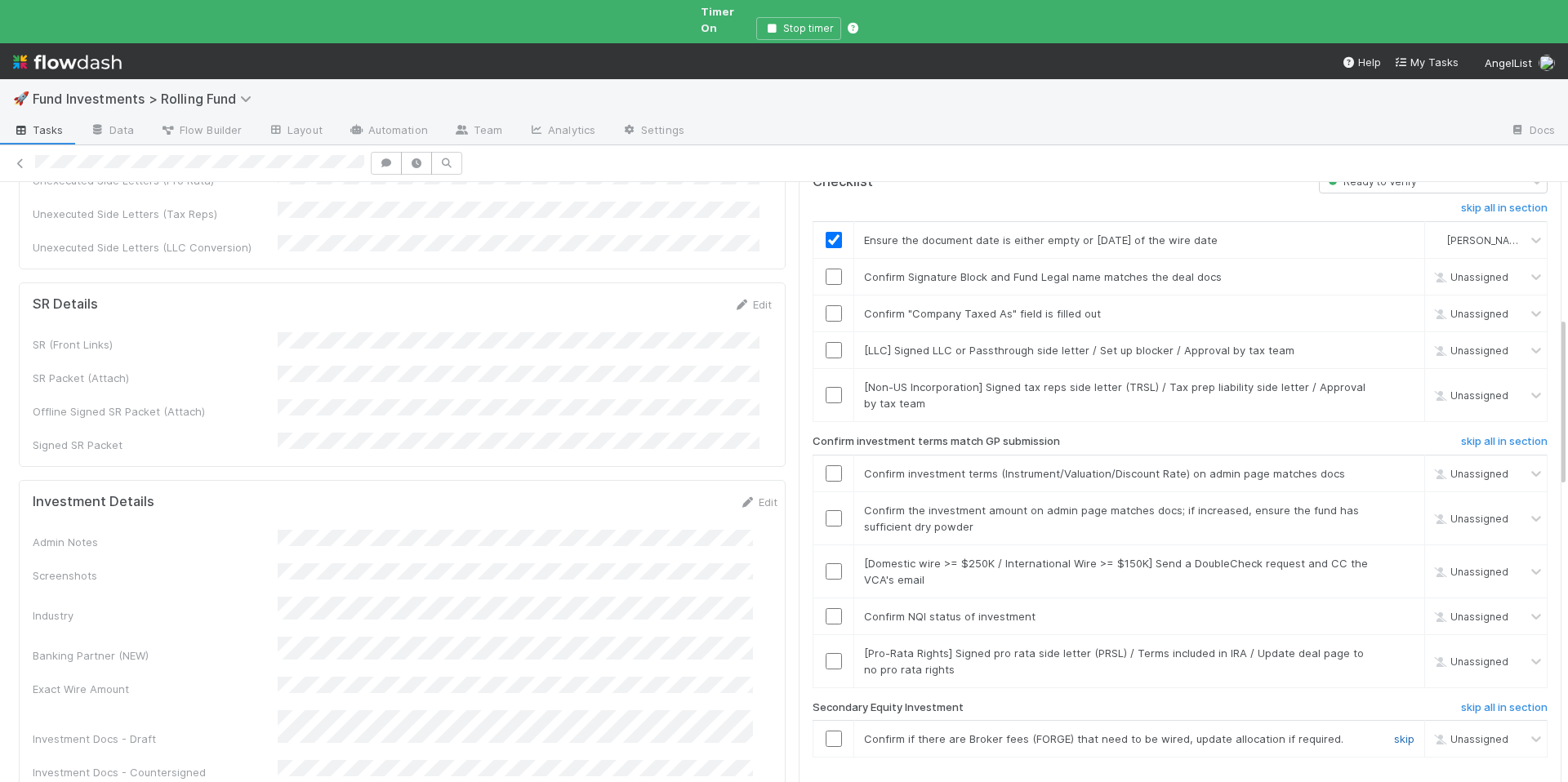
click at [1394, 732] on link "skip" at bounding box center [1404, 738] width 21 height 13
click at [1394, 647] on link "skip" at bounding box center [1404, 653] width 21 height 13
click at [826, 609] on input "checkbox" at bounding box center [833, 617] width 16 height 16
click at [1394, 344] on link "skip" at bounding box center [1404, 350] width 21 height 13
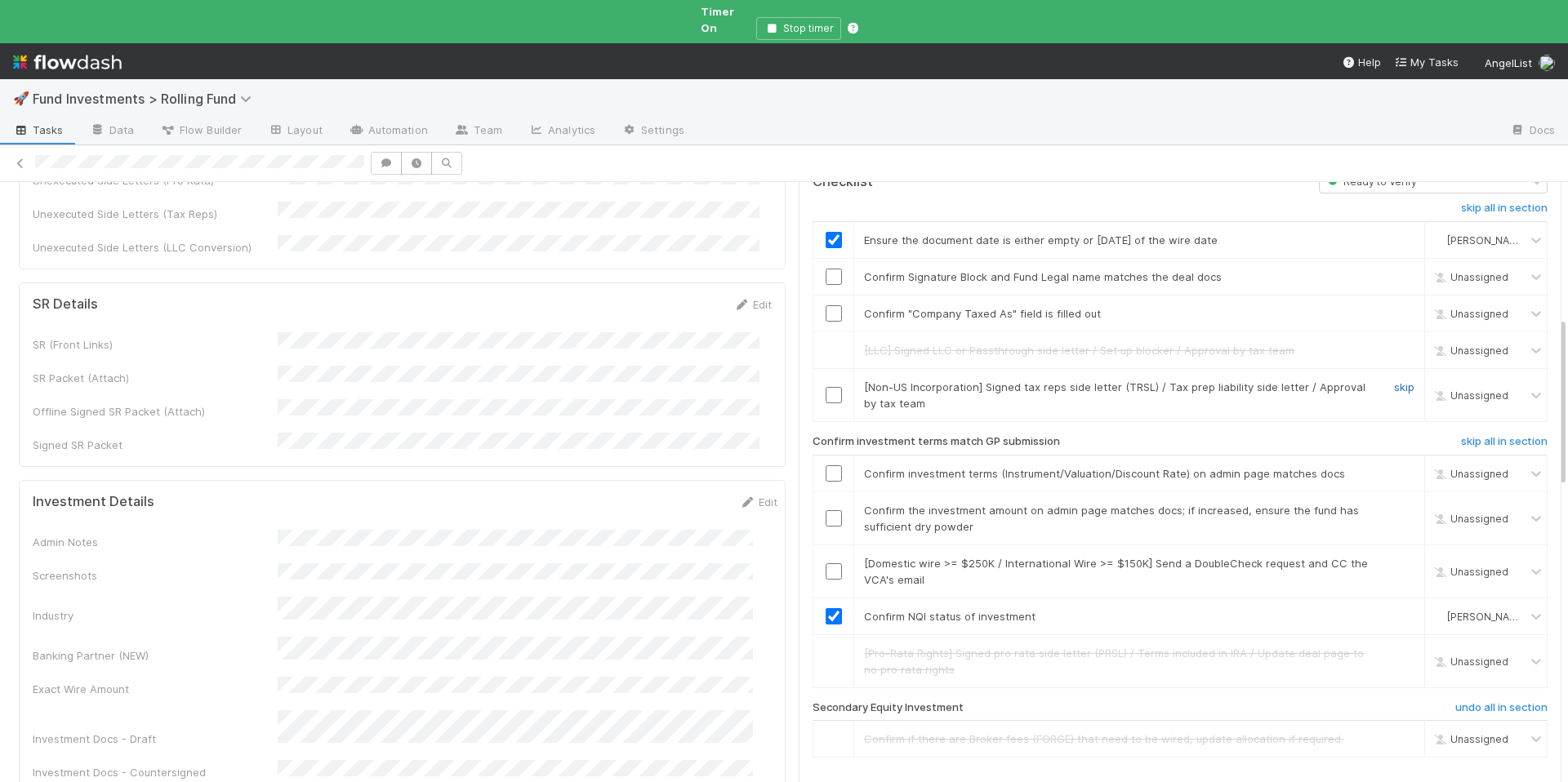
click at [1394, 381] on link "skip" at bounding box center [1404, 387] width 21 height 13
click at [826, 305] on input "checkbox" at bounding box center [833, 313] width 16 height 16
click at [826, 268] on input "checkbox" at bounding box center [833, 276] width 16 height 16
click at [826, 466] on input "checkbox" at bounding box center [833, 473] width 16 height 16
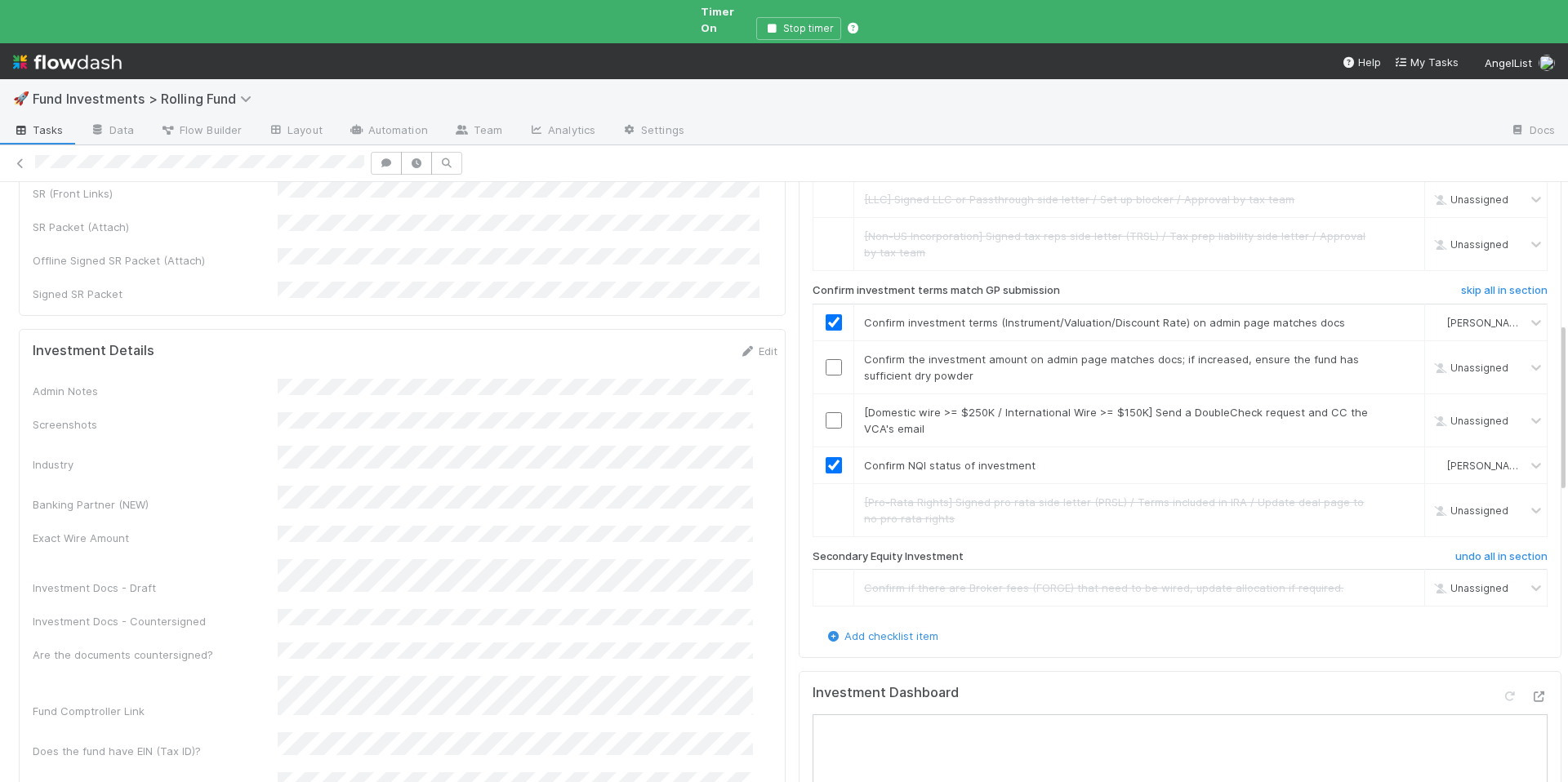
scroll to position [1032, 0]
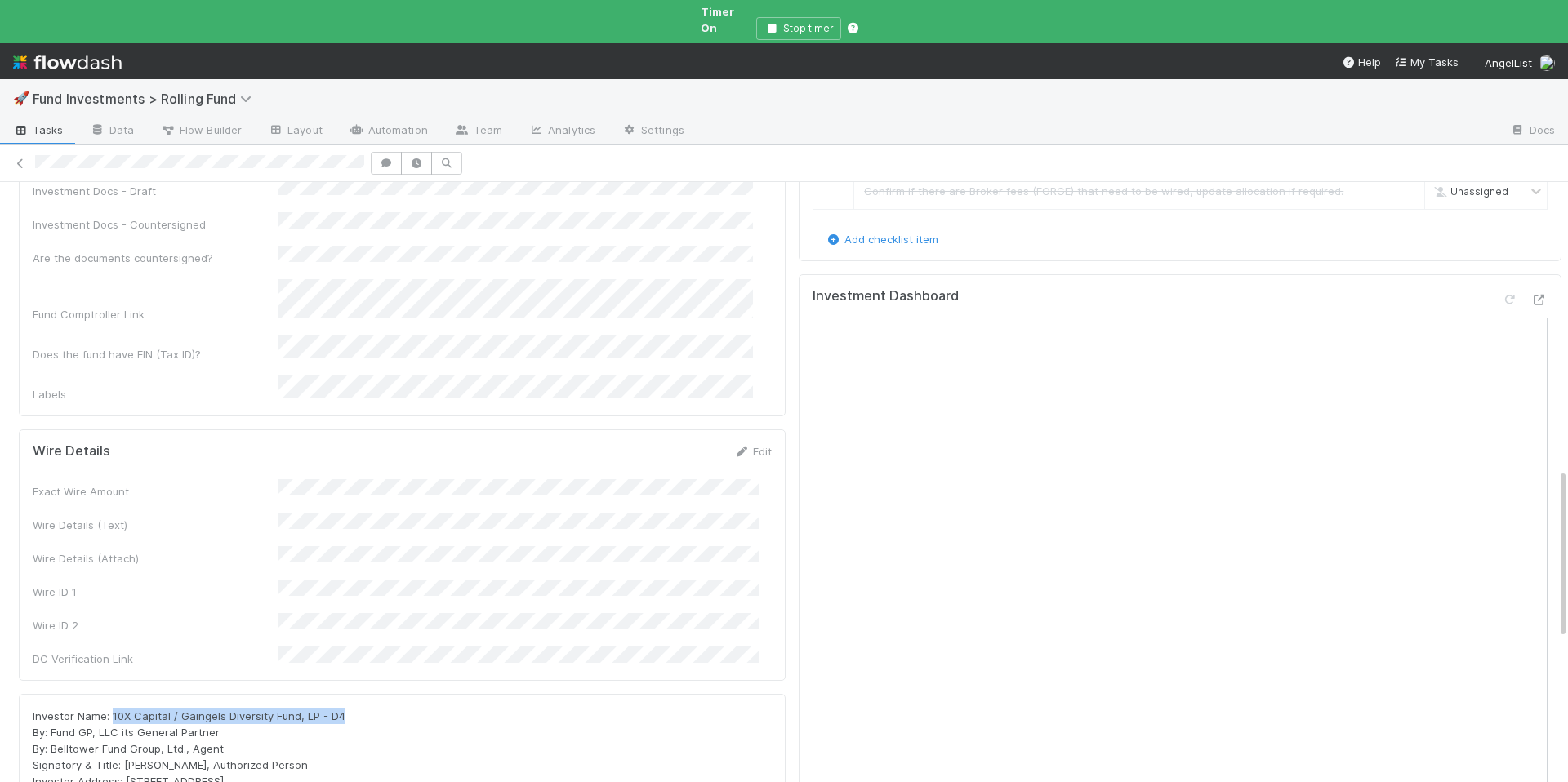
drag, startPoint x: 316, startPoint y: 584, endPoint x: 111, endPoint y: 582, distance: 205.0
click at [111, 708] on div "Investor Name: 10X Capital / Gaingels Diversity Fund, LP - D4 By: Fund GP, LLC …" at bounding box center [402, 757] width 739 height 98
copy span "10X Capital / Gaingels Diversity Fund, LP - D4"
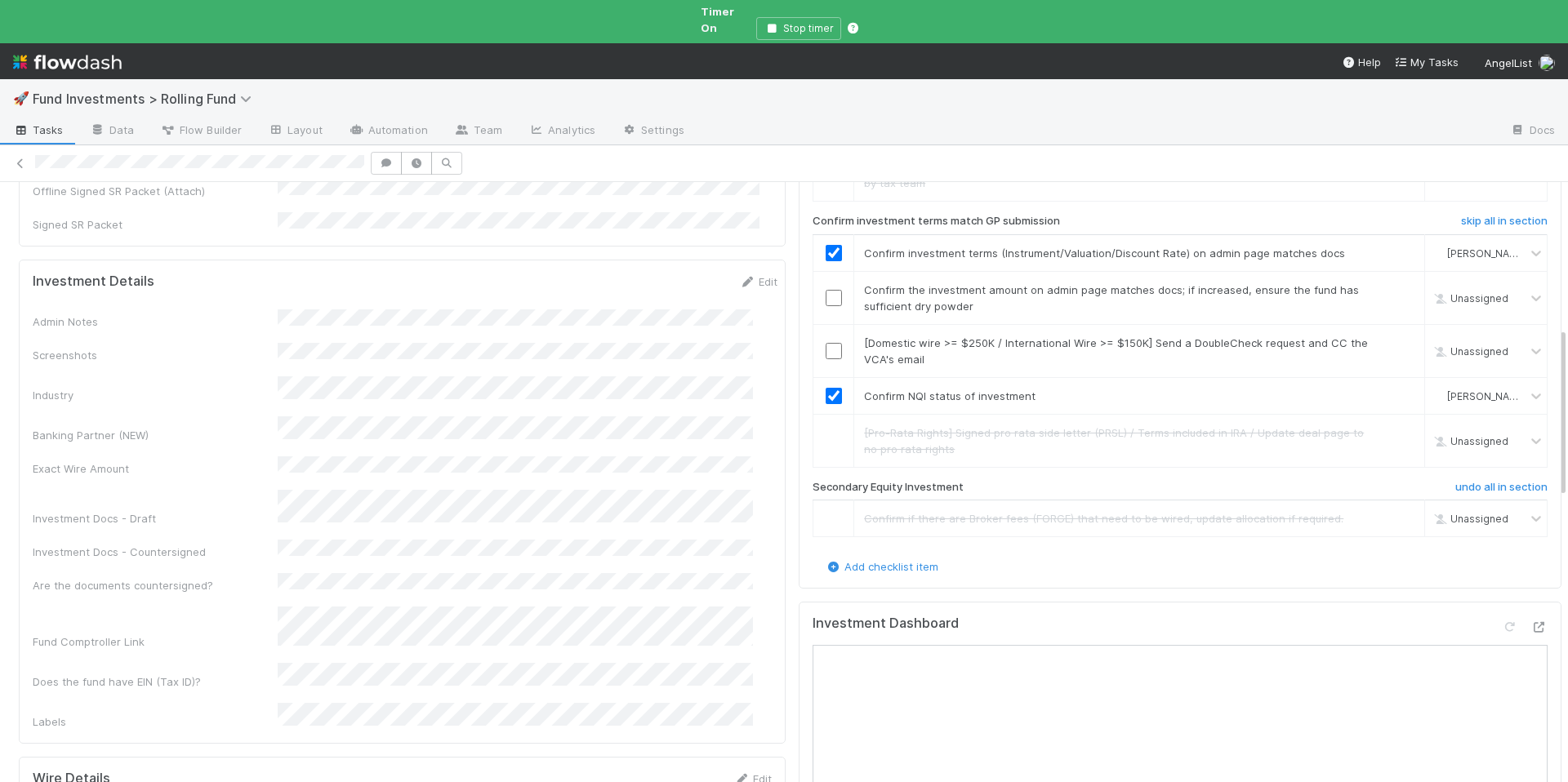
scroll to position [523, 0]
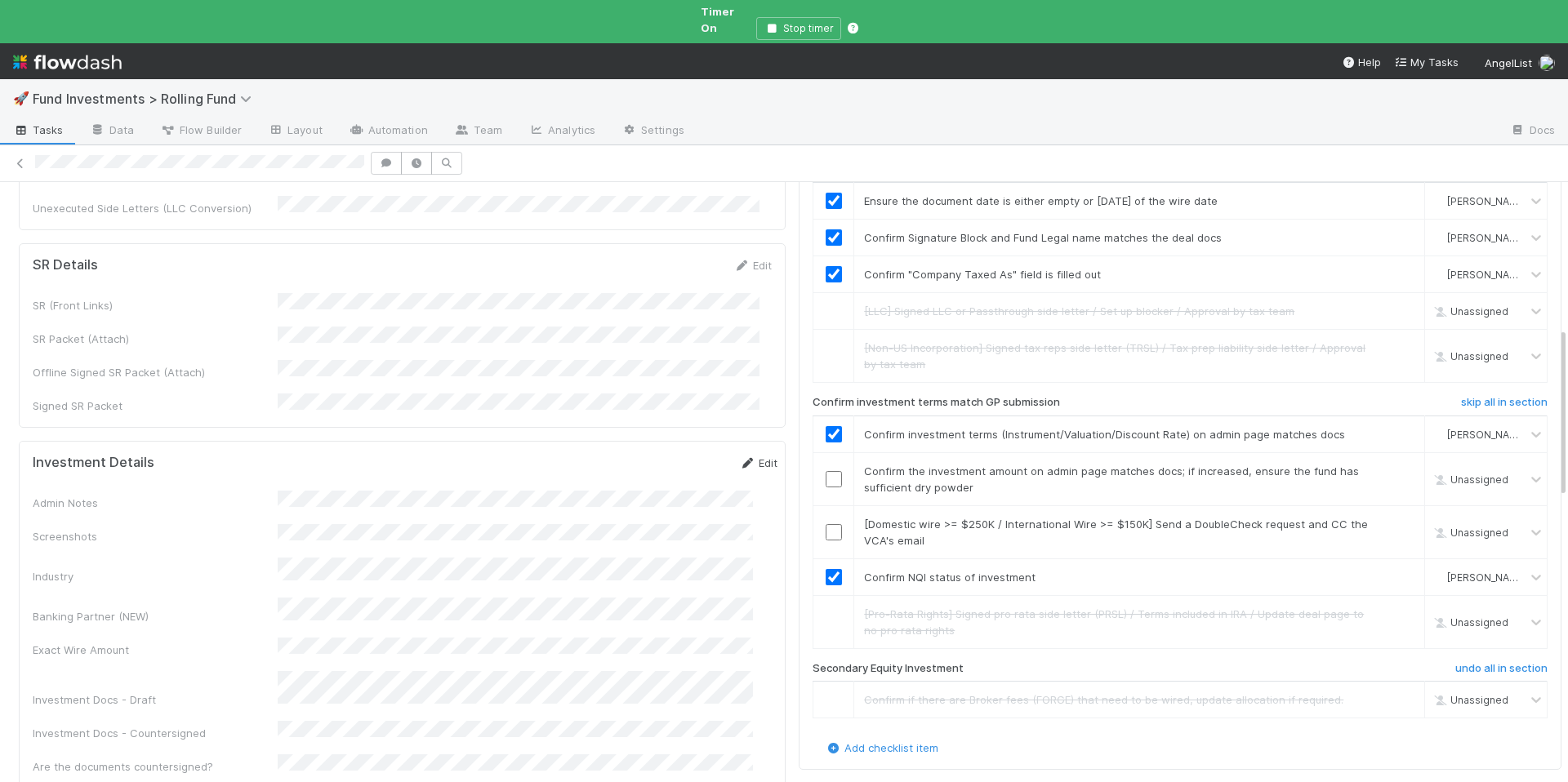
click at [739, 458] on icon at bounding box center [747, 463] width 16 height 10
click at [414, 555] on div "Admin Notes Screenshots Industry Banking Partner (NEW) Exact Wire Amount Invest…" at bounding box center [405, 773] width 745 height 540
click at [667, 454] on button "Save" at bounding box center [690, 468] width 46 height 27
click at [1394, 518] on link "skip" at bounding box center [1404, 524] width 21 height 13
click at [826, 472] on input "checkbox" at bounding box center [833, 479] width 16 height 16
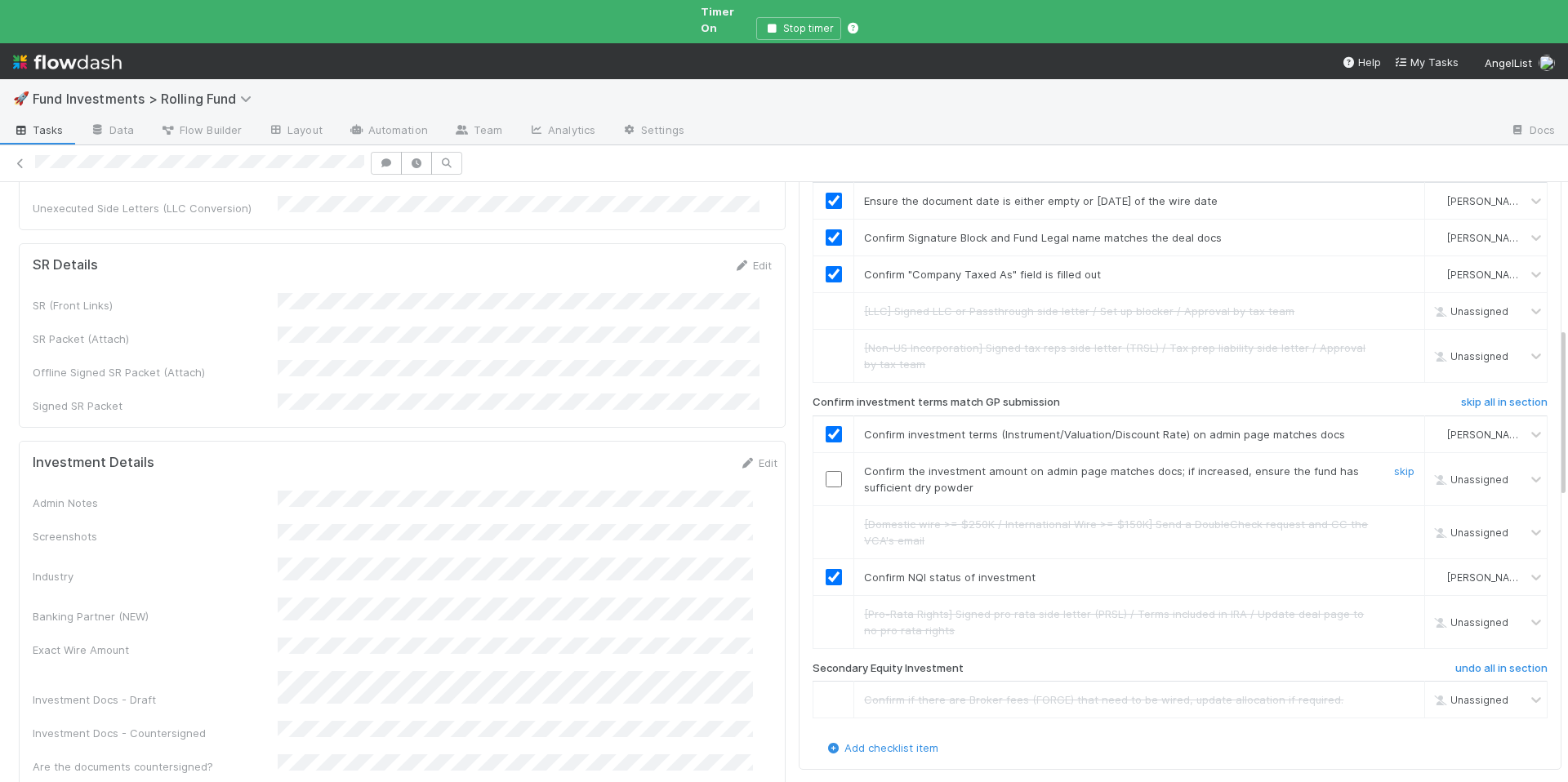
click at [826, 472] on input "checkbox" at bounding box center [833, 479] width 16 height 16
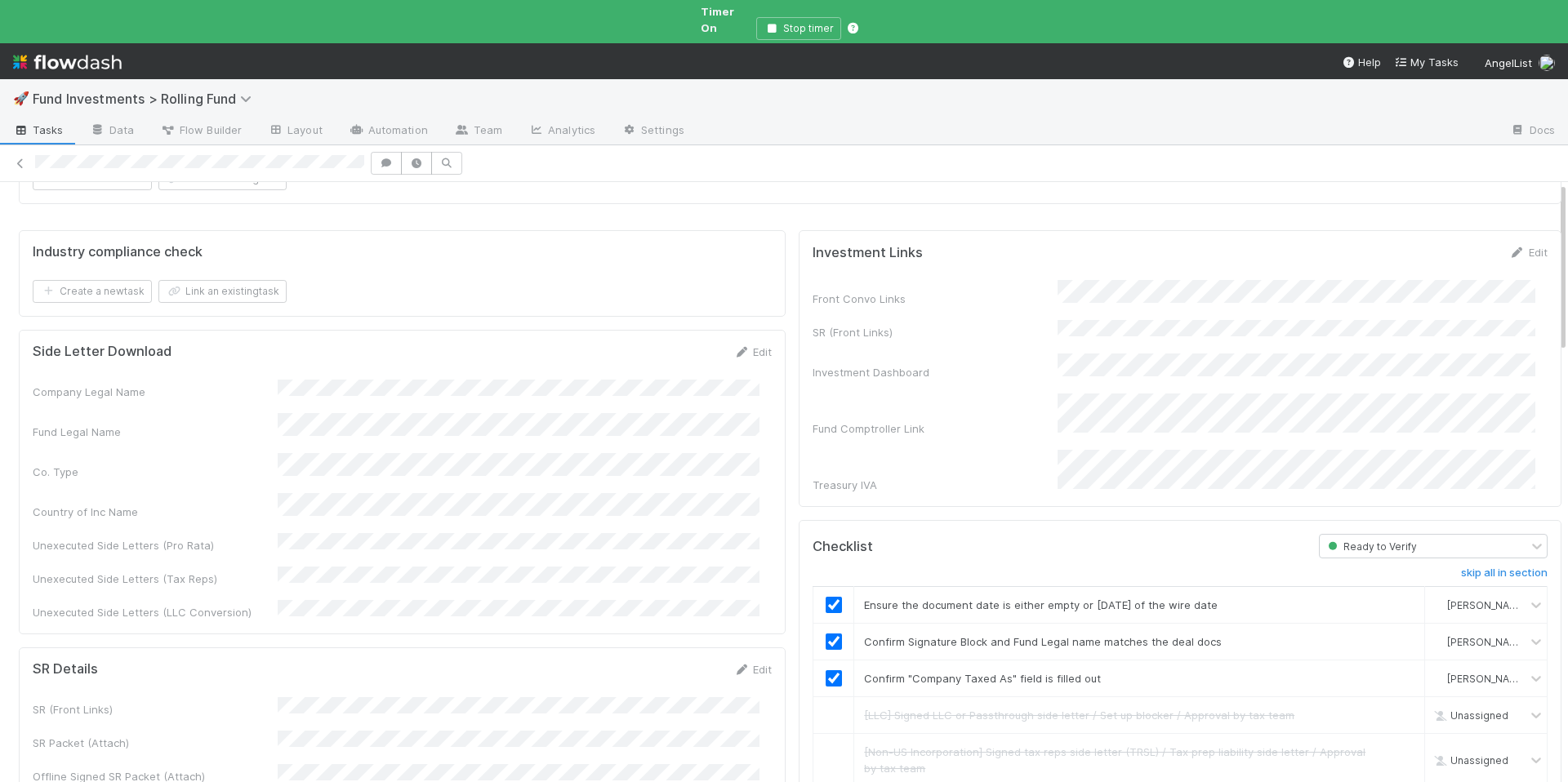
scroll to position [0, 0]
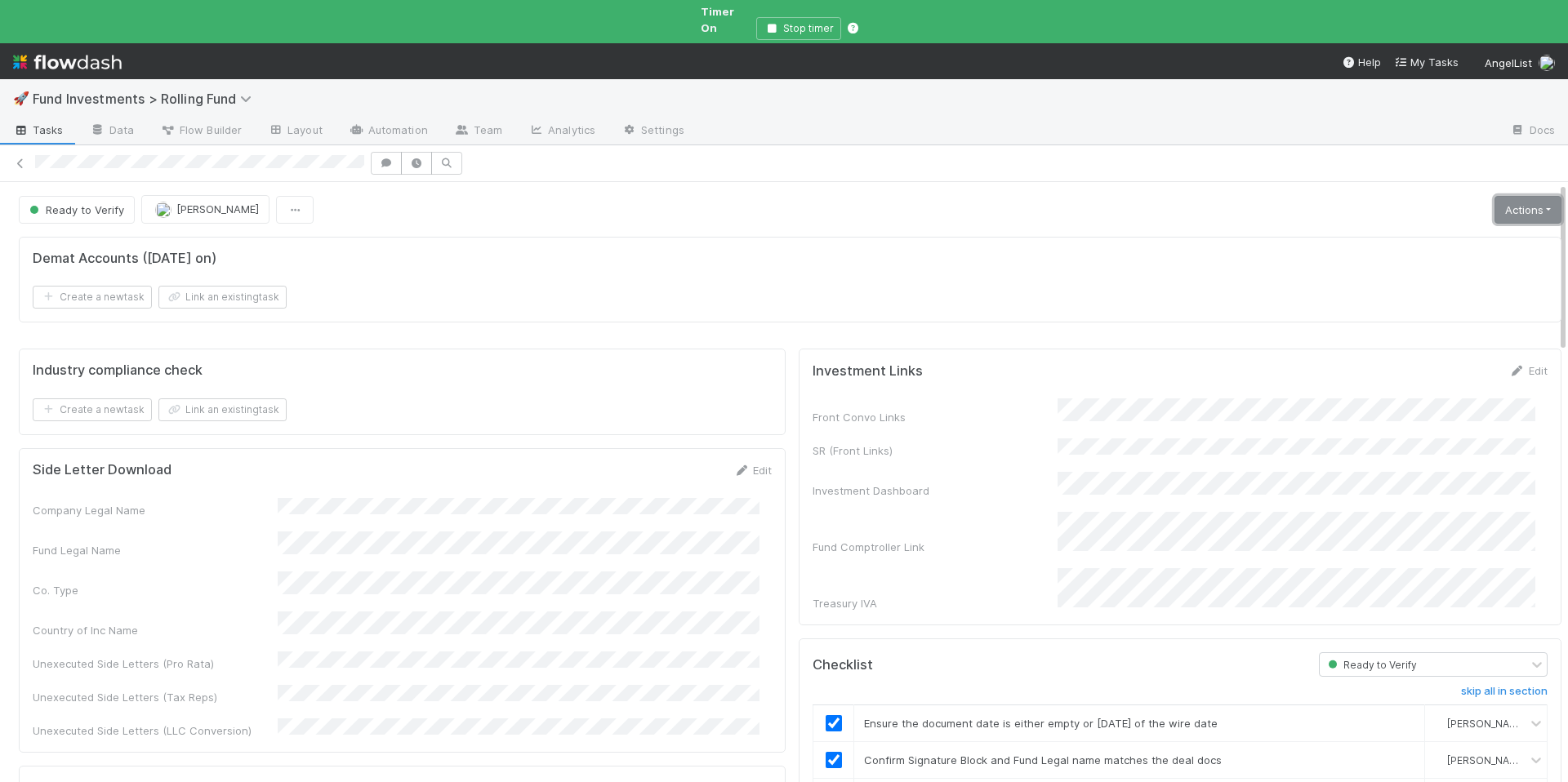
click at [1494, 197] on link "Actions" at bounding box center [1528, 210] width 67 height 27
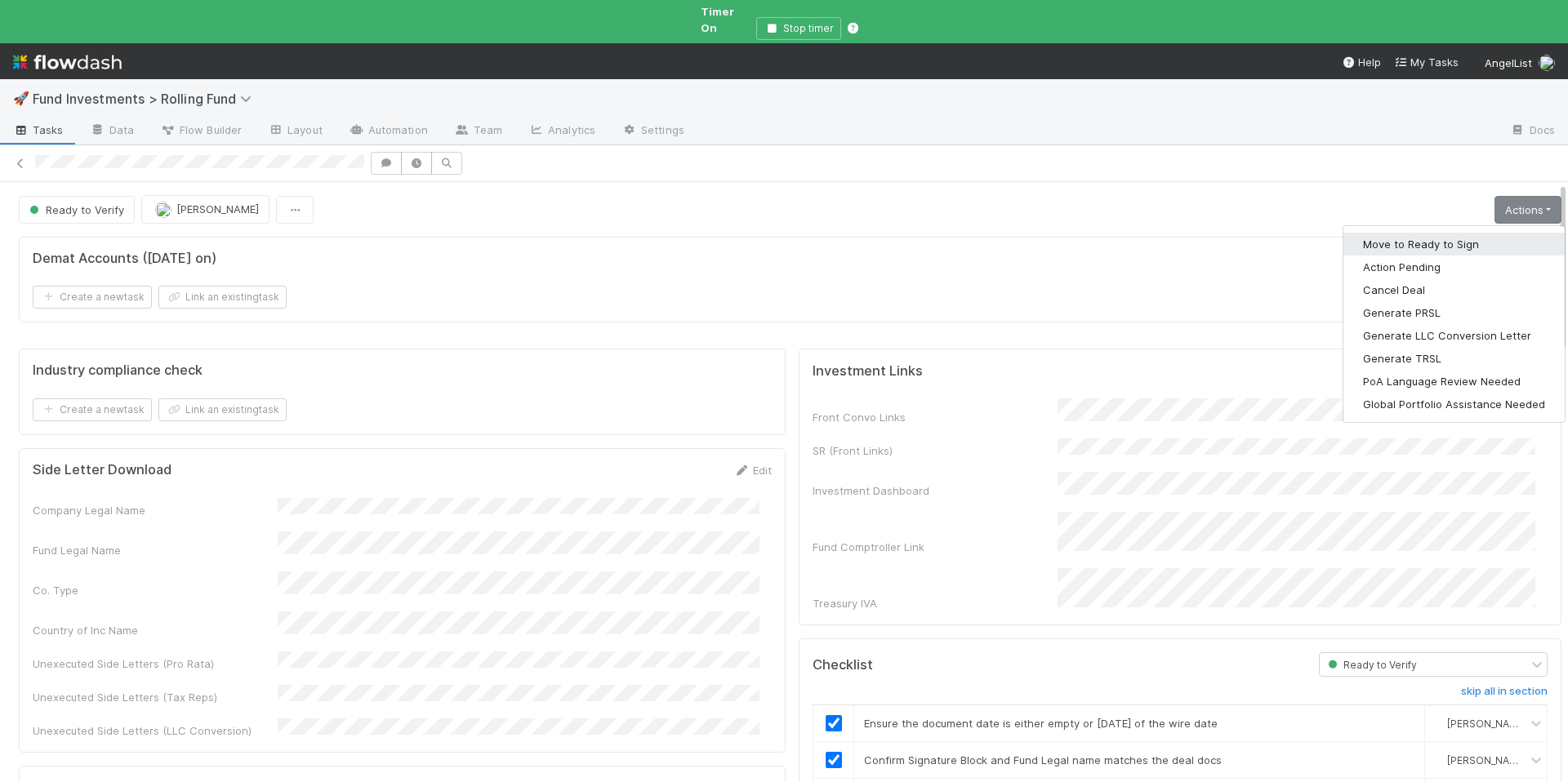
click at [1368, 232] on button "Move to Ready to Sign" at bounding box center [1454, 244] width 221 height 23
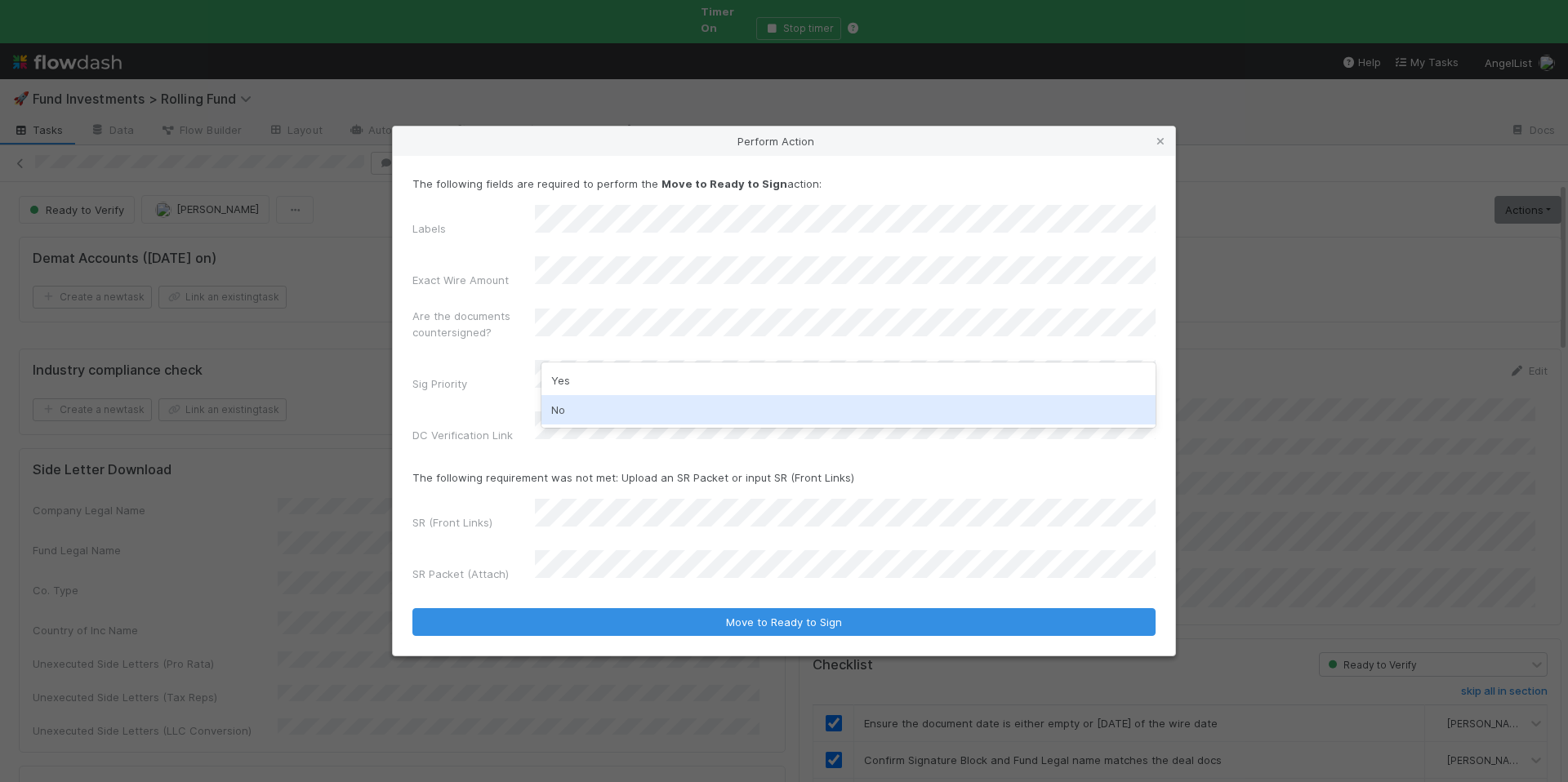
click at [609, 412] on div "No" at bounding box center [848, 410] width 614 height 29
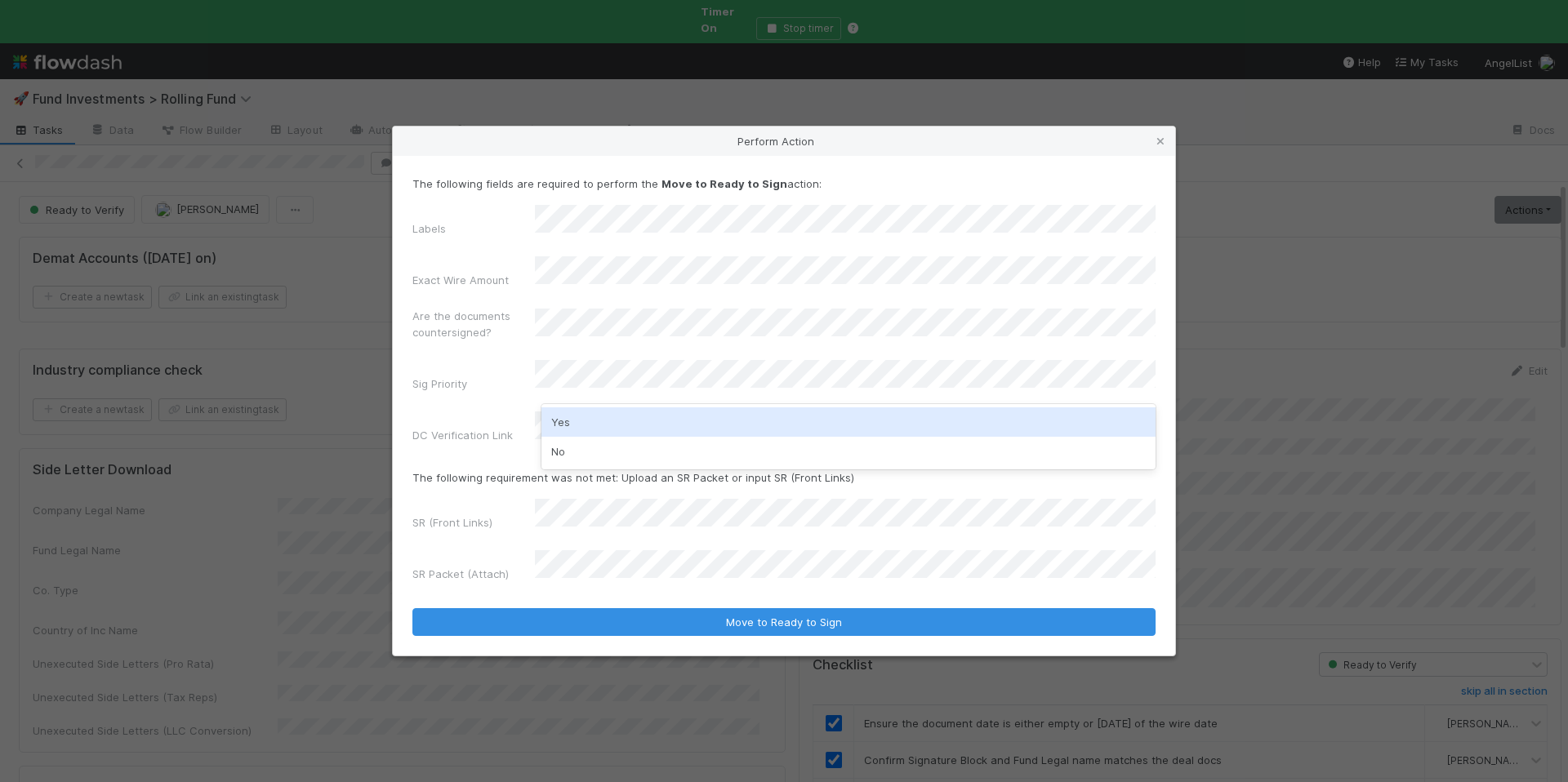
click at [596, 442] on div "No" at bounding box center [848, 452] width 614 height 29
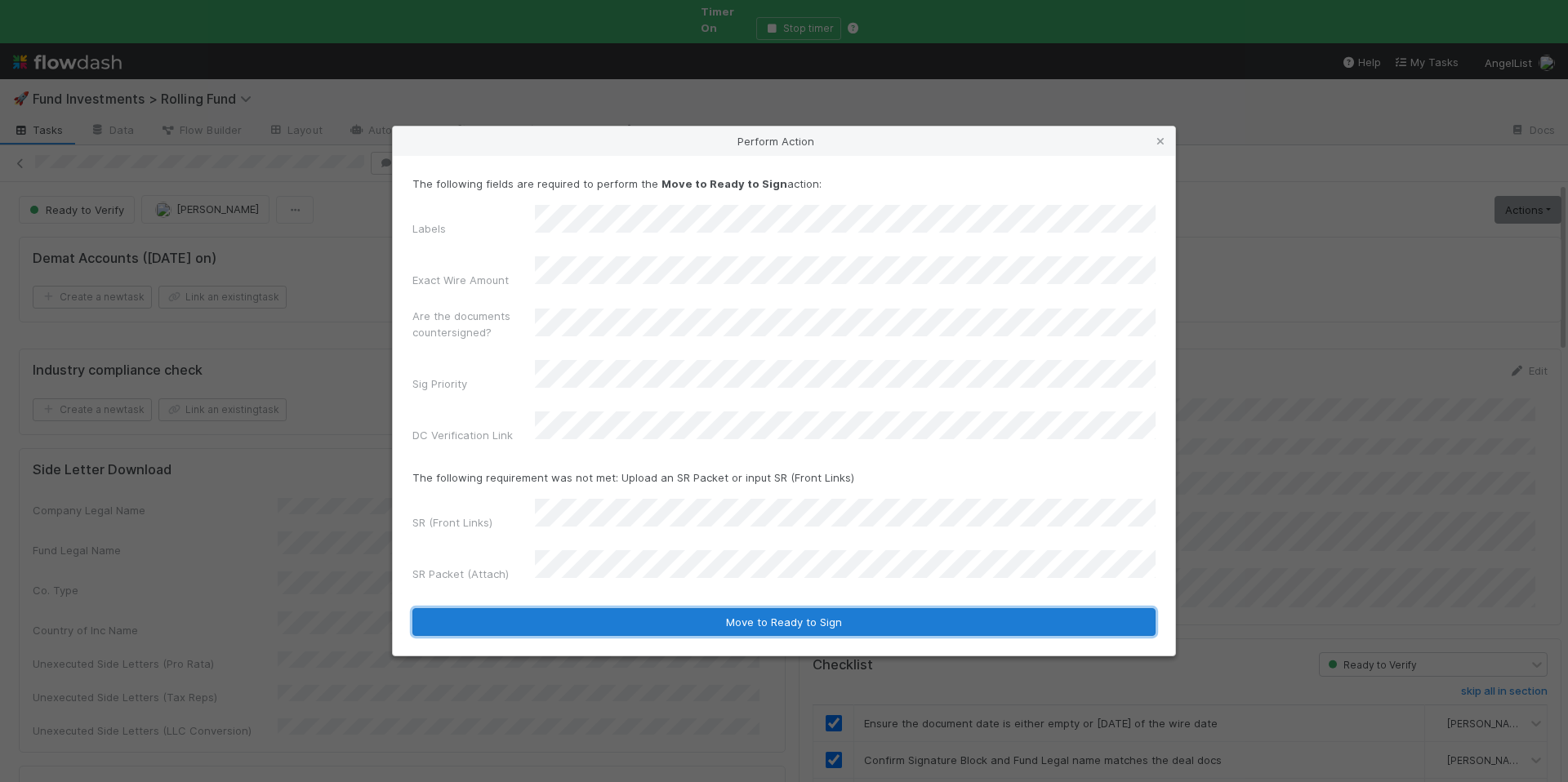
click at [778, 609] on button "Move to Ready to Sign" at bounding box center [784, 623] width 743 height 27
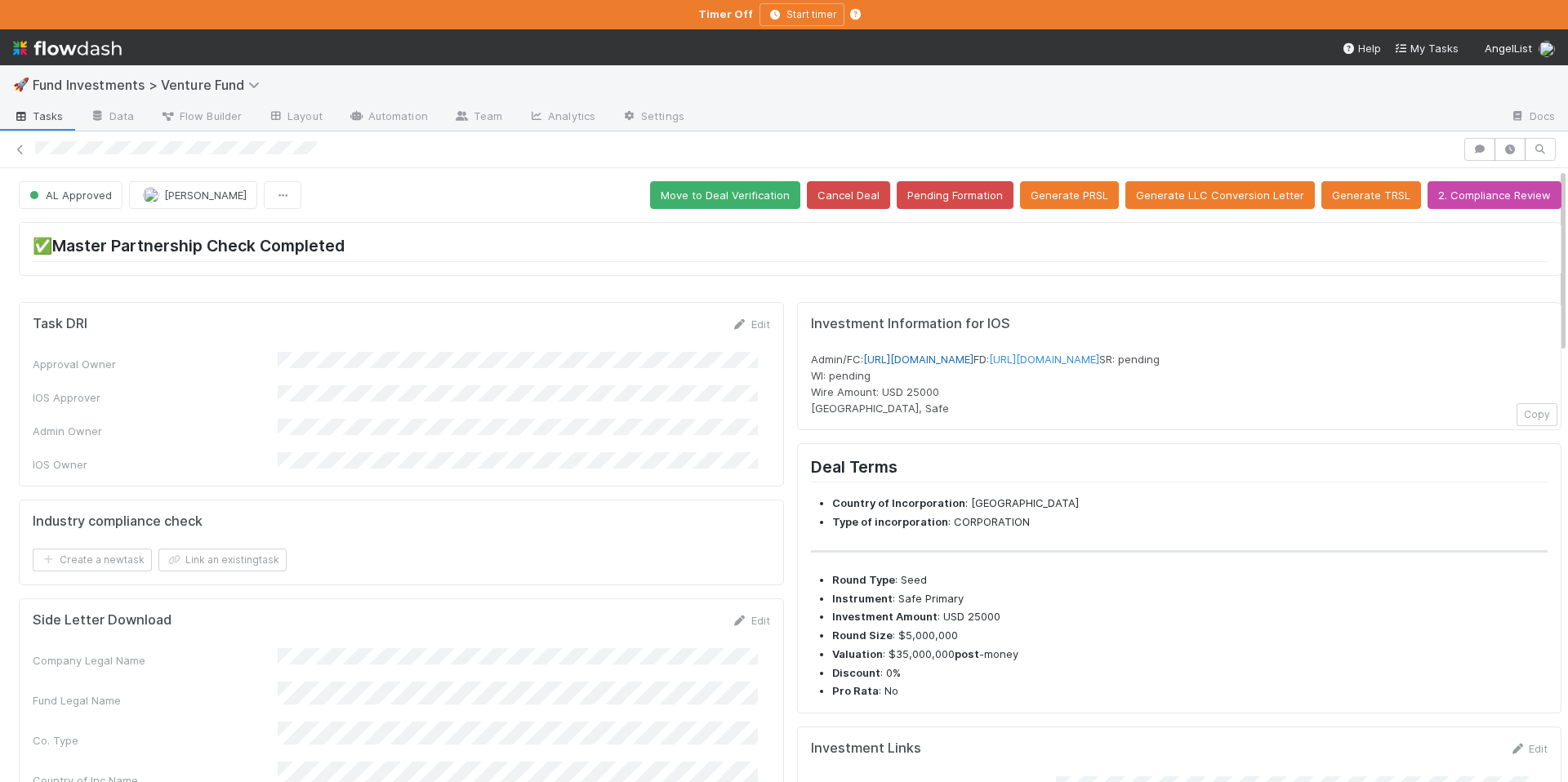
click at [973, 358] on link "[URL][DOMAIN_NAME]" at bounding box center [918, 358] width 111 height 13
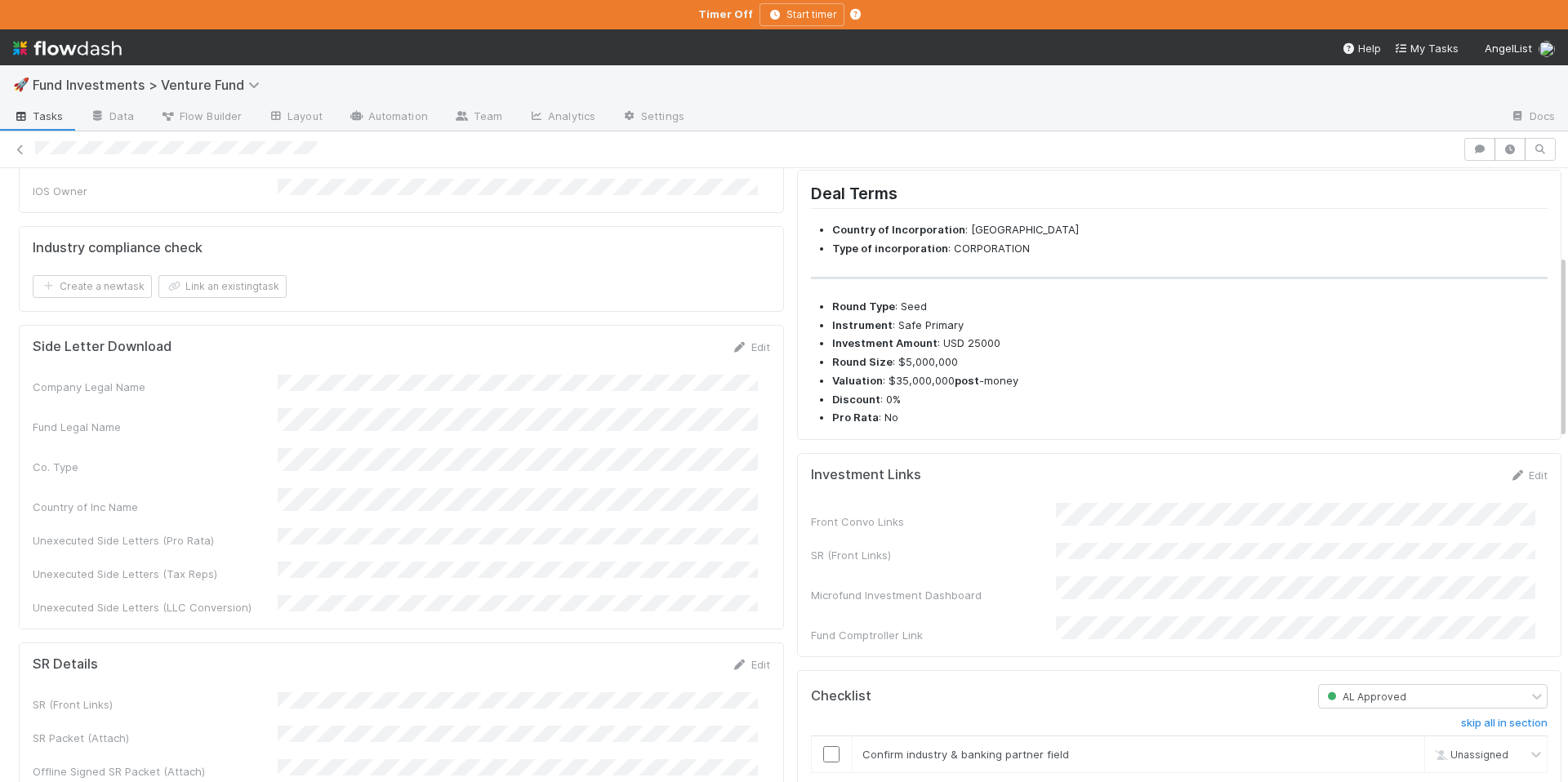
scroll to position [626, 0]
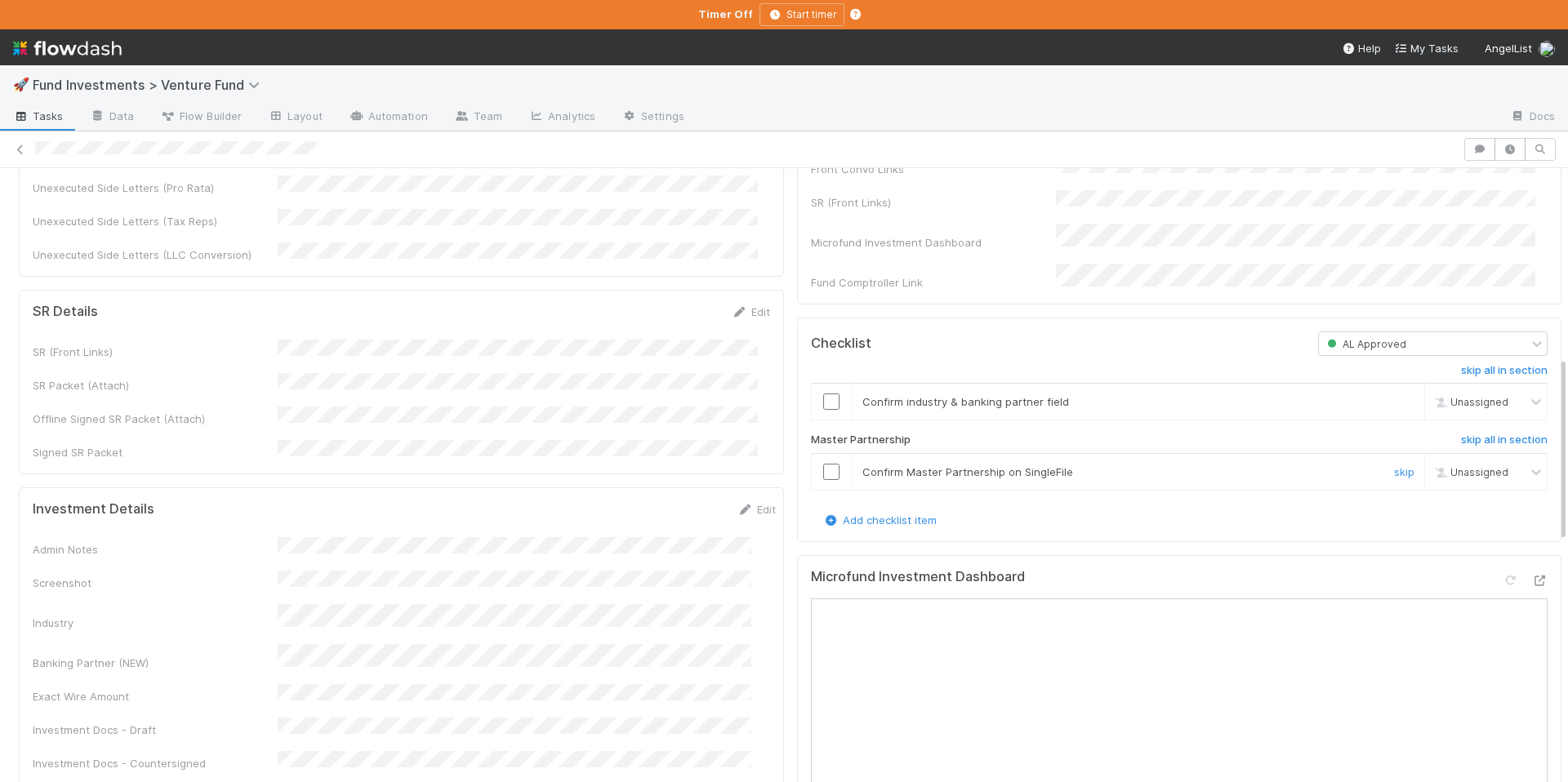
click at [823, 480] on input "checkbox" at bounding box center [831, 472] width 16 height 16
click at [823, 410] on input "checkbox" at bounding box center [831, 401] width 16 height 16
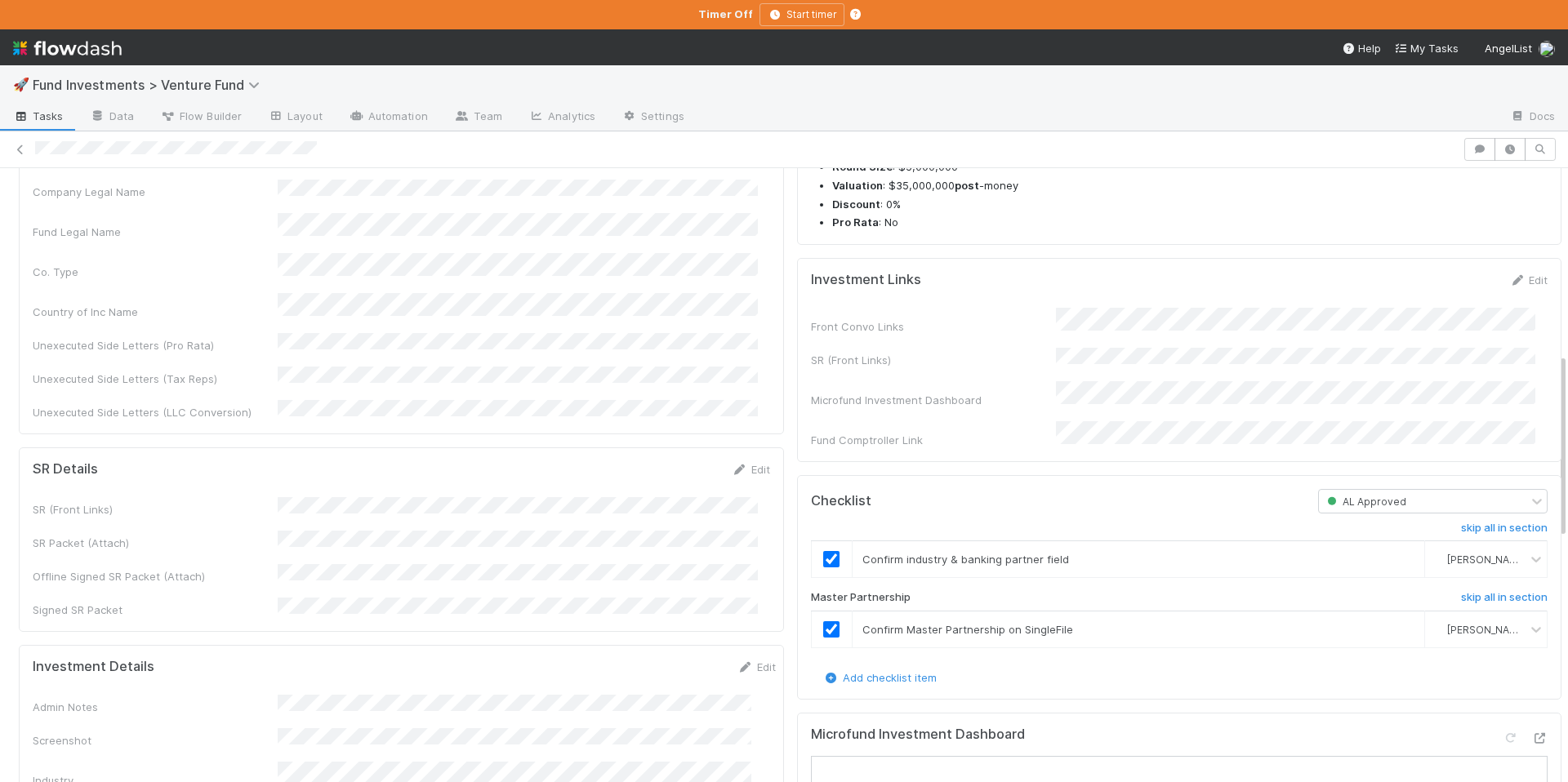
scroll to position [0, 0]
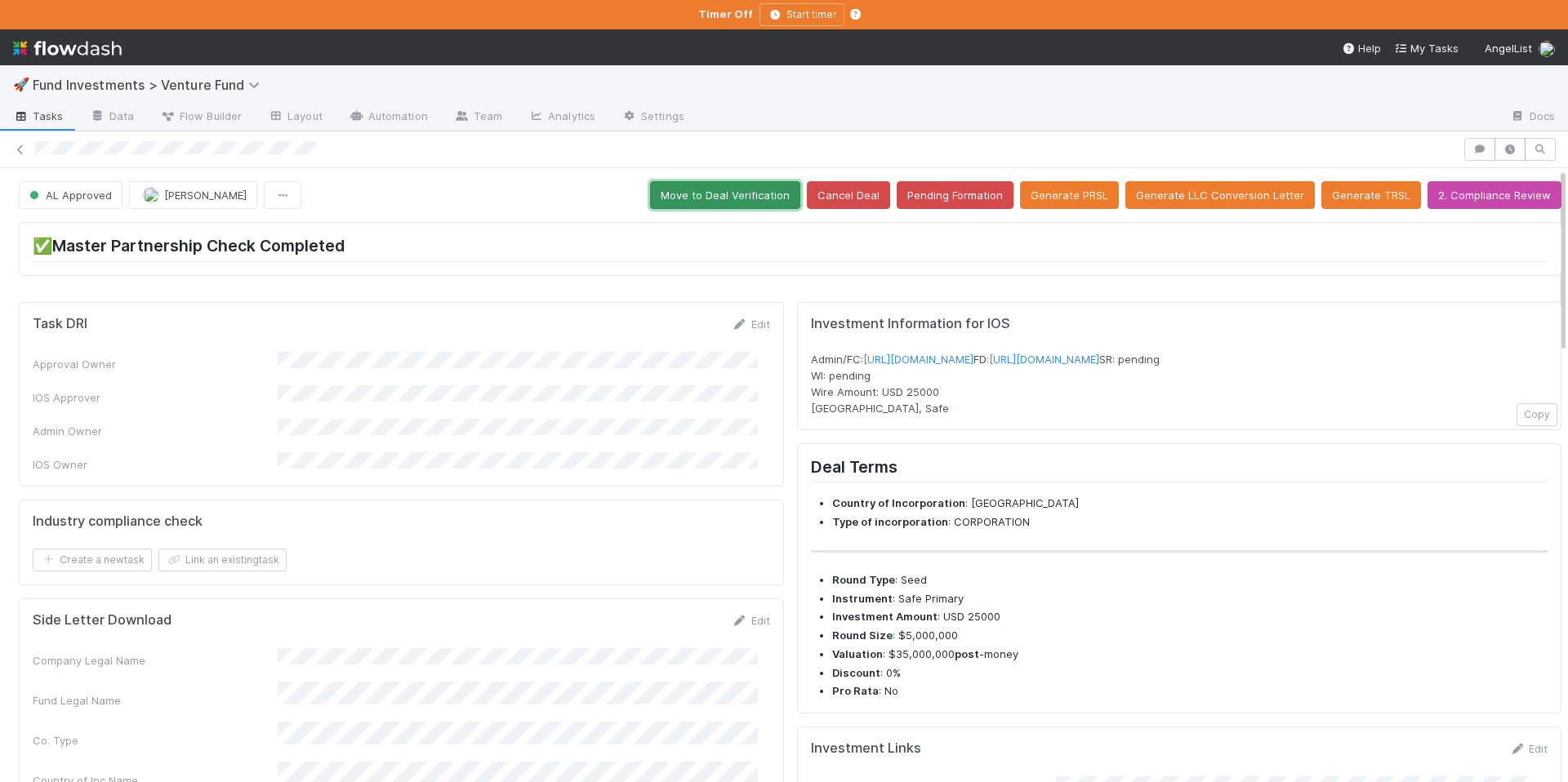
click at [736, 191] on button "Move to Deal Verification" at bounding box center [724, 195] width 150 height 27
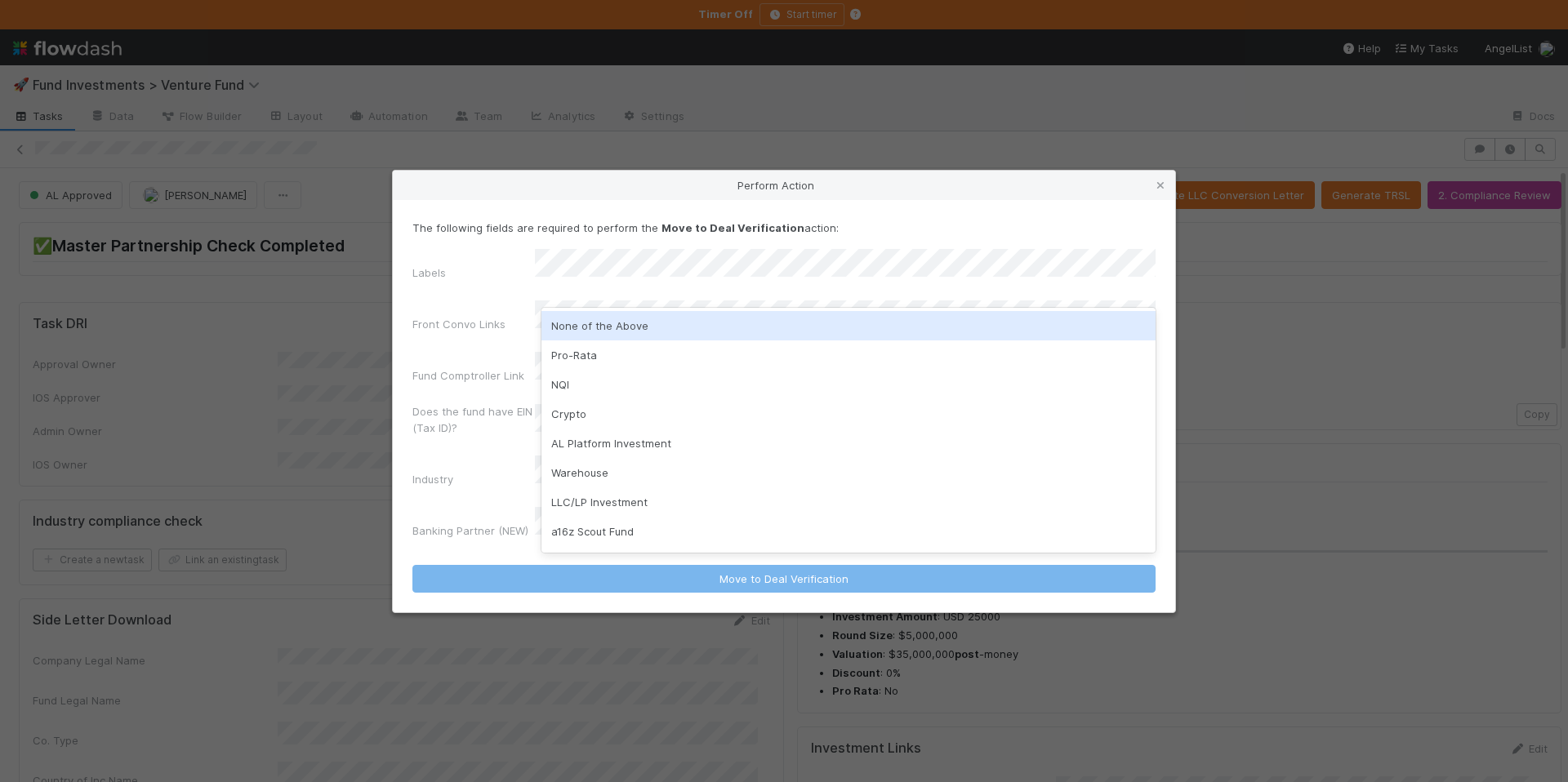
click at [661, 322] on div "None of the Above" at bounding box center [848, 326] width 614 height 29
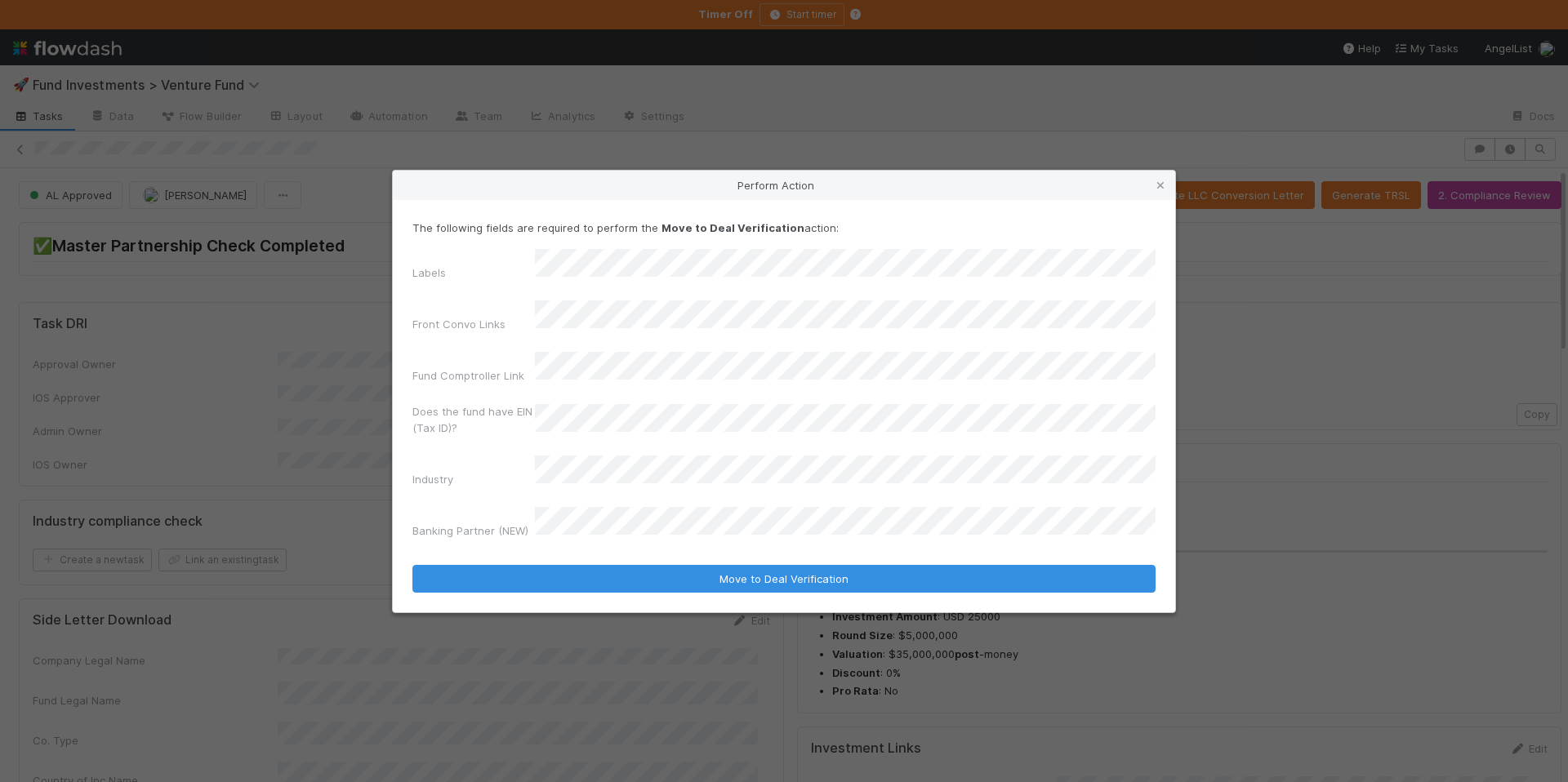
drag, startPoint x: 423, startPoint y: 415, endPoint x: 514, endPoint y: 471, distance: 106.9
click at [423, 415] on label"] "Does the fund have EIN (Tax ID)?" at bounding box center [473, 419] width 123 height 33
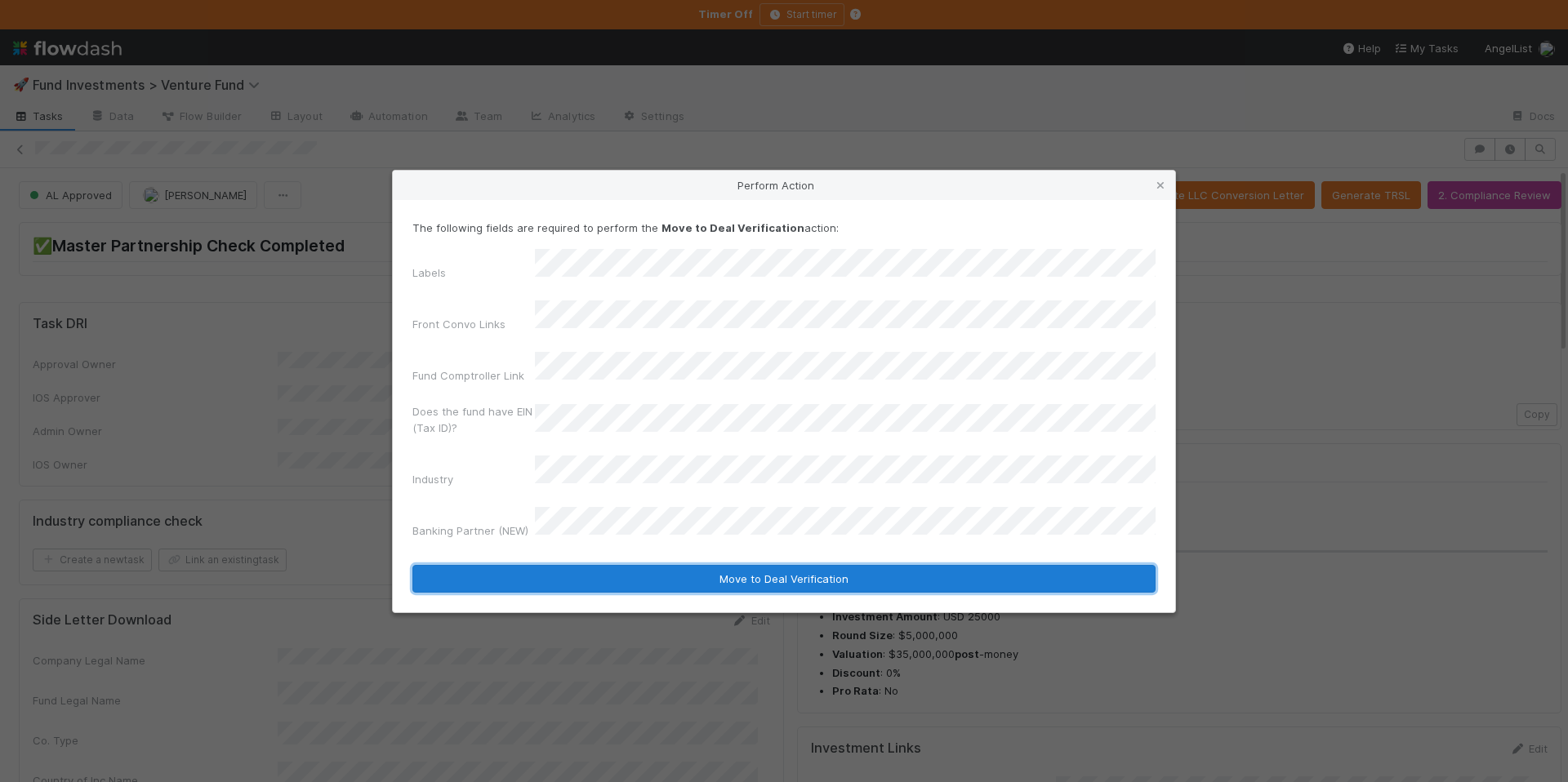
click at [640, 565] on button "Move to Deal Verification" at bounding box center [784, 579] width 743 height 27
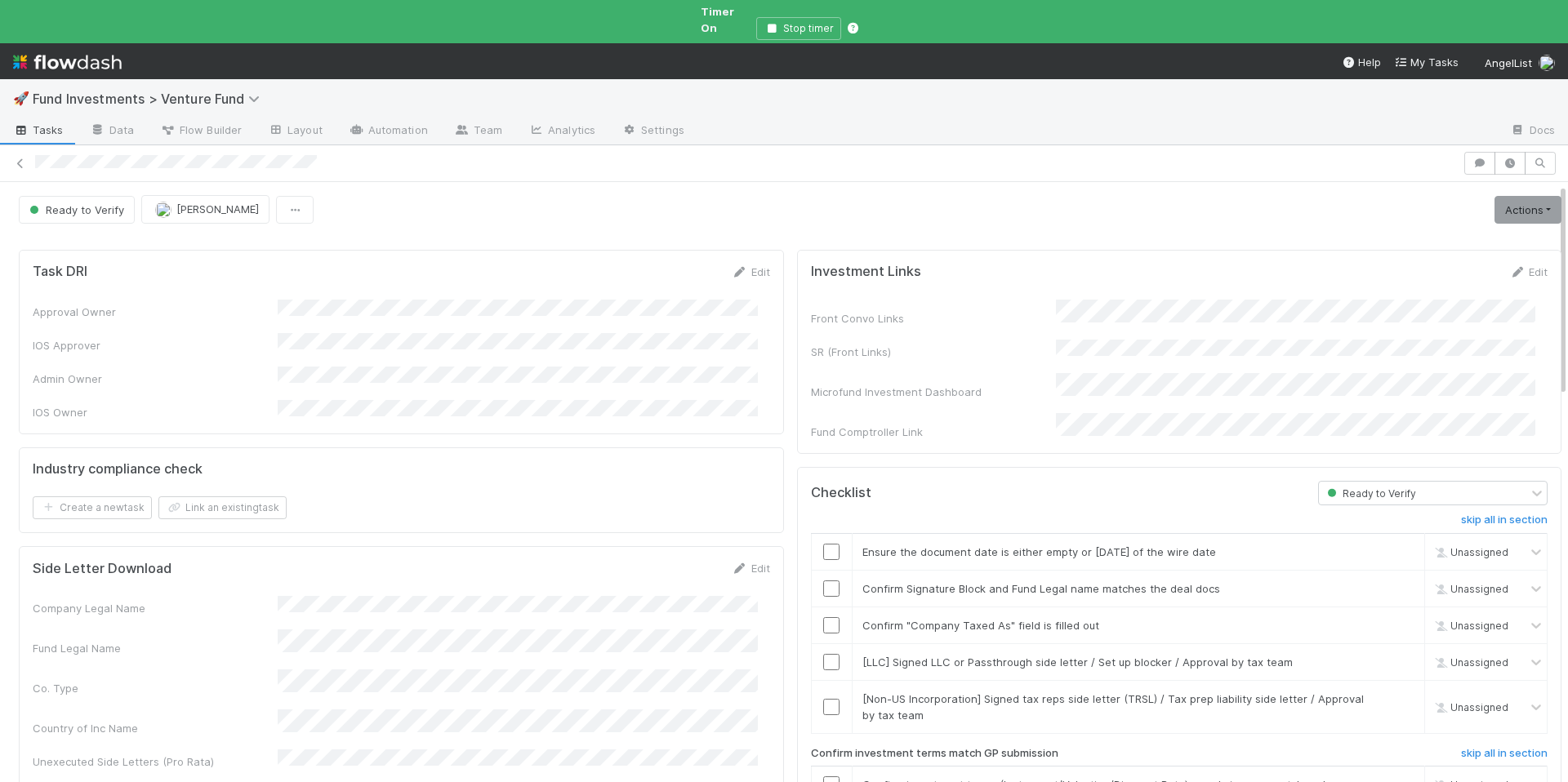
scroll to position [327, 0]
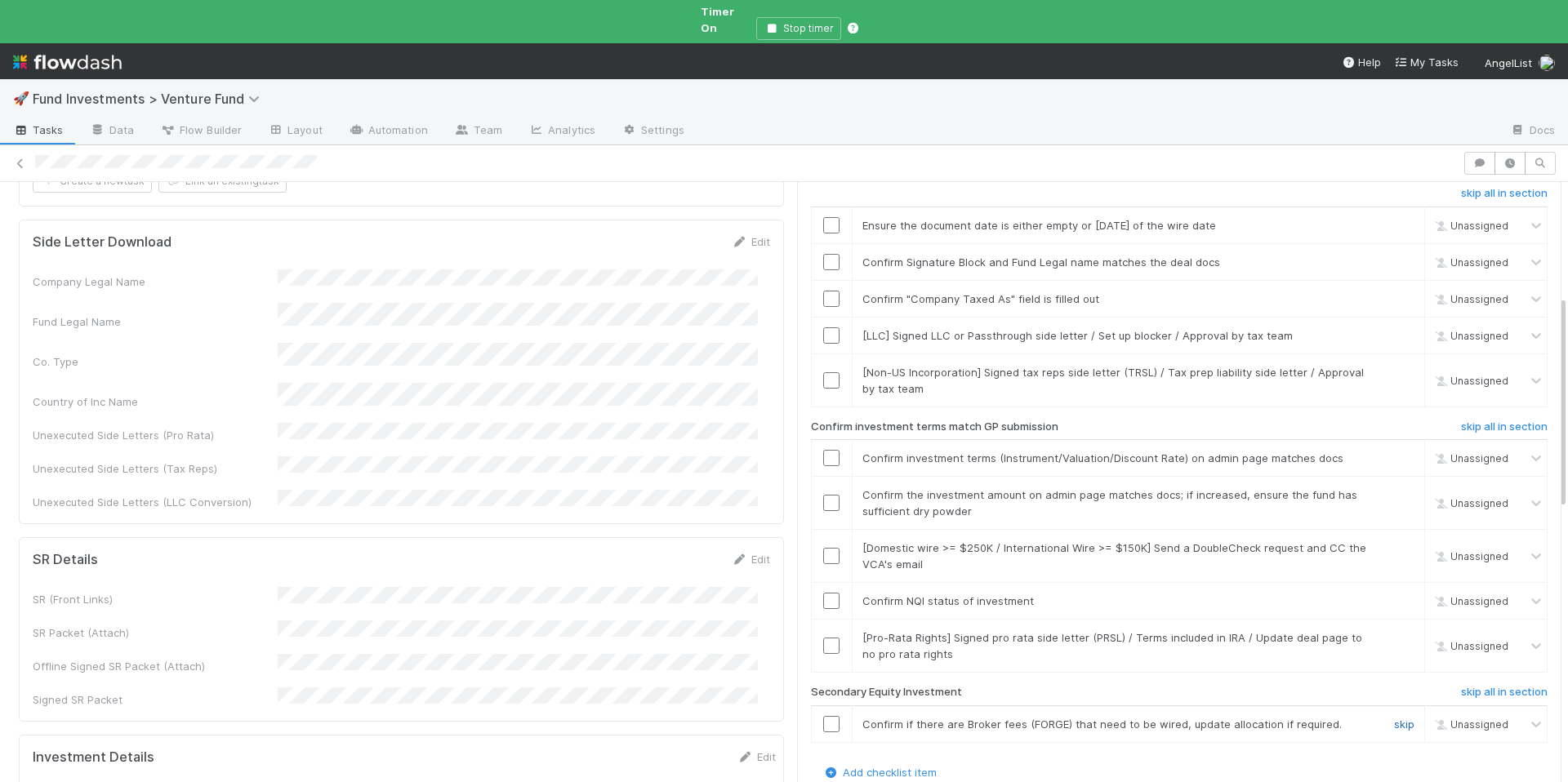
click at [1394, 718] on link "skip" at bounding box center [1404, 724] width 21 height 13
click at [1394, 541] on link "skip" at bounding box center [1404, 547] width 21 height 13
click at [823, 495] on input "checkbox" at bounding box center [831, 502] width 16 height 16
click at [1394, 631] on link "skip" at bounding box center [1404, 637] width 21 height 13
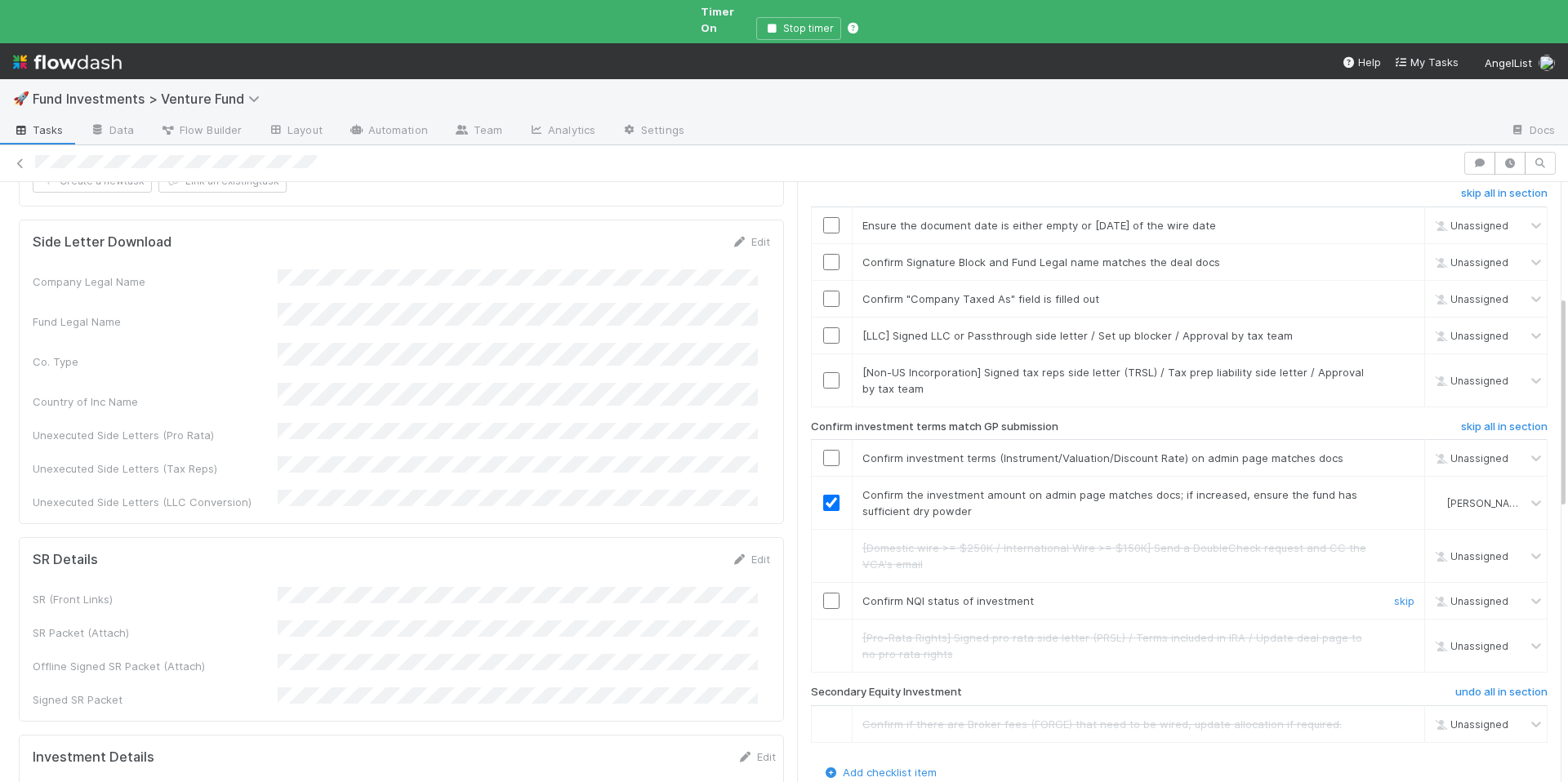
click at [823, 593] on input "checkbox" at bounding box center [831, 600] width 16 height 16
click at [823, 450] on input "checkbox" at bounding box center [831, 458] width 16 height 16
click at [1394, 329] on link "skip" at bounding box center [1404, 335] width 21 height 13
click at [1394, 366] on link "skip" at bounding box center [1404, 372] width 21 height 13
click at [824, 291] on input "checkbox" at bounding box center [831, 298] width 16 height 16
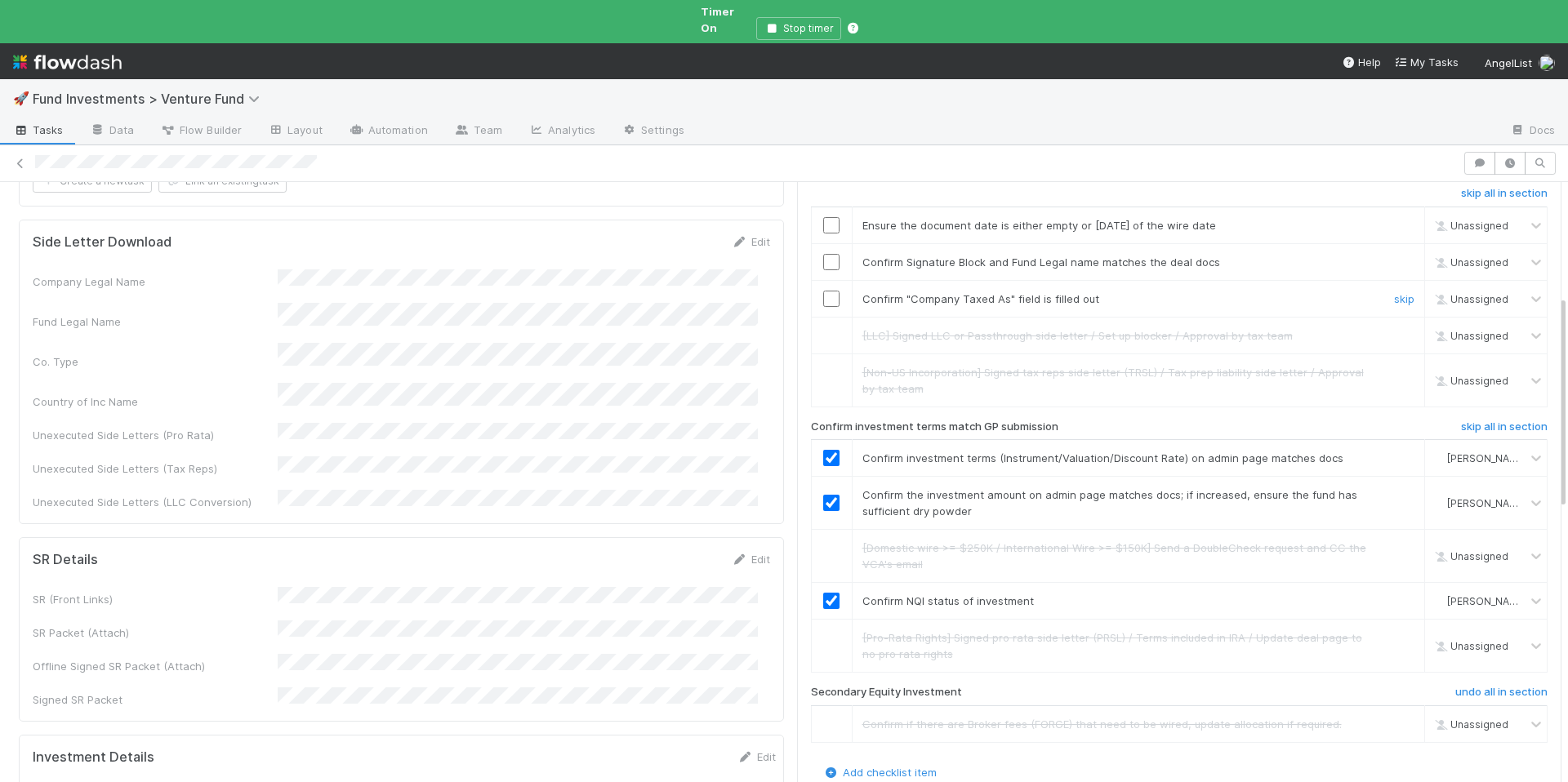
click at [824, 291] on input "checkbox" at bounding box center [831, 298] width 16 height 16
click at [823, 254] on input "checkbox" at bounding box center [831, 262] width 16 height 16
drag, startPoint x: 821, startPoint y: 196, endPoint x: 834, endPoint y: 196, distance: 13.0
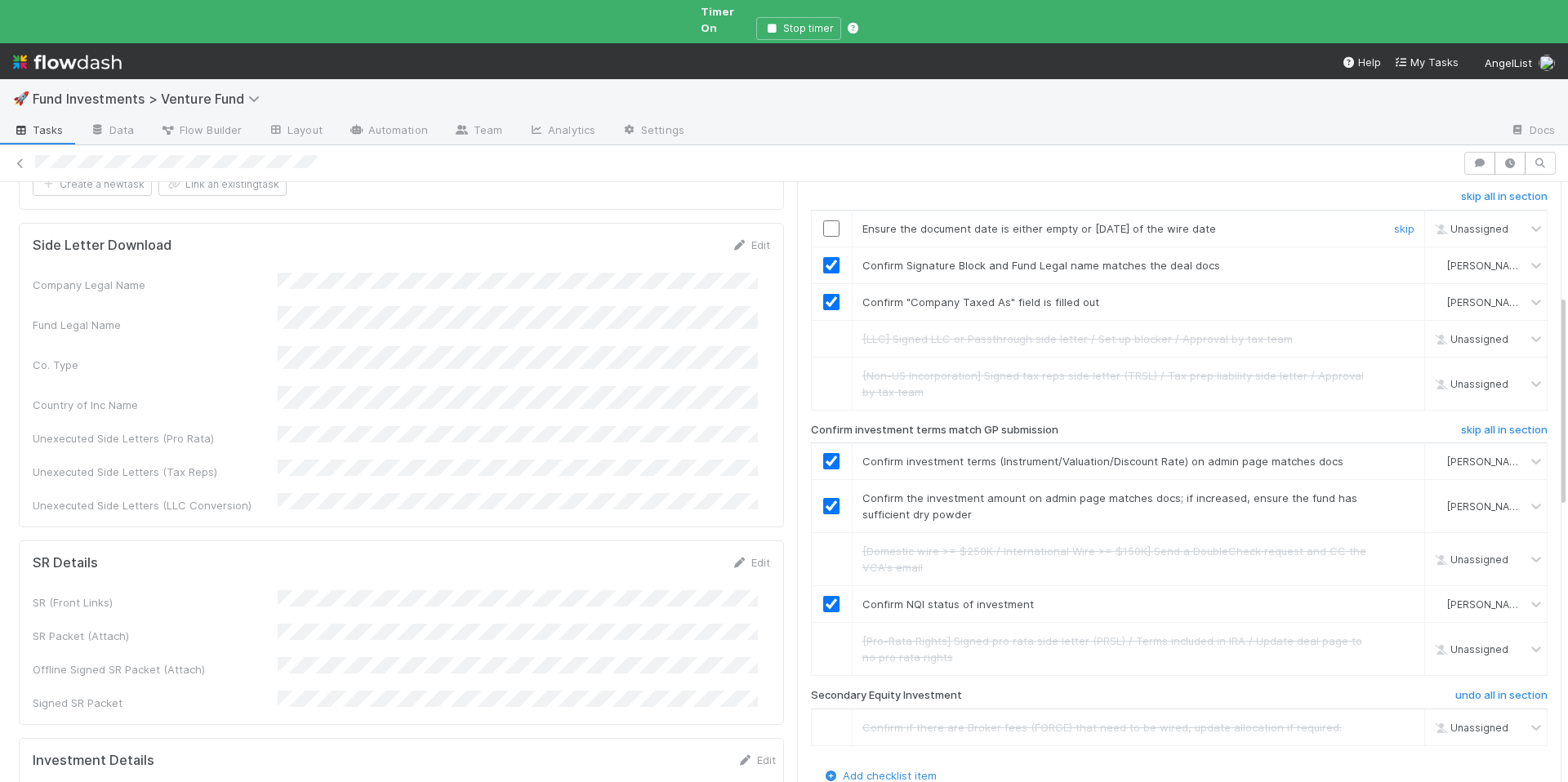
click at [823, 220] on input "checkbox" at bounding box center [831, 228] width 16 height 16
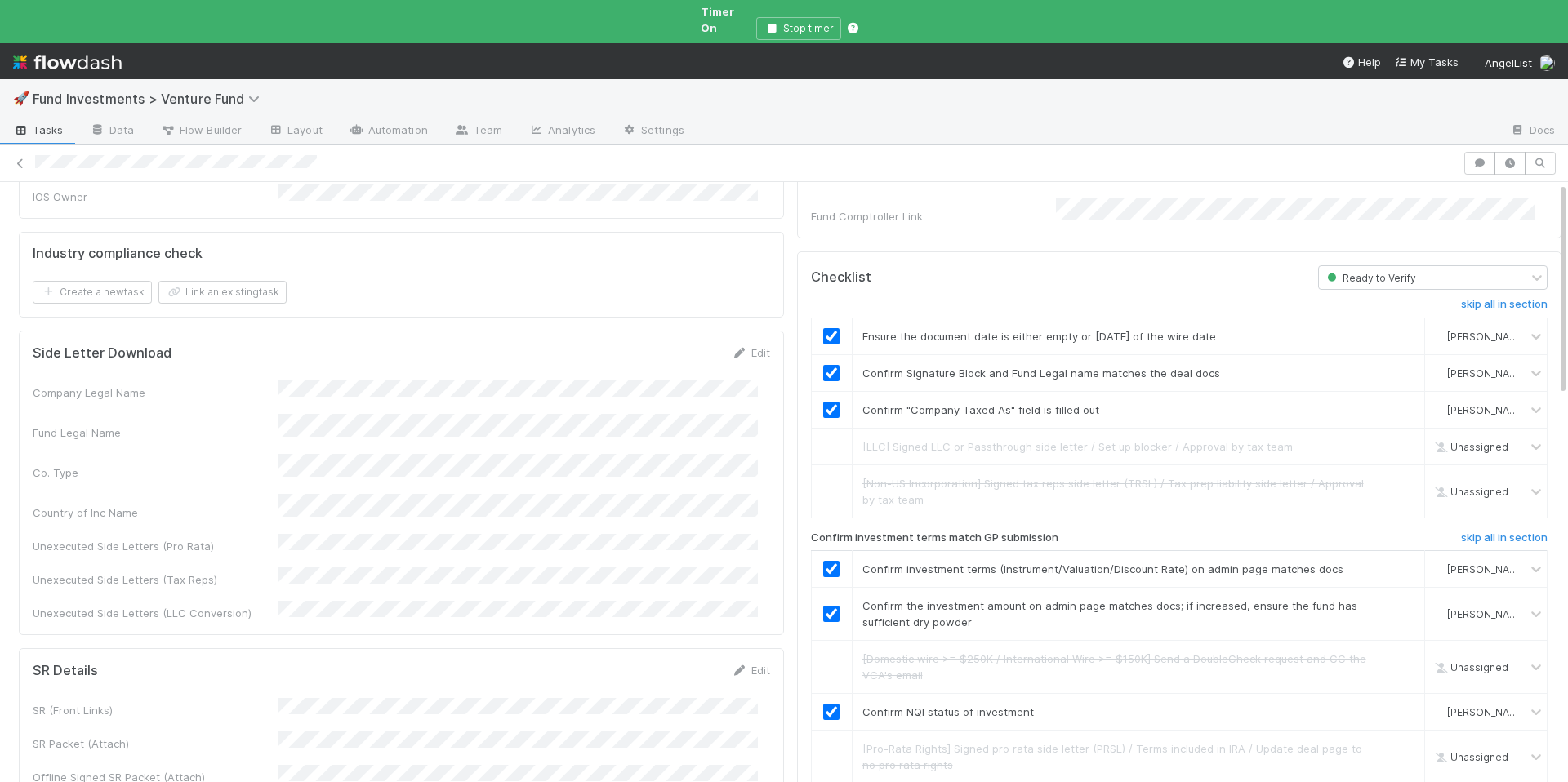
scroll to position [0, 0]
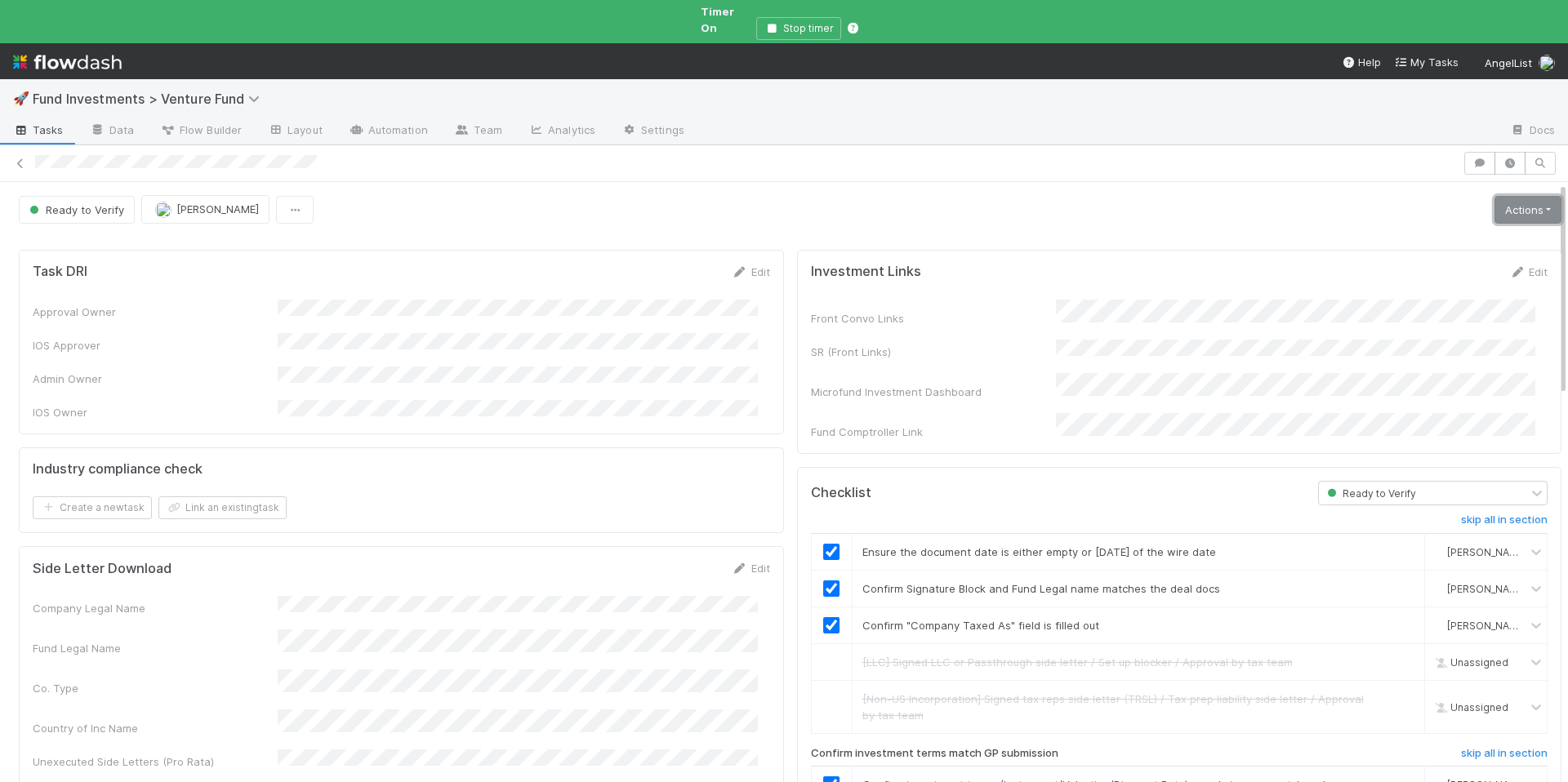
click at [1494, 199] on link "Actions" at bounding box center [1528, 210] width 67 height 27
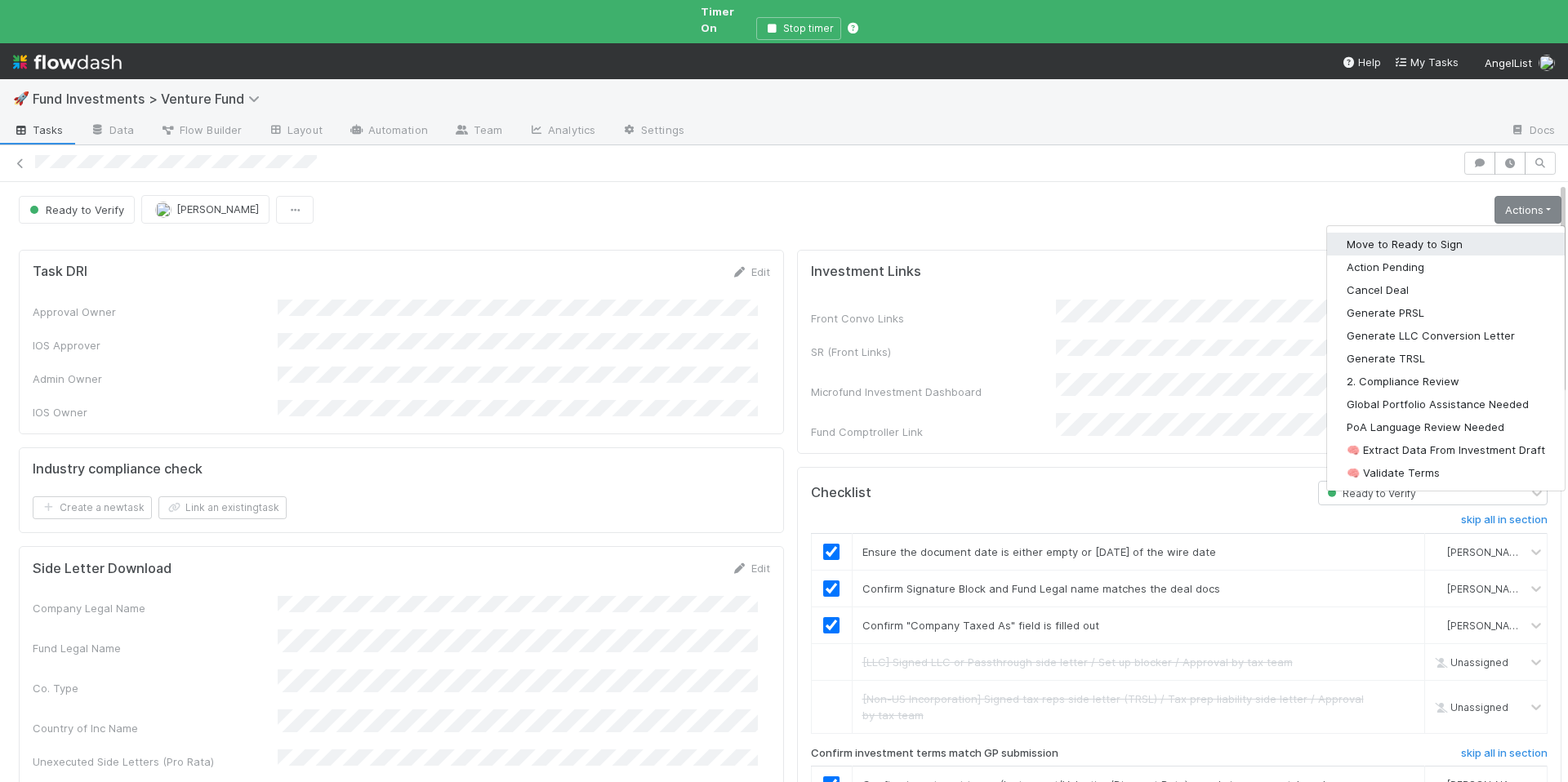
click at [1448, 232] on button "Move to Ready to Sign" at bounding box center [1445, 244] width 237 height 23
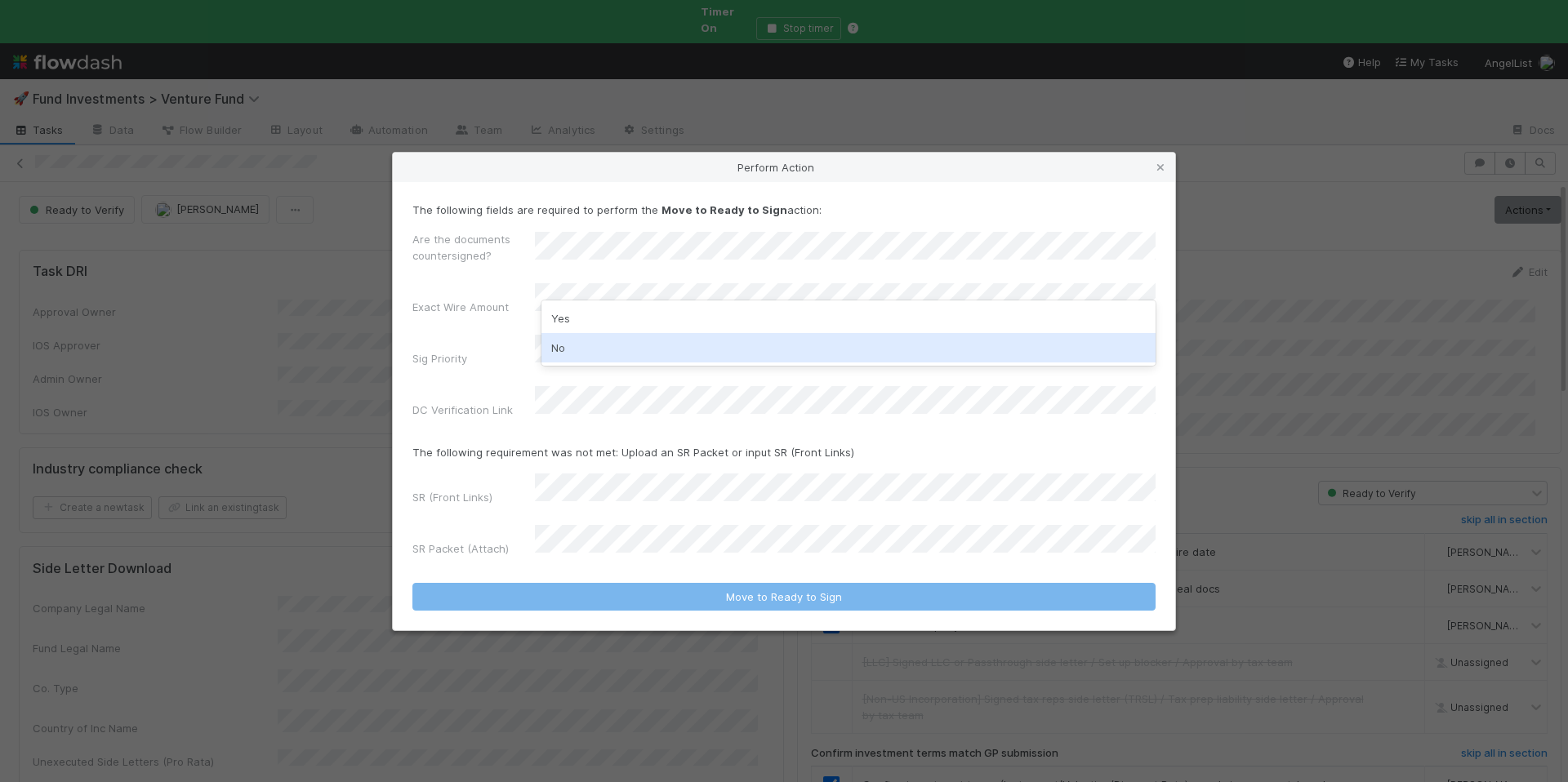
click at [603, 334] on div "No" at bounding box center [848, 348] width 614 height 29
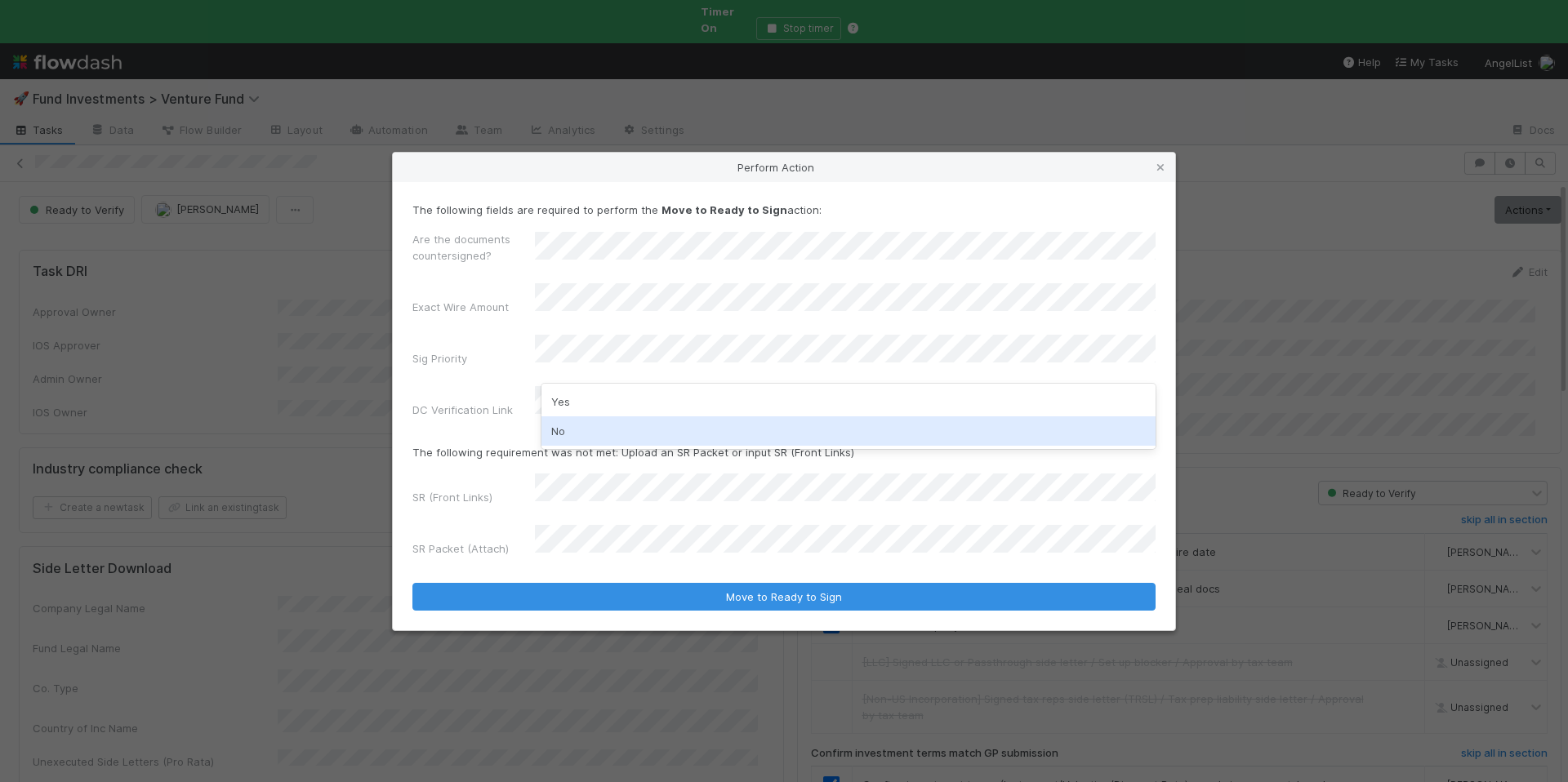
click at [656, 427] on div "No" at bounding box center [848, 431] width 614 height 29
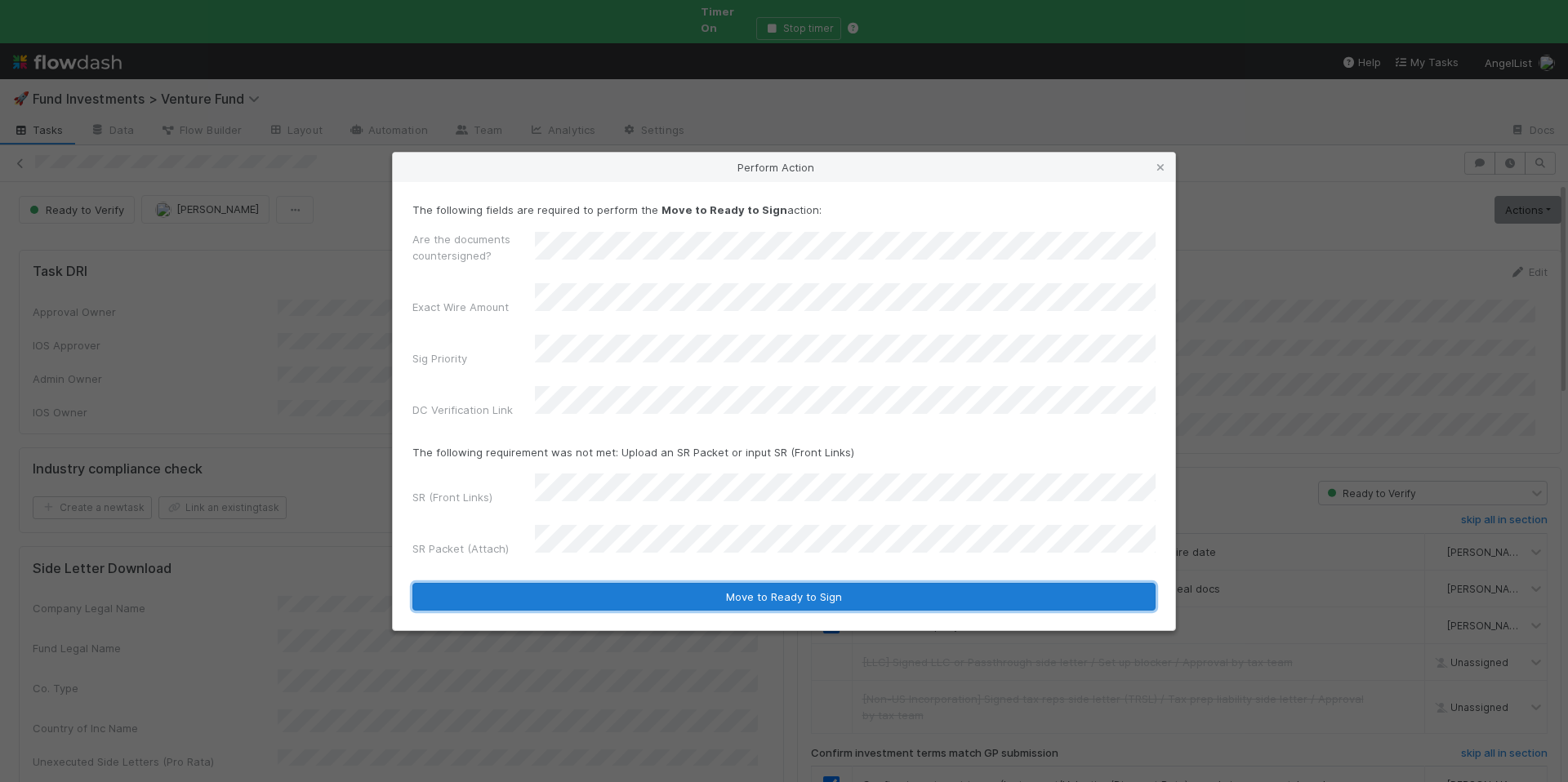
click at [752, 583] on button "Move to Ready to Sign" at bounding box center [784, 597] width 743 height 27
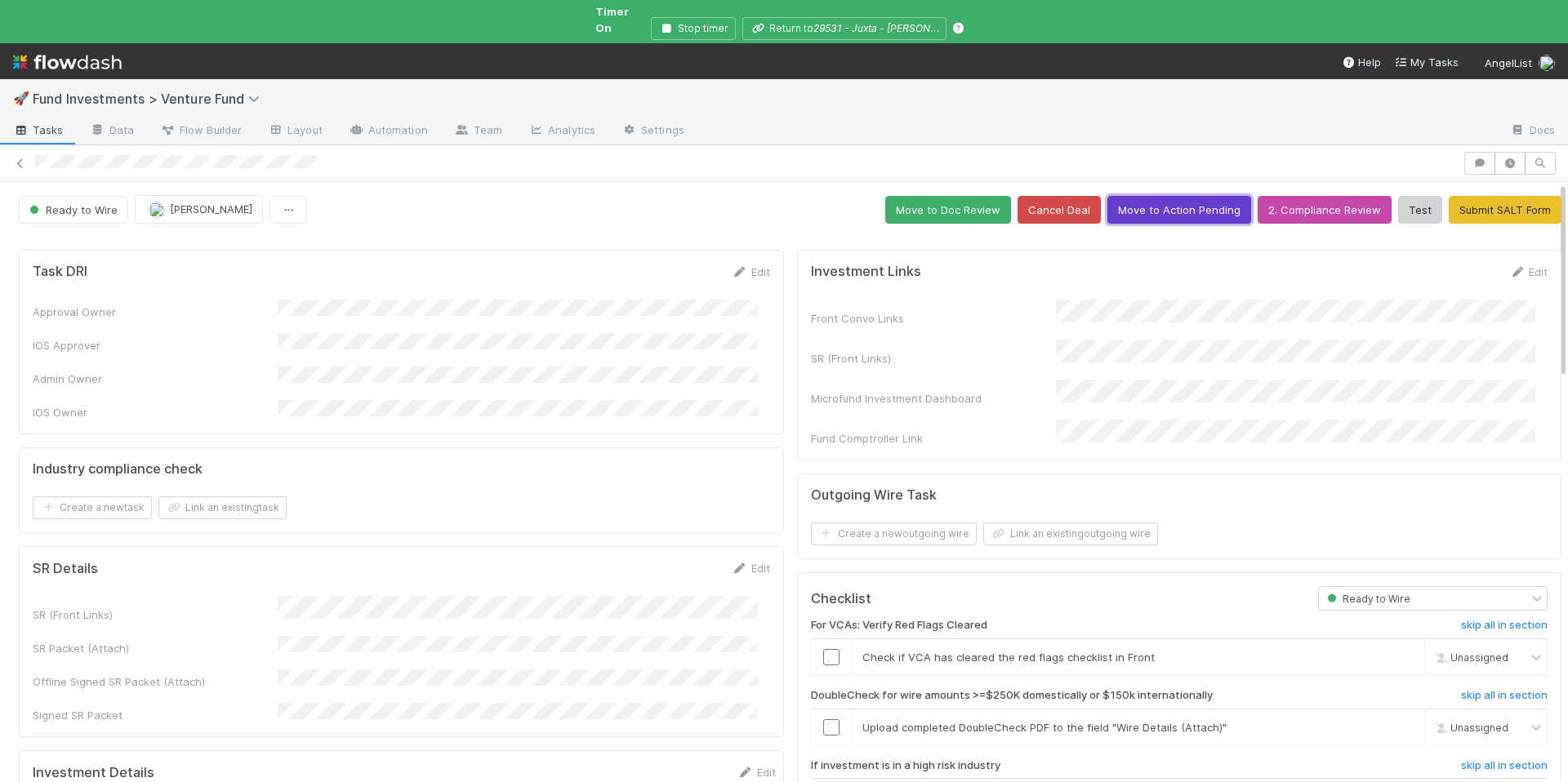
click at [1174, 204] on button "Move to Action Pending" at bounding box center [1179, 210] width 144 height 27
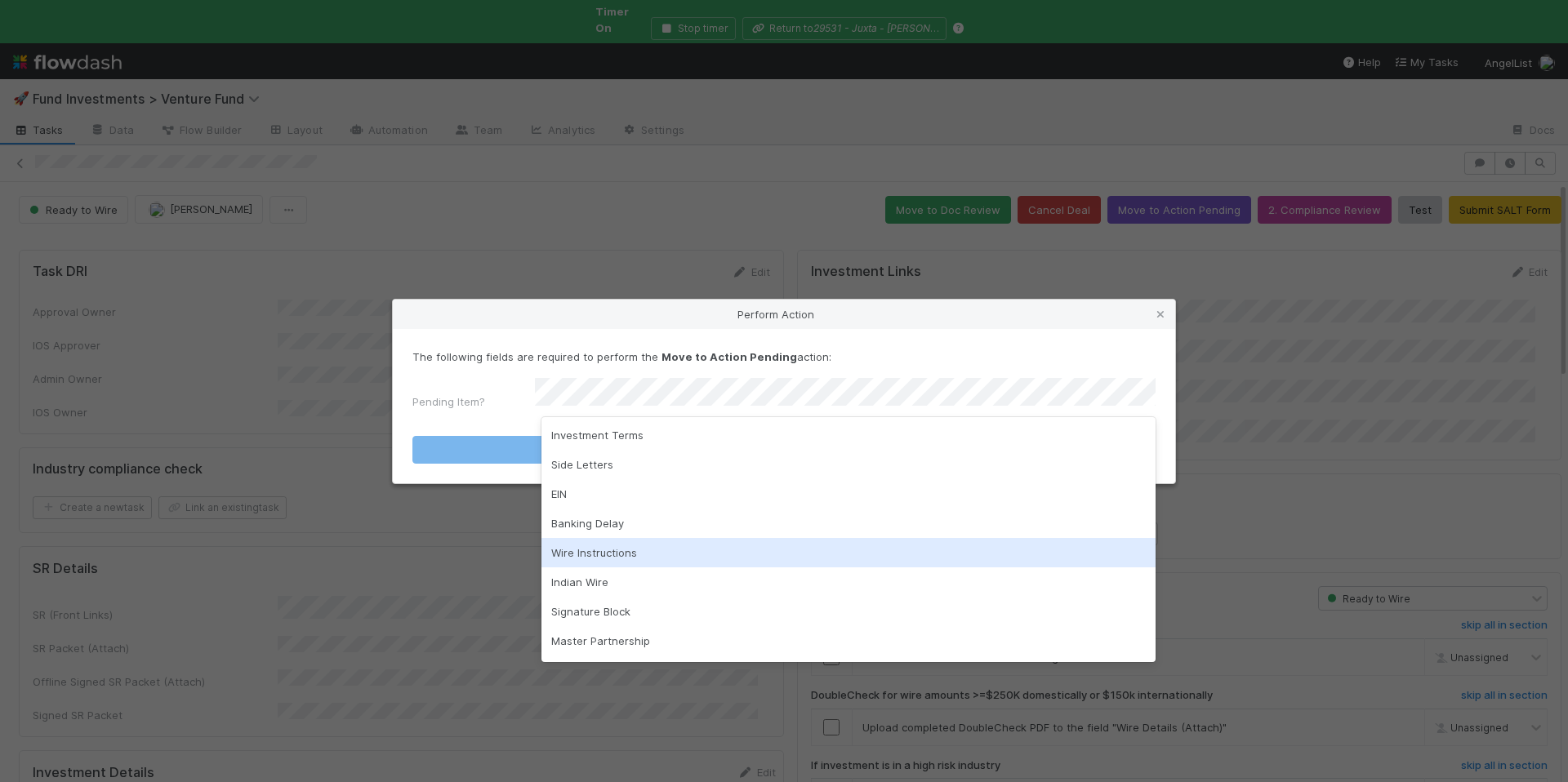
click at [788, 553] on div "Wire Instructions" at bounding box center [848, 553] width 614 height 29
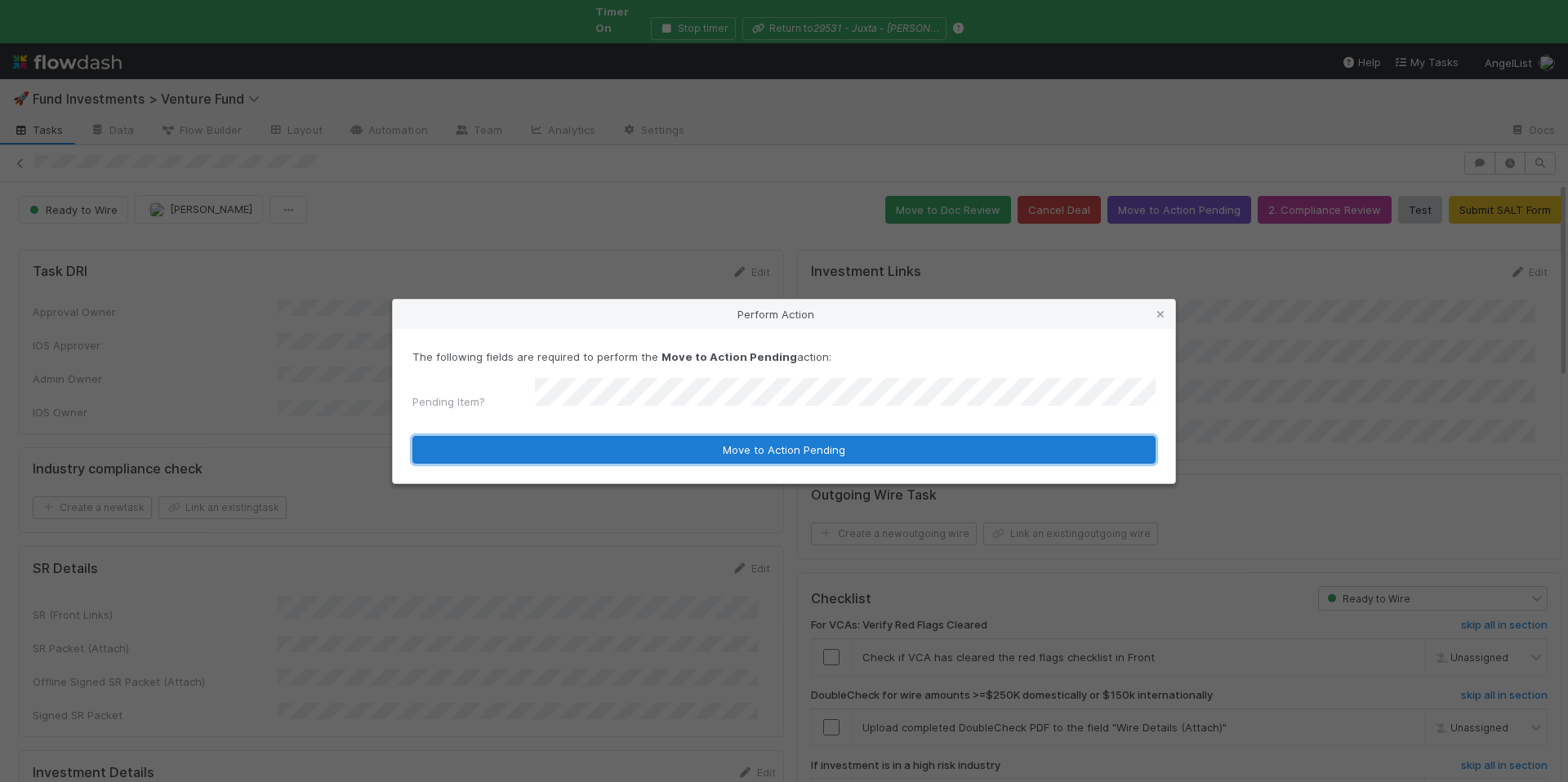
click at [823, 449] on button "Move to Action Pending" at bounding box center [784, 450] width 743 height 27
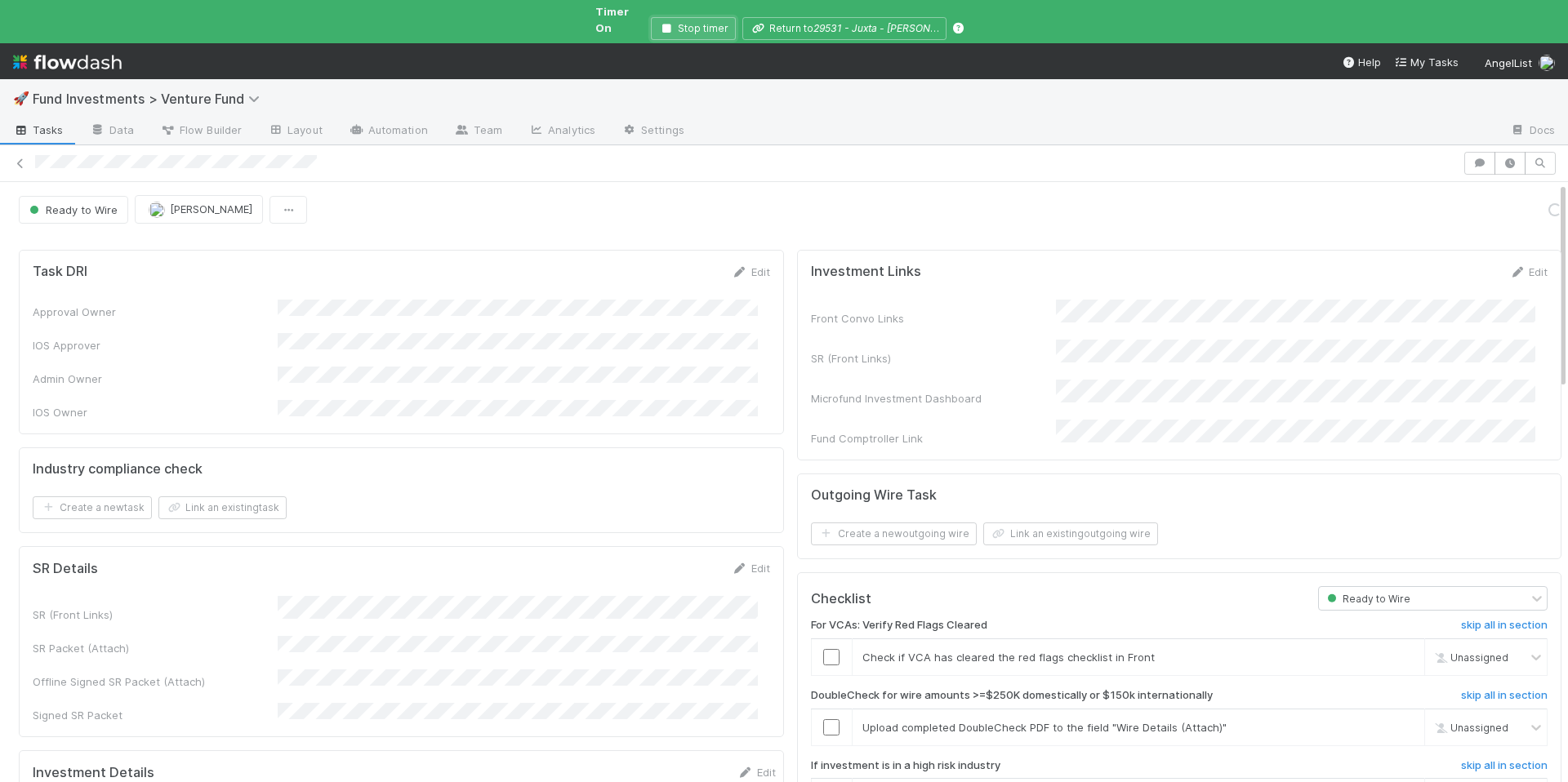
click at [675, 24] on icon "button" at bounding box center [666, 28] width 16 height 9
